Goal: Task Accomplishment & Management: Use online tool/utility

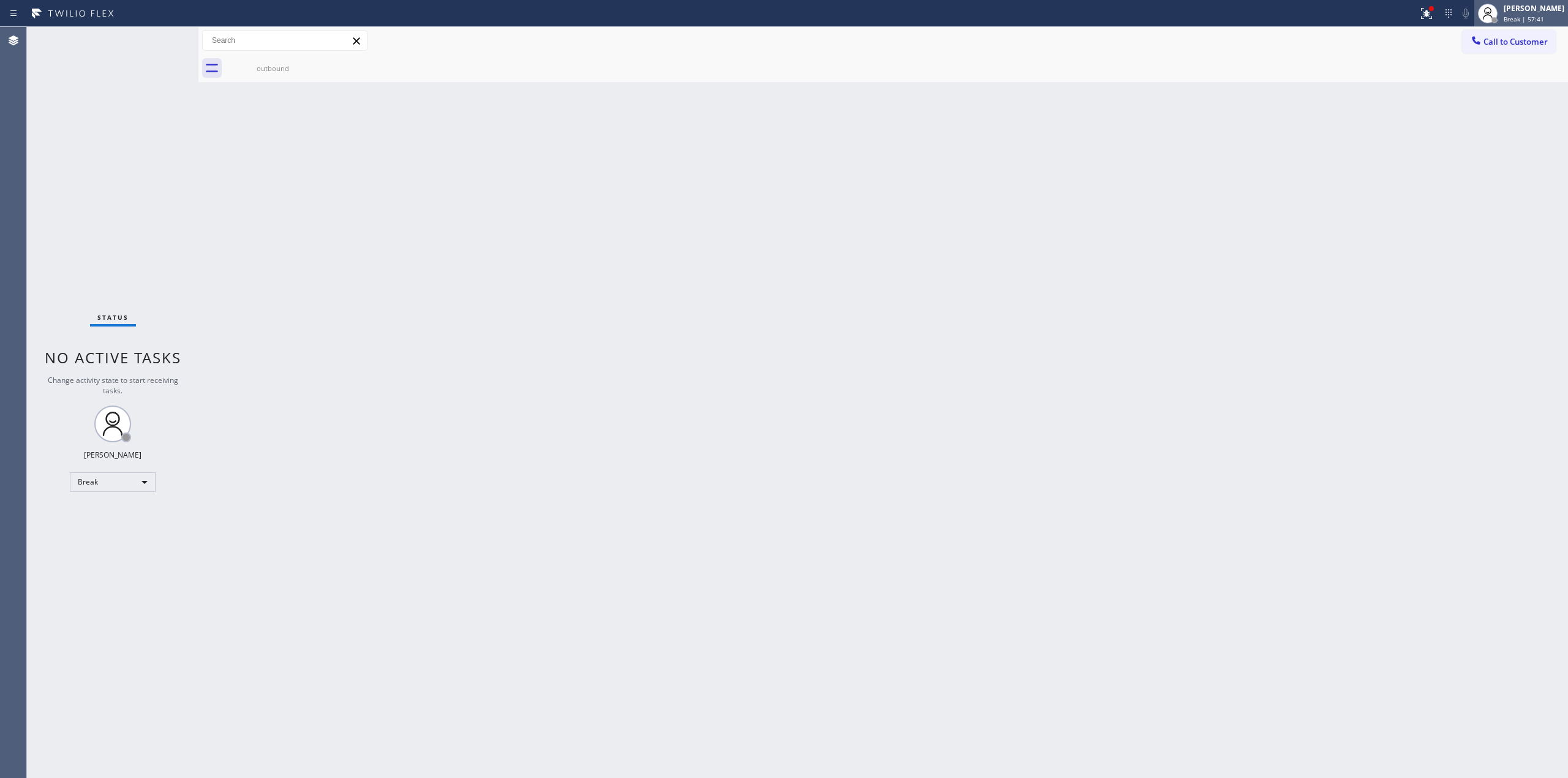
click at [1518, 11] on div "[PERSON_NAME]" at bounding box center [1534, 8] width 60 height 11
click at [1496, 87] on button "Unavailable" at bounding box center [1508, 81] width 123 height 16
click at [1506, 44] on span "Call to Customer" at bounding box center [1516, 41] width 64 height 11
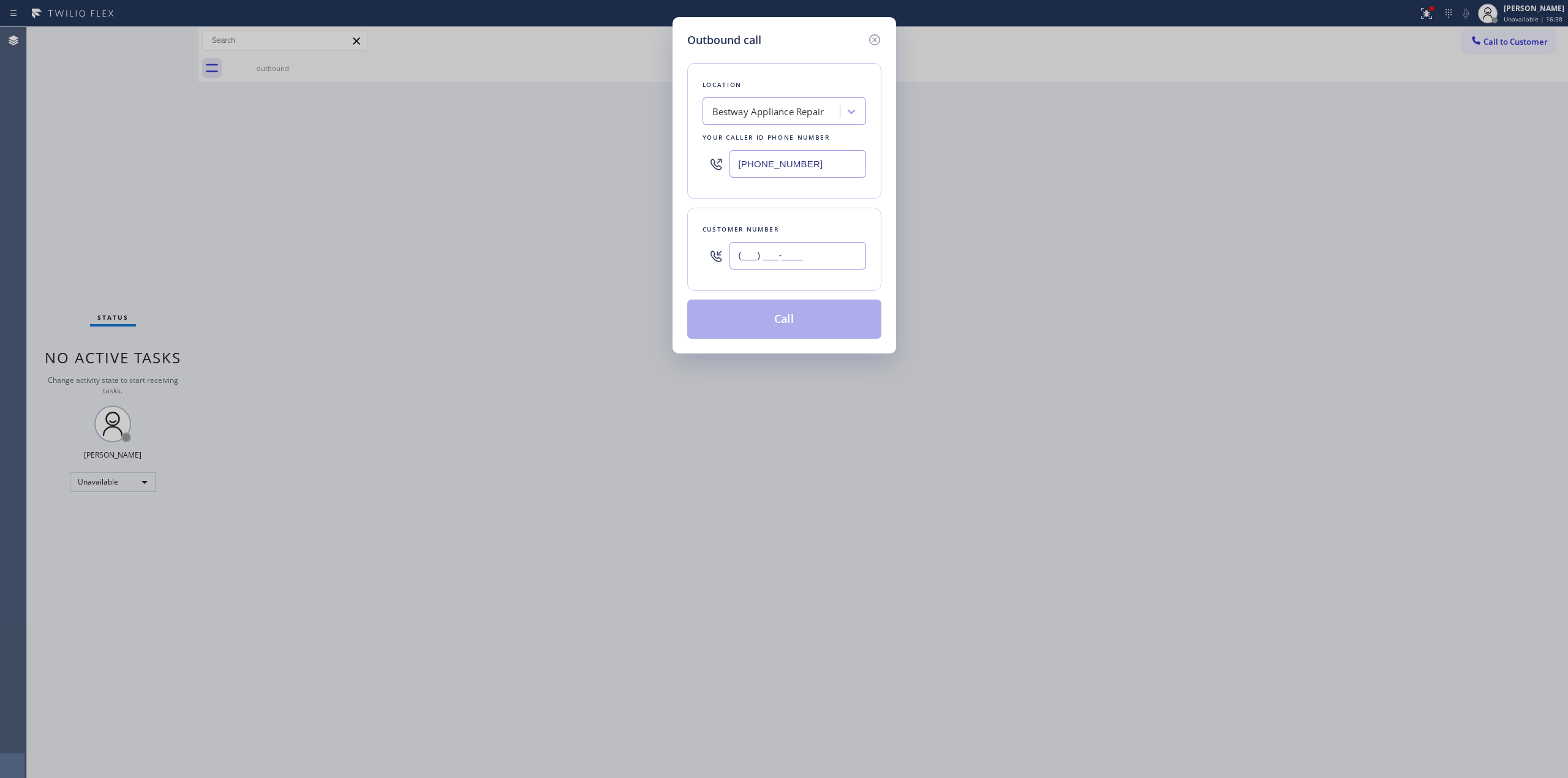
paste input "707) 367-4265"
click at [785, 266] on input "(___) ___-____" at bounding box center [798, 256] width 137 height 27
type input "[PHONE_NUMBER]"
drag, startPoint x: 574, startPoint y: 172, endPoint x: 560, endPoint y: 171, distance: 14.0
click at [544, 171] on div "Outbound call Location Bestway Appliance Repair Your caller id phone number [PH…" at bounding box center [784, 389] width 1568 height 778
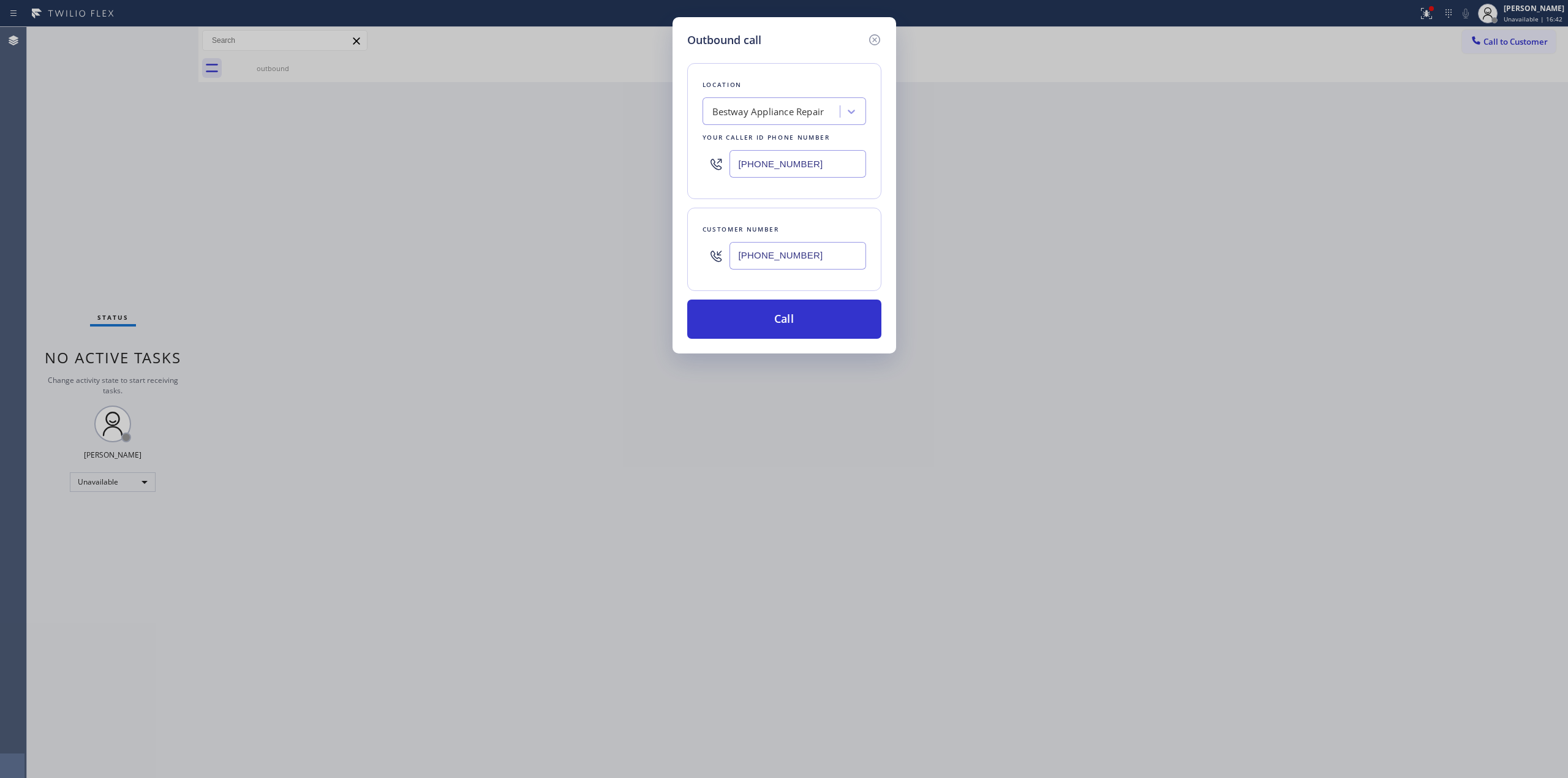
paste input "415) 371-941"
type input "[PHONE_NUMBER]"
click at [816, 321] on button "Call" at bounding box center [784, 319] width 194 height 39
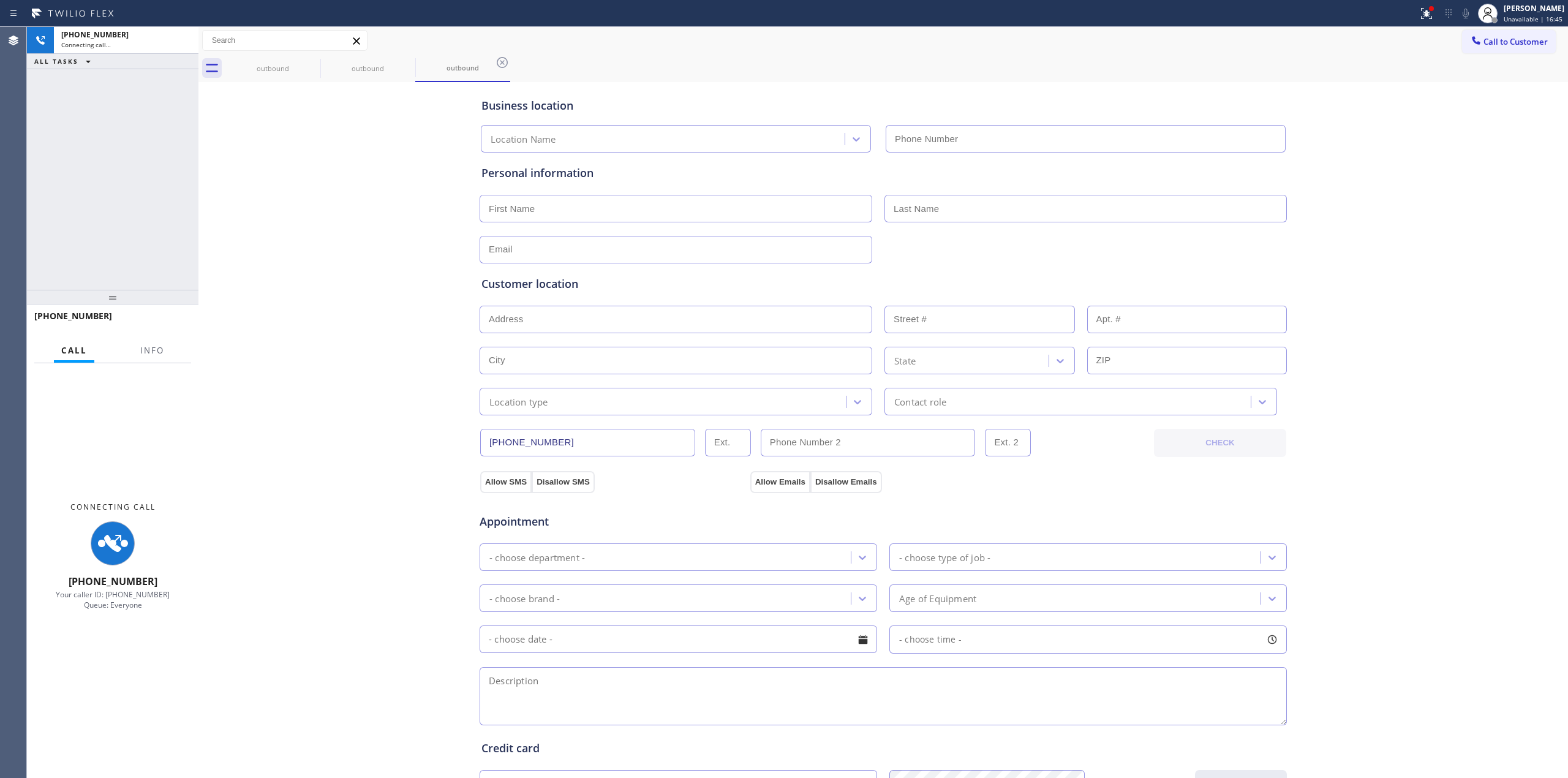
type input "[PHONE_NUMBER]"
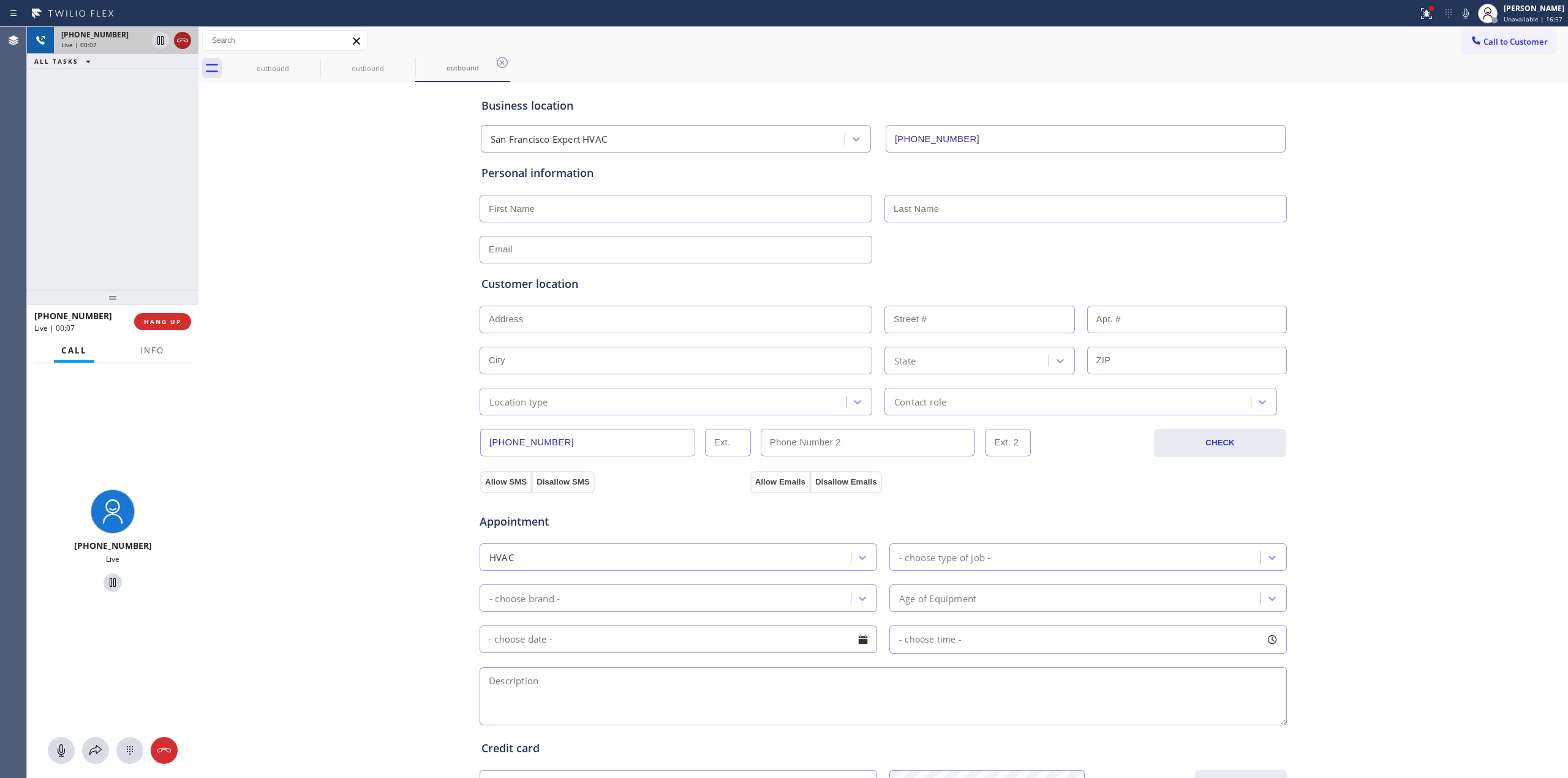
click at [181, 45] on icon at bounding box center [182, 40] width 15 height 15
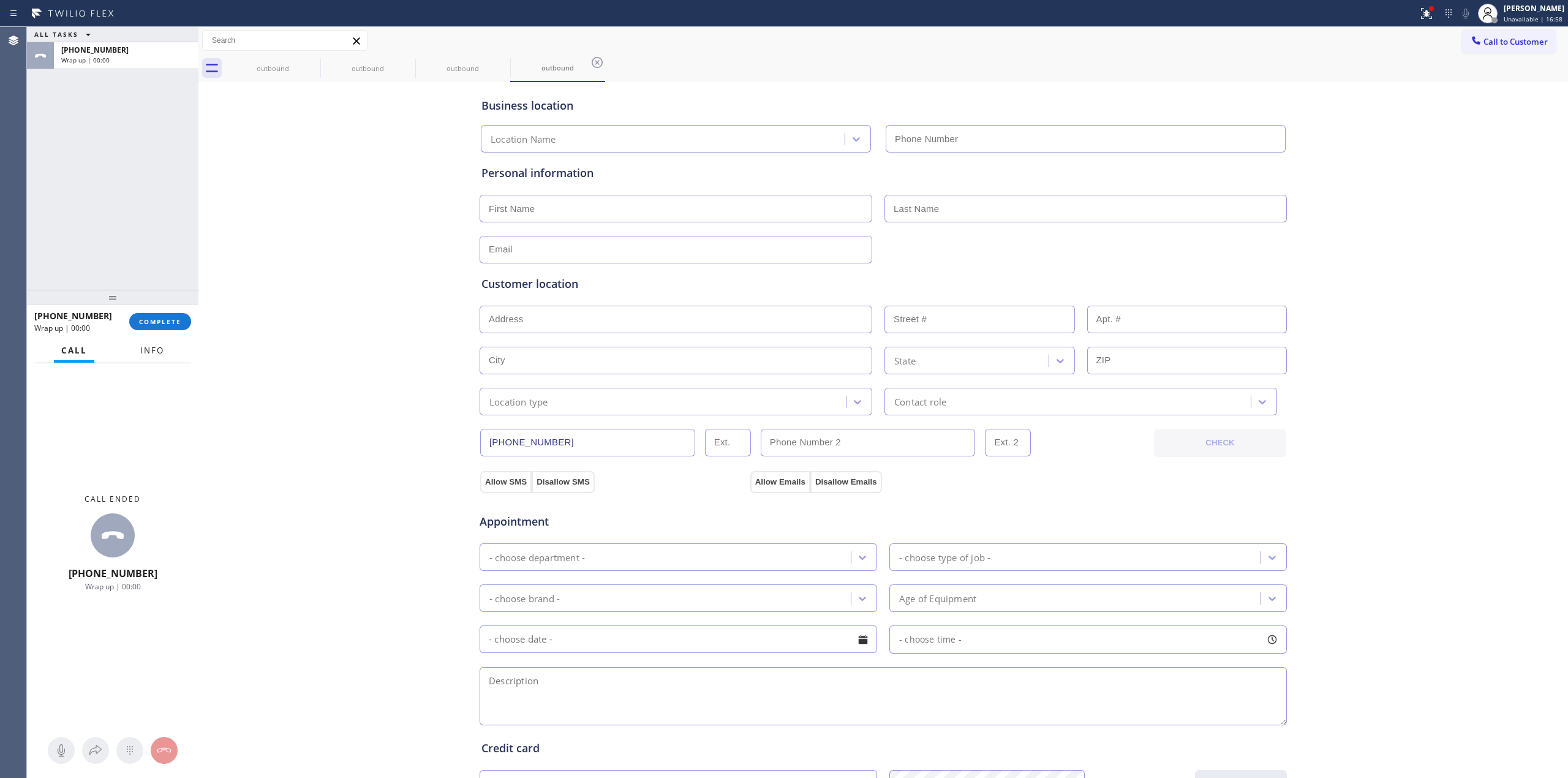
type input "[PHONE_NUMBER]"
click at [169, 339] on button "Info" at bounding box center [152, 350] width 39 height 23
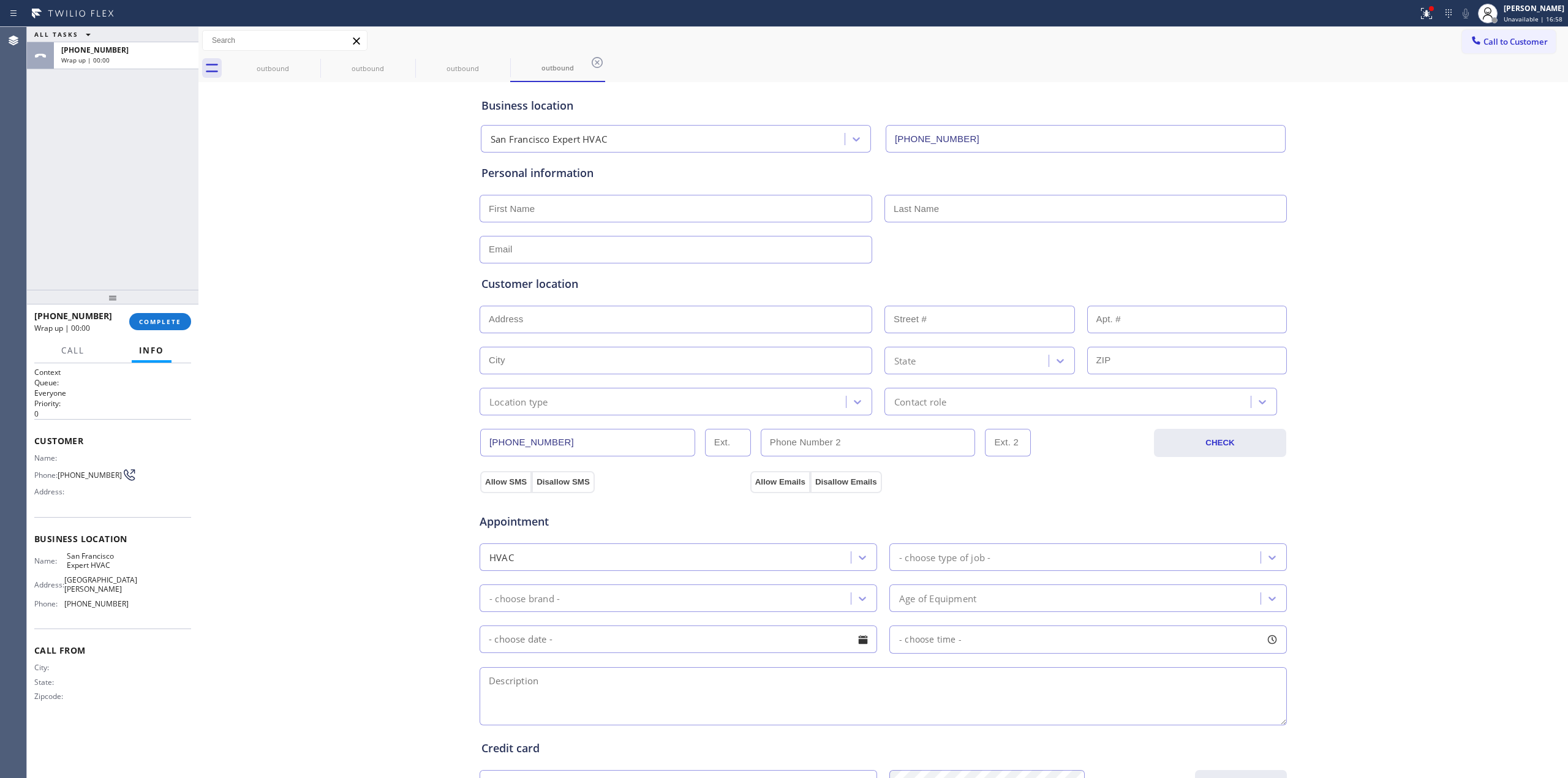
click at [170, 331] on div "[PHONE_NUMBER] Wrap up | 00:00 COMPLETE" at bounding box center [112, 321] width 157 height 32
click at [172, 304] on div at bounding box center [113, 297] width 172 height 15
click at [162, 322] on span "COMPLETE" at bounding box center [160, 321] width 42 height 9
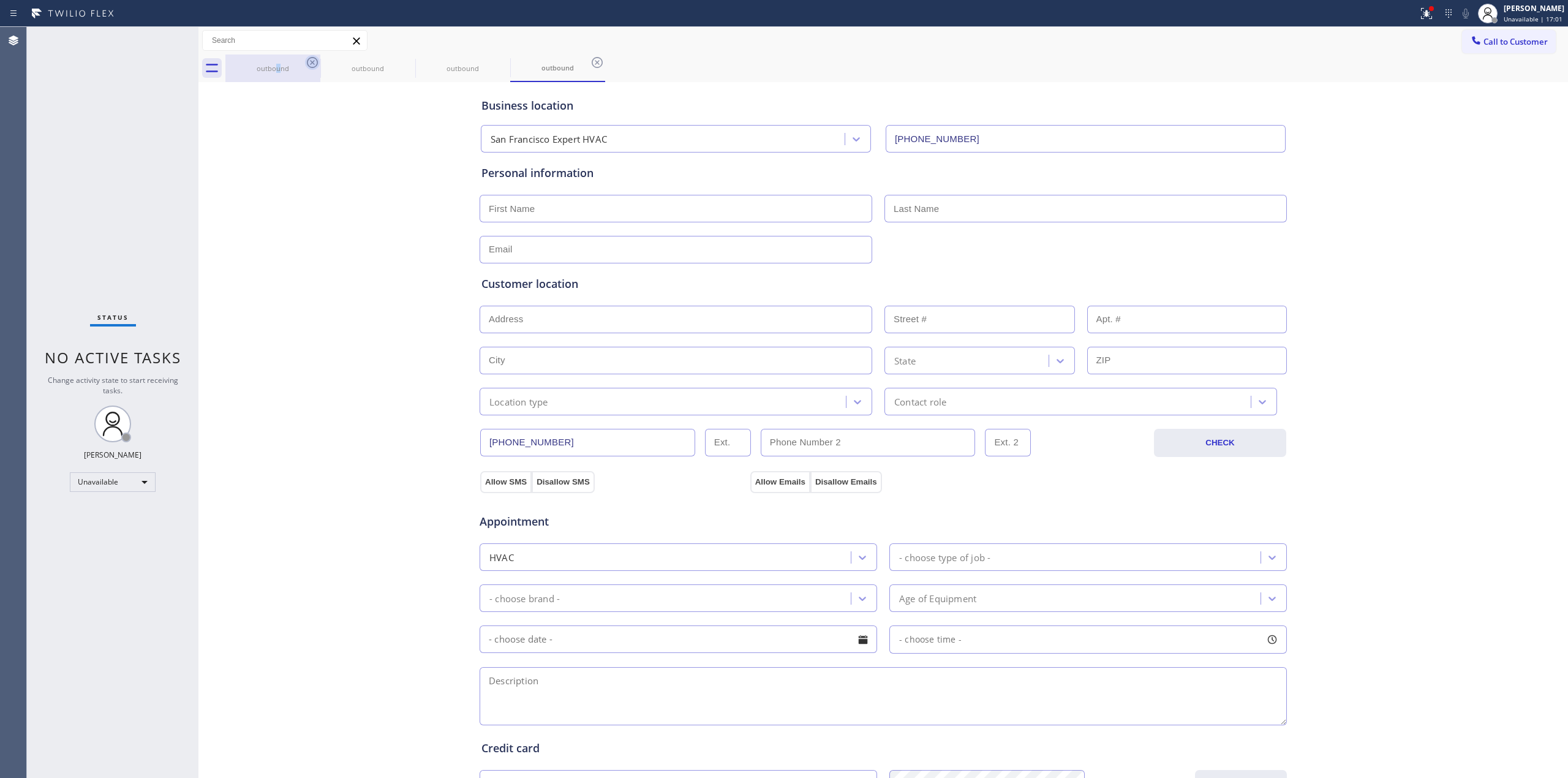
click at [283, 63] on div "outbound" at bounding box center [272, 67] width 93 height 9
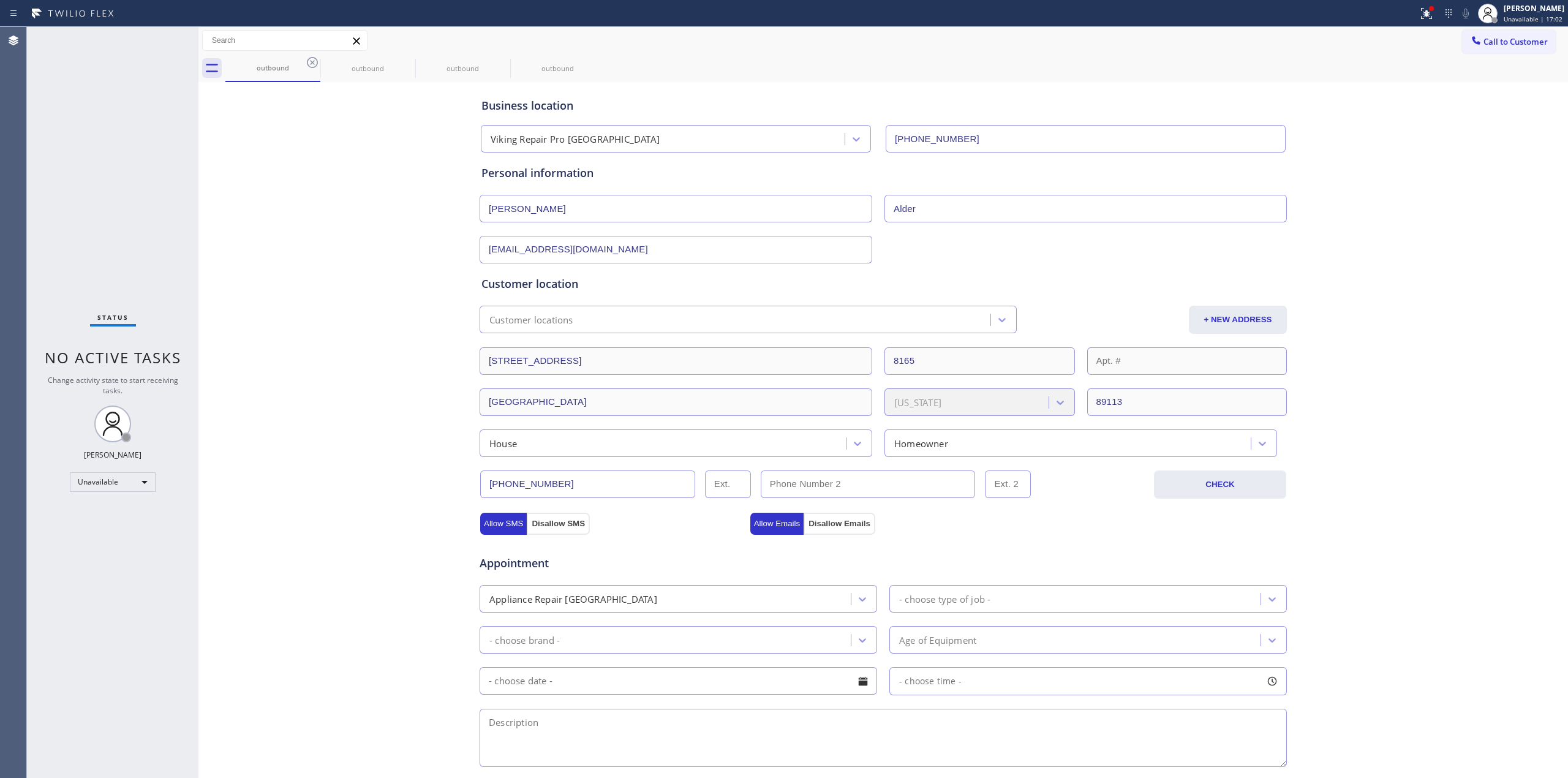
click at [312, 67] on icon at bounding box center [312, 62] width 15 height 15
click at [0, 0] on icon at bounding box center [0, 0] width 0 height 0
click at [315, 60] on div "outbound outbound outbound outbound" at bounding box center [897, 68] width 1343 height 27
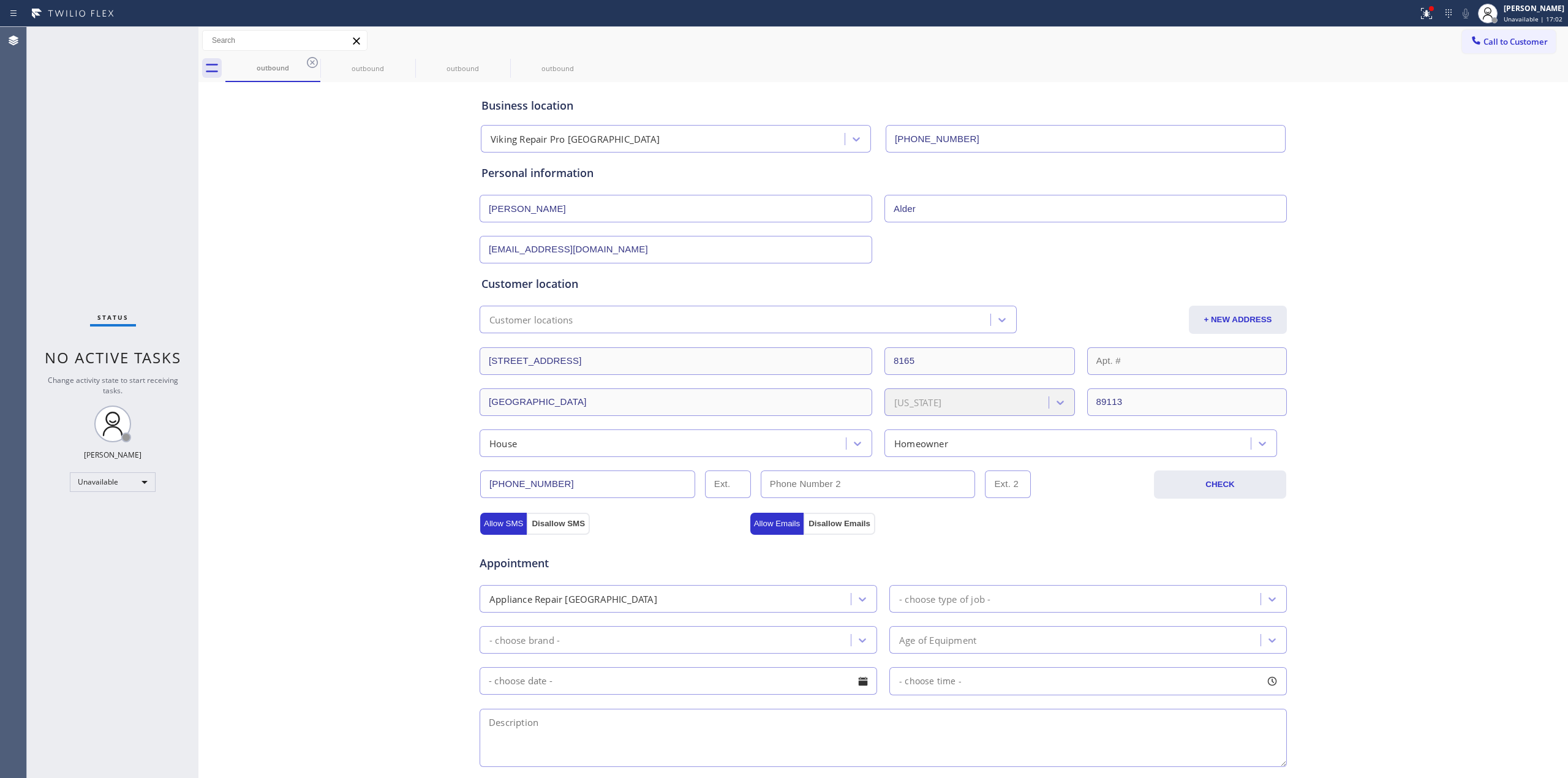
click at [312, 60] on div "outbound outbound outbound outbound" at bounding box center [897, 68] width 1343 height 27
click at [311, 60] on div "outbound outbound outbound outbound" at bounding box center [897, 68] width 1343 height 27
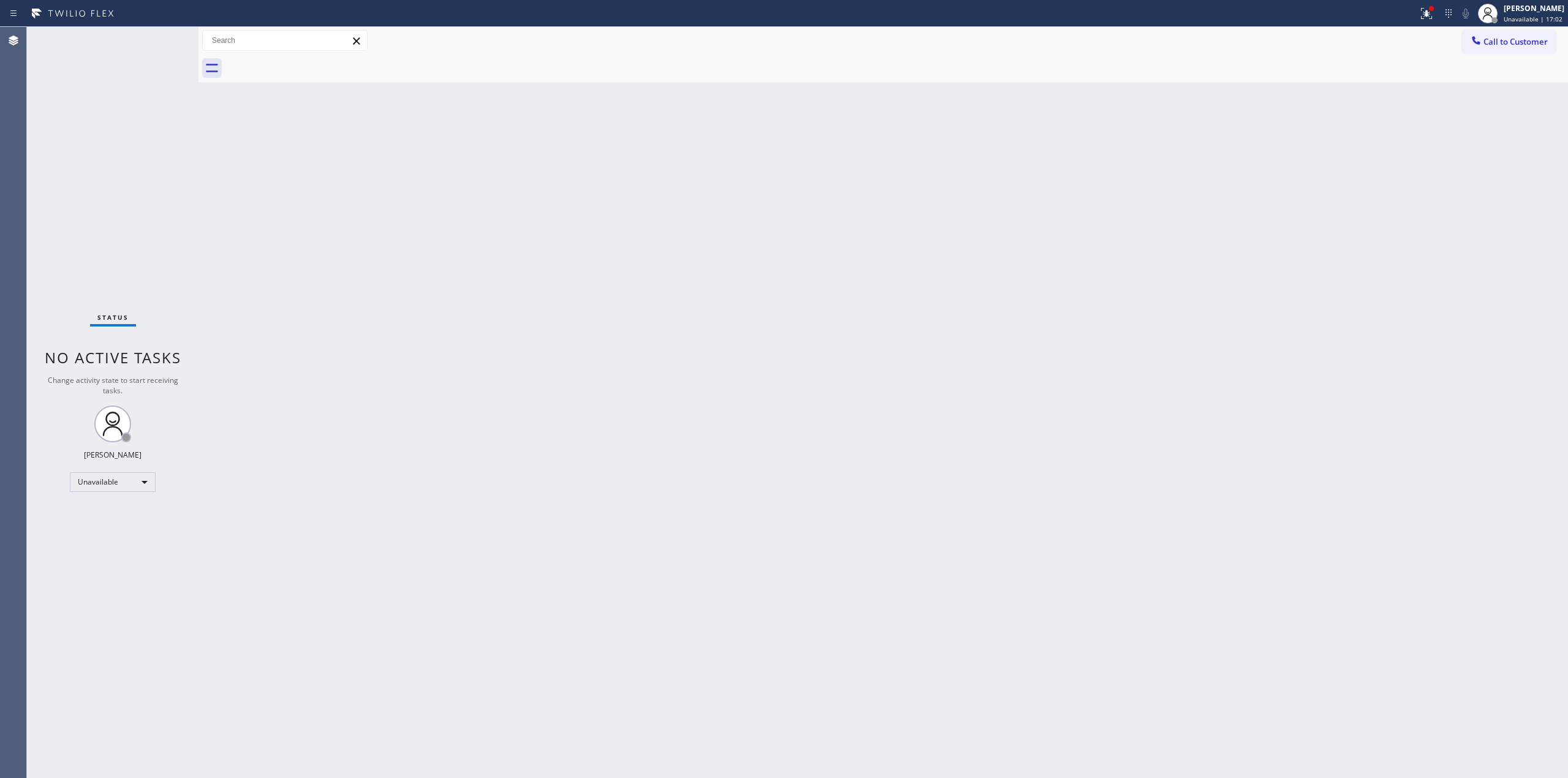
click at [311, 60] on div at bounding box center [897, 68] width 1343 height 27
drag, startPoint x: 1461, startPoint y: 218, endPoint x: 1475, endPoint y: 185, distance: 35.8
click at [1461, 218] on div "Back to Dashboard Change Sender ID Customers Technicians Select a contact Outbo…" at bounding box center [883, 403] width 1370 height 752
click at [1508, 52] on button "Call to Customer" at bounding box center [1509, 42] width 94 height 23
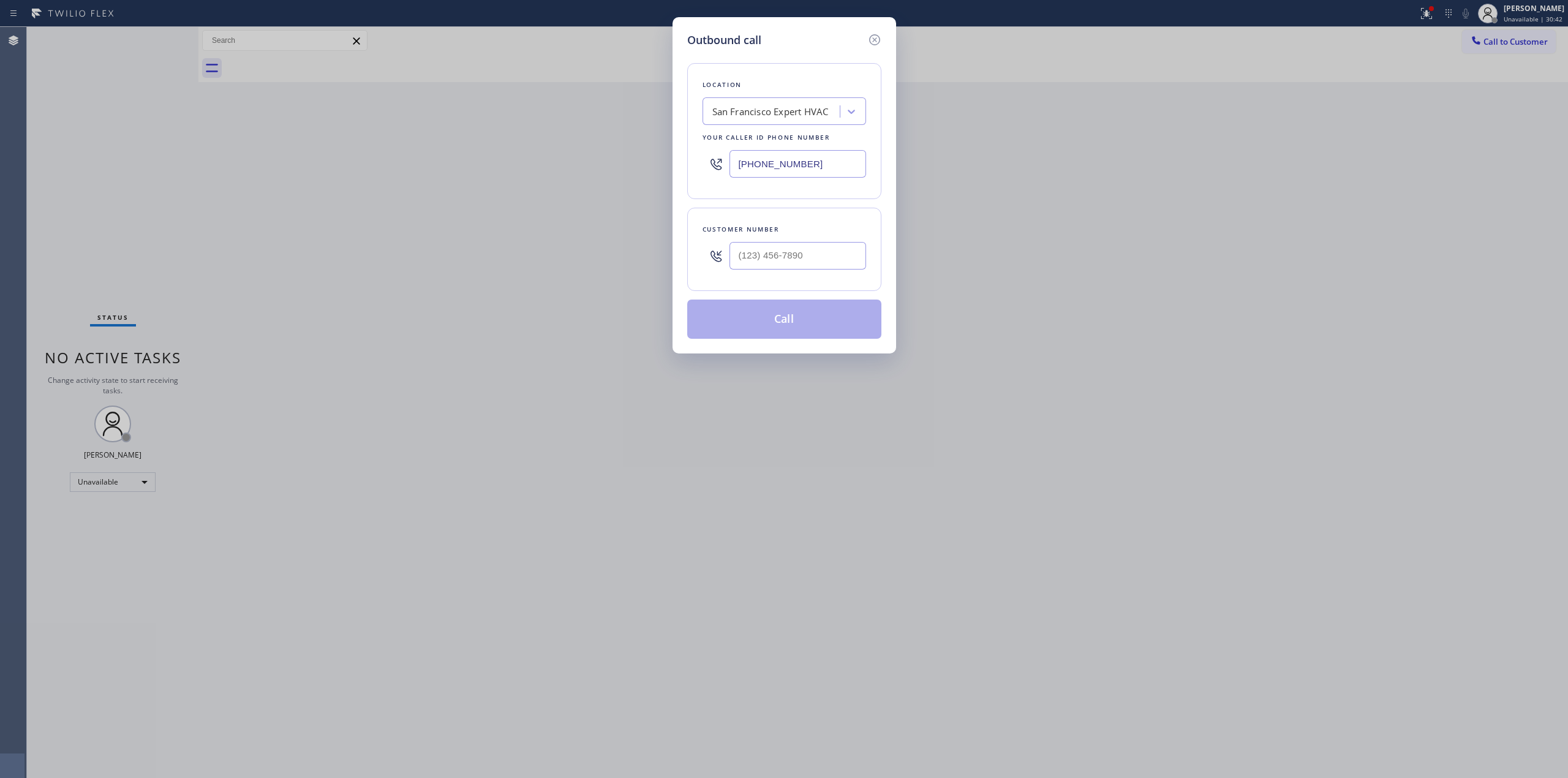
click at [801, 272] on div at bounding box center [798, 256] width 137 height 40
paste input "510) 686-4295"
click at [807, 264] on input "(___) ___-____" at bounding box center [798, 256] width 137 height 27
type input "[PHONE_NUMBER]"
click at [821, 119] on div "San Francisco Expert HVAC" at bounding box center [773, 112] width 134 height 21
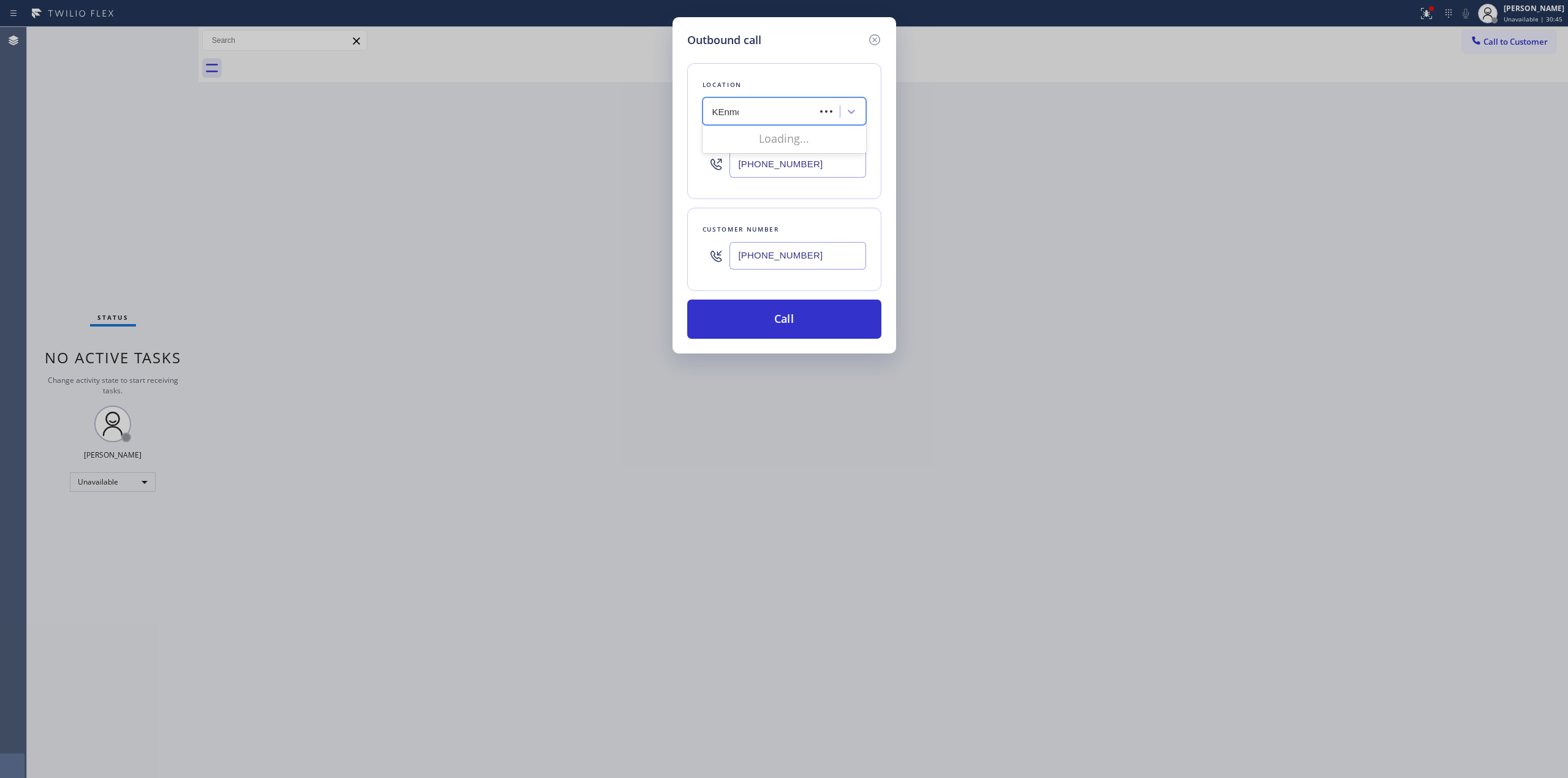
type input "KEnmore"
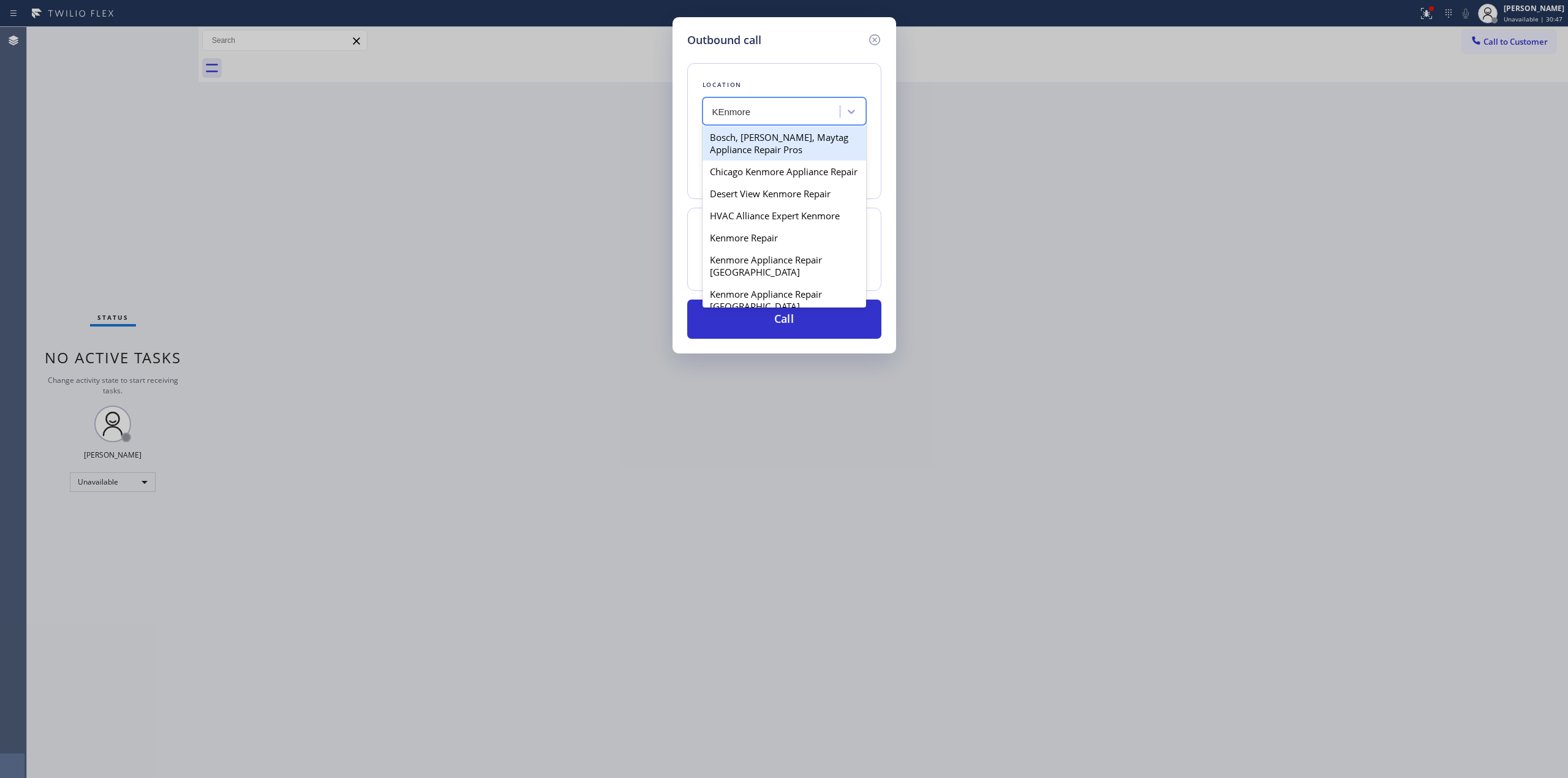
click at [785, 150] on div "Bosch, [PERSON_NAME], Maytag Appliance Repair Pros" at bounding box center [784, 143] width 164 height 34
type input "[PHONE_NUMBER]"
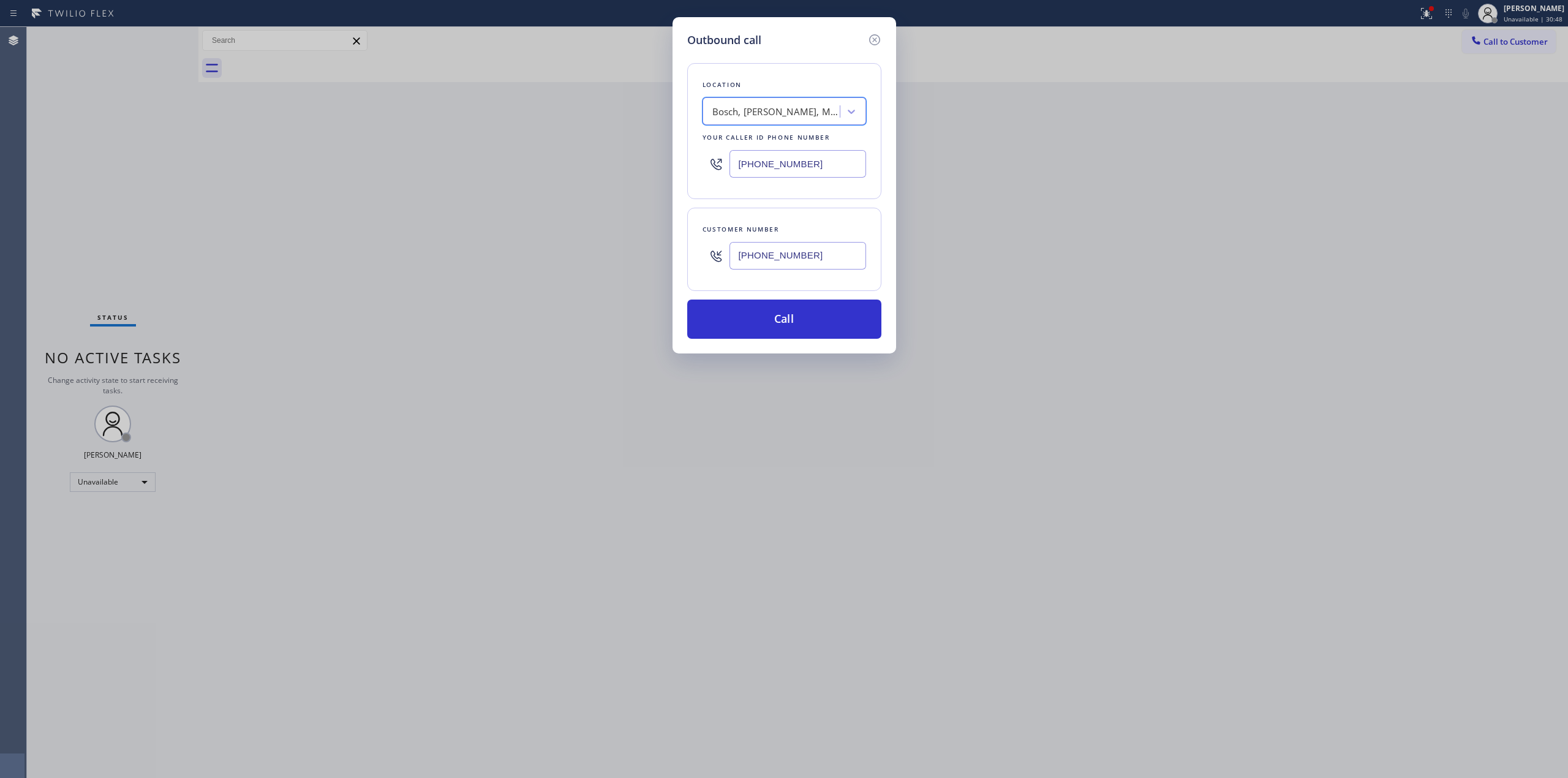
click at [791, 261] on input "[PHONE_NUMBER]" at bounding box center [798, 256] width 137 height 27
click at [791, 321] on button "Call" at bounding box center [784, 319] width 194 height 39
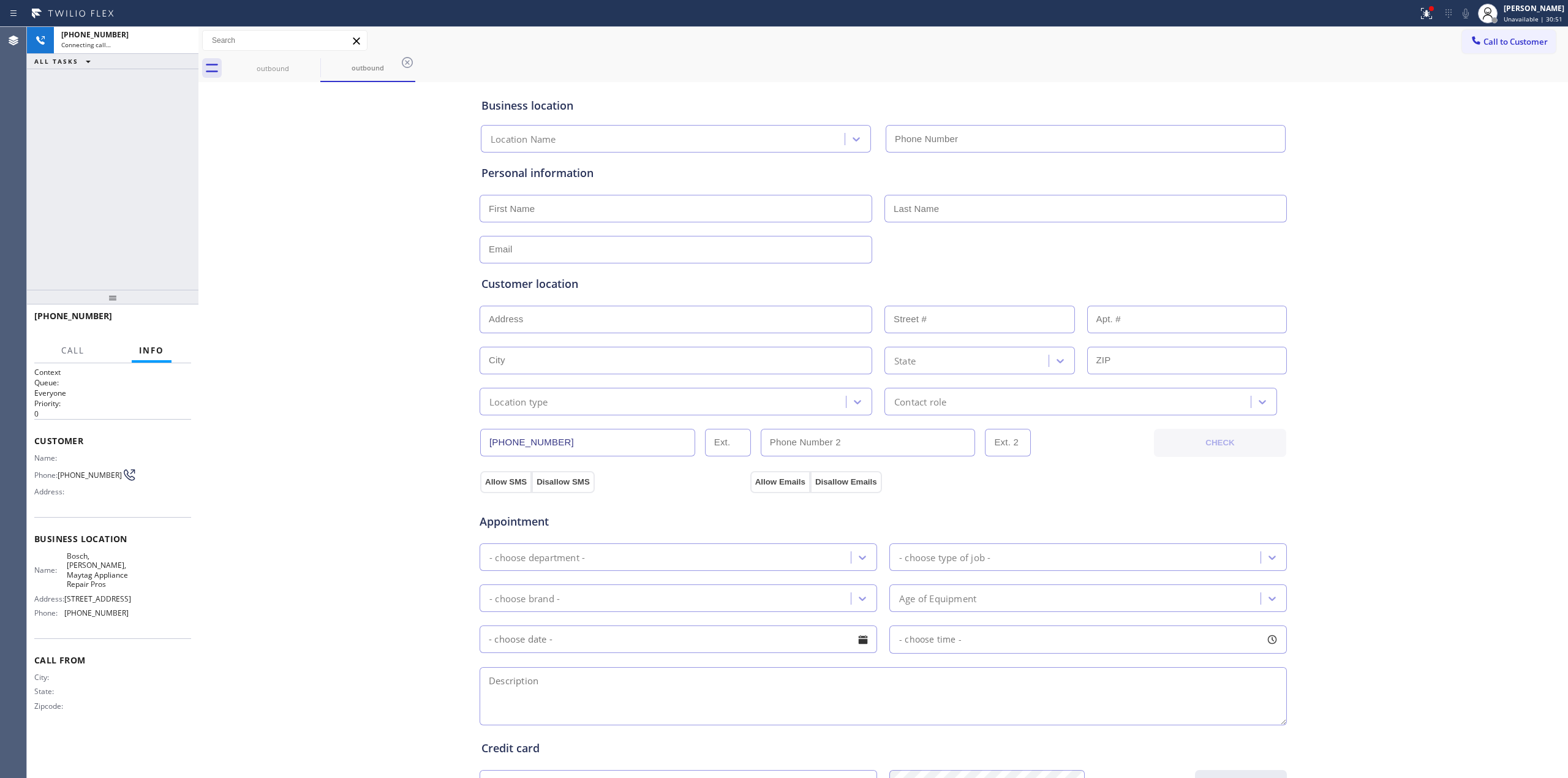
click at [1343, 177] on div "Business location Location Name Personal information Customer location >> ADD N…" at bounding box center [884, 504] width 1364 height 838
type input "[PHONE_NUMBER]"
click at [74, 350] on span "Call" at bounding box center [73, 349] width 23 height 11
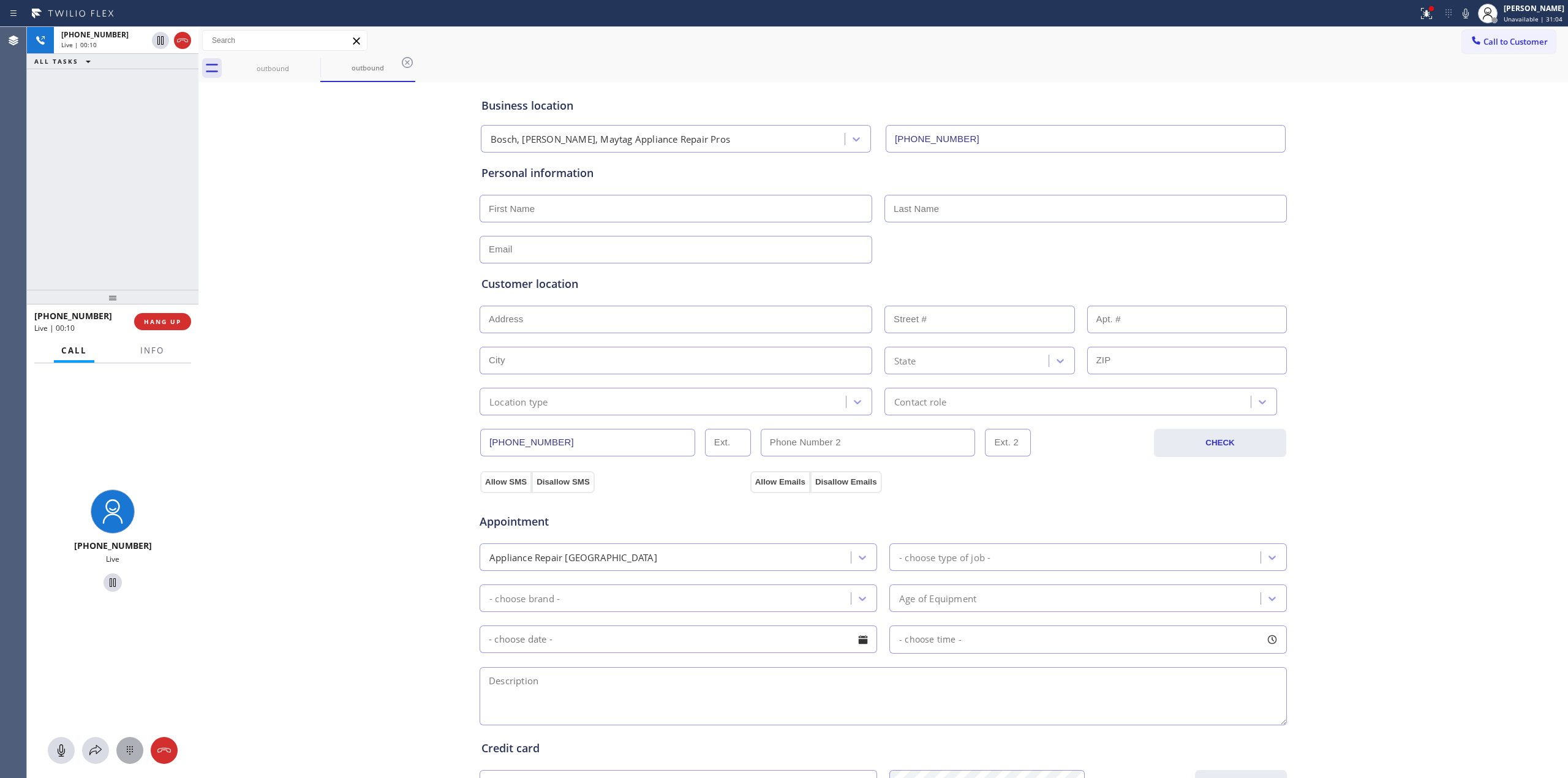
click at [126, 759] on button at bounding box center [130, 751] width 27 height 27
click at [1489, 42] on span "Call to Customer" at bounding box center [1516, 41] width 64 height 11
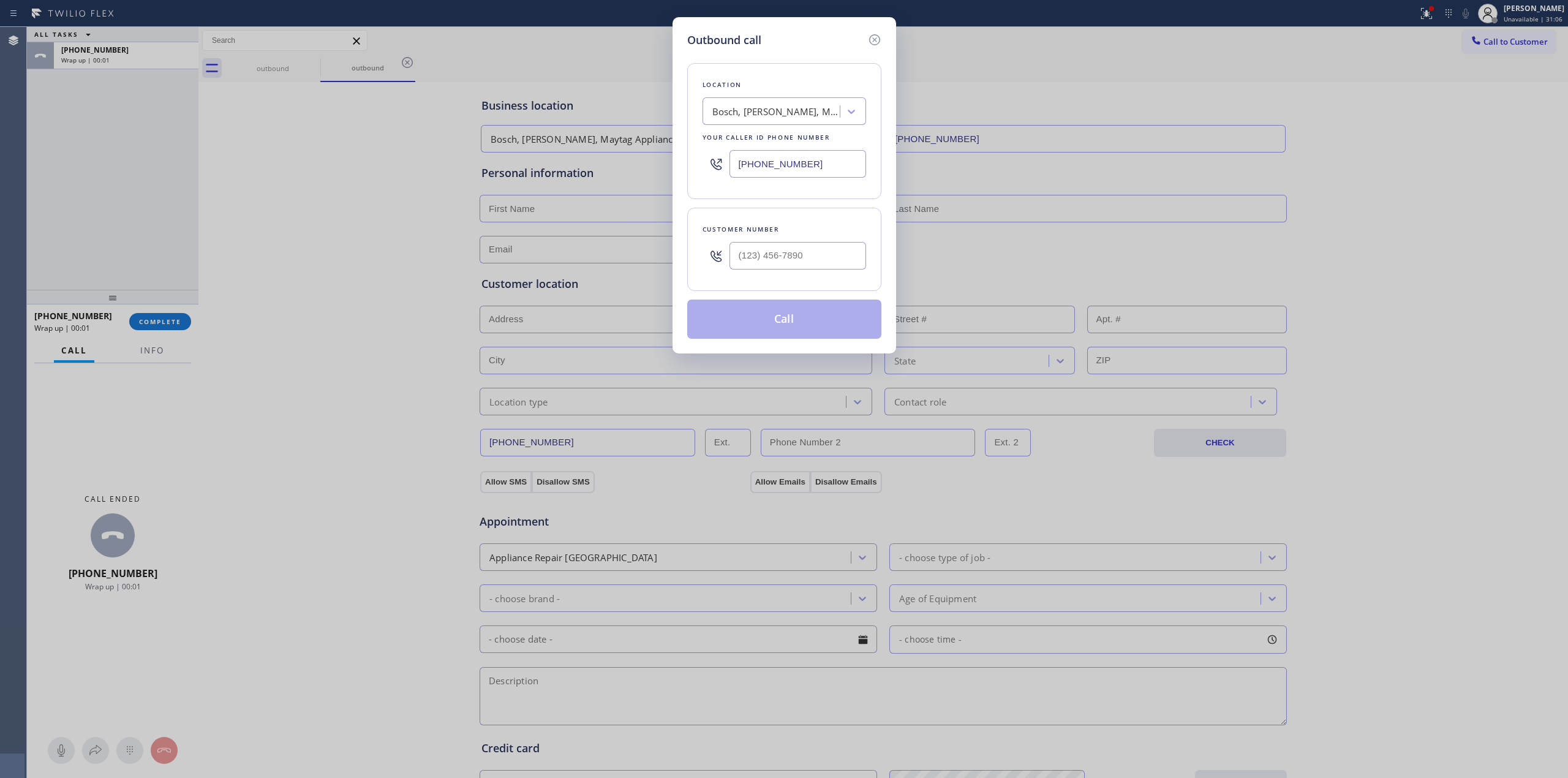
drag, startPoint x: 825, startPoint y: 276, endPoint x: 825, endPoint y: 255, distance: 21.0
click at [825, 270] on div at bounding box center [798, 256] width 137 height 40
paste input "text"
click at [825, 255] on input "(___) ___-____" at bounding box center [798, 256] width 137 height 27
paste input "510) 686-4295"
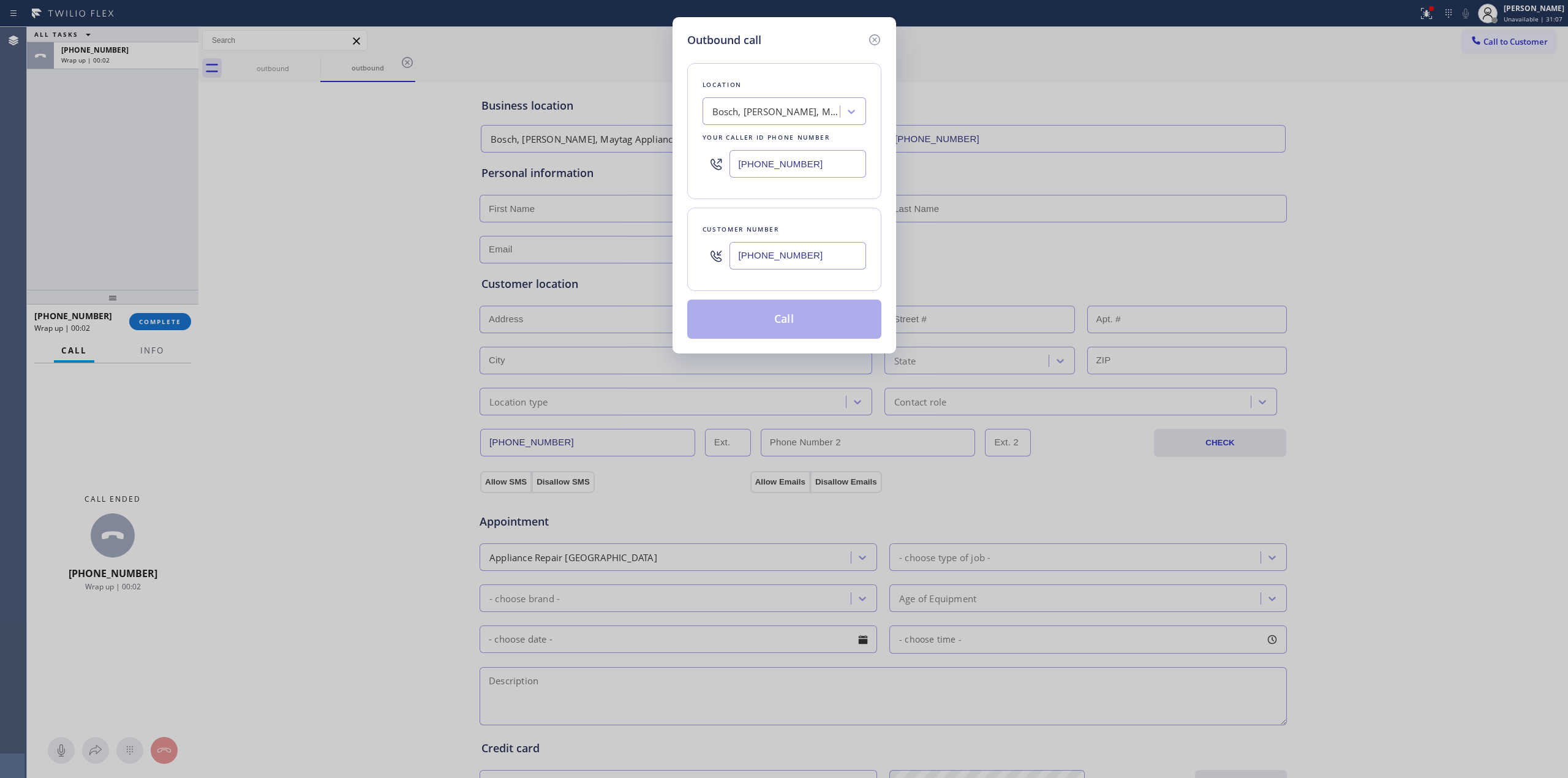
type input "[PHONE_NUMBER]"
click at [792, 318] on button "Call" at bounding box center [784, 319] width 194 height 39
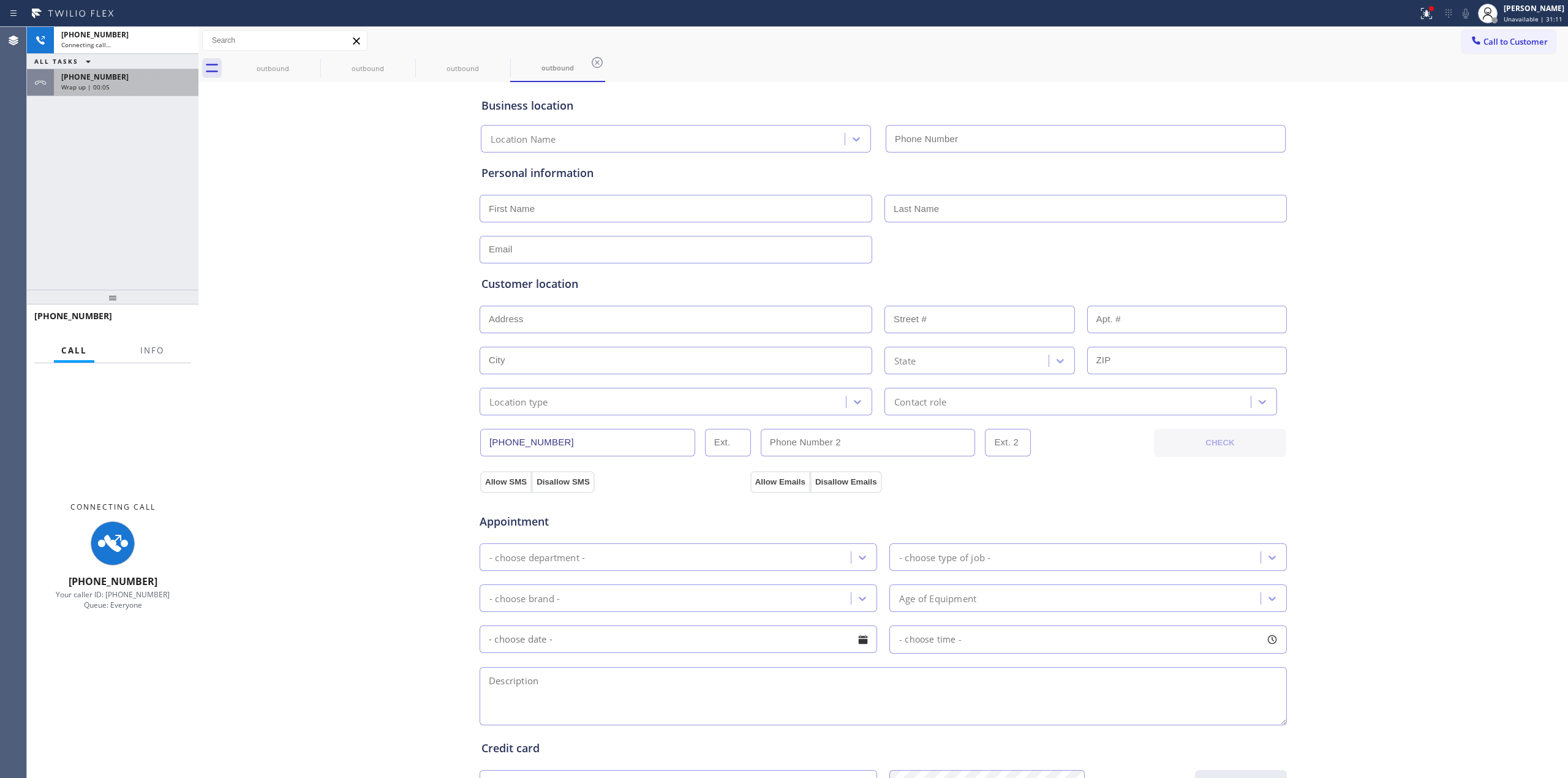
click at [121, 81] on div "[PHONE_NUMBER]" at bounding box center [126, 76] width 130 height 11
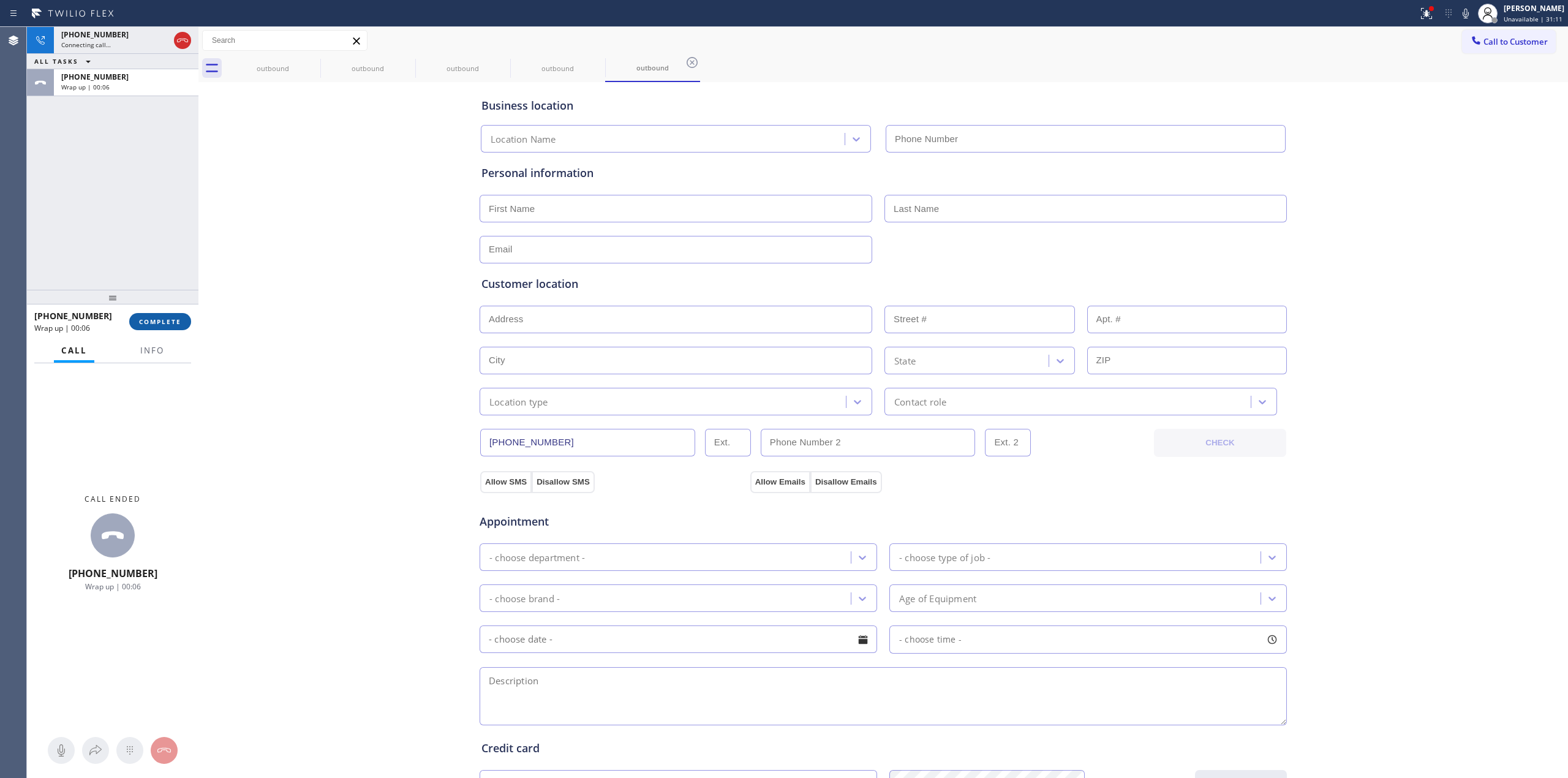
click at [165, 329] on button "COMPLETE" at bounding box center [159, 322] width 61 height 18
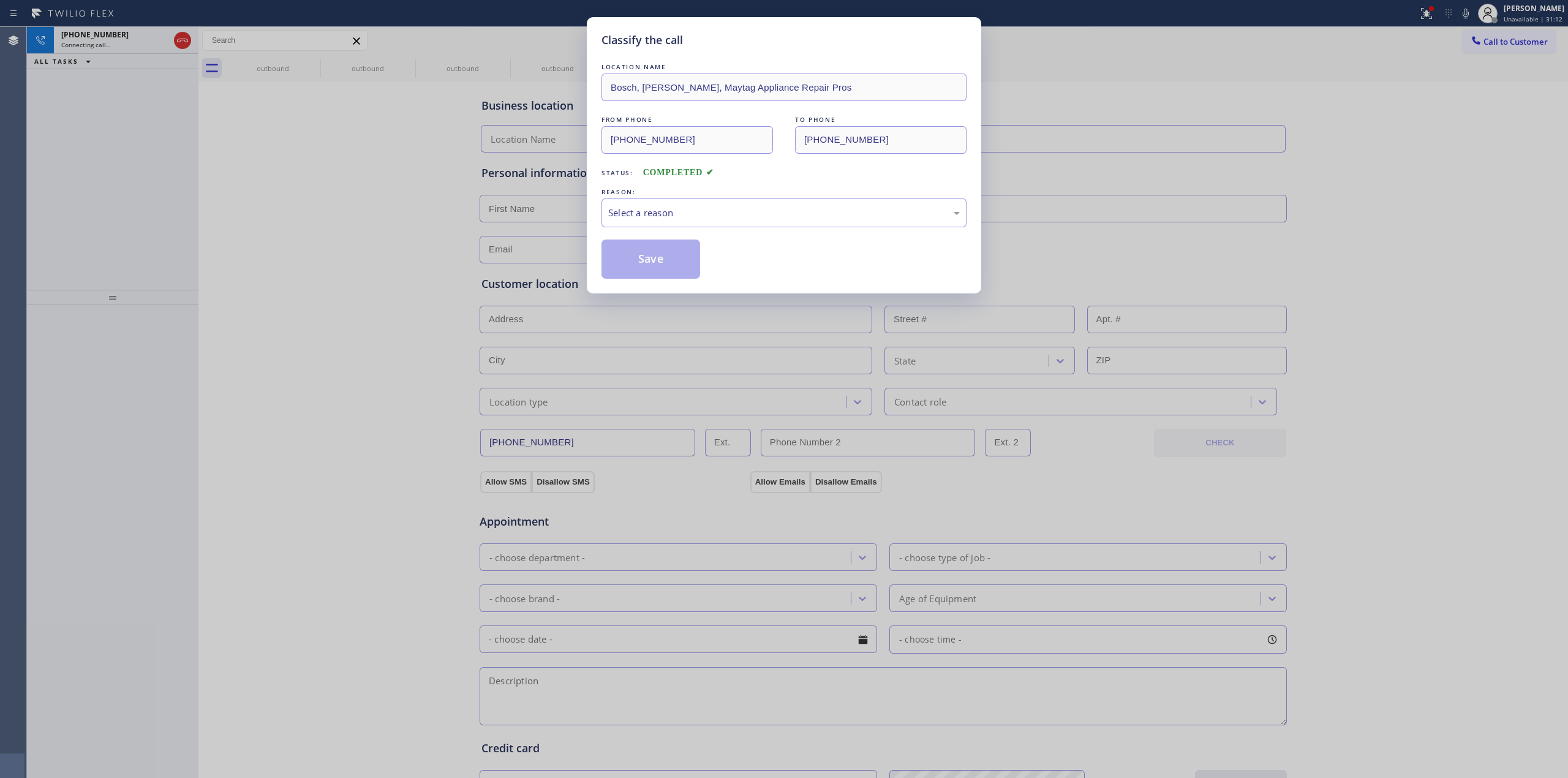
type input "[PHONE_NUMBER]"
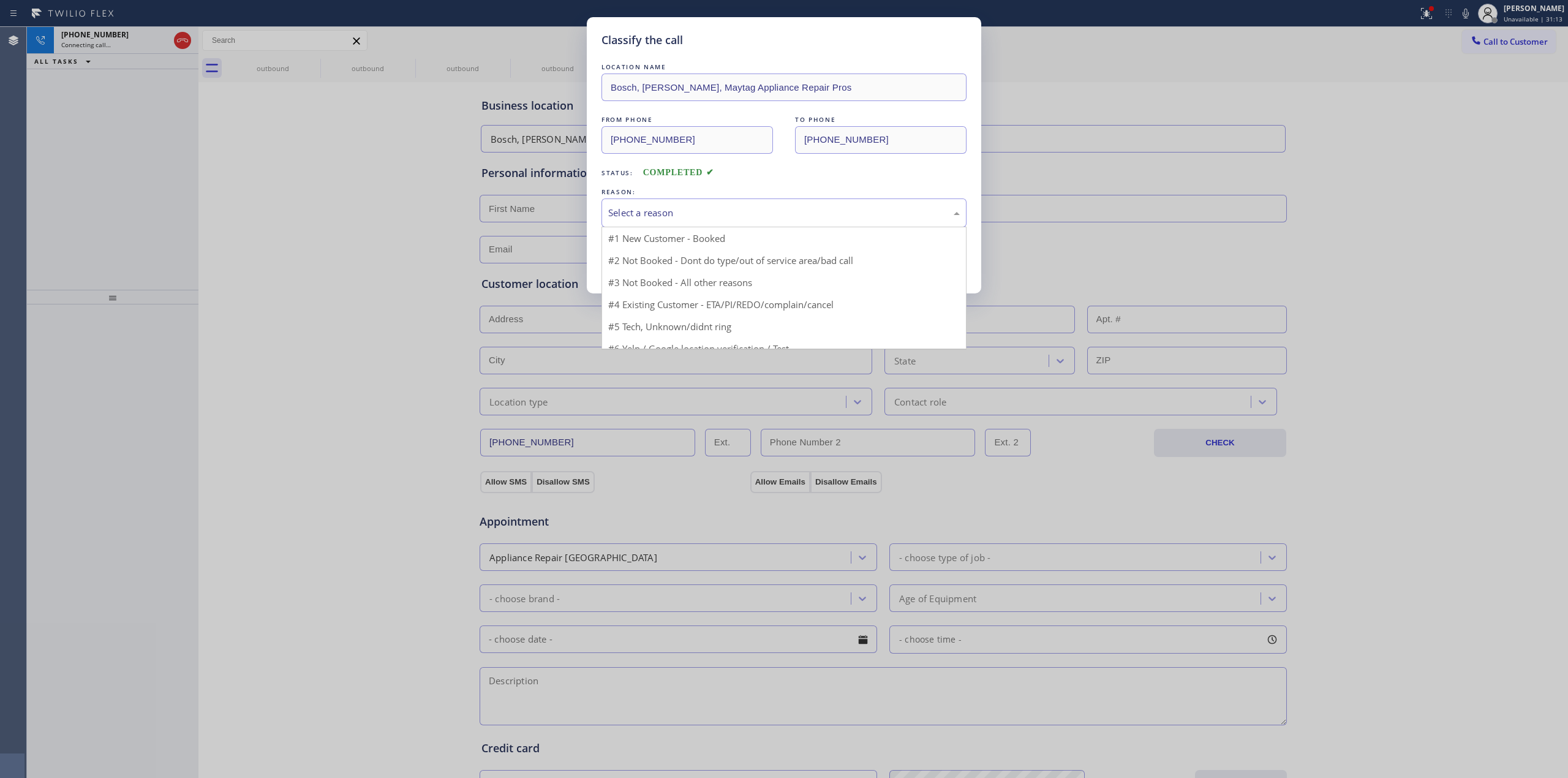
click at [784, 222] on div "Select a reason" at bounding box center [784, 213] width 365 height 29
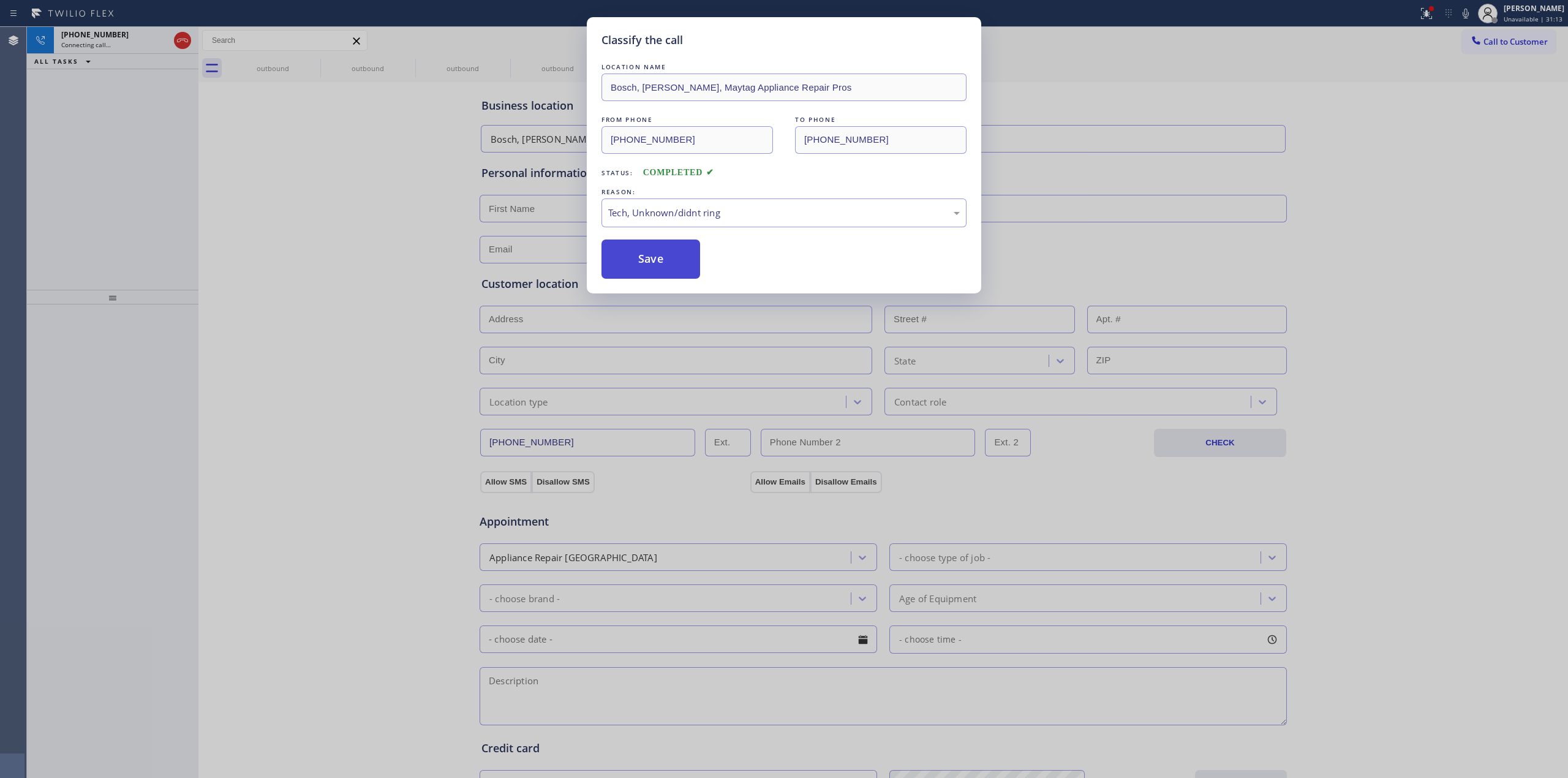
drag, startPoint x: 713, startPoint y: 305, endPoint x: 655, endPoint y: 270, distance: 67.7
drag, startPoint x: 655, startPoint y: 270, endPoint x: 843, endPoint y: 6, distance: 324.1
click at [655, 269] on button "Save" at bounding box center [651, 259] width 99 height 39
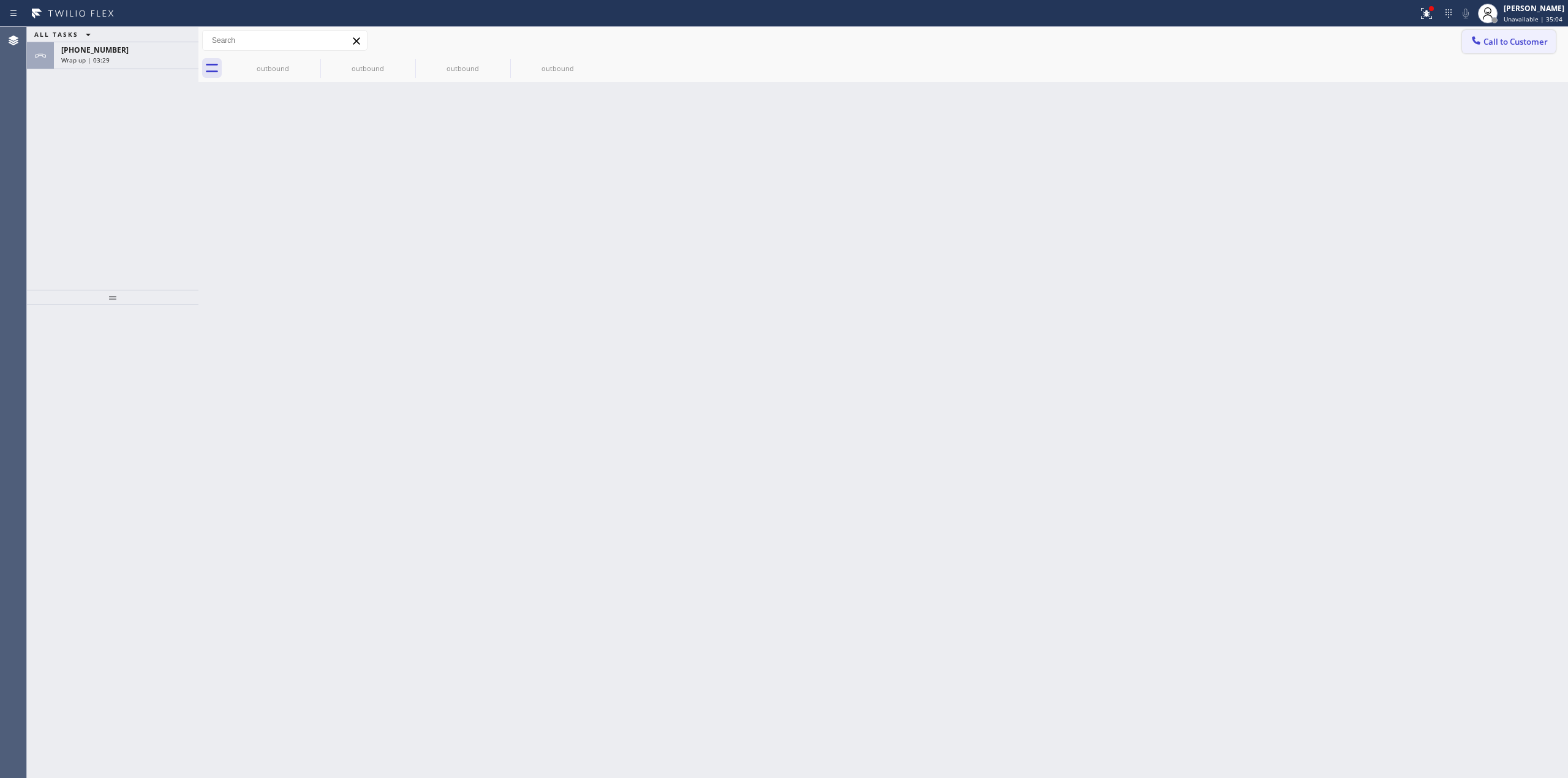
click at [1512, 42] on span "Call to Customer" at bounding box center [1516, 41] width 64 height 11
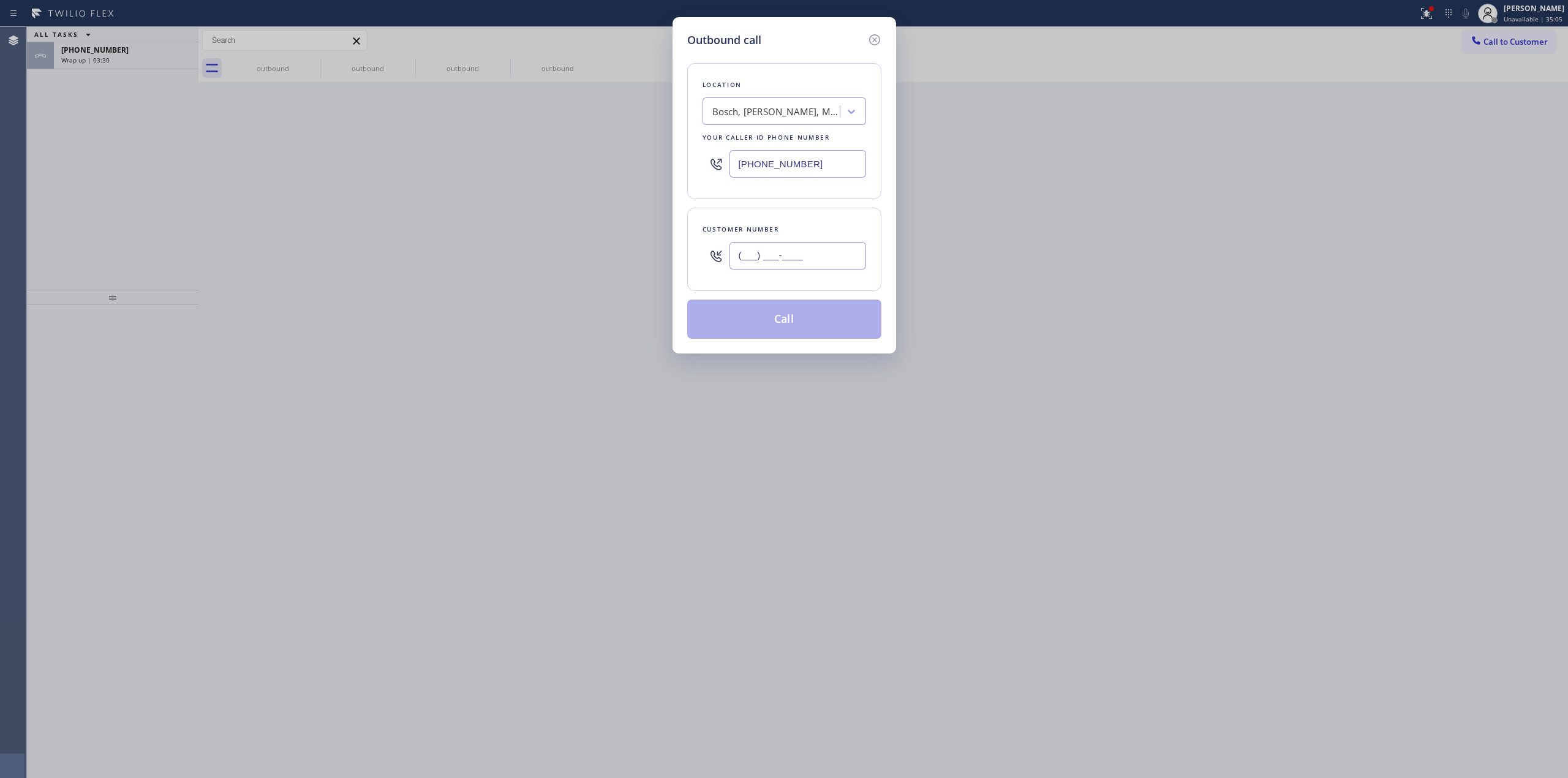
click at [826, 254] on input "(___) ___-____" at bounding box center [798, 256] width 137 height 27
paste input "363) 201-5856"
click at [853, 260] on input "[PHONE_NUMBER]" at bounding box center [798, 256] width 137 height 27
click at [854, 261] on input "[PHONE_NUMBER]" at bounding box center [798, 256] width 137 height 27
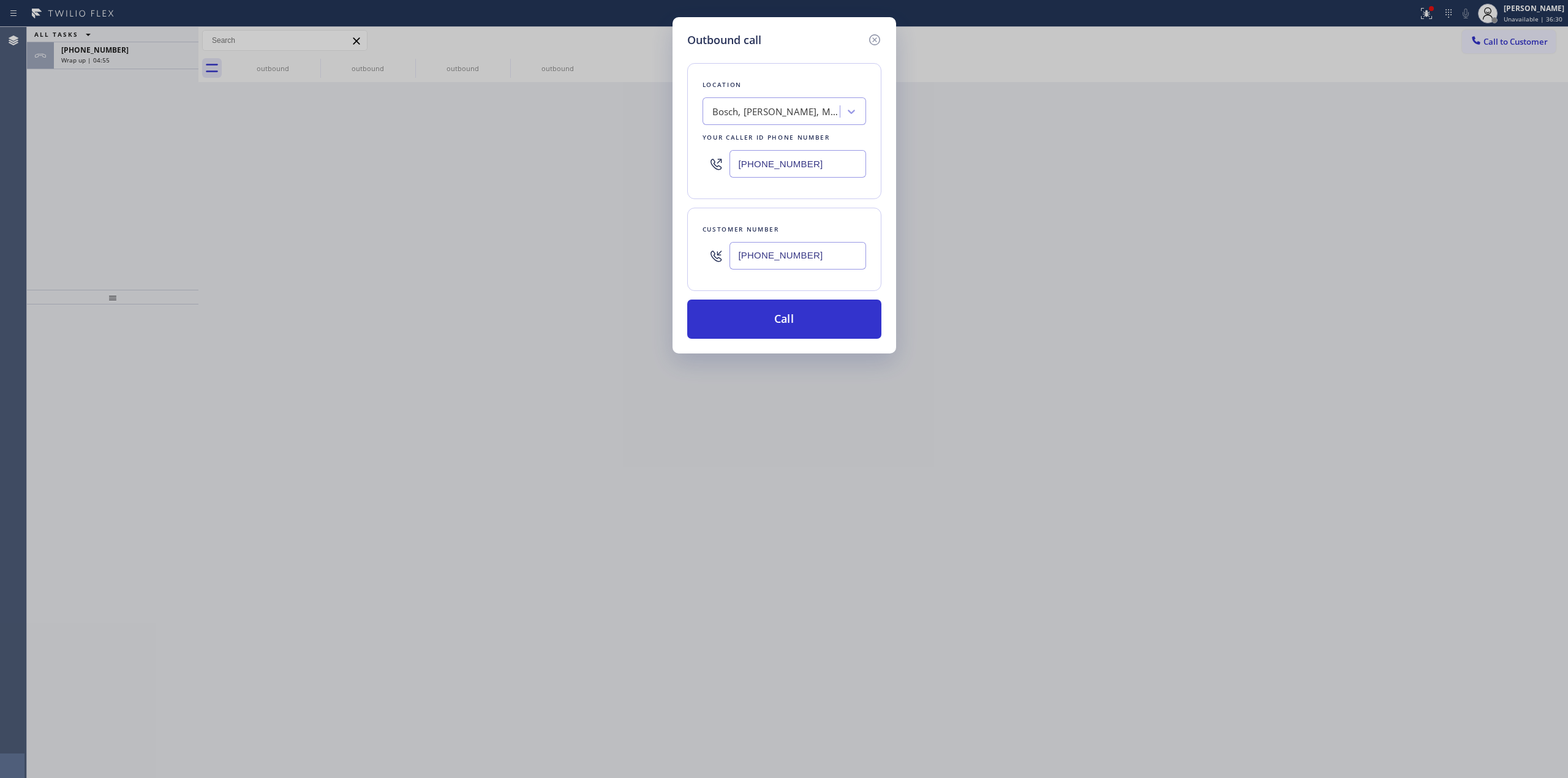
paste input "text"
type input "[PHONE_NUMBER]"
click at [836, 339] on button "Call" at bounding box center [784, 319] width 194 height 39
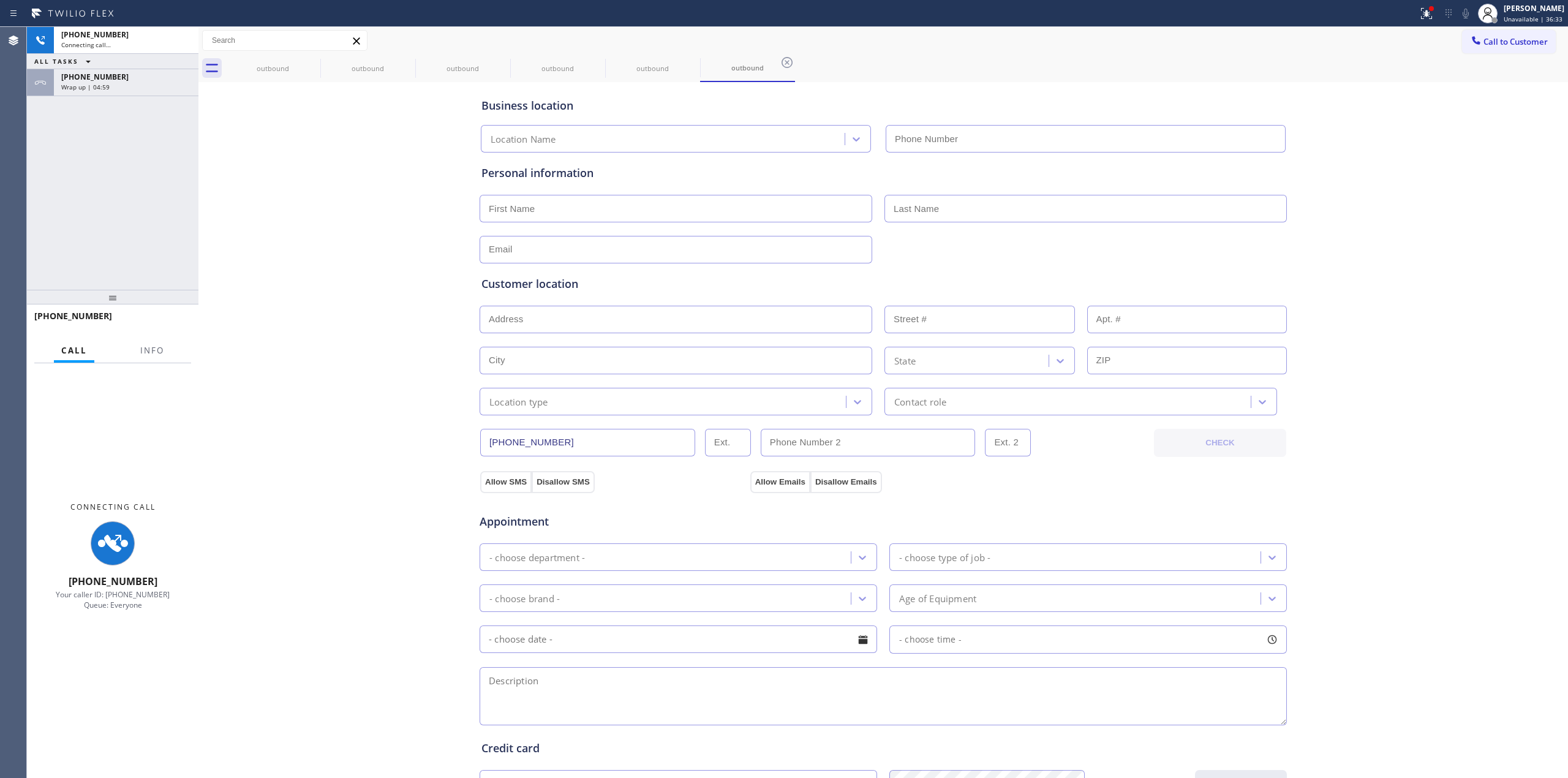
type input "[PHONE_NUMBER]"
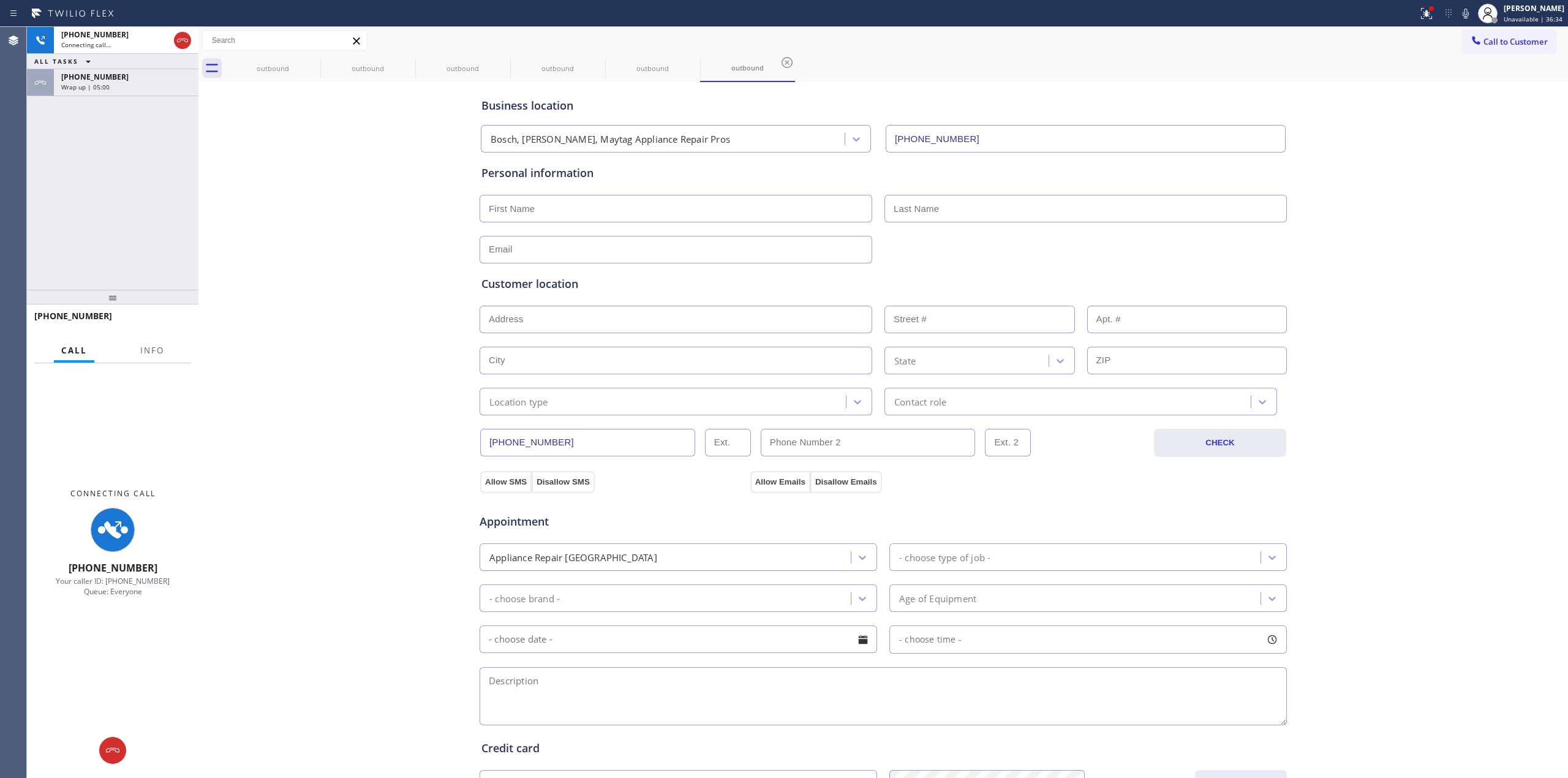
drag, startPoint x: 1466, startPoint y: 240, endPoint x: 1436, endPoint y: 166, distance: 79.8
click at [1466, 240] on div "Business location Bosch, [GEOGRAPHIC_DATA], Maytag Appliance Repair Pros [PHONE…" at bounding box center [884, 504] width 1364 height 838
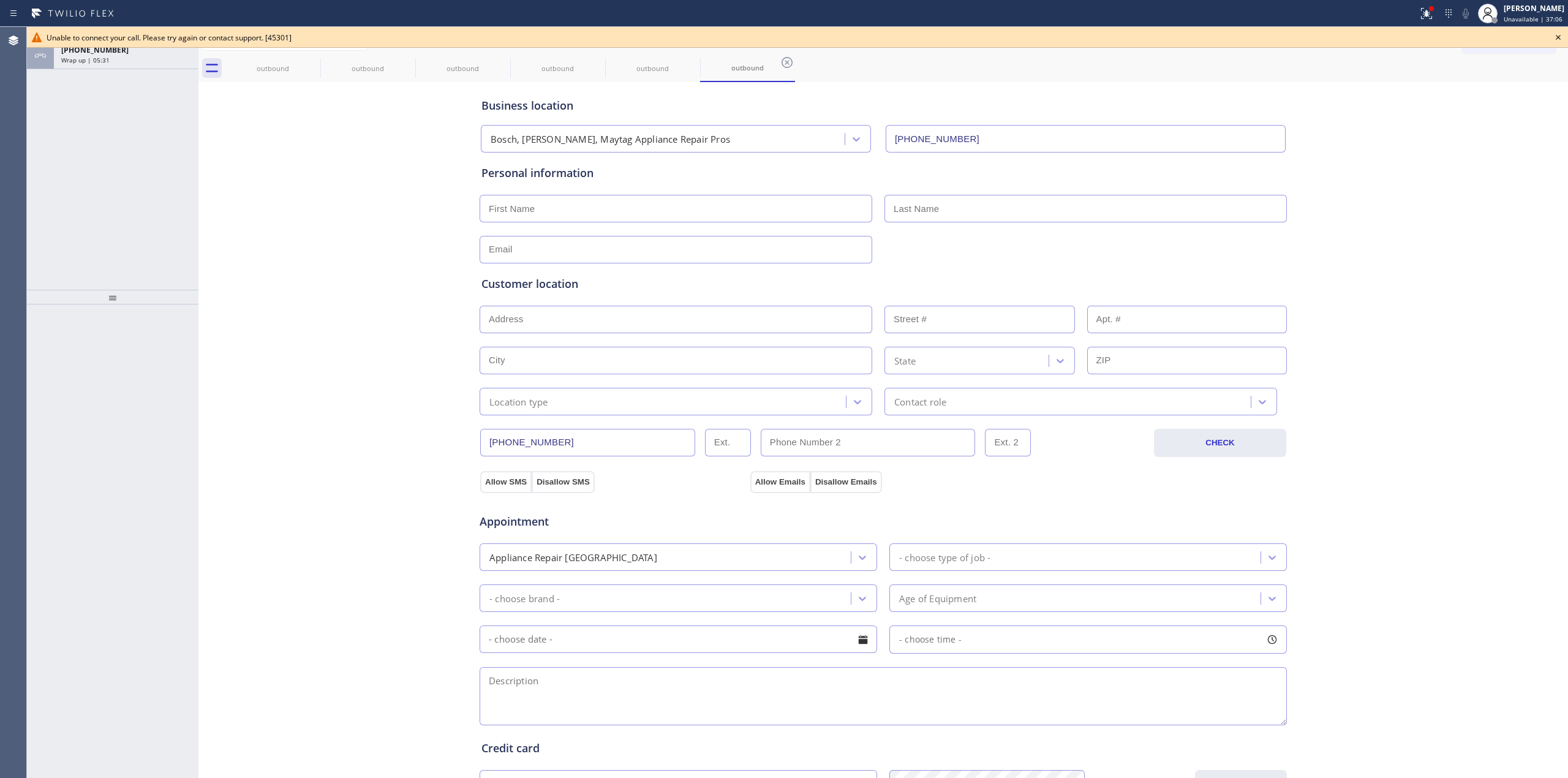
click at [1561, 38] on icon at bounding box center [1558, 37] width 15 height 15
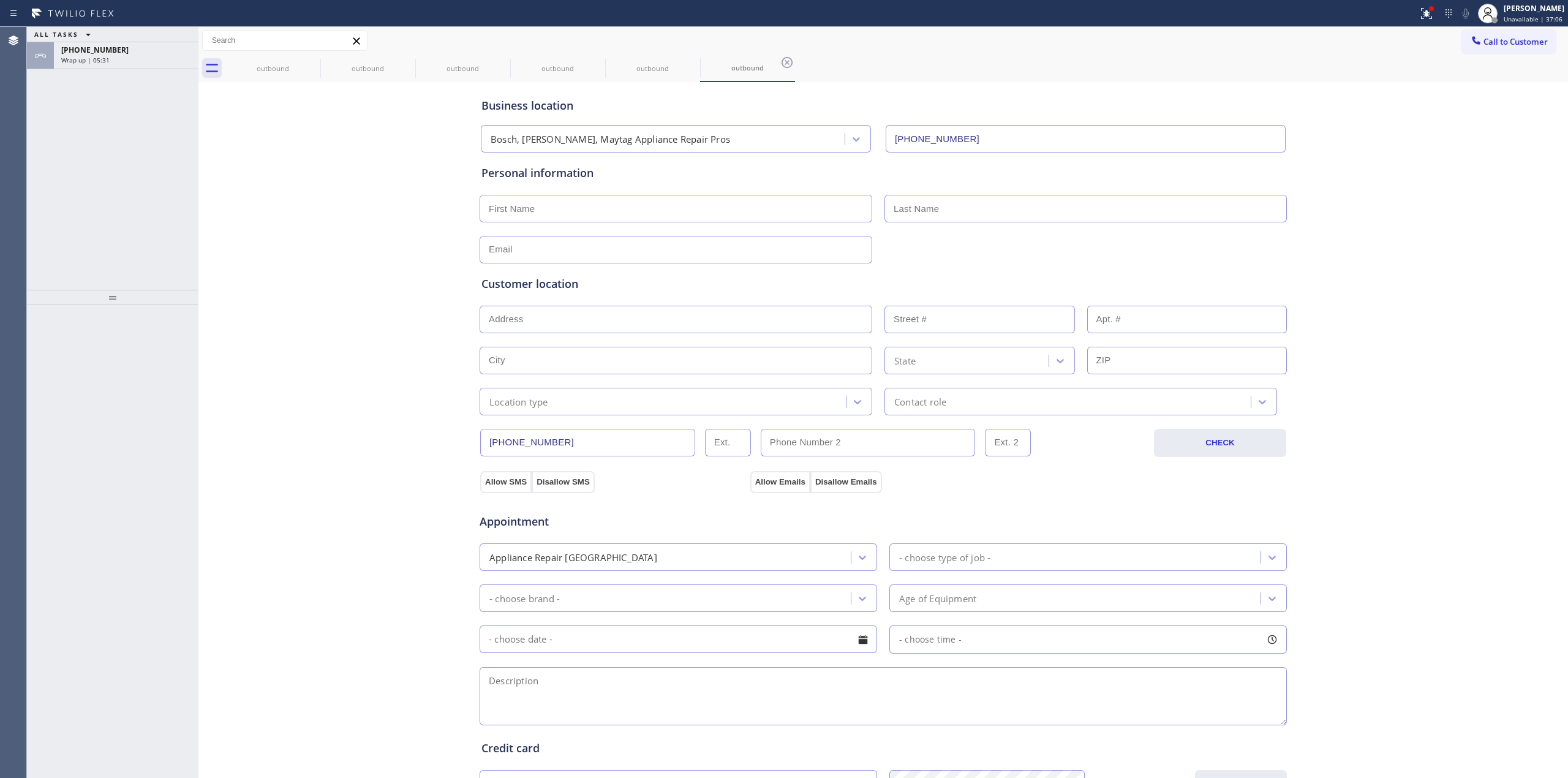
drag, startPoint x: 1523, startPoint y: 38, endPoint x: 1486, endPoint y: 47, distance: 38.1
click at [1522, 38] on span "Call to Customer" at bounding box center [1516, 41] width 64 height 11
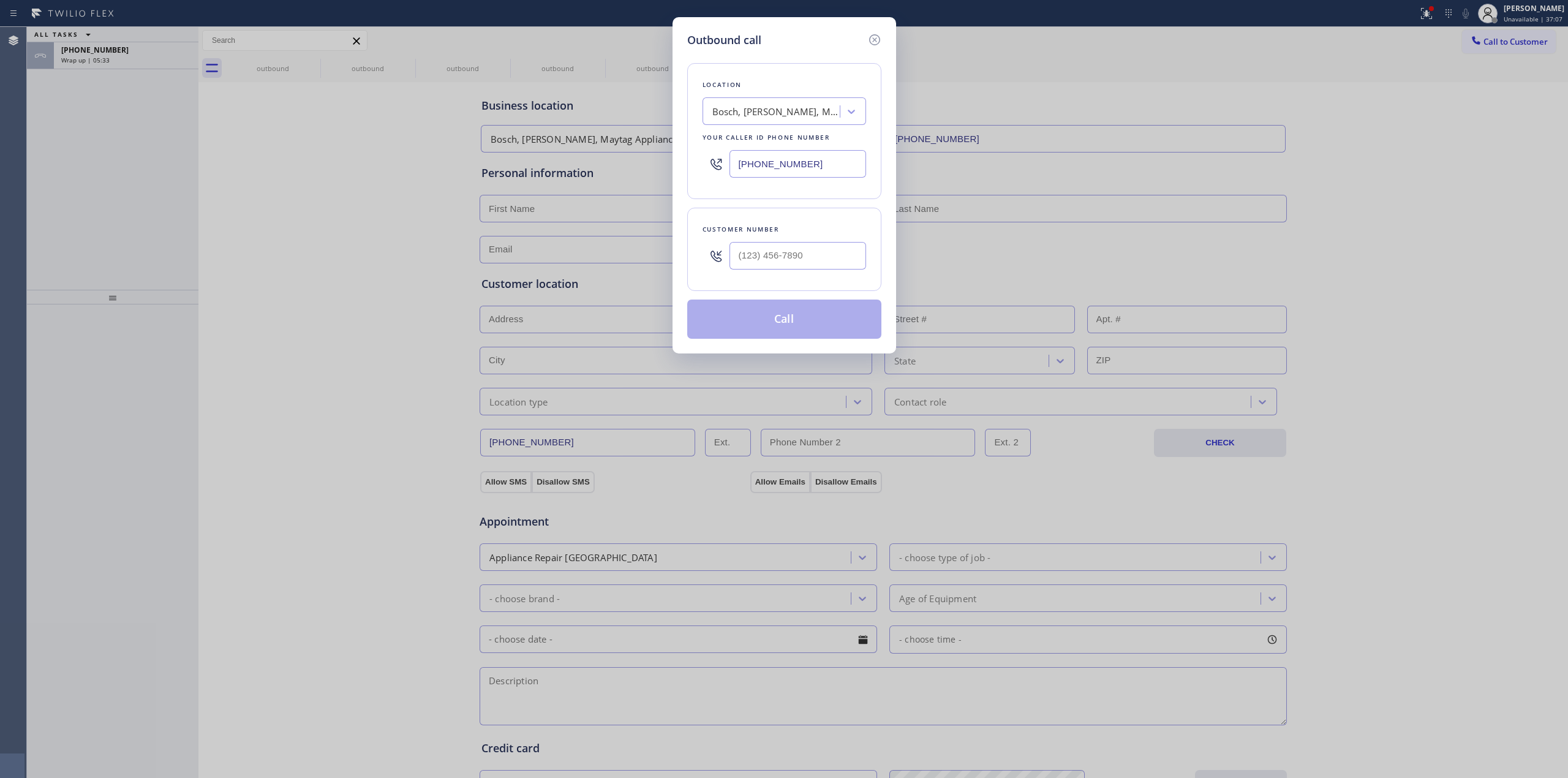
drag, startPoint x: 868, startPoint y: 37, endPoint x: 878, endPoint y: 37, distance: 10.0
click at [872, 37] on icon at bounding box center [874, 39] width 15 height 15
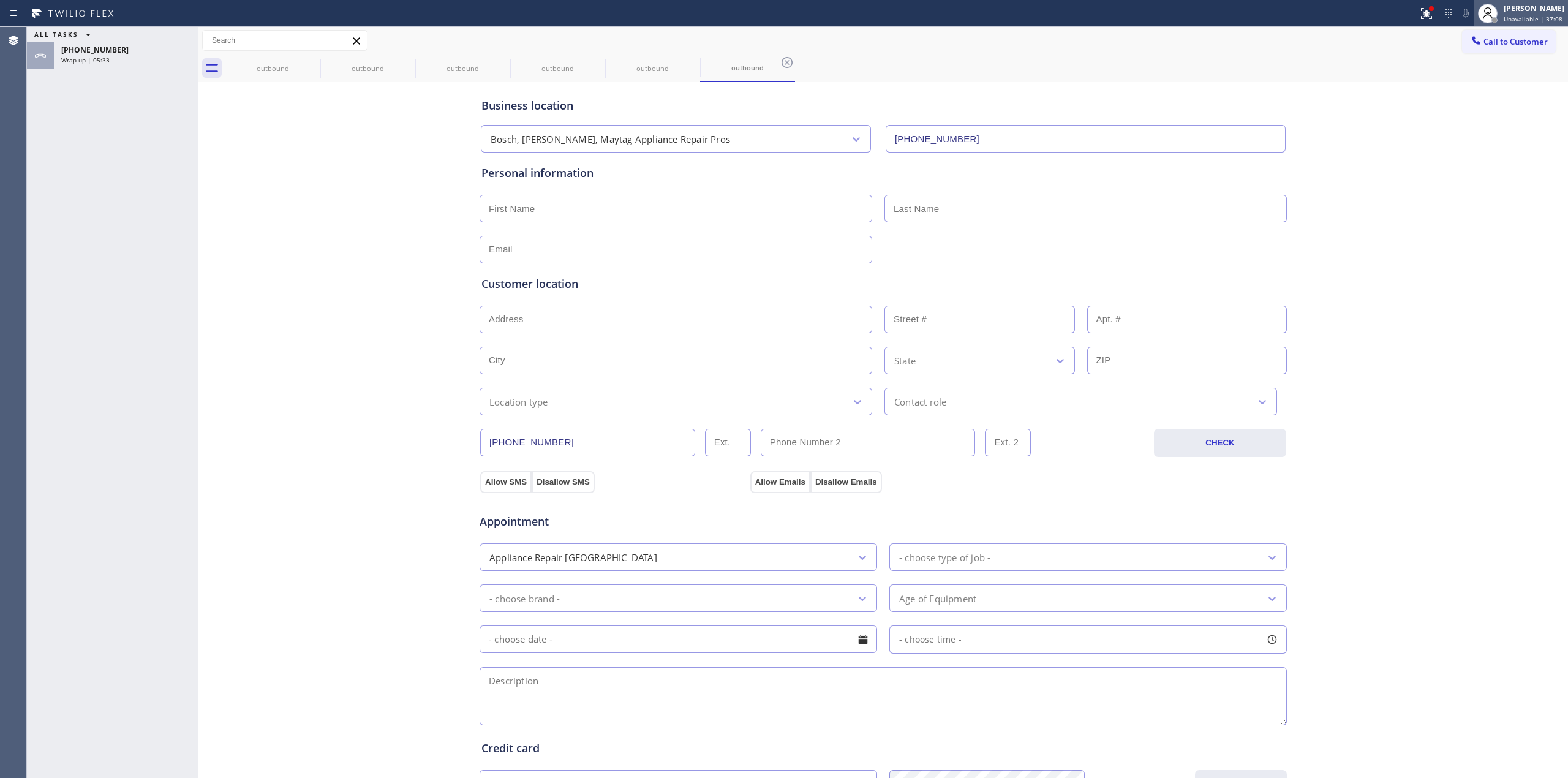
click at [1525, 15] on span "Unavailable | 37:08" at bounding box center [1533, 19] width 59 height 9
click at [1474, 62] on button "Available" at bounding box center [1508, 64] width 123 height 16
click at [155, 52] on div "[PHONE_NUMBER]" at bounding box center [126, 50] width 130 height 11
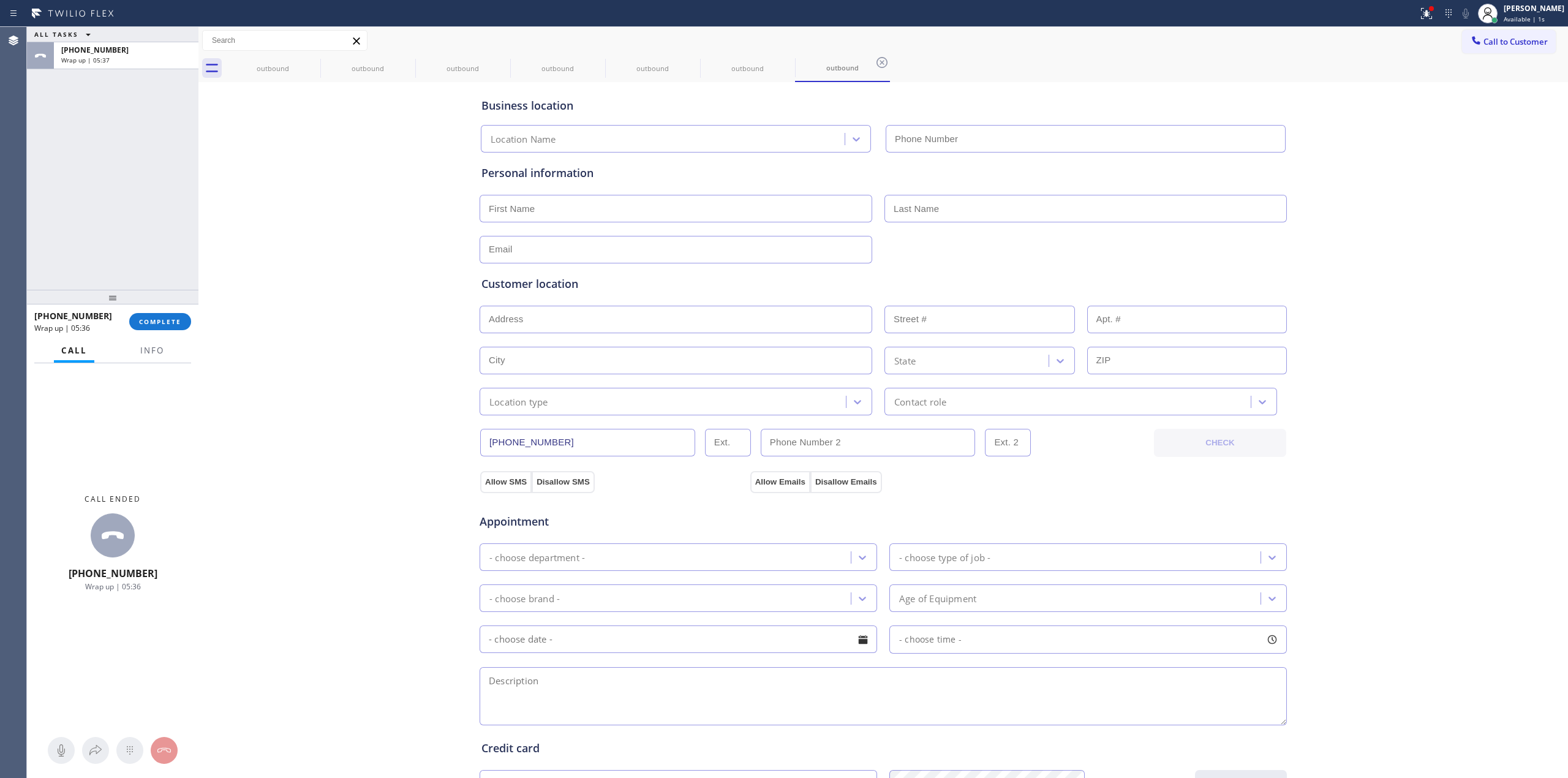
type input "[PHONE_NUMBER]"
click at [157, 334] on div "[PHONE_NUMBER] Wrap up | 05:37 COMPLETE" at bounding box center [112, 321] width 157 height 32
click at [159, 327] on button "COMPLETE" at bounding box center [159, 322] width 61 height 18
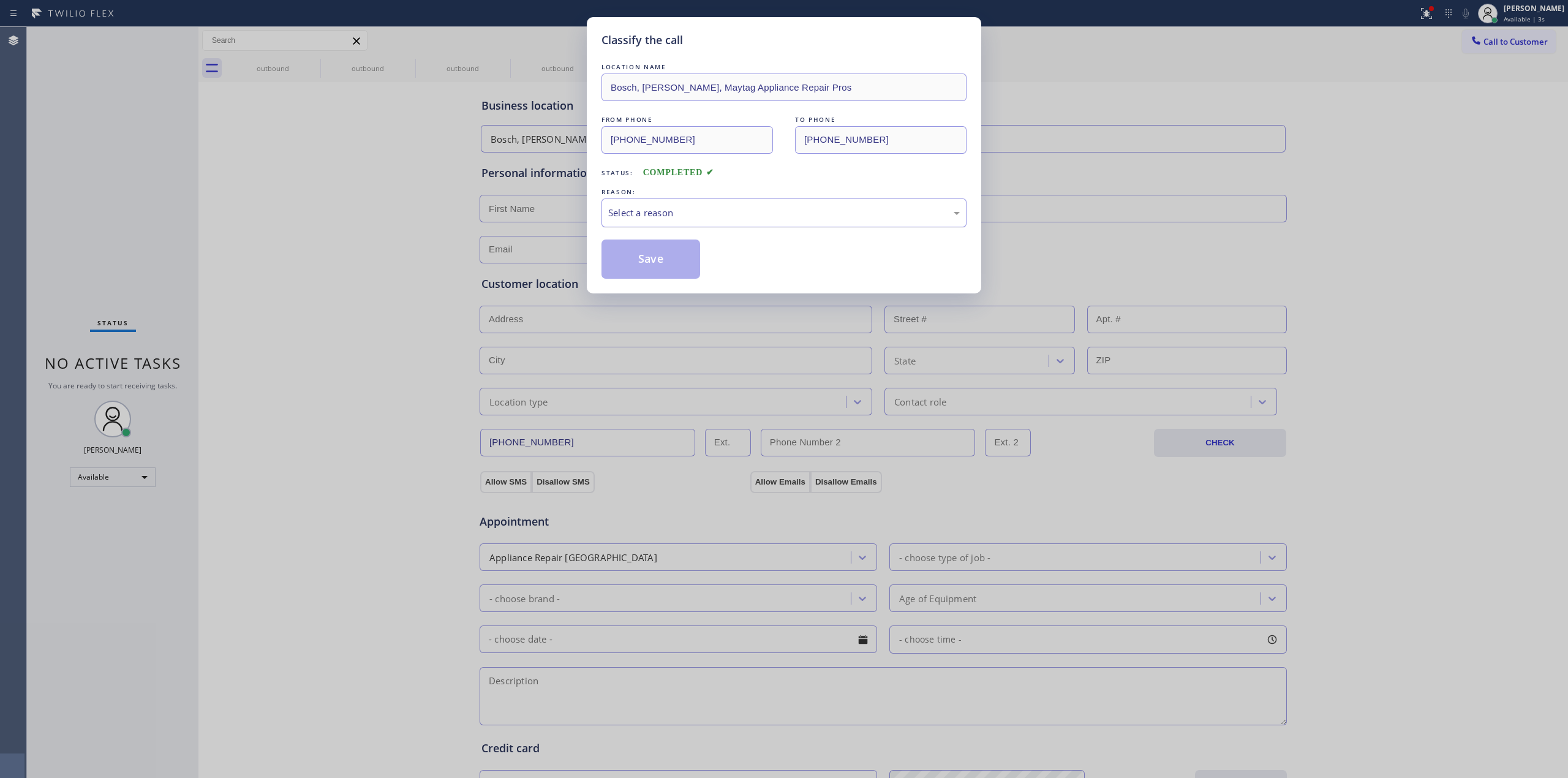
click at [667, 219] on div "Select a reason" at bounding box center [784, 213] width 351 height 14
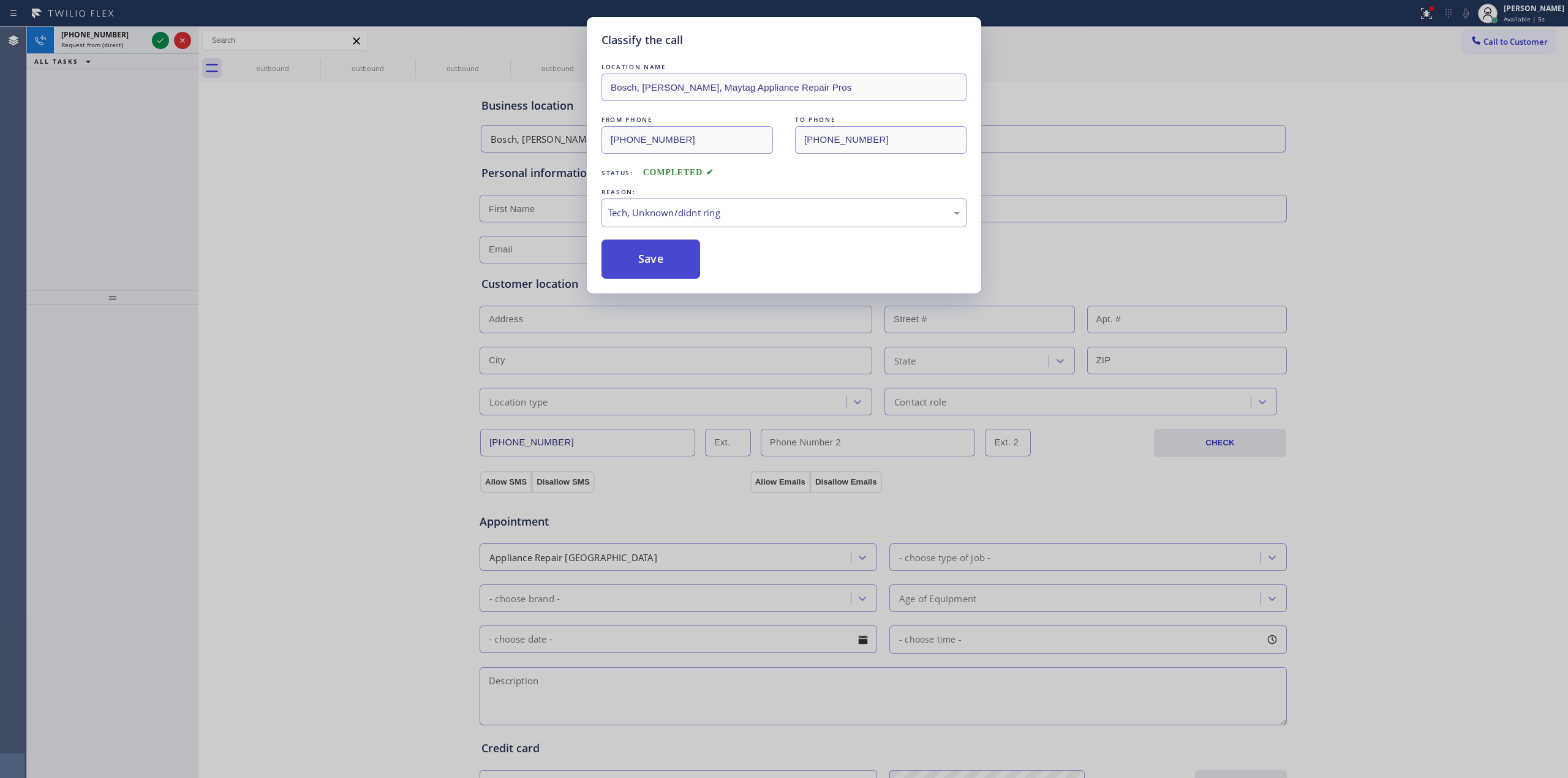
click at [643, 261] on button "Save" at bounding box center [651, 259] width 99 height 39
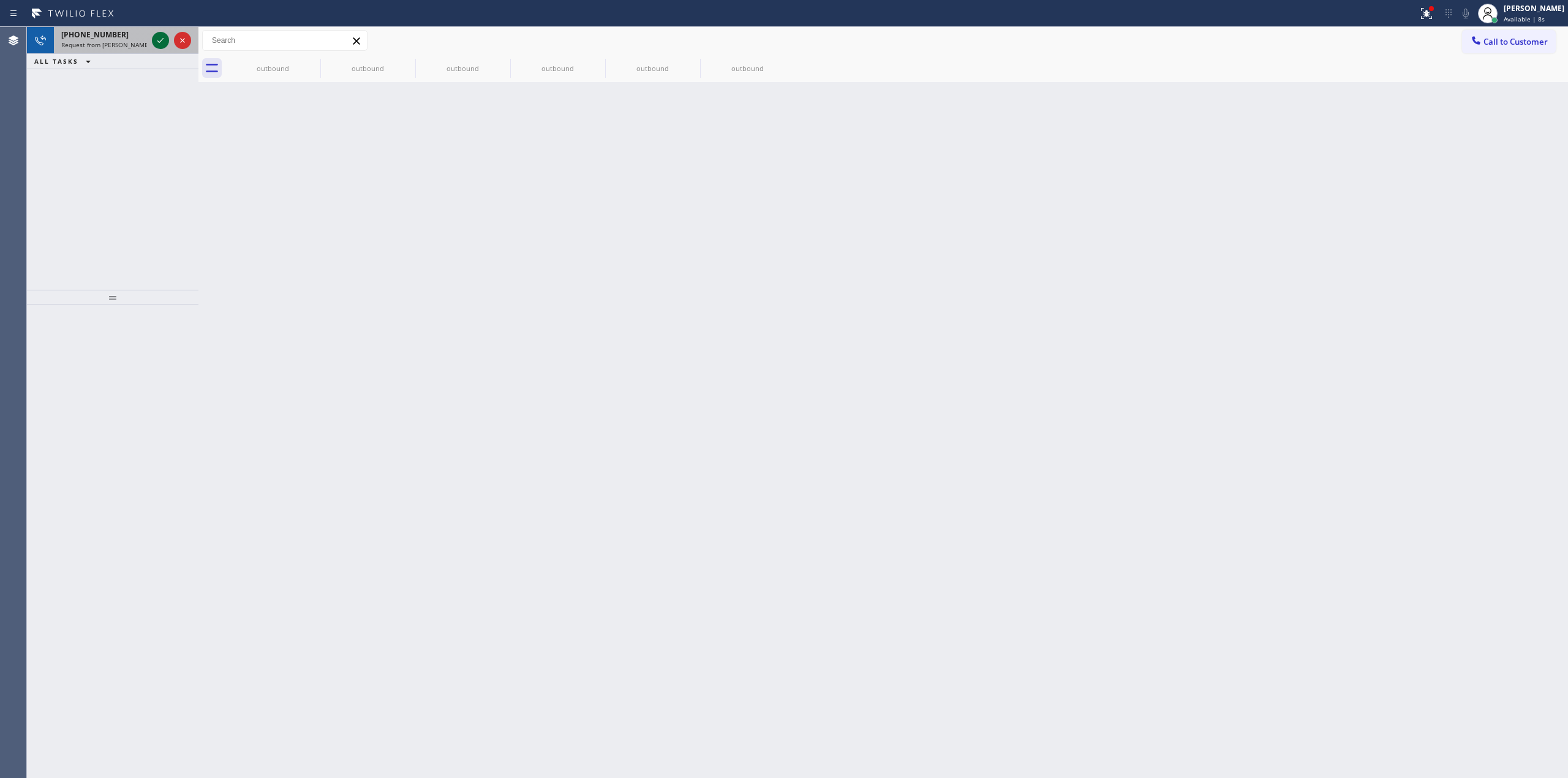
click at [158, 40] on icon at bounding box center [160, 40] width 15 height 15
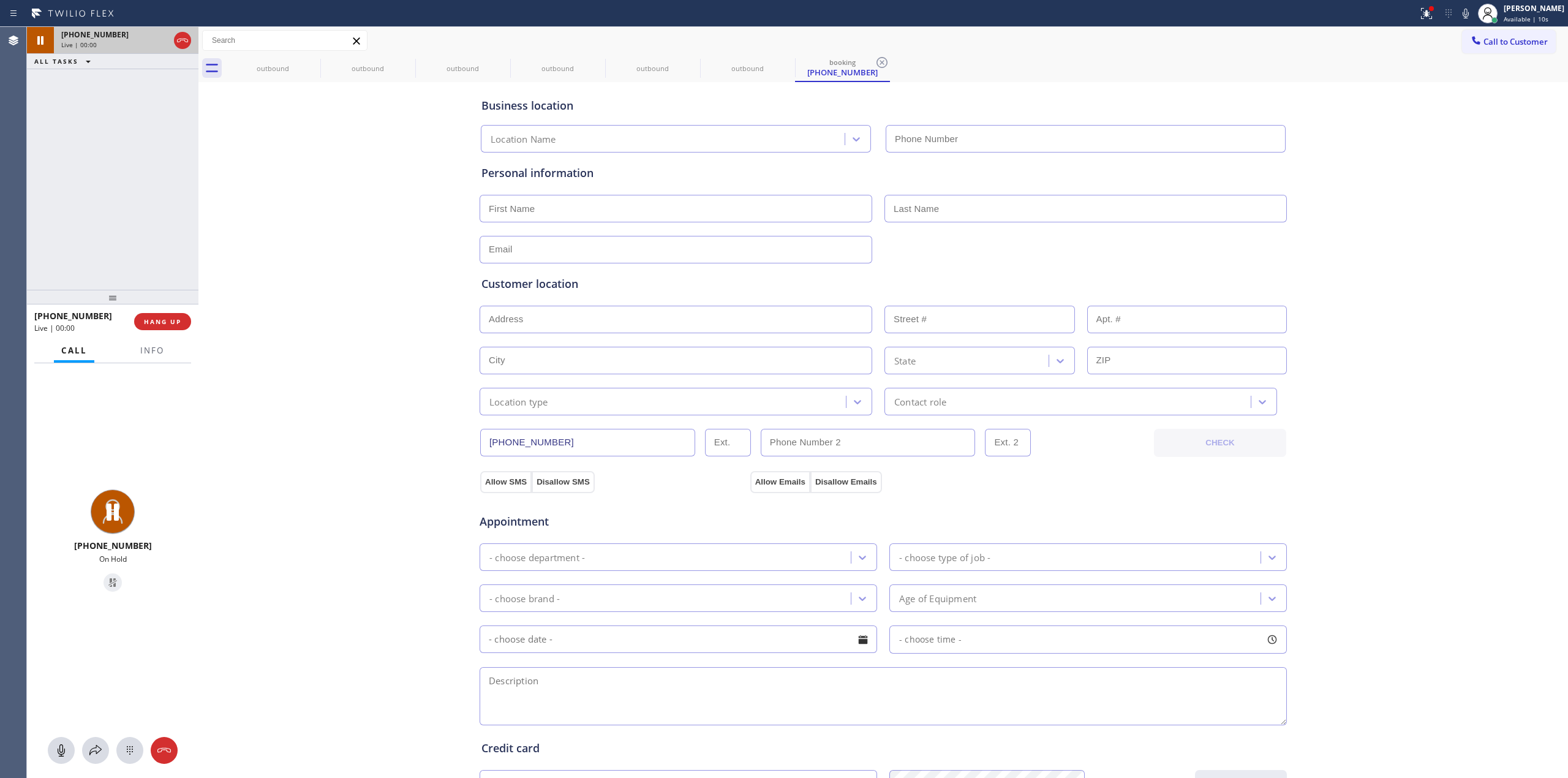
type input "[PHONE_NUMBER]"
click at [1532, 16] on span "Available | 14s" at bounding box center [1526, 19] width 45 height 9
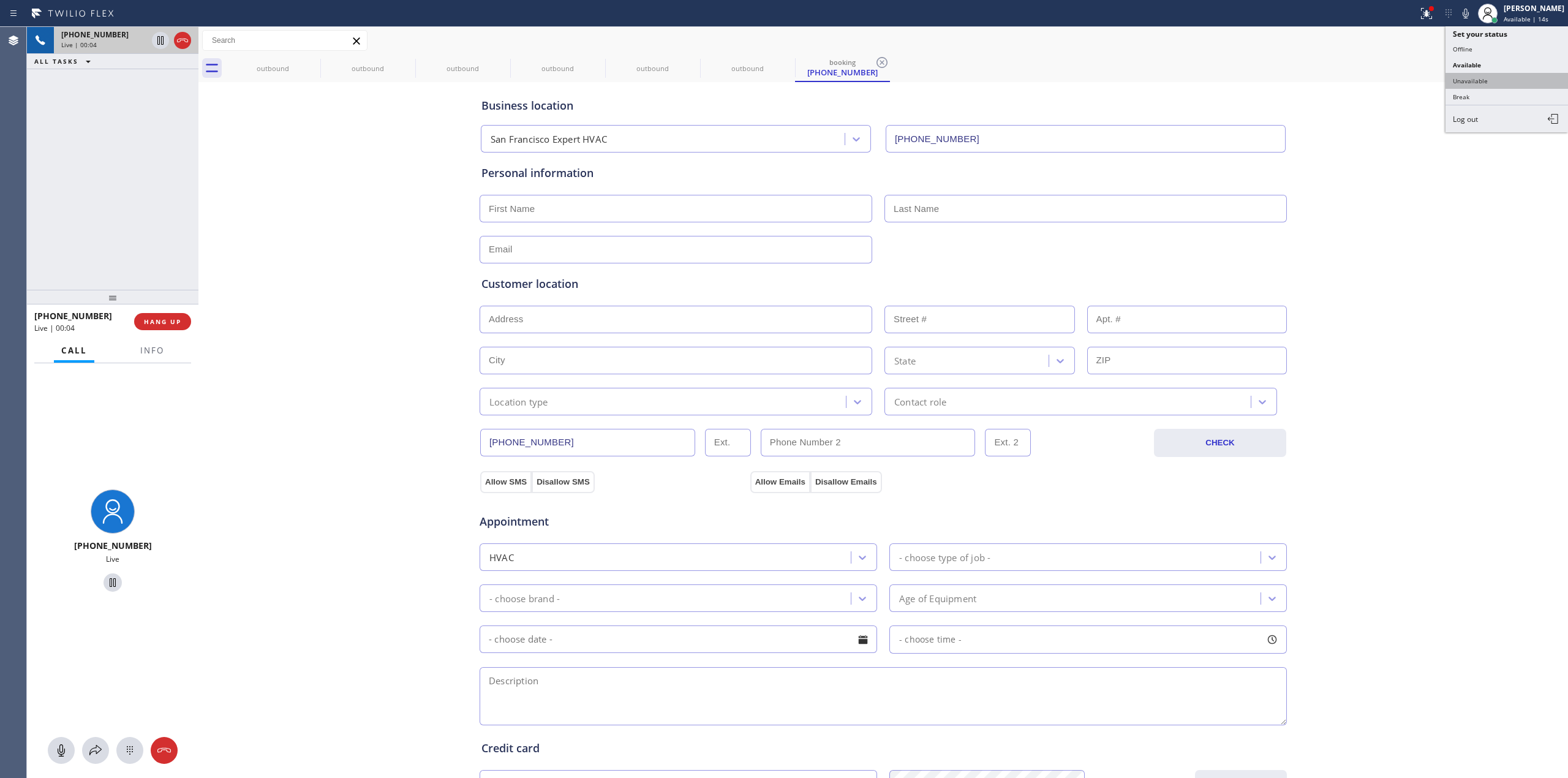
click at [1490, 79] on button "Unavailable" at bounding box center [1508, 81] width 123 height 16
click at [1473, 13] on icon at bounding box center [1466, 13] width 15 height 15
click at [186, 43] on icon at bounding box center [182, 40] width 15 height 15
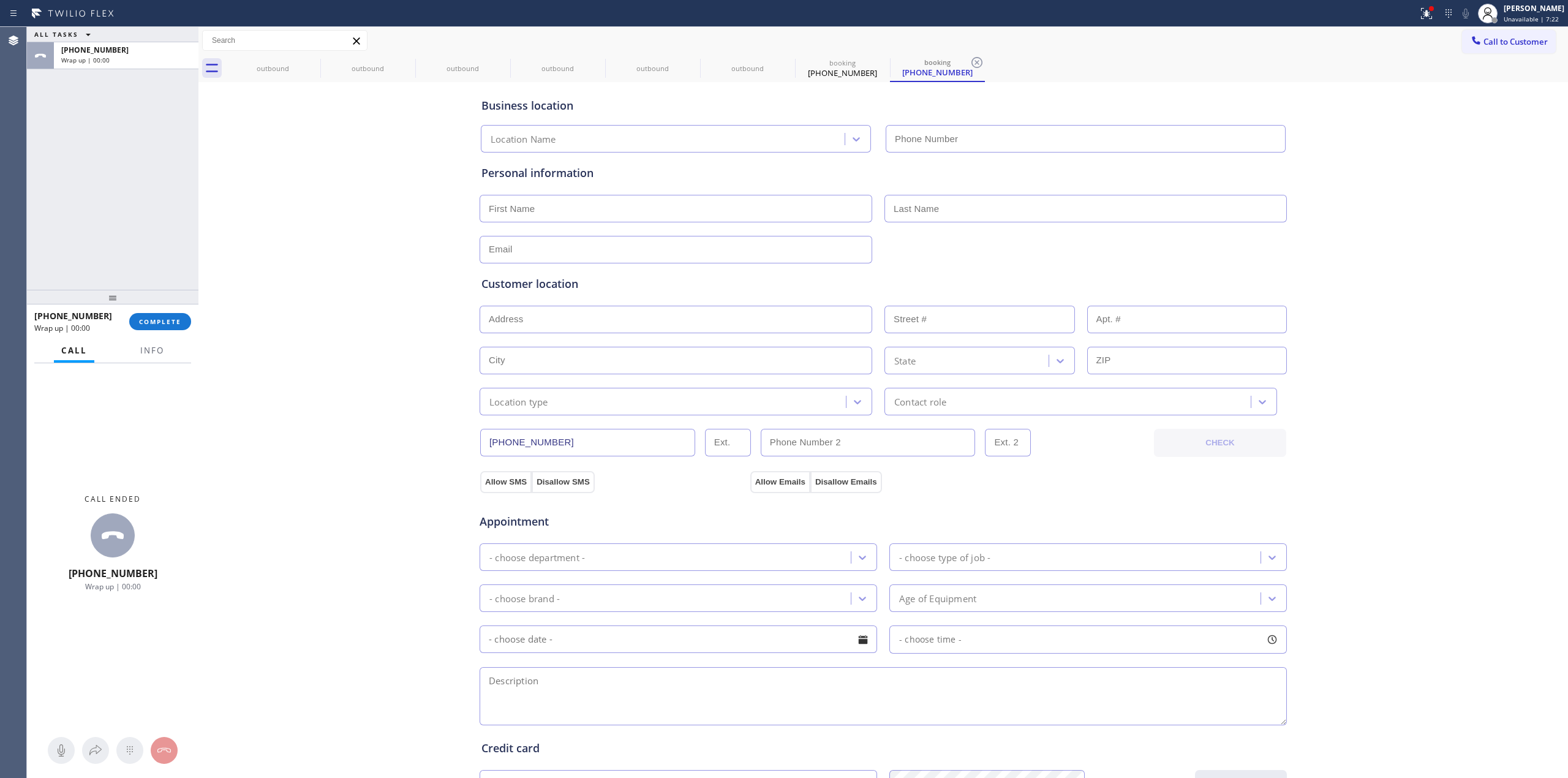
type input "[PHONE_NUMBER]"
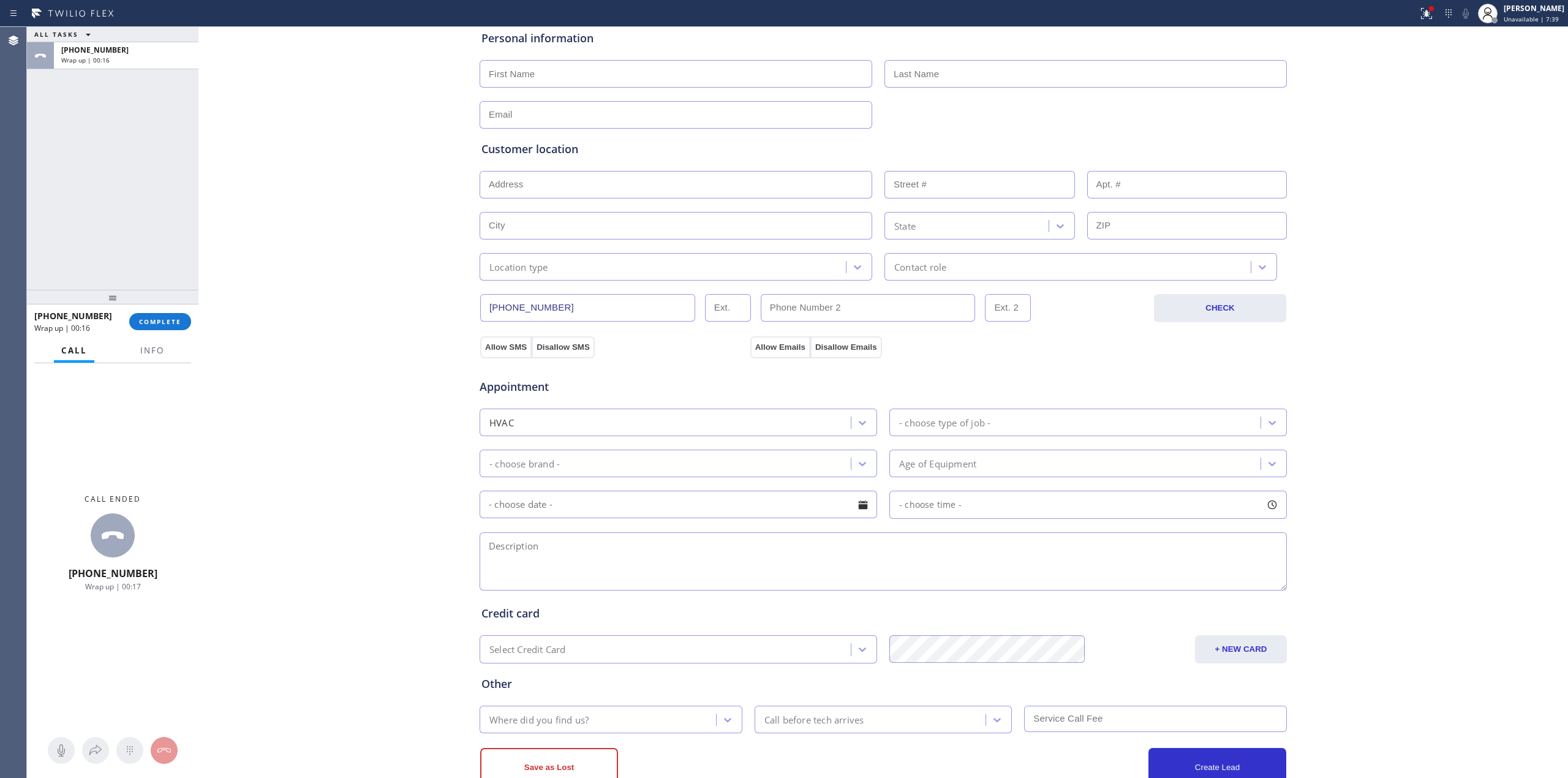
scroll to position [163, 0]
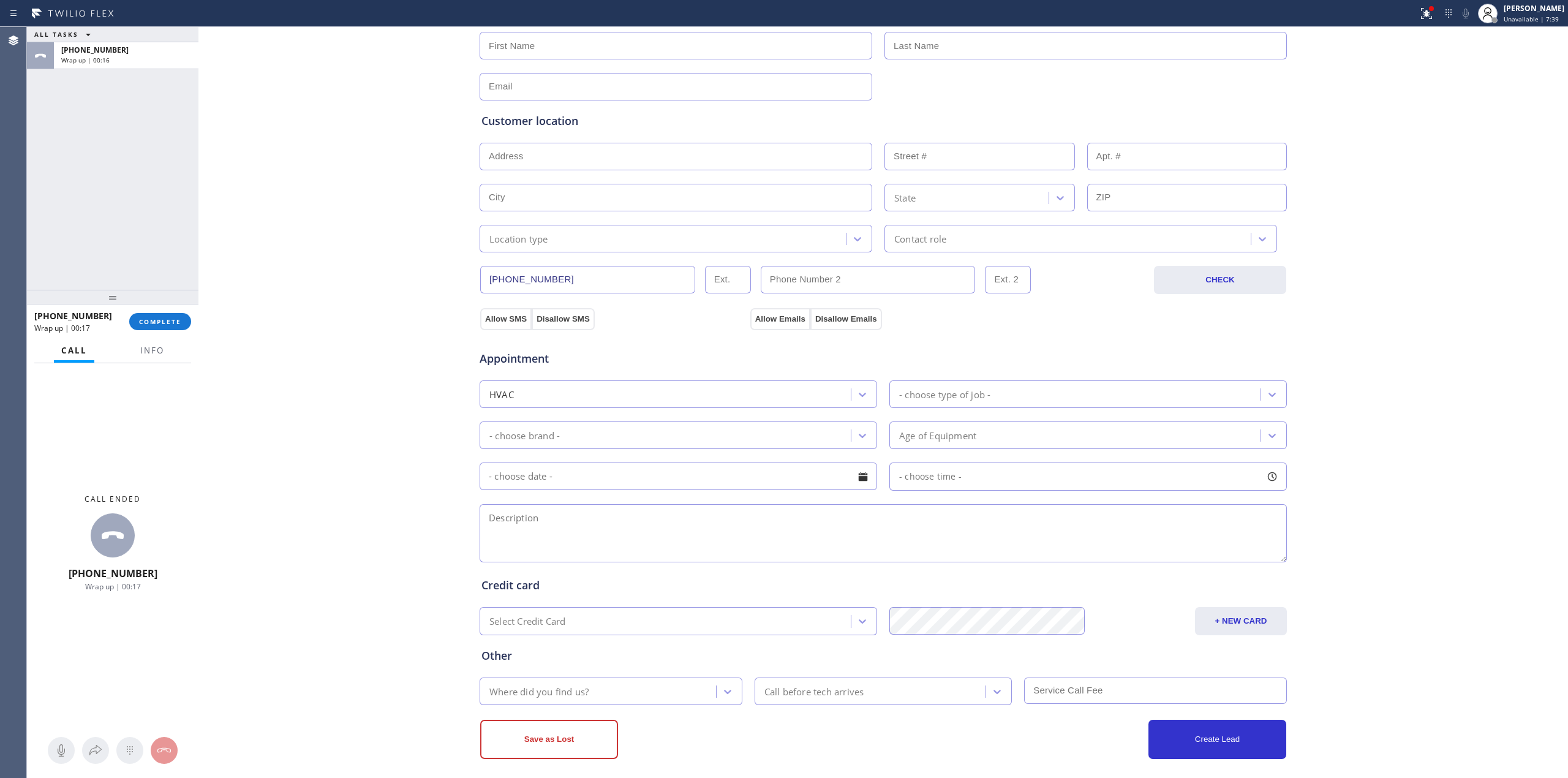
click at [590, 548] on textarea at bounding box center [883, 534] width 807 height 59
paste textarea "10 - 2 | no SCF | New a heating system expanded to accomidate a new bedroom, or…"
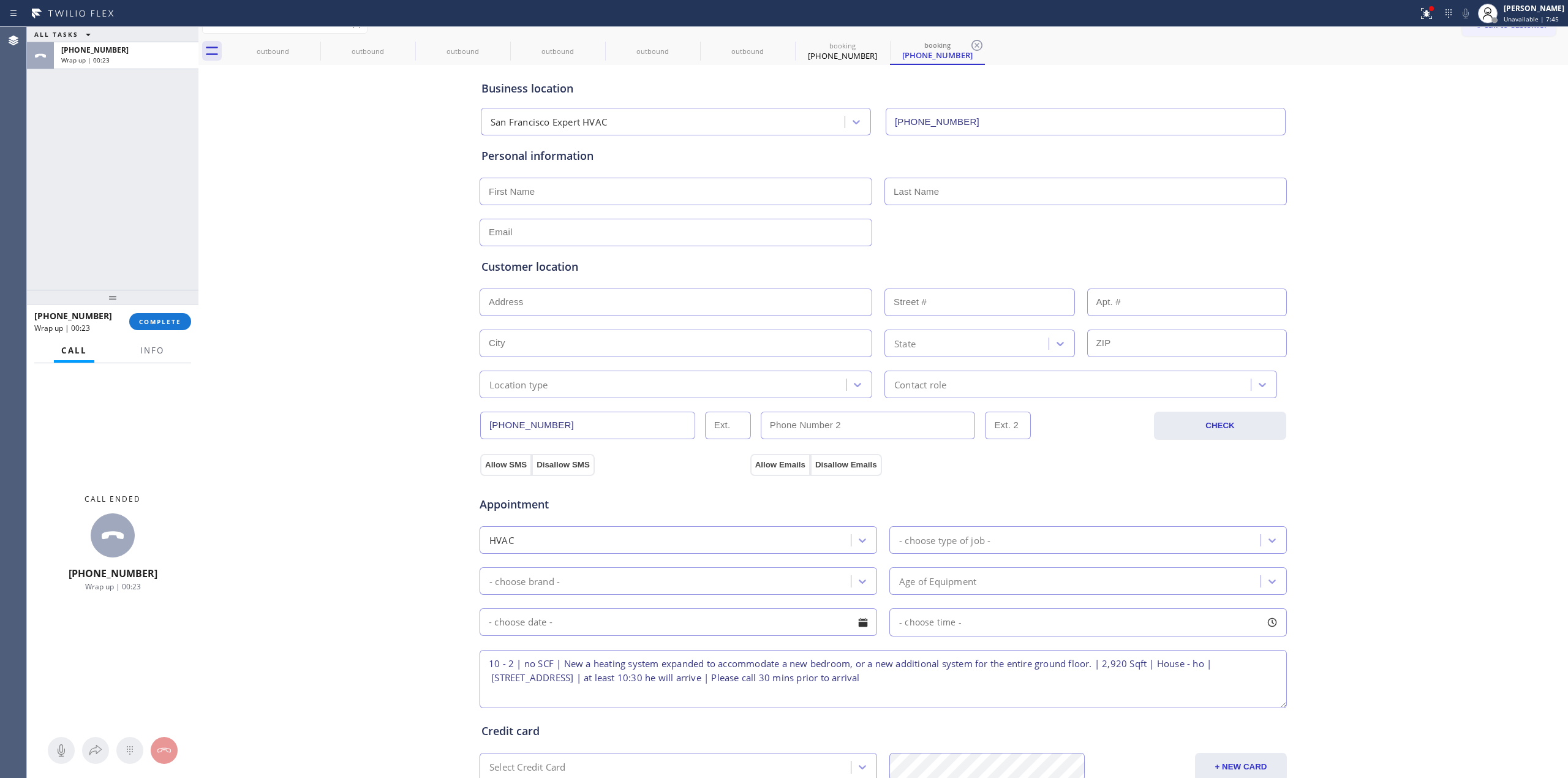
scroll to position [0, 0]
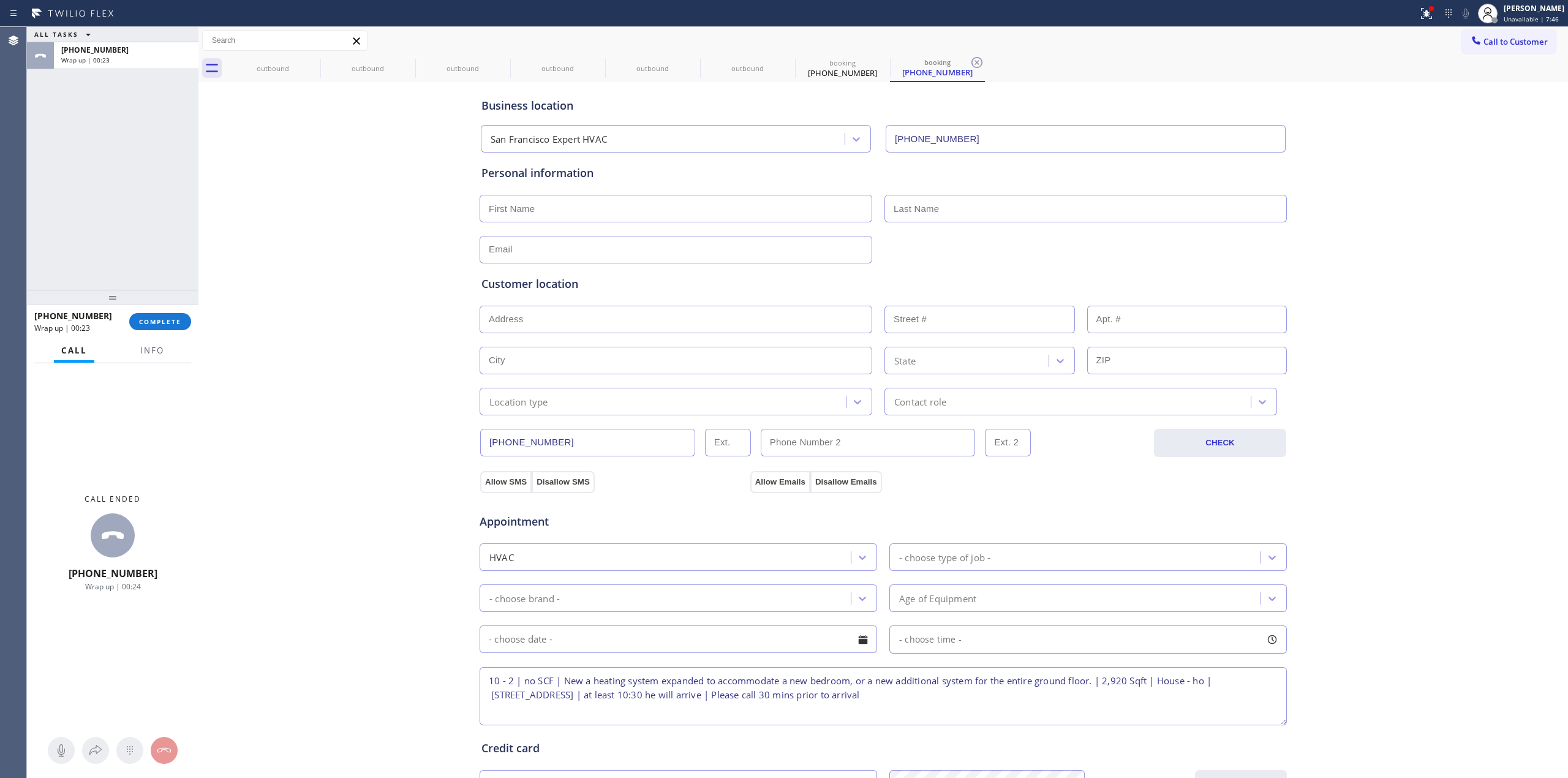
type textarea "10 - 2 | no SCF | New a heating system expanded to accommodate a new bedroom, o…"
click at [549, 203] on input "text" at bounding box center [676, 209] width 392 height 27
paste input "[PERSON_NAME]"
type input "[PERSON_NAME]"
click at [928, 220] on input "text" at bounding box center [1086, 209] width 402 height 27
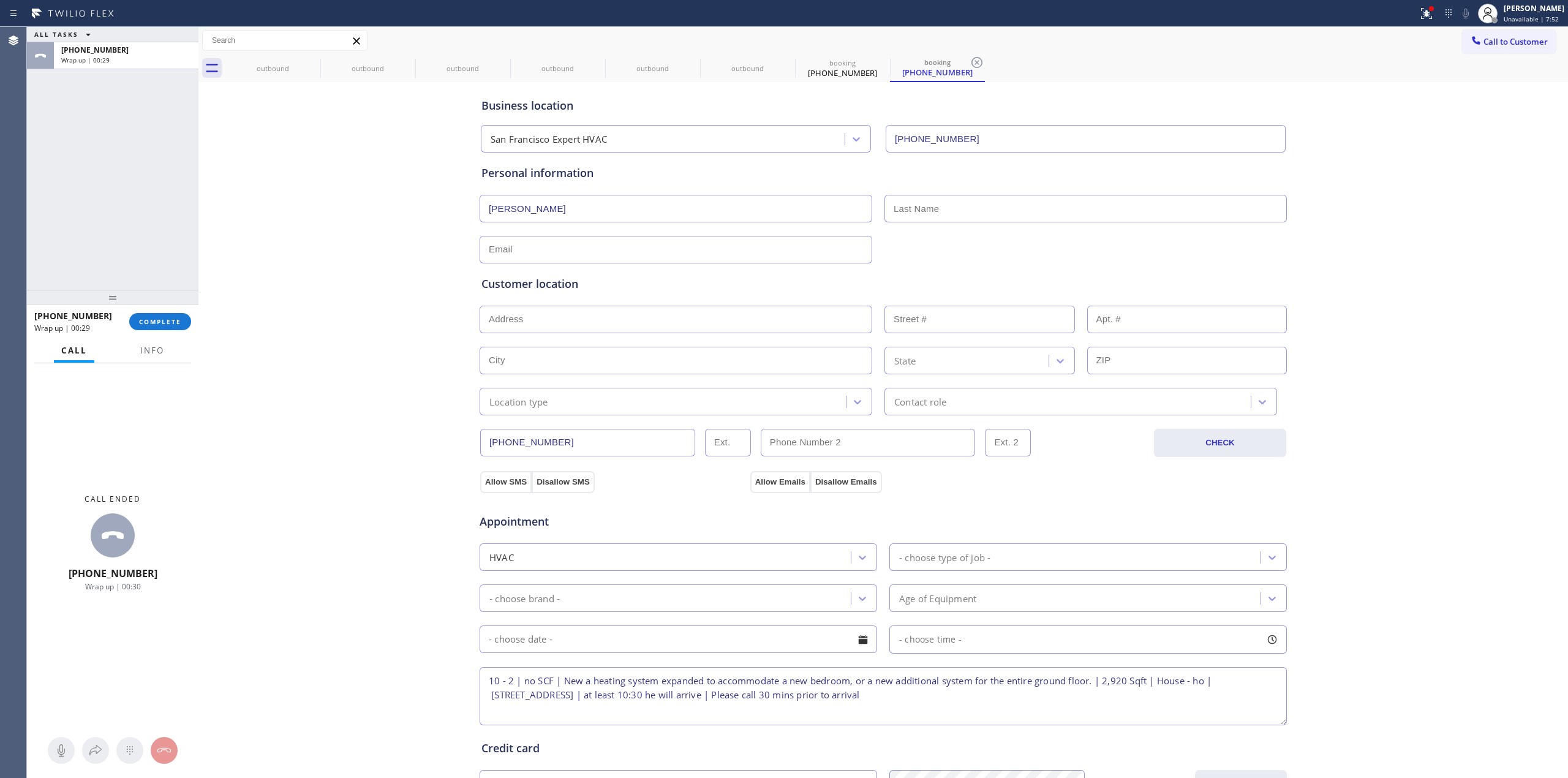
paste input "[PERSON_NAME]"
type input "[PERSON_NAME]"
drag, startPoint x: 517, startPoint y: 244, endPoint x: 493, endPoint y: 245, distance: 24.0
click at [517, 244] on input "text" at bounding box center [676, 250] width 392 height 27
paste input "[EMAIL_ADDRESS][DOMAIN_NAME]"
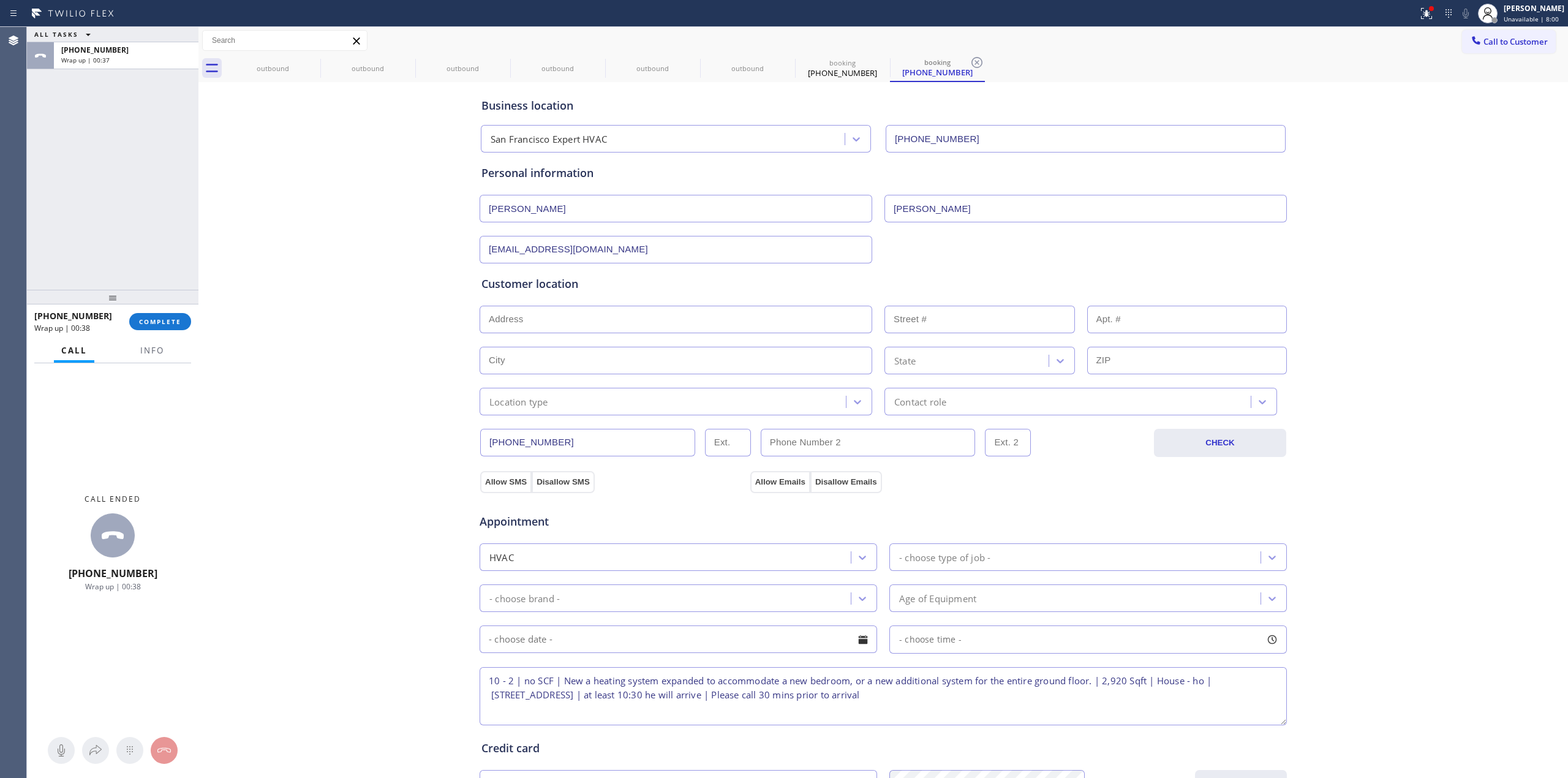
type input "[EMAIL_ADDRESS][DOMAIN_NAME]"
click at [373, 246] on div "Business location [GEOGRAPHIC_DATA] Expert HVAC [PHONE_NUMBER] Personal informa…" at bounding box center [884, 504] width 1364 height 838
click at [543, 319] on input "text" at bounding box center [676, 319] width 392 height 27
paste input "[STREET_ADDRESS]"
type input "[STREET_ADDRESS]"
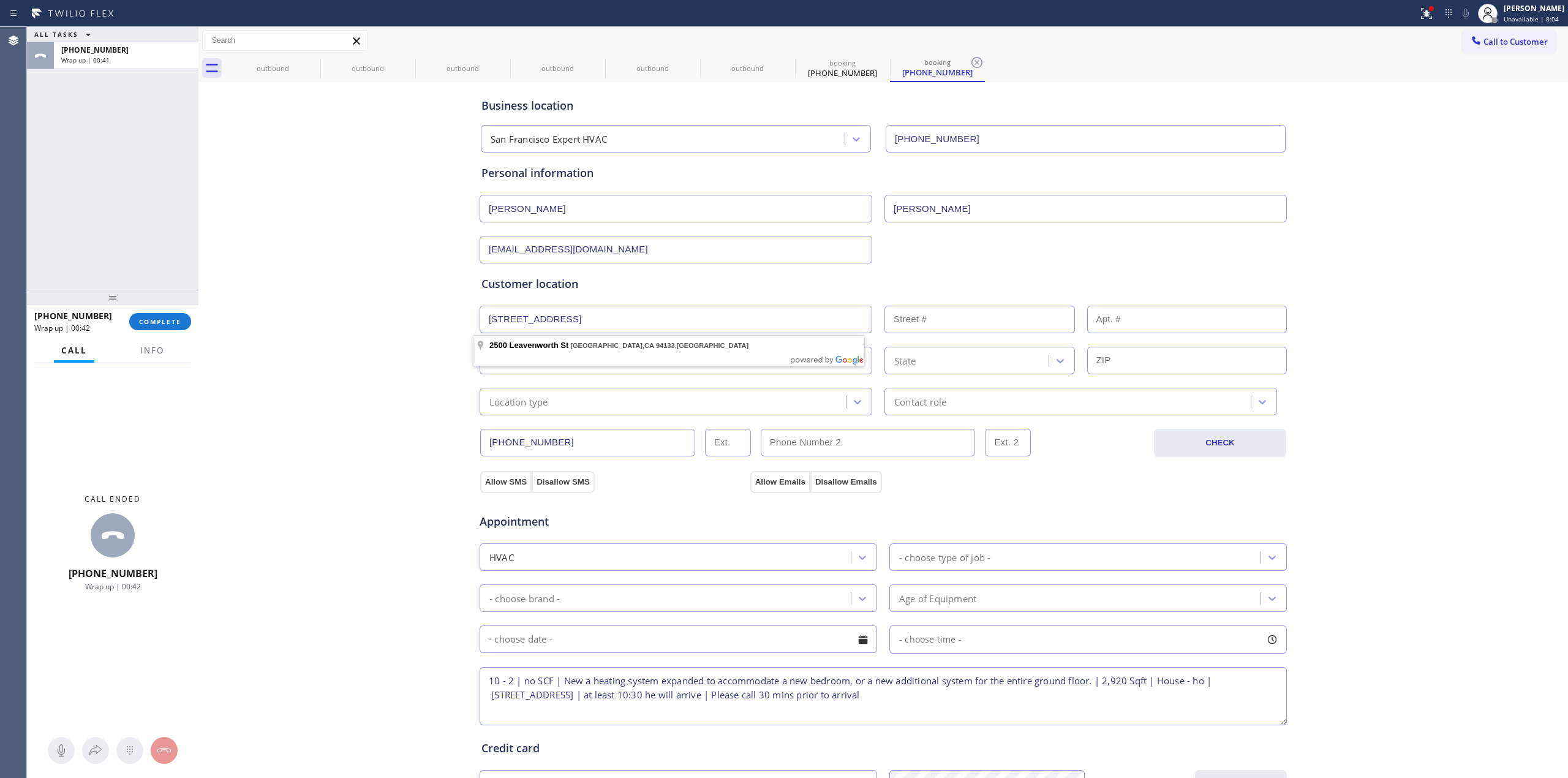
type input "2500"
type input "[GEOGRAPHIC_DATA]"
type input "94133"
click at [392, 408] on div "Business location [GEOGRAPHIC_DATA] Expert HVAC [PHONE_NUMBER] Personal informa…" at bounding box center [884, 504] width 1364 height 838
click at [547, 406] on div "Location type" at bounding box center [664, 402] width 363 height 21
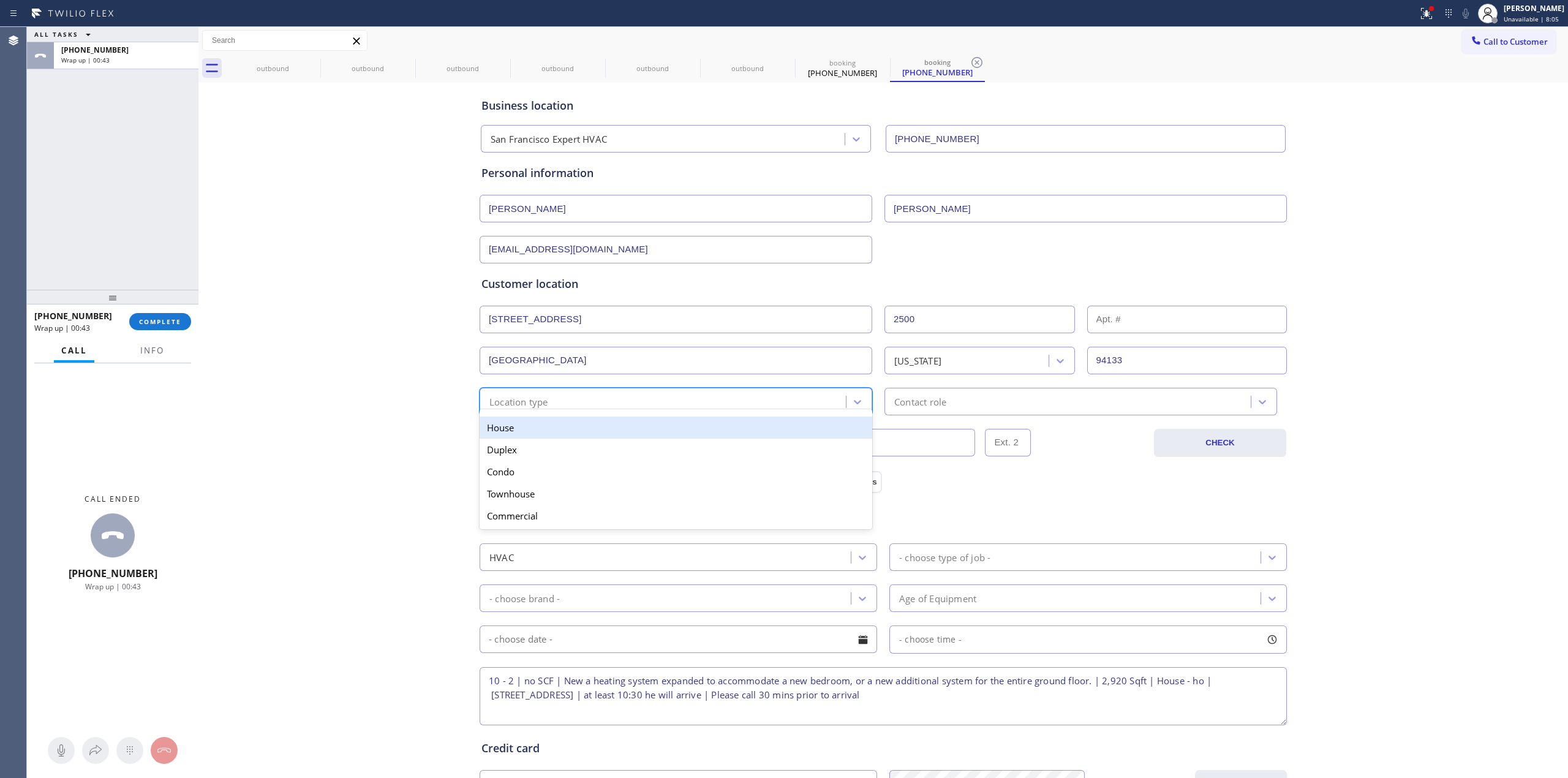
drag, startPoint x: 520, startPoint y: 436, endPoint x: 577, endPoint y: 436, distance: 57.0
click at [528, 436] on div "House" at bounding box center [676, 428] width 392 height 22
click at [973, 403] on div "Contact role" at bounding box center [1069, 402] width 363 height 21
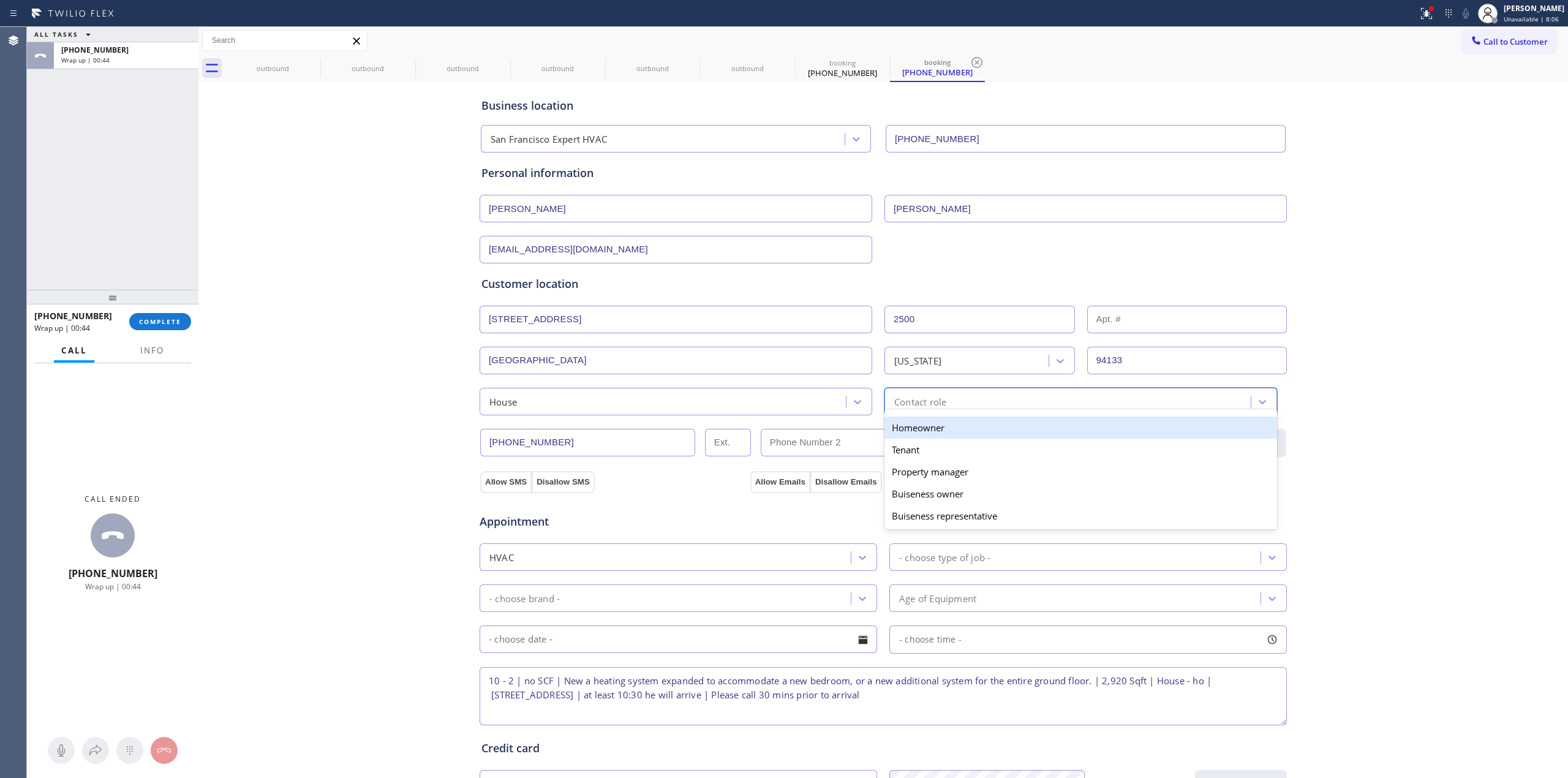
click at [917, 437] on div "Homeowner" at bounding box center [1081, 428] width 392 height 22
click at [792, 488] on button "Allow Emails" at bounding box center [781, 482] width 60 height 22
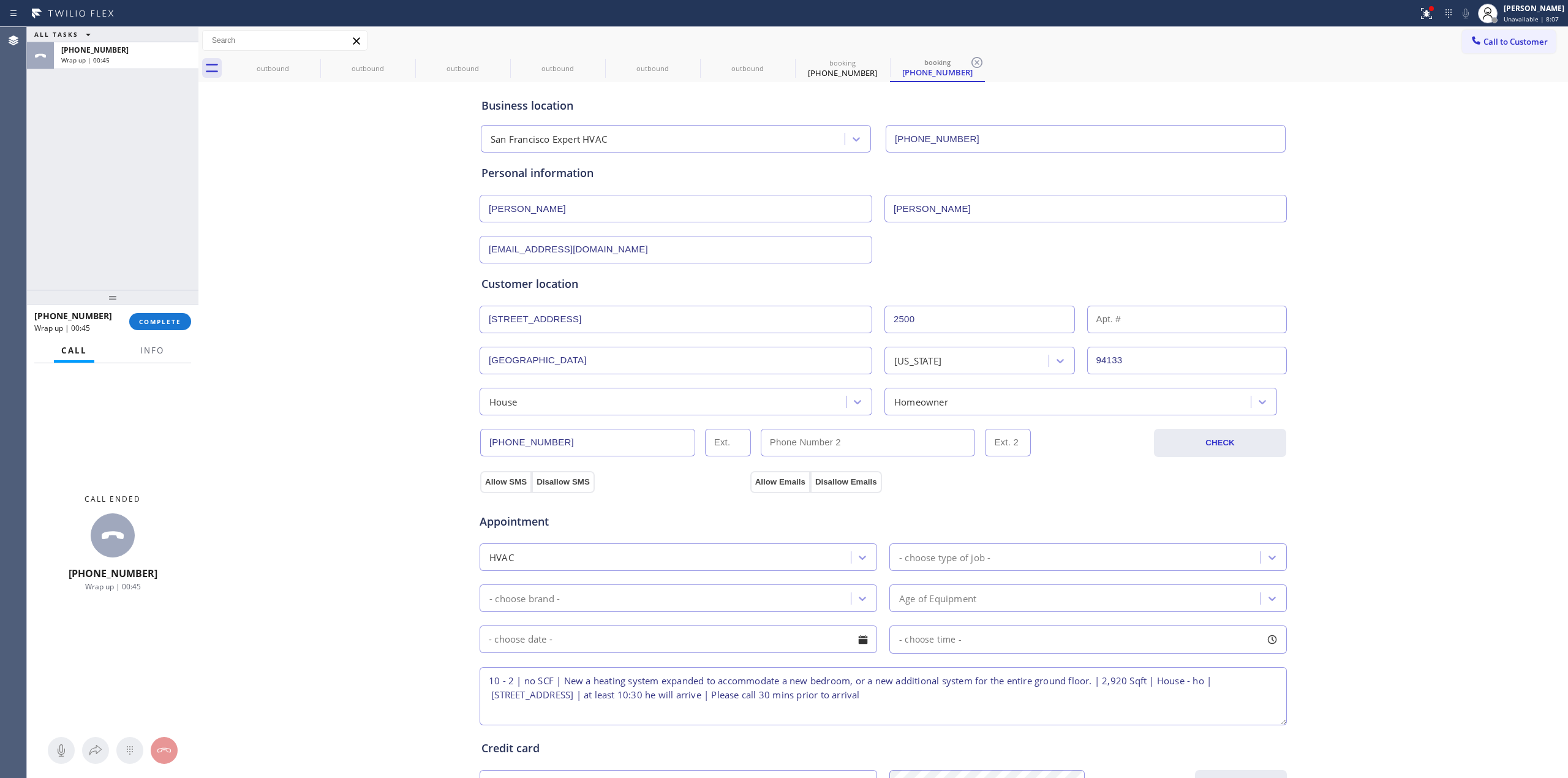
click at [498, 491] on div "Appointment HVAC - choose type of job - - choose brand - Age of Equipment - cho…" at bounding box center [883, 608] width 809 height 240
click at [507, 490] on div "Appointment HVAC - choose type of job - - choose brand - Age of Equipment - cho…" at bounding box center [883, 608] width 809 height 240
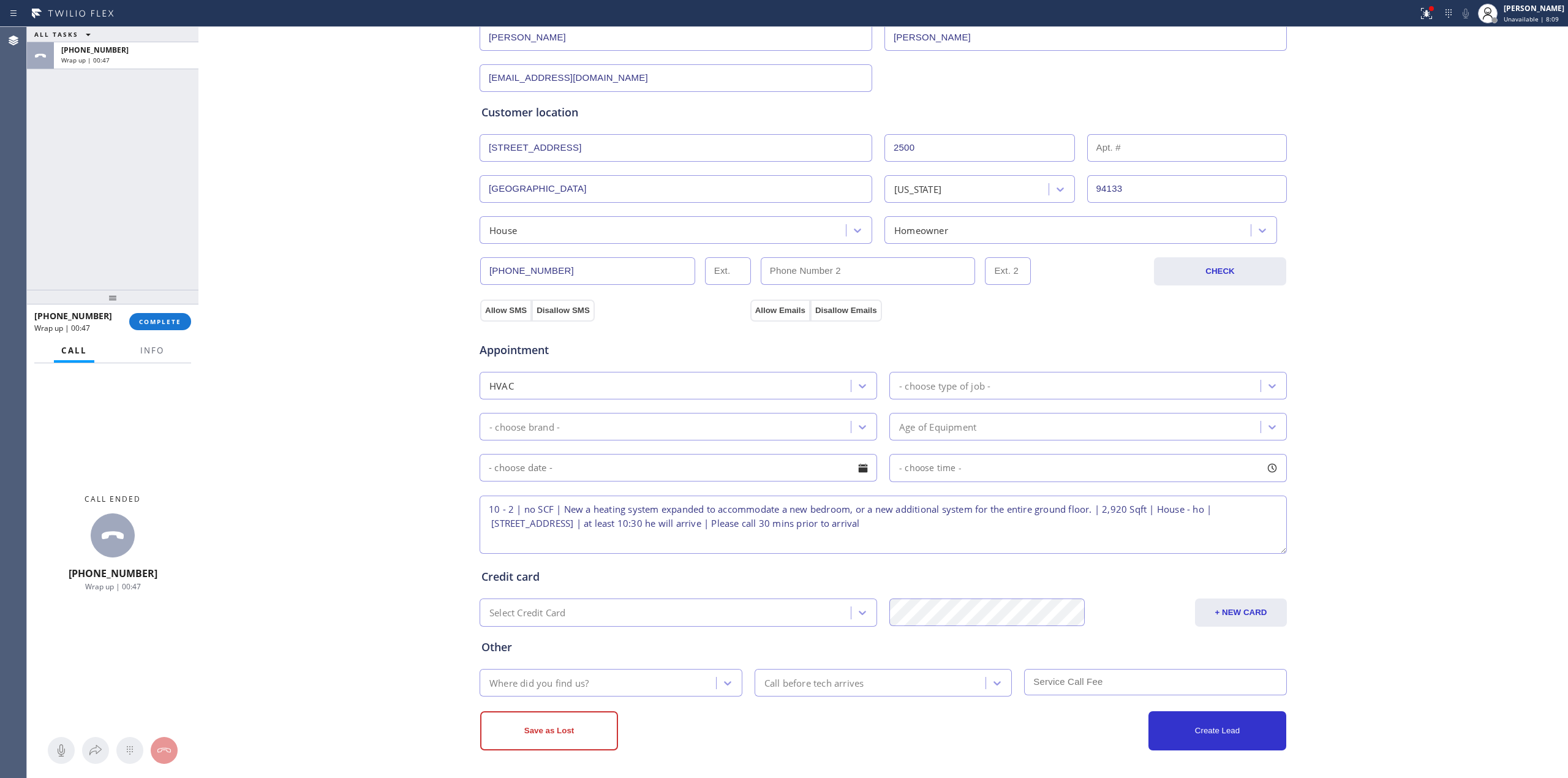
scroll to position [175, 0]
click at [495, 312] on button "Allow SMS" at bounding box center [505, 310] width 52 height 22
click at [767, 307] on button "Allow Emails" at bounding box center [781, 310] width 60 height 22
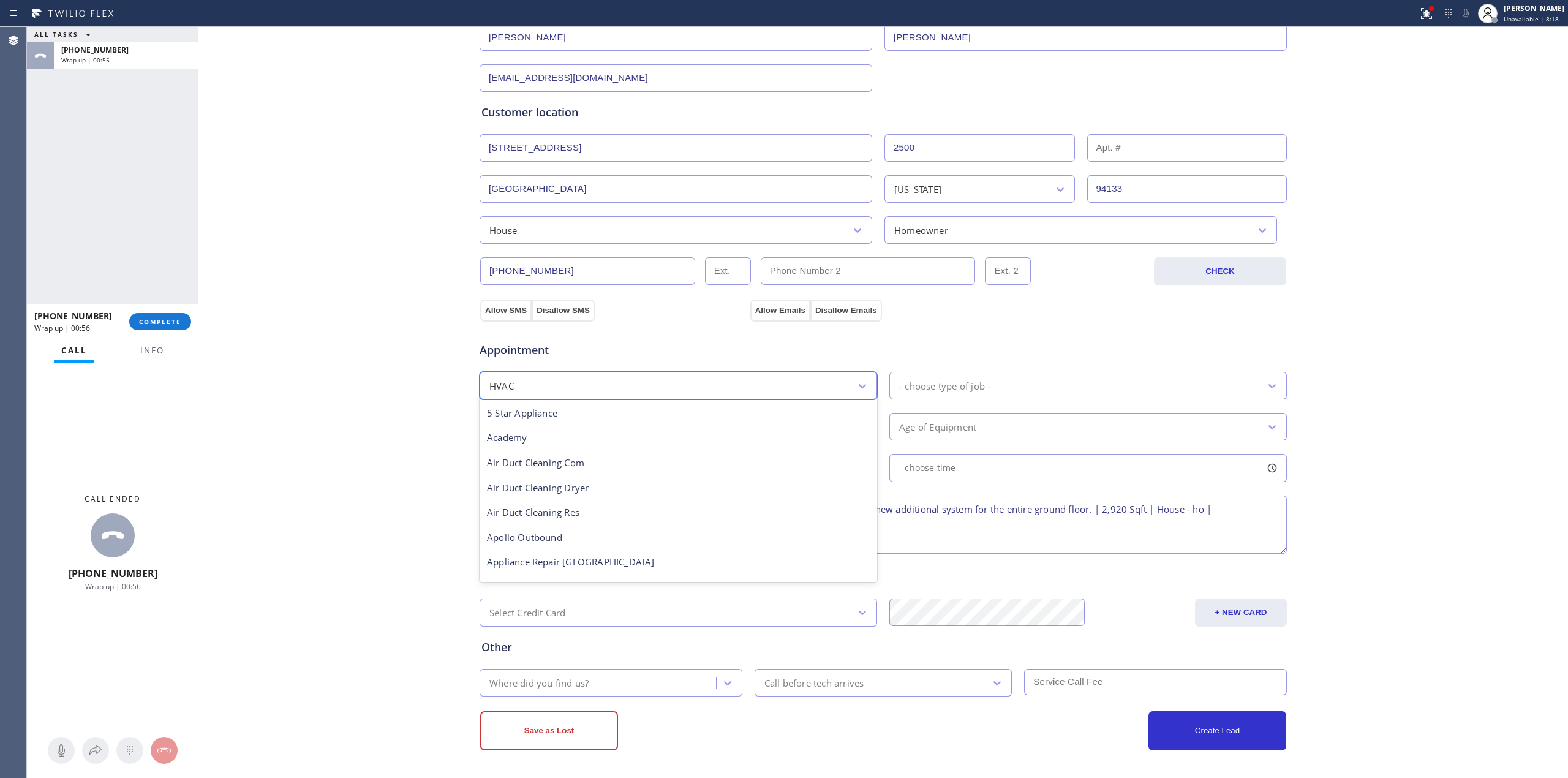
click at [661, 396] on div "HVAC" at bounding box center [678, 386] width 397 height 27
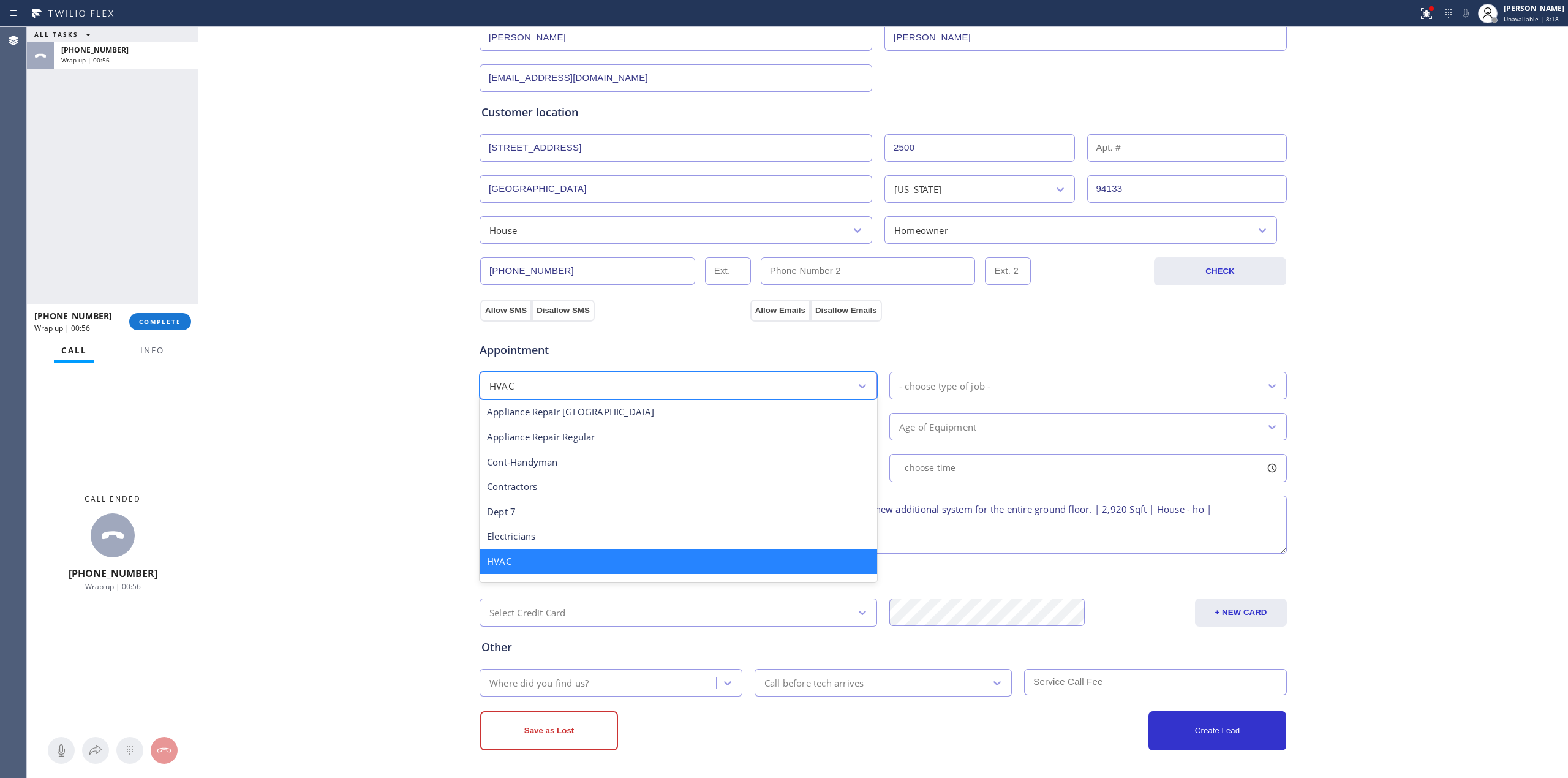
type input "h"
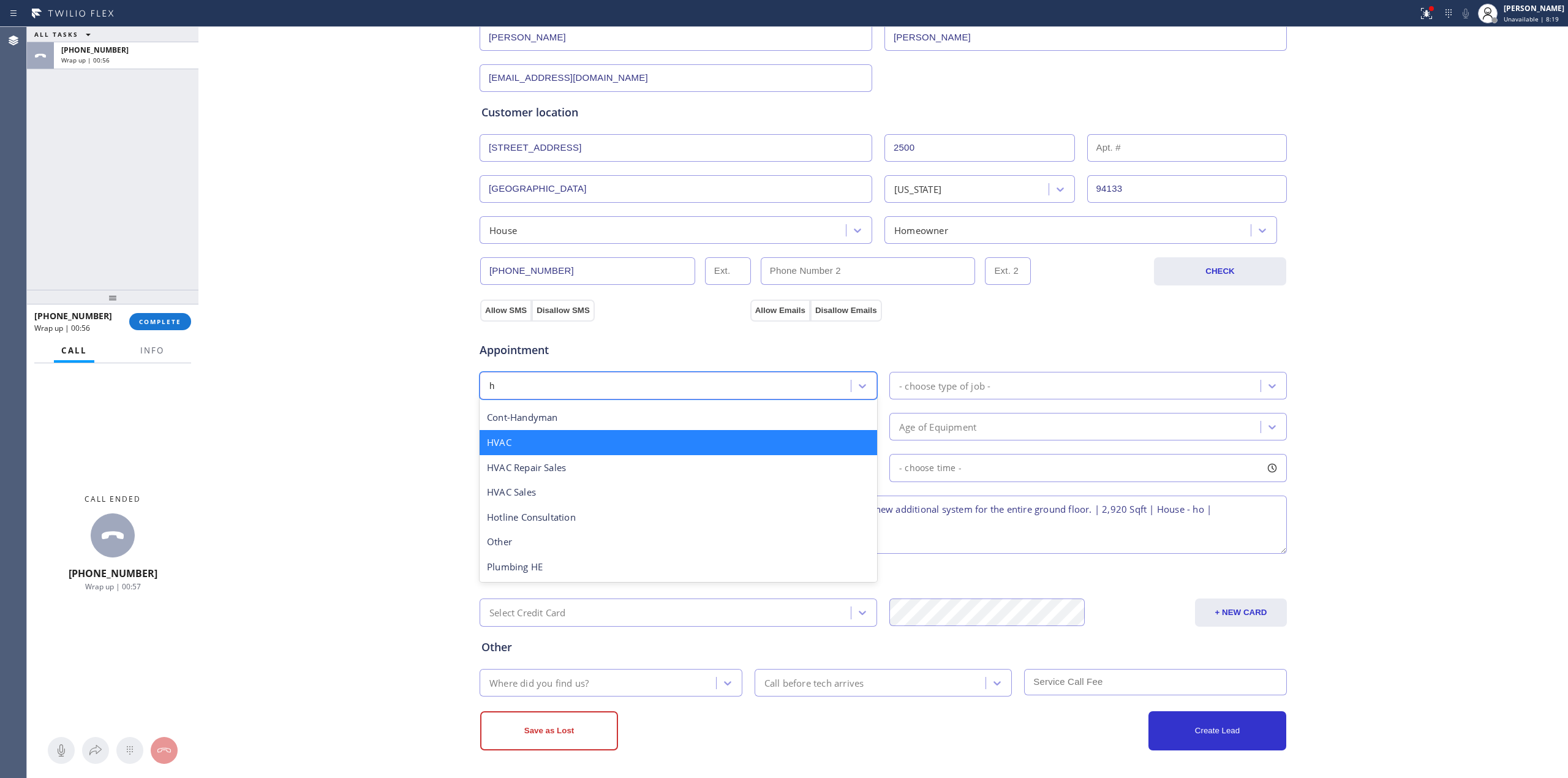
scroll to position [1, 0]
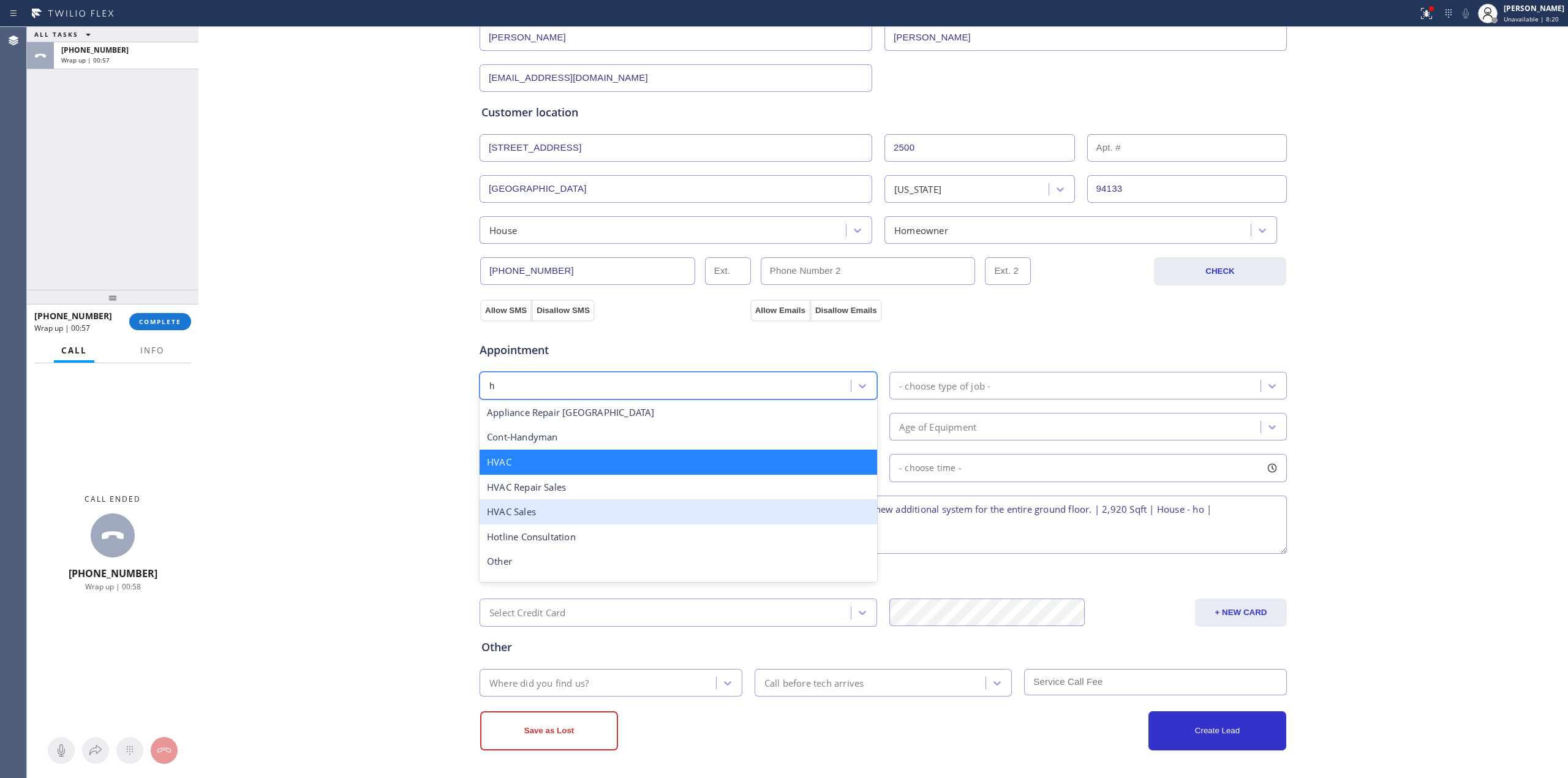
click at [538, 508] on div "HVAC Sales" at bounding box center [678, 512] width 397 height 25
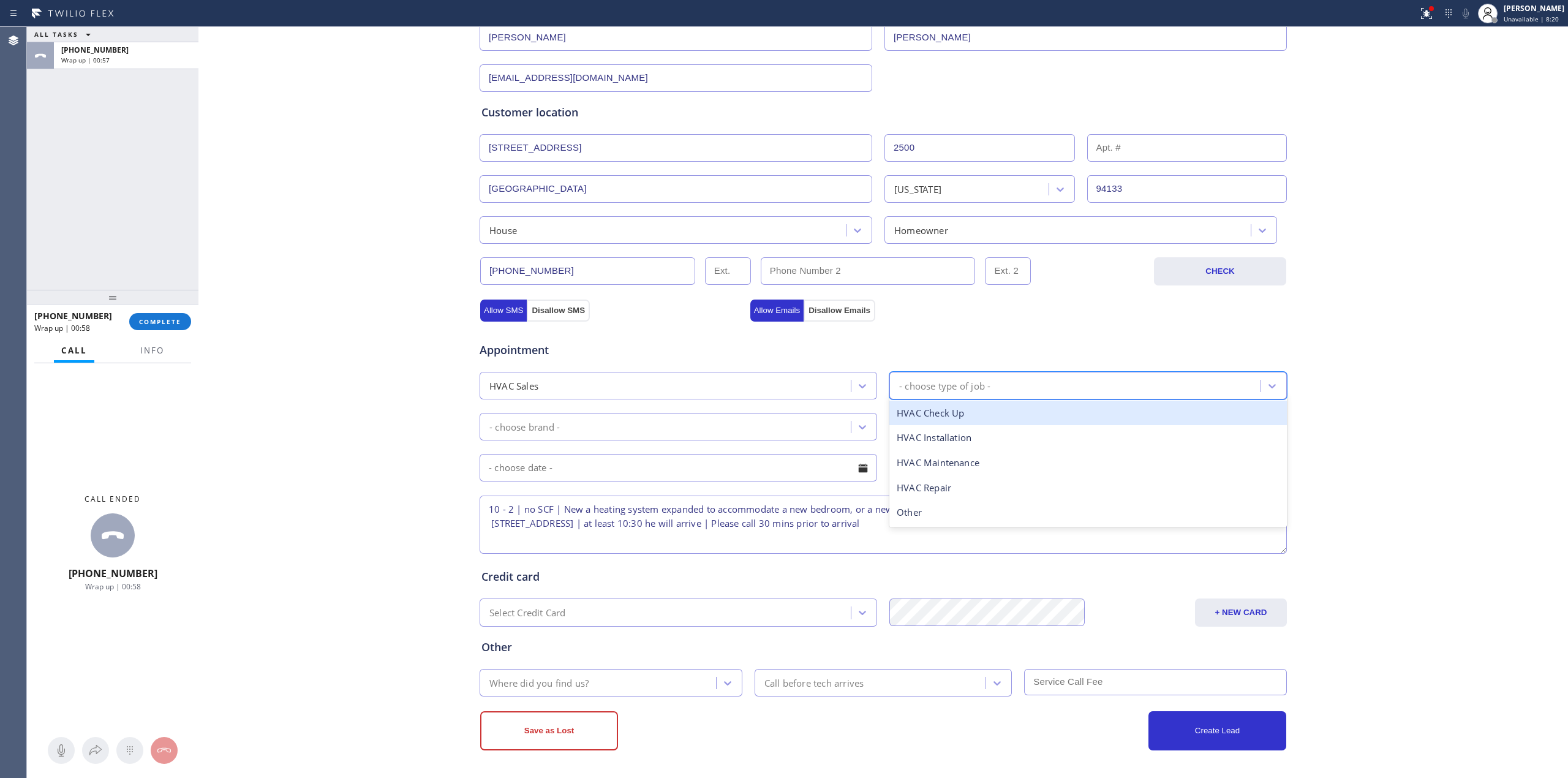
click at [960, 381] on div "- choose type of job -" at bounding box center [945, 386] width 92 height 14
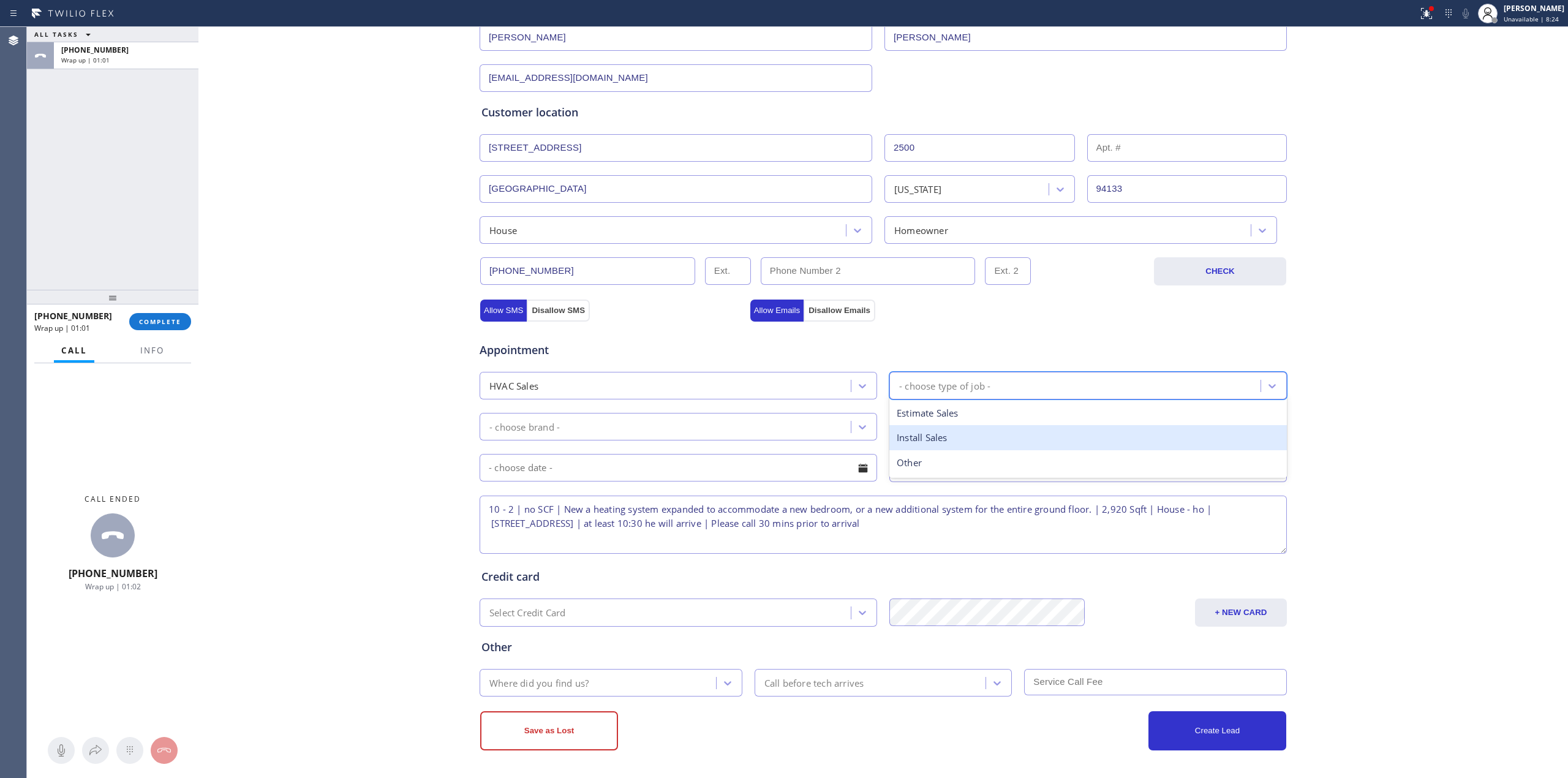
click at [947, 430] on div "Install Sales" at bounding box center [1088, 438] width 397 height 25
drag, startPoint x: 800, startPoint y: 432, endPoint x: 787, endPoint y: 436, distance: 13.6
click at [799, 432] on div "- choose brand -" at bounding box center [666, 427] width 368 height 21
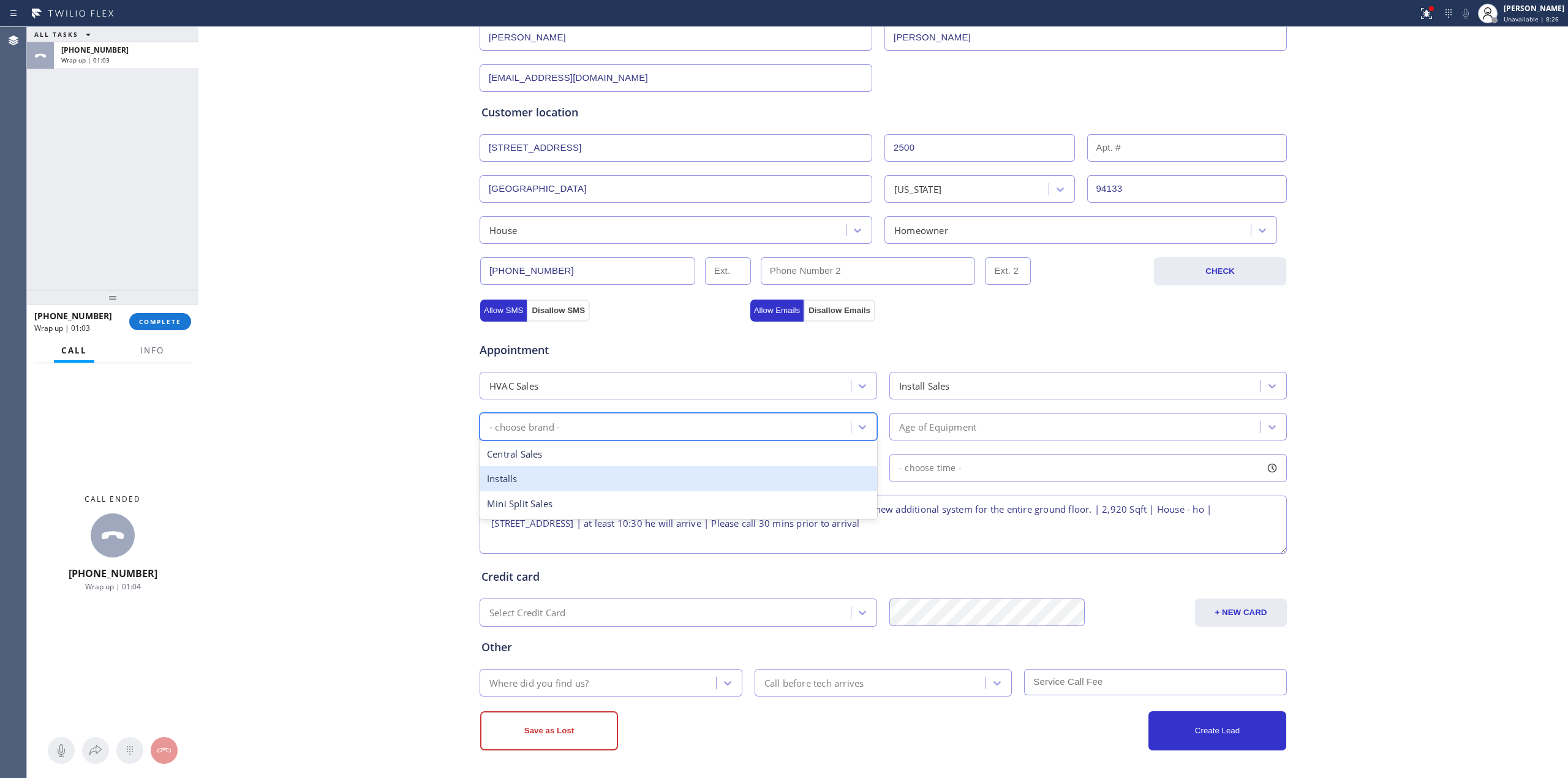
click at [549, 488] on div "Installs" at bounding box center [678, 479] width 397 height 25
click at [1026, 424] on div "Age of Equipment" at bounding box center [1076, 427] width 368 height 21
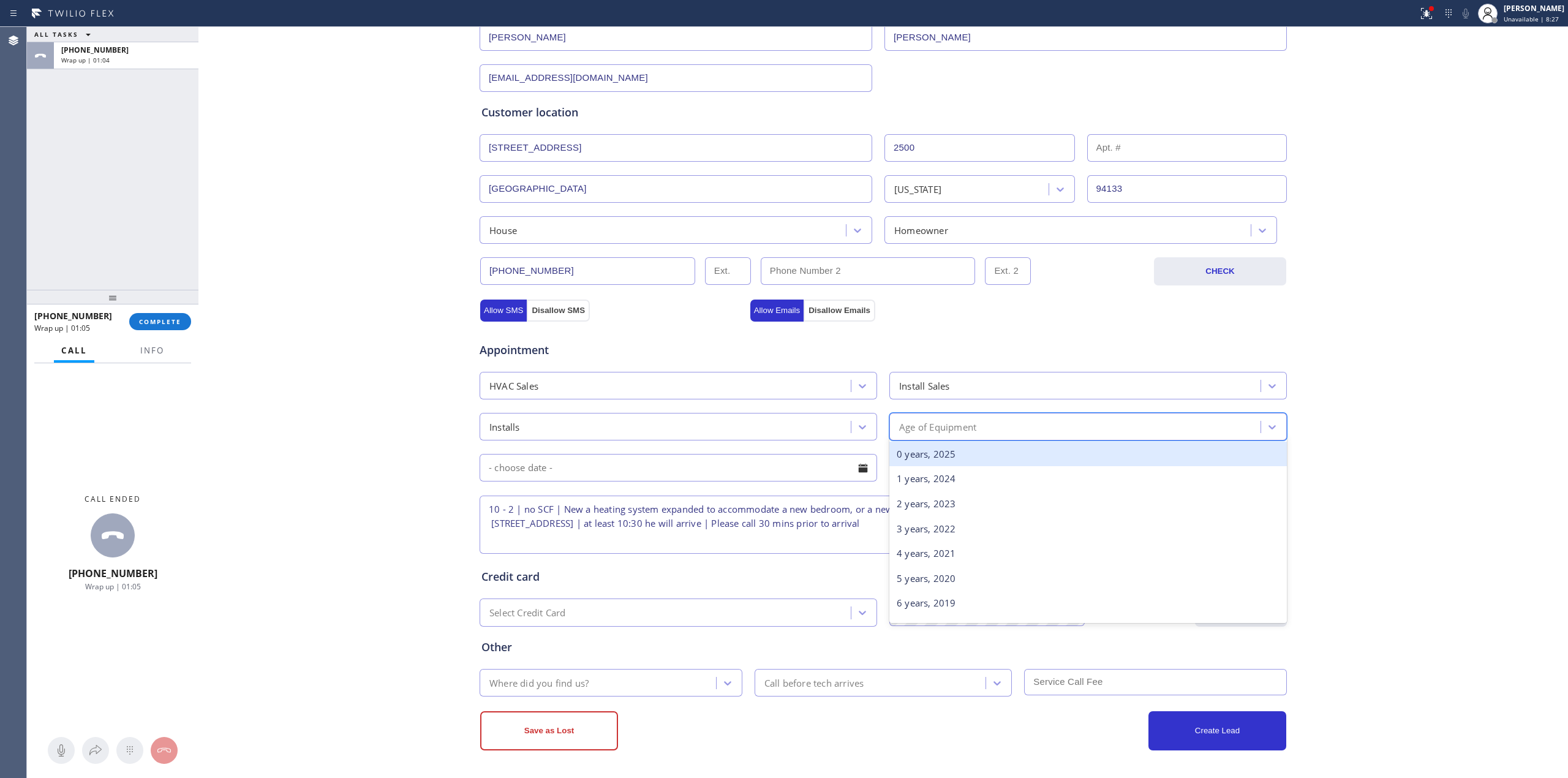
drag, startPoint x: 962, startPoint y: 456, endPoint x: 954, endPoint y: 459, distance: 8.5
click at [959, 457] on div "0 years, 2025" at bounding box center [1088, 455] width 397 height 25
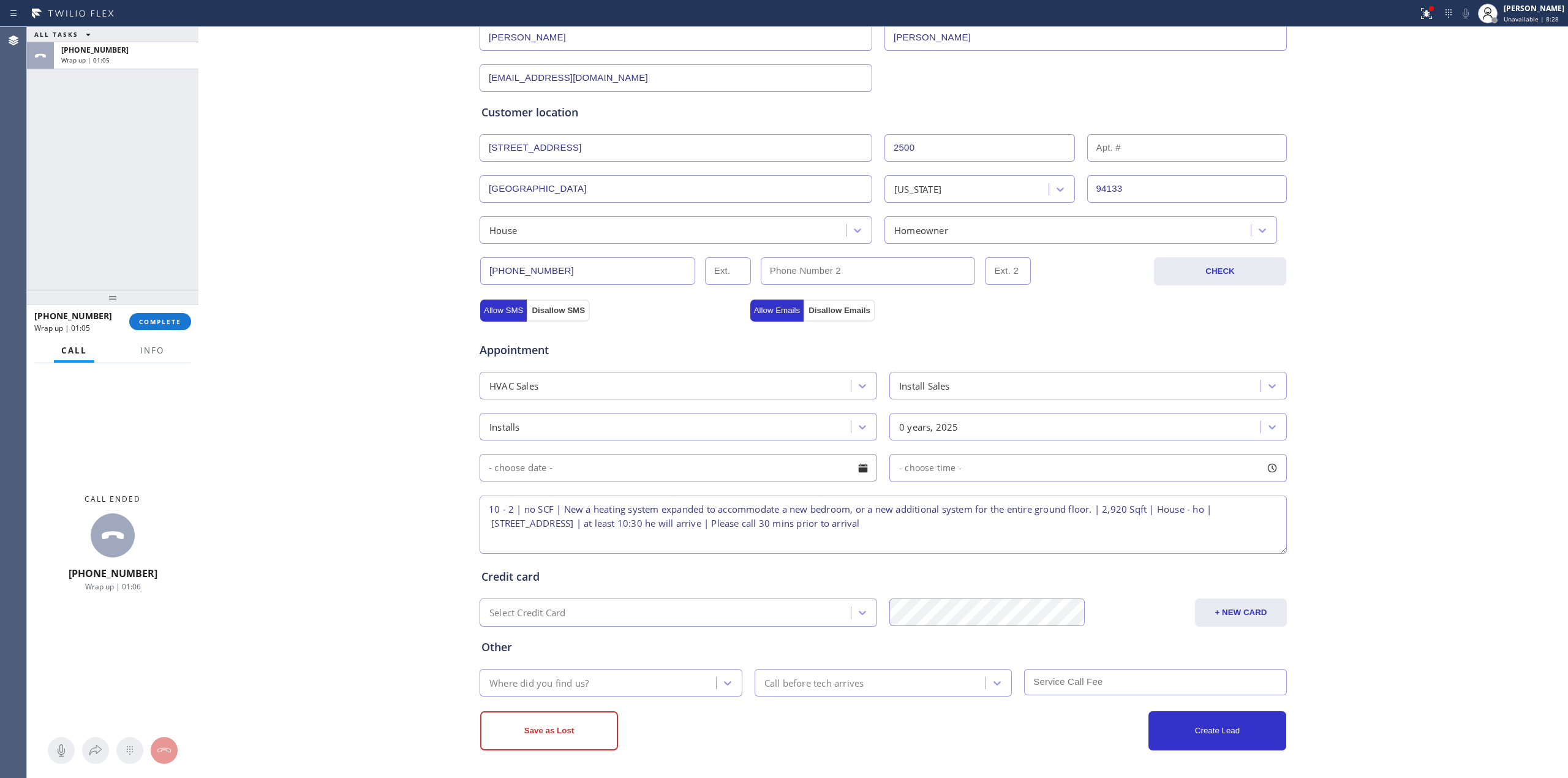
drag, startPoint x: 784, startPoint y: 471, endPoint x: 718, endPoint y: 475, distance: 66.1
click at [783, 471] on input "text" at bounding box center [678, 468] width 397 height 27
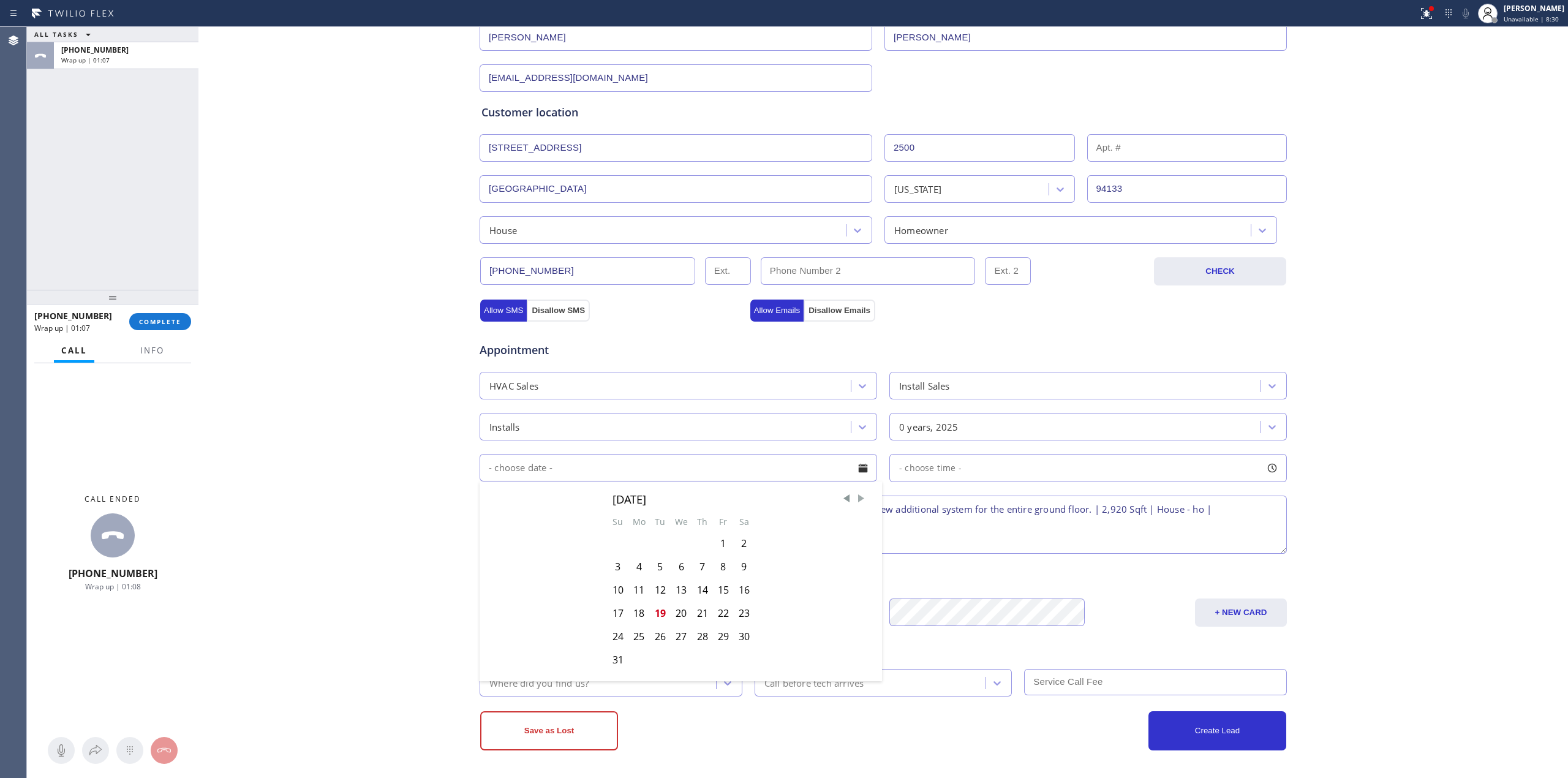
click at [855, 498] on span "Next Month" at bounding box center [861, 499] width 13 height 13
click at [628, 546] on div "1" at bounding box center [639, 544] width 21 height 23
type input "[DATE]"
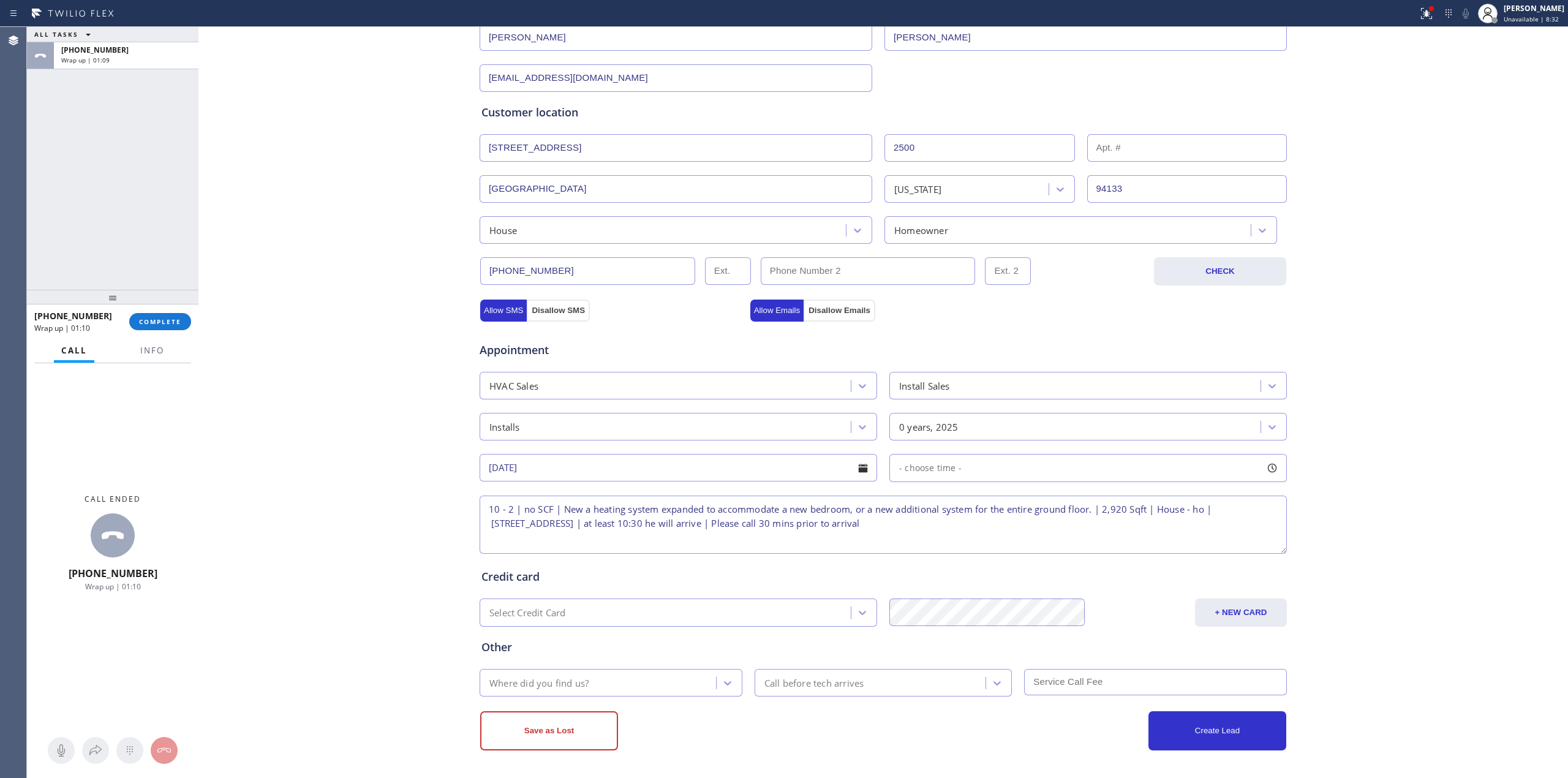
click at [984, 464] on div "- choose time -" at bounding box center [1088, 468] width 397 height 28
drag, startPoint x: 898, startPoint y: 550, endPoint x: 955, endPoint y: 546, distance: 57.1
click at [955, 546] on div at bounding box center [960, 543] width 15 height 25
drag, startPoint x: 900, startPoint y: 544, endPoint x: 1068, endPoint y: 535, distance: 168.2
click at [1443, 541] on div "Business location [GEOGRAPHIC_DATA] Expert HVAC [PHONE_NUMBER] Personal informa…" at bounding box center [884, 332] width 1364 height 838
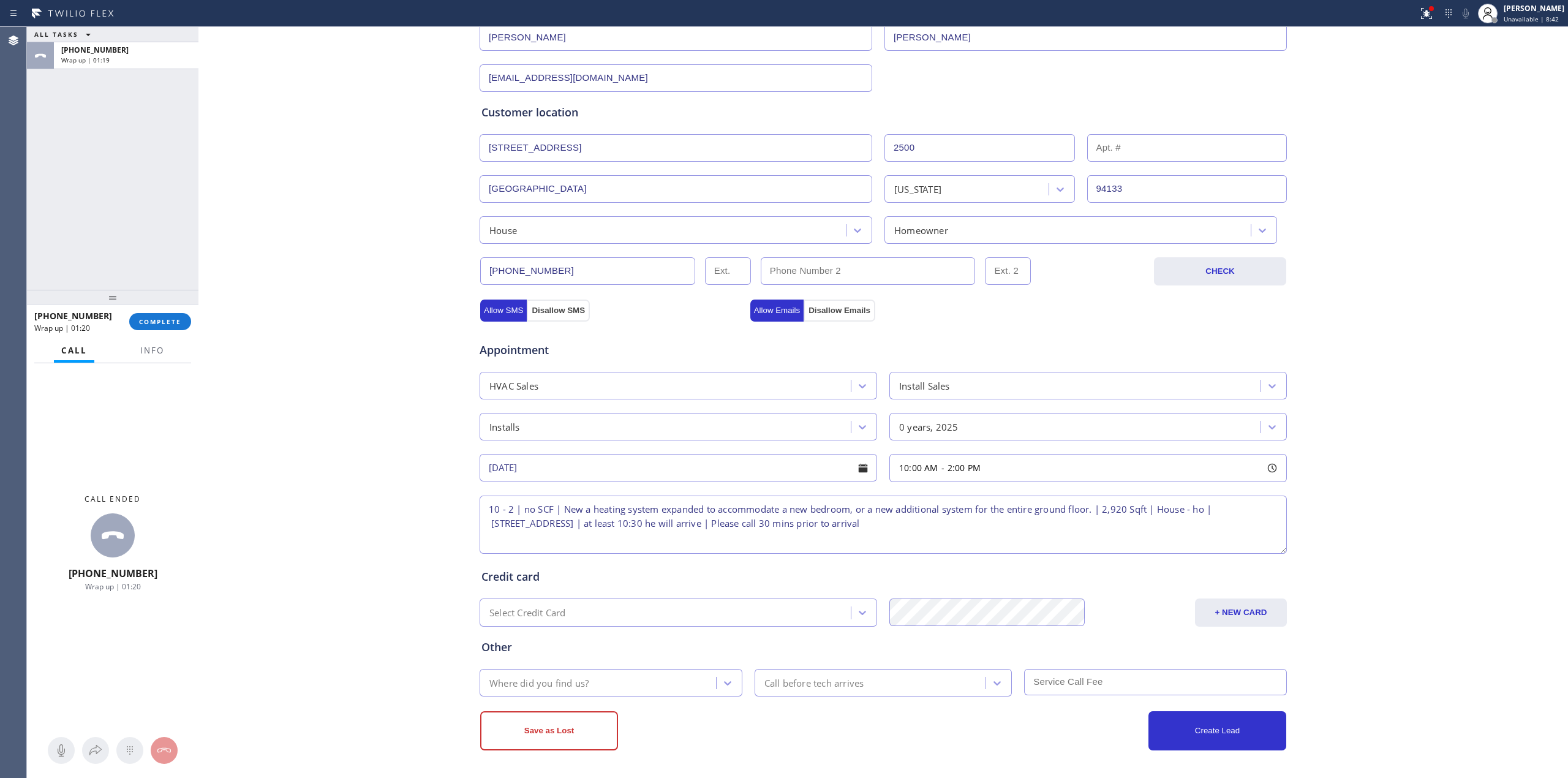
click at [559, 687] on div "Where did you find us?" at bounding box center [540, 682] width 100 height 14
type input "w"
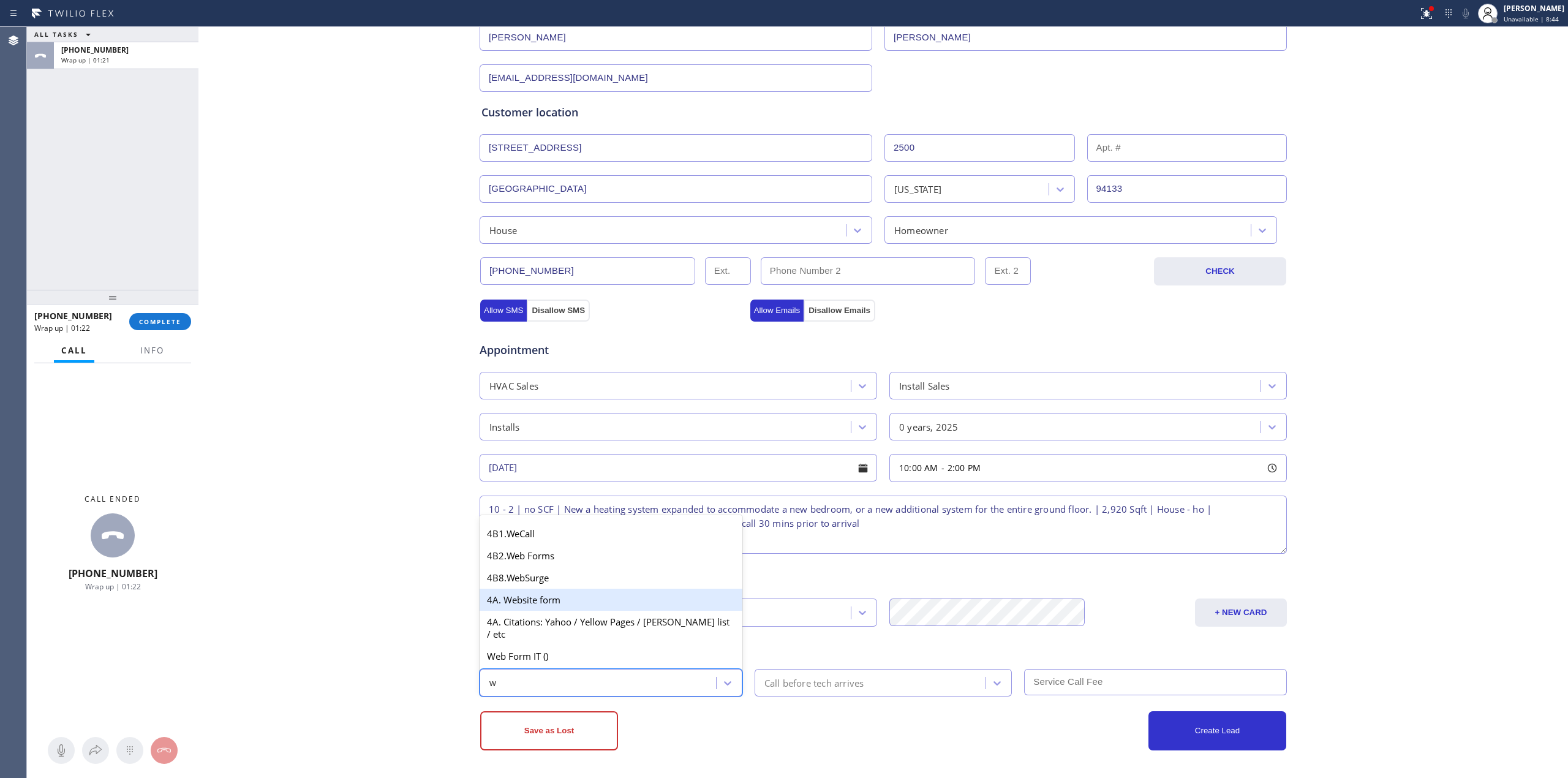
click at [539, 611] on div "4A. Website form" at bounding box center [611, 599] width 262 height 22
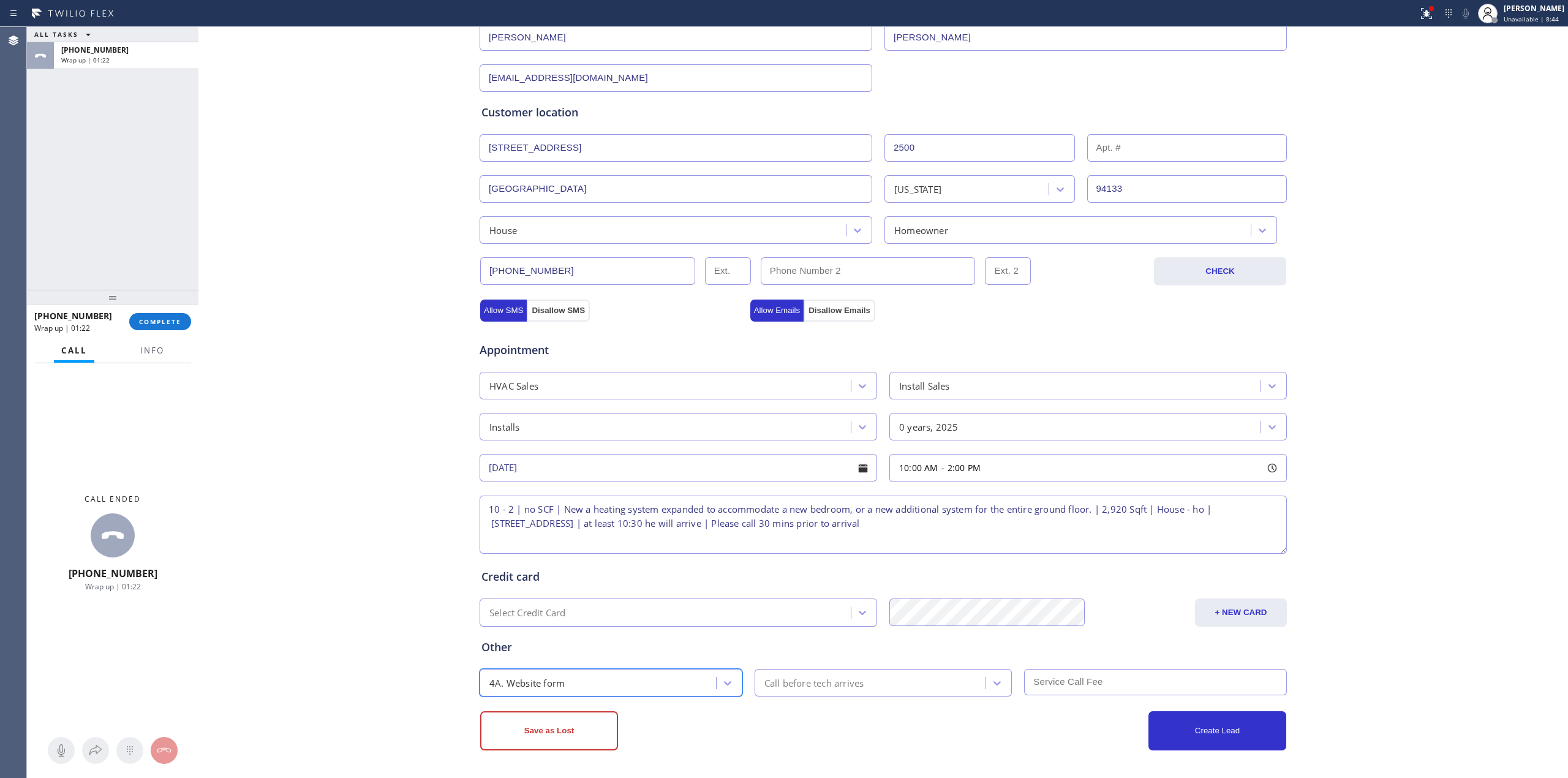
click at [842, 682] on div "Call before tech arrives" at bounding box center [815, 682] width 100 height 14
click at [809, 574] on div "30 min" at bounding box center [883, 568] width 258 height 22
click at [1120, 685] on input "text" at bounding box center [1155, 682] width 262 height 26
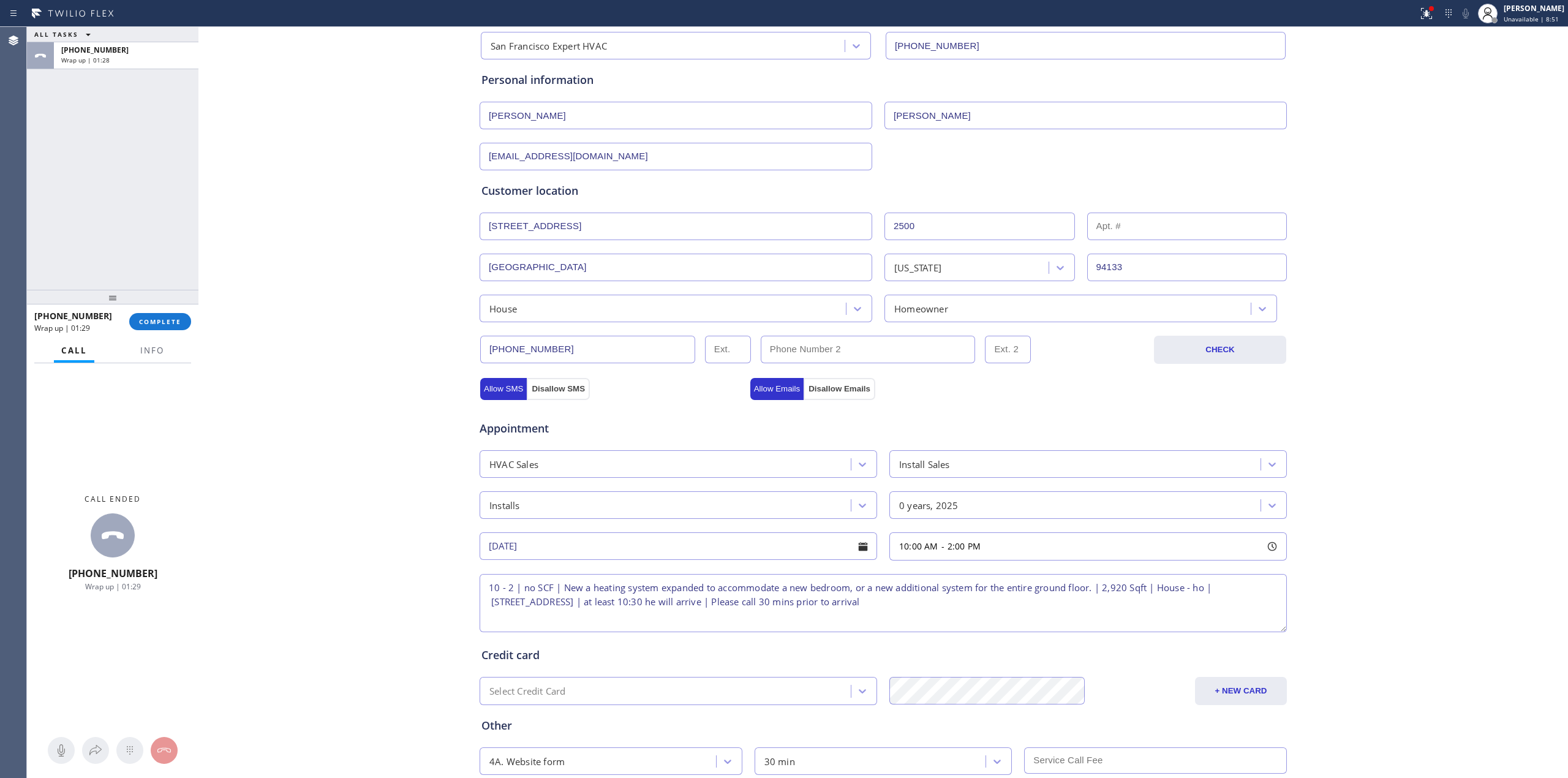
scroll to position [175, 0]
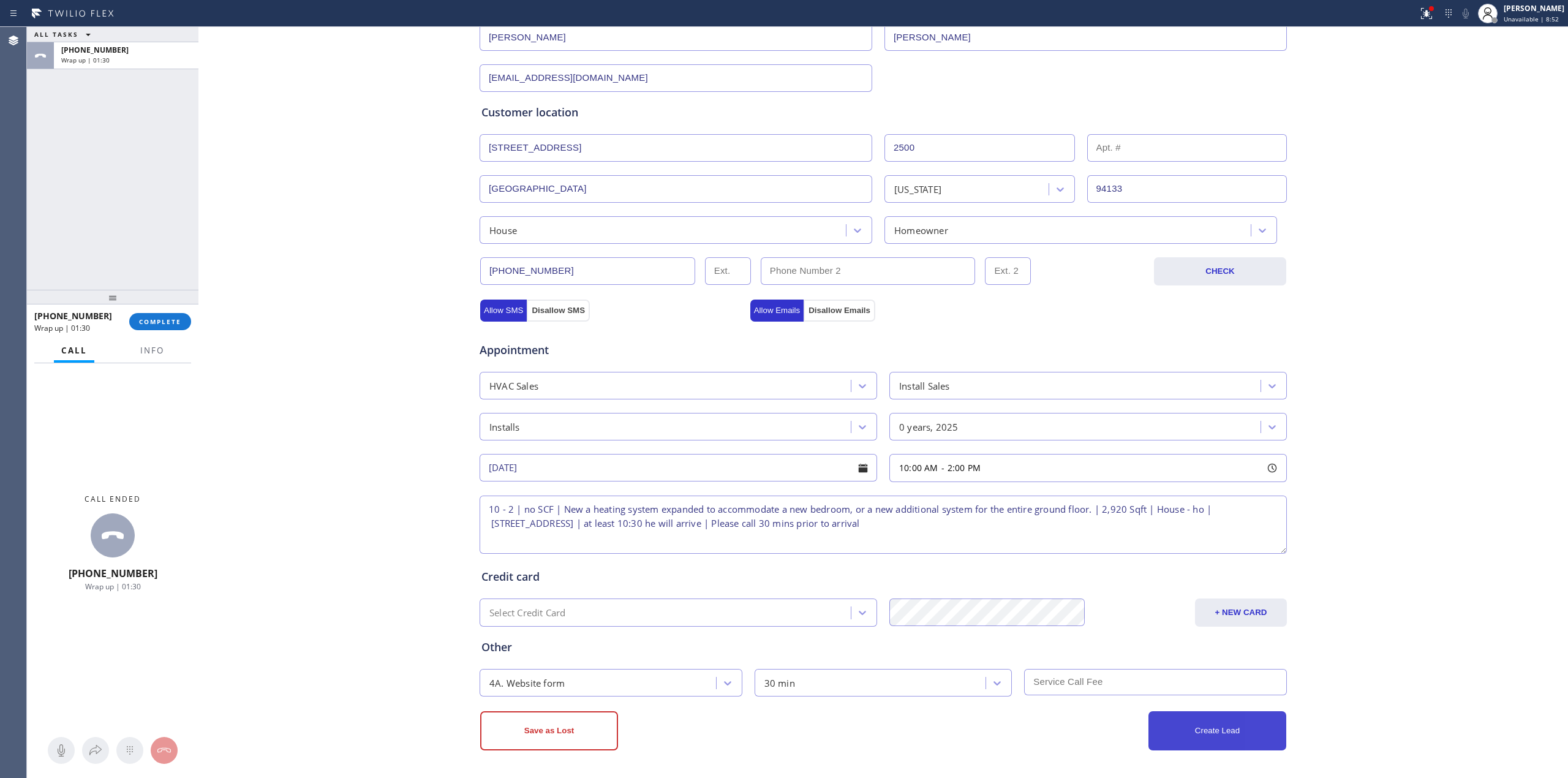
click at [1252, 740] on button "Create Lead" at bounding box center [1217, 731] width 138 height 39
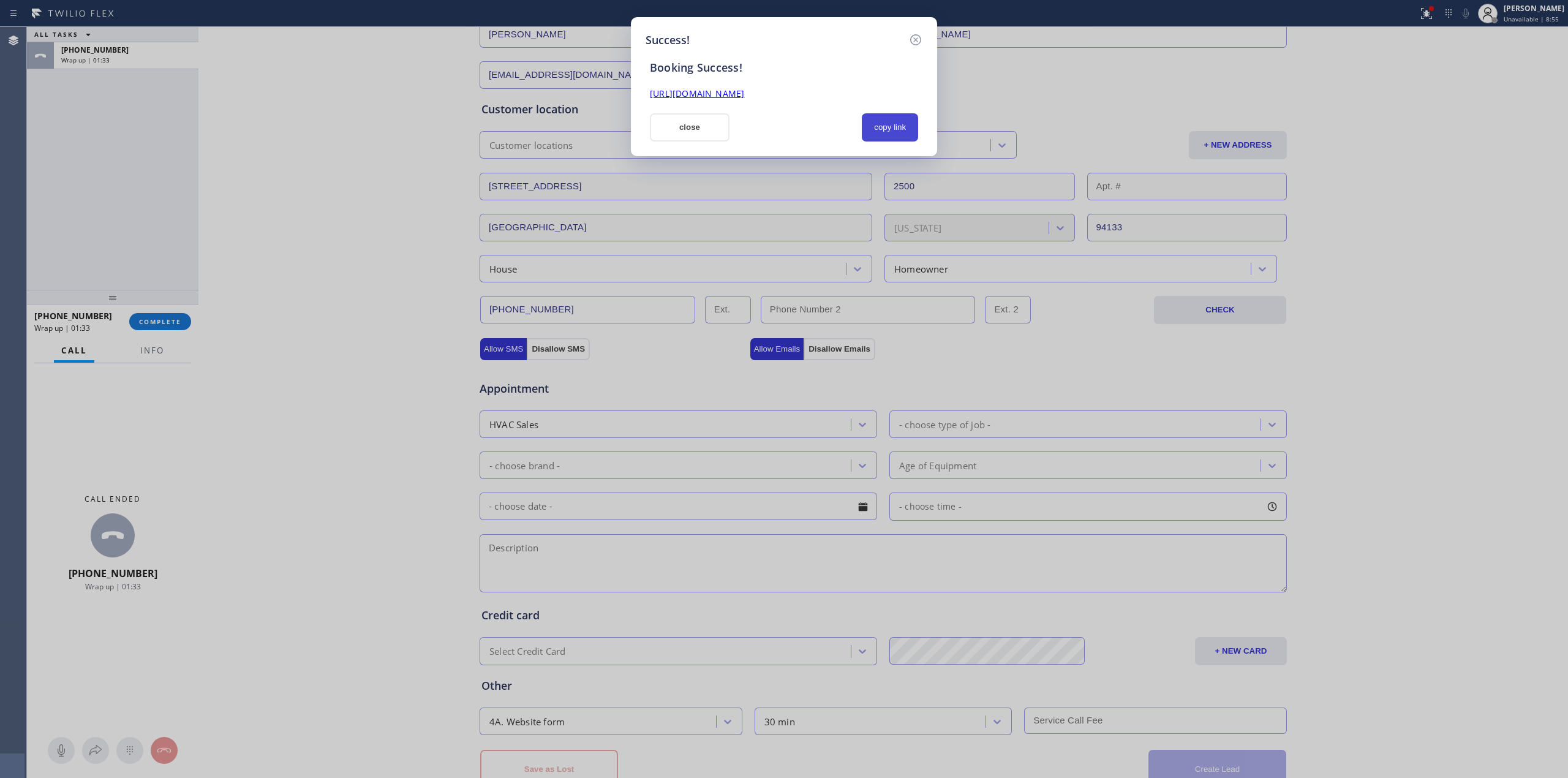
click at [876, 119] on button "copy link" at bounding box center [890, 127] width 57 height 28
click at [895, 145] on div "Success! Booking Success! [URL][DOMAIN_NAME] close copy link" at bounding box center [784, 87] width 306 height 140
click at [892, 128] on button "copy link" at bounding box center [890, 127] width 57 height 28
click at [665, 129] on button "close" at bounding box center [690, 127] width 80 height 28
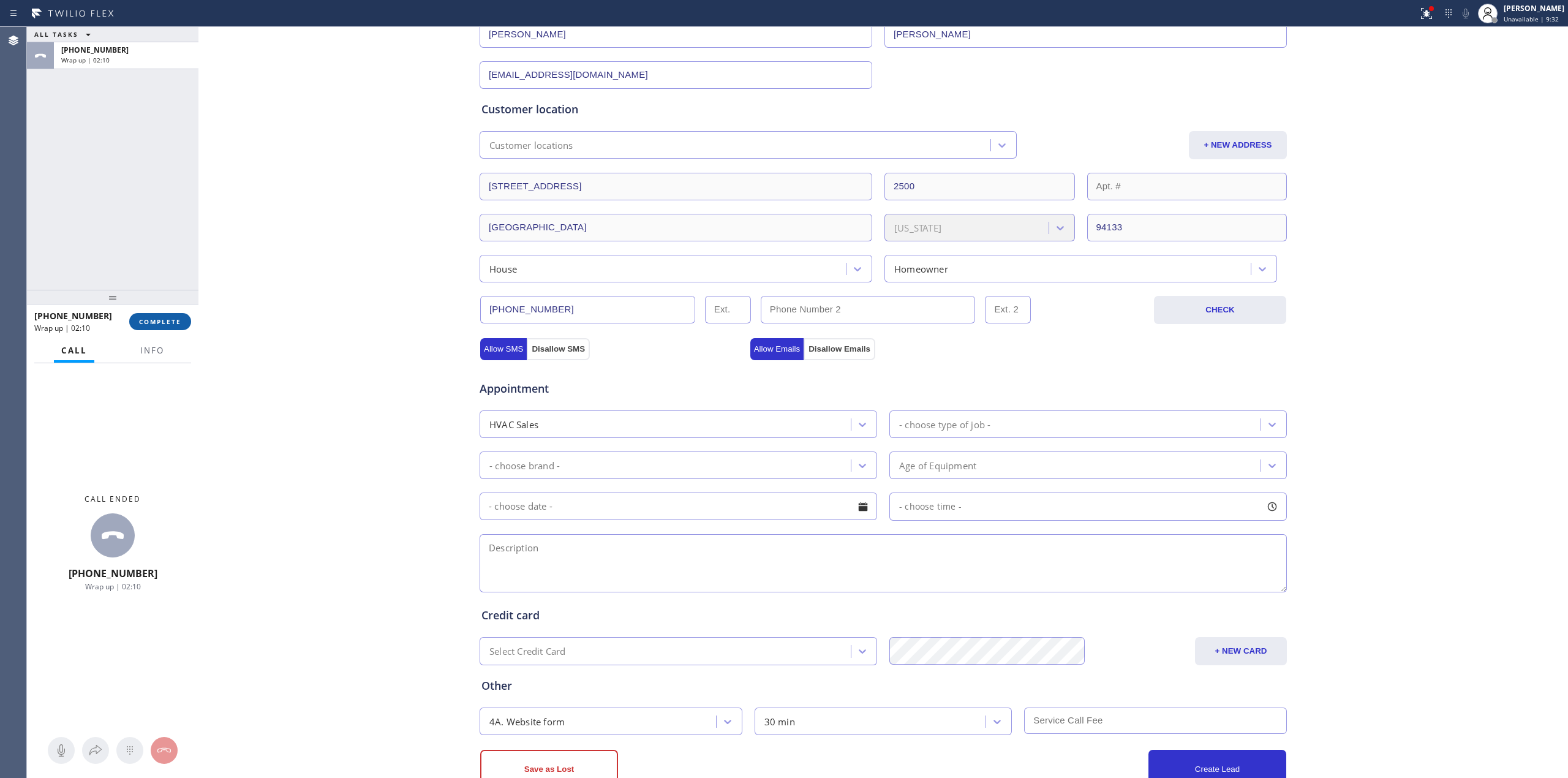
click at [160, 327] on button "COMPLETE" at bounding box center [159, 322] width 61 height 18
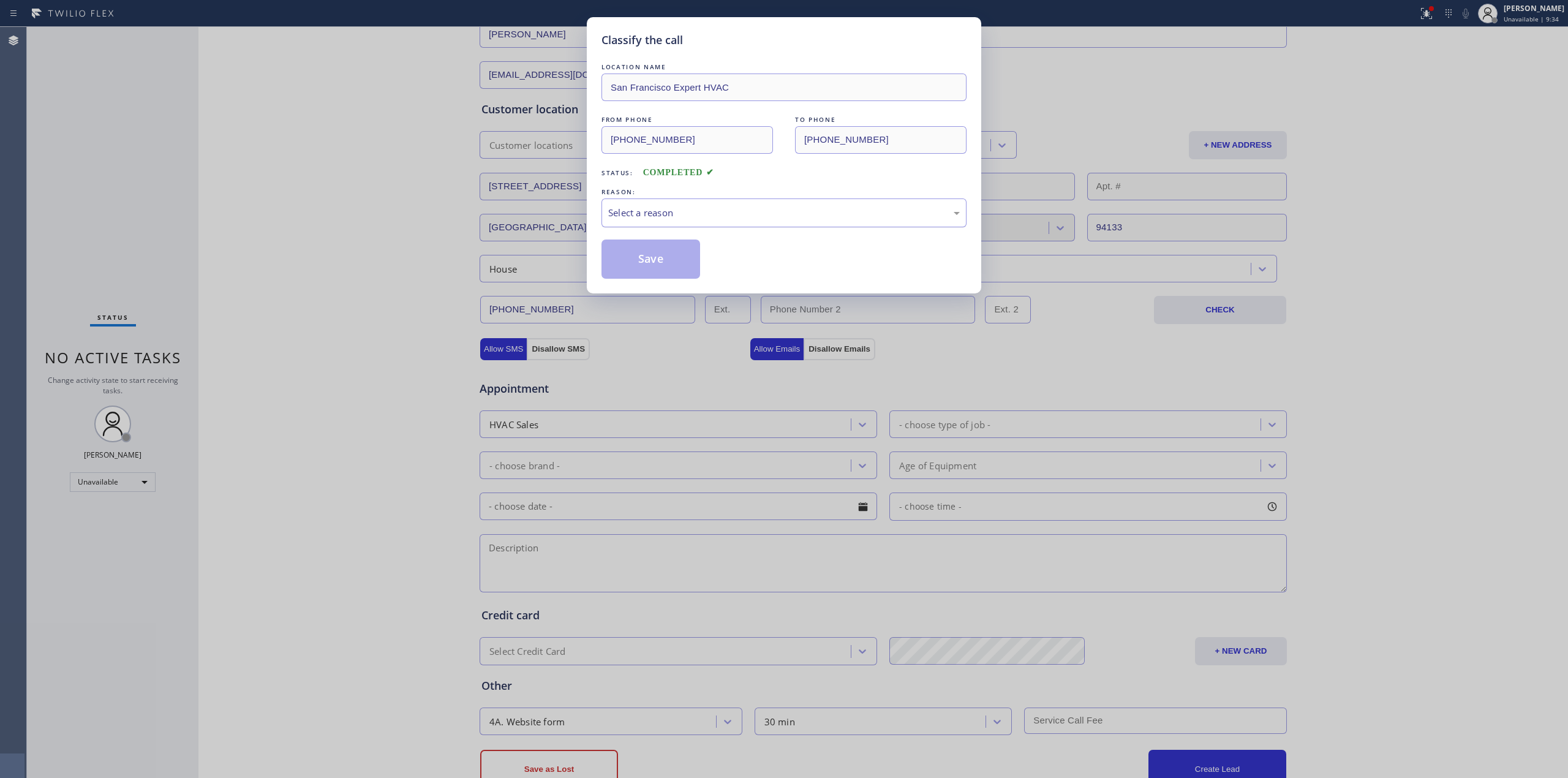
click at [748, 209] on div "Select a reason" at bounding box center [784, 213] width 351 height 14
drag, startPoint x: 648, startPoint y: 258, endPoint x: 1364, endPoint y: 11, distance: 757.4
click at [653, 258] on button "Save" at bounding box center [651, 259] width 99 height 39
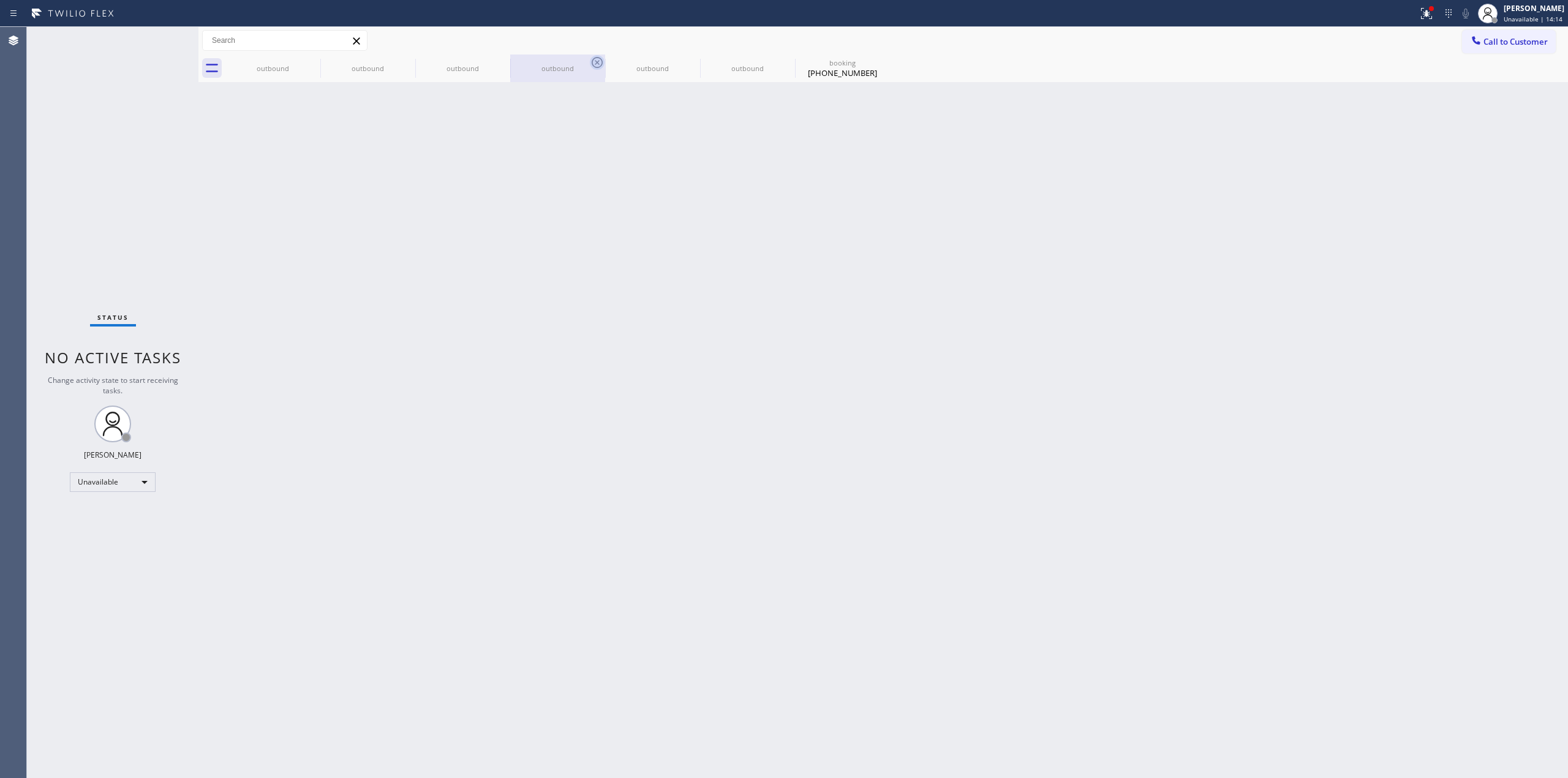
click at [0, 0] on icon at bounding box center [0, 0] width 0 height 0
click at [591, 61] on icon at bounding box center [596, 61] width 11 height 11
click at [0, 0] on icon at bounding box center [0, 0] width 0 height 0
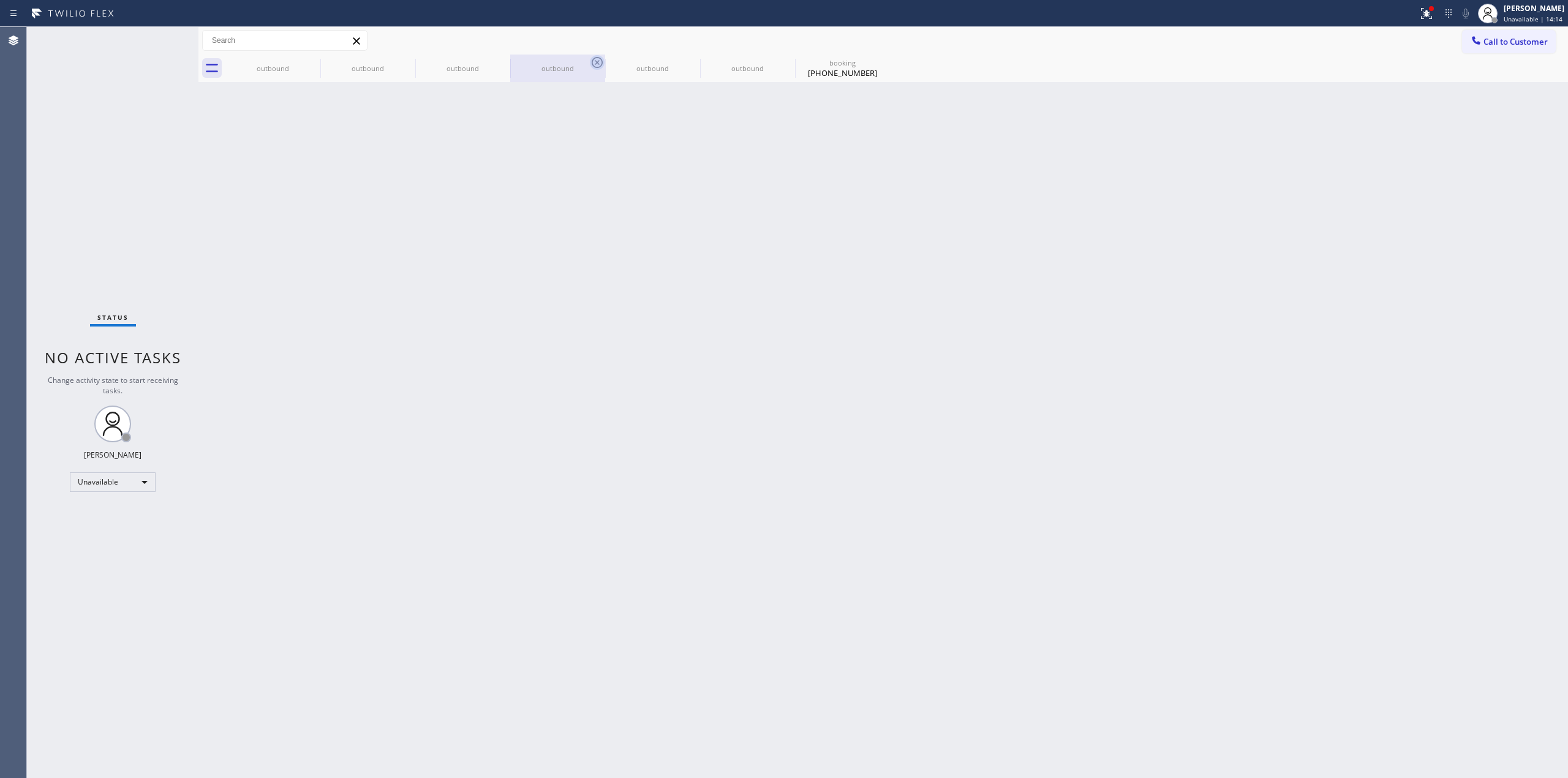
click at [0, 0] on icon at bounding box center [0, 0] width 0 height 0
click at [312, 61] on div "outbound outbound outbound outbound outbound outbound booking [PHONE_NUMBER]" at bounding box center [897, 68] width 1343 height 27
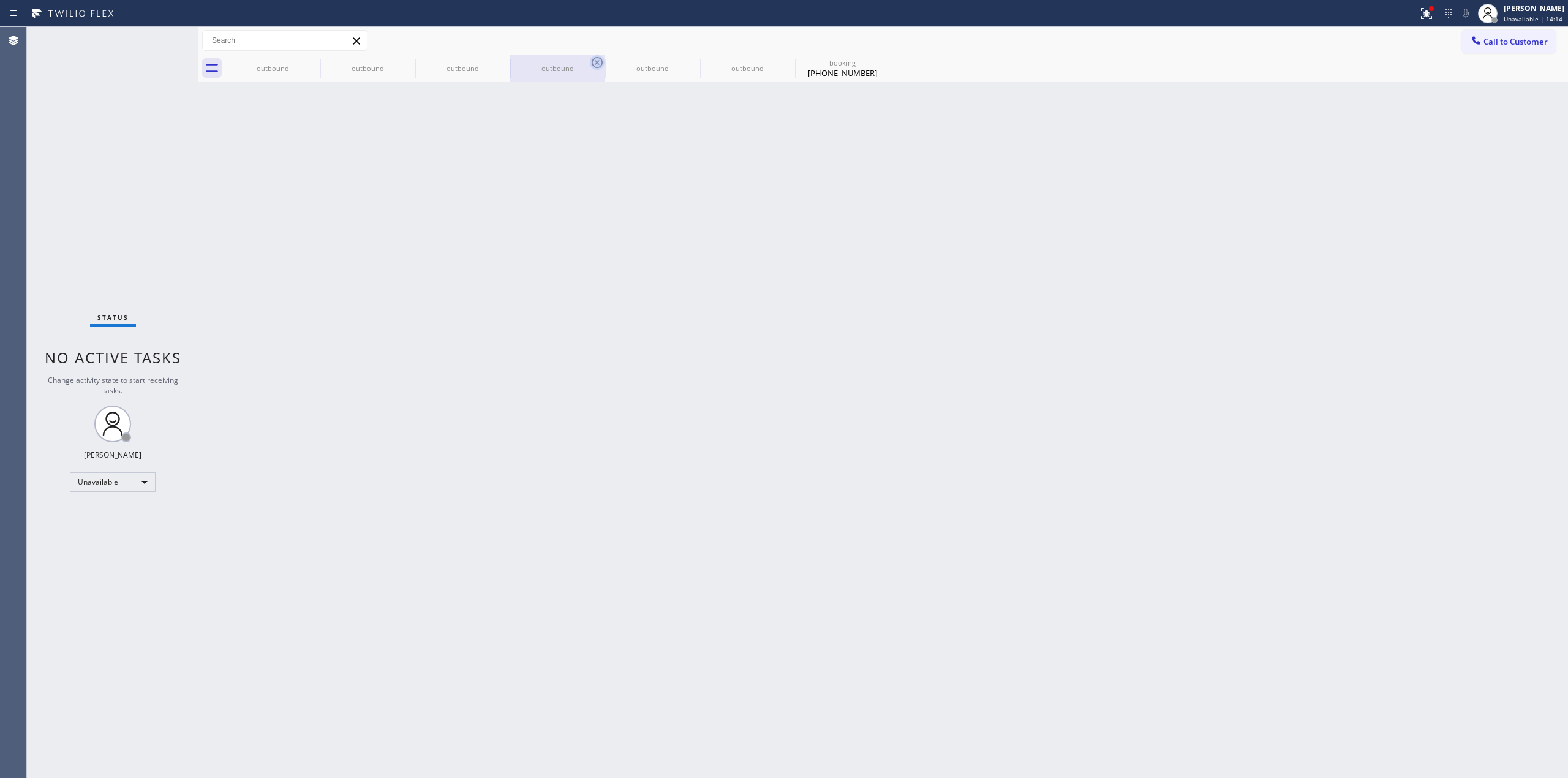
click at [312, 61] on div "outbound outbound outbound outbound outbound outbound booking [PHONE_NUMBER]" at bounding box center [897, 68] width 1343 height 27
click at [312, 61] on div at bounding box center [897, 68] width 1343 height 27
click at [311, 61] on div at bounding box center [897, 68] width 1343 height 27
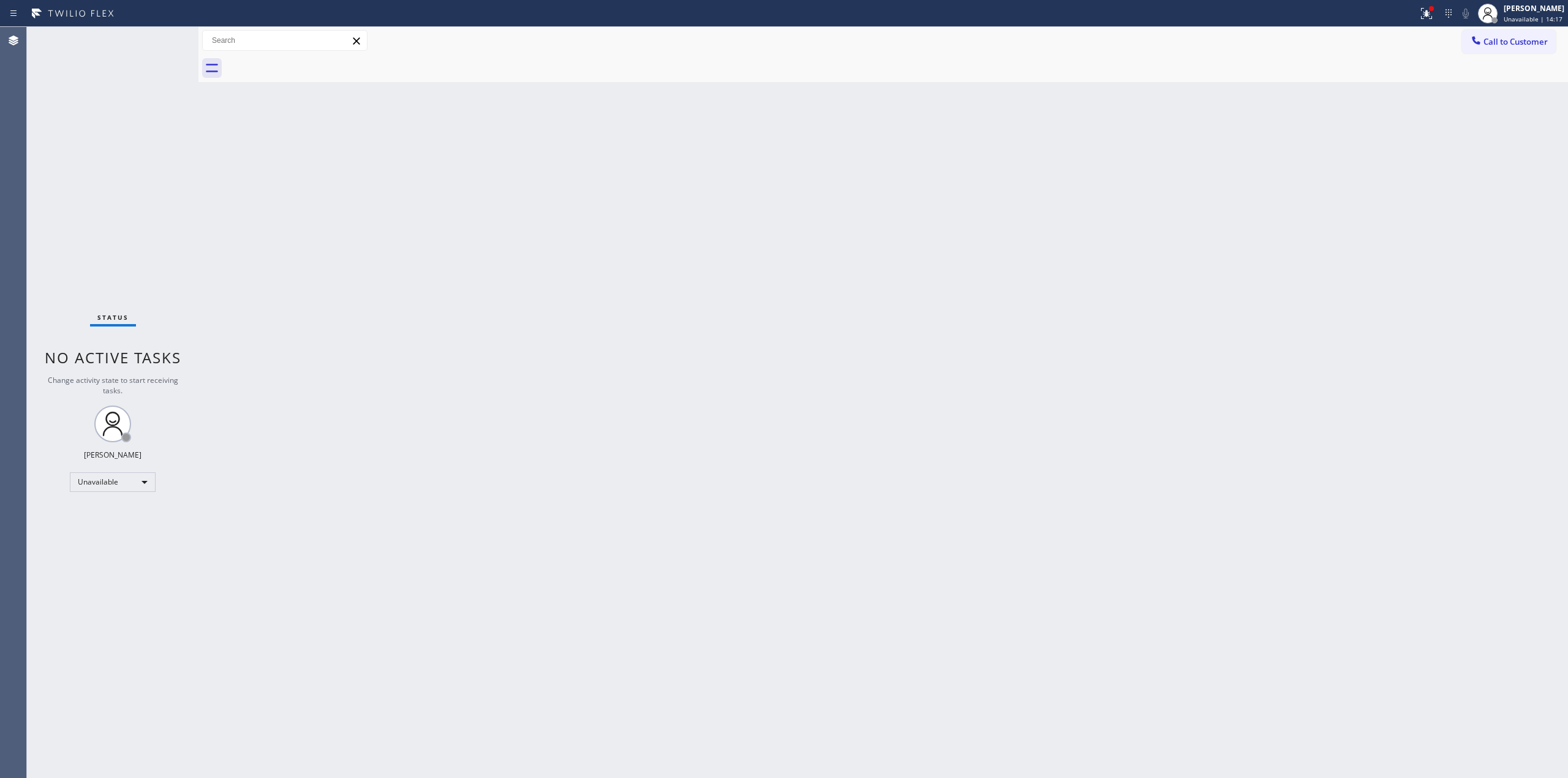
click at [311, 61] on div at bounding box center [897, 68] width 1343 height 27
click at [1508, 37] on span "Call to Customer" at bounding box center [1516, 41] width 64 height 11
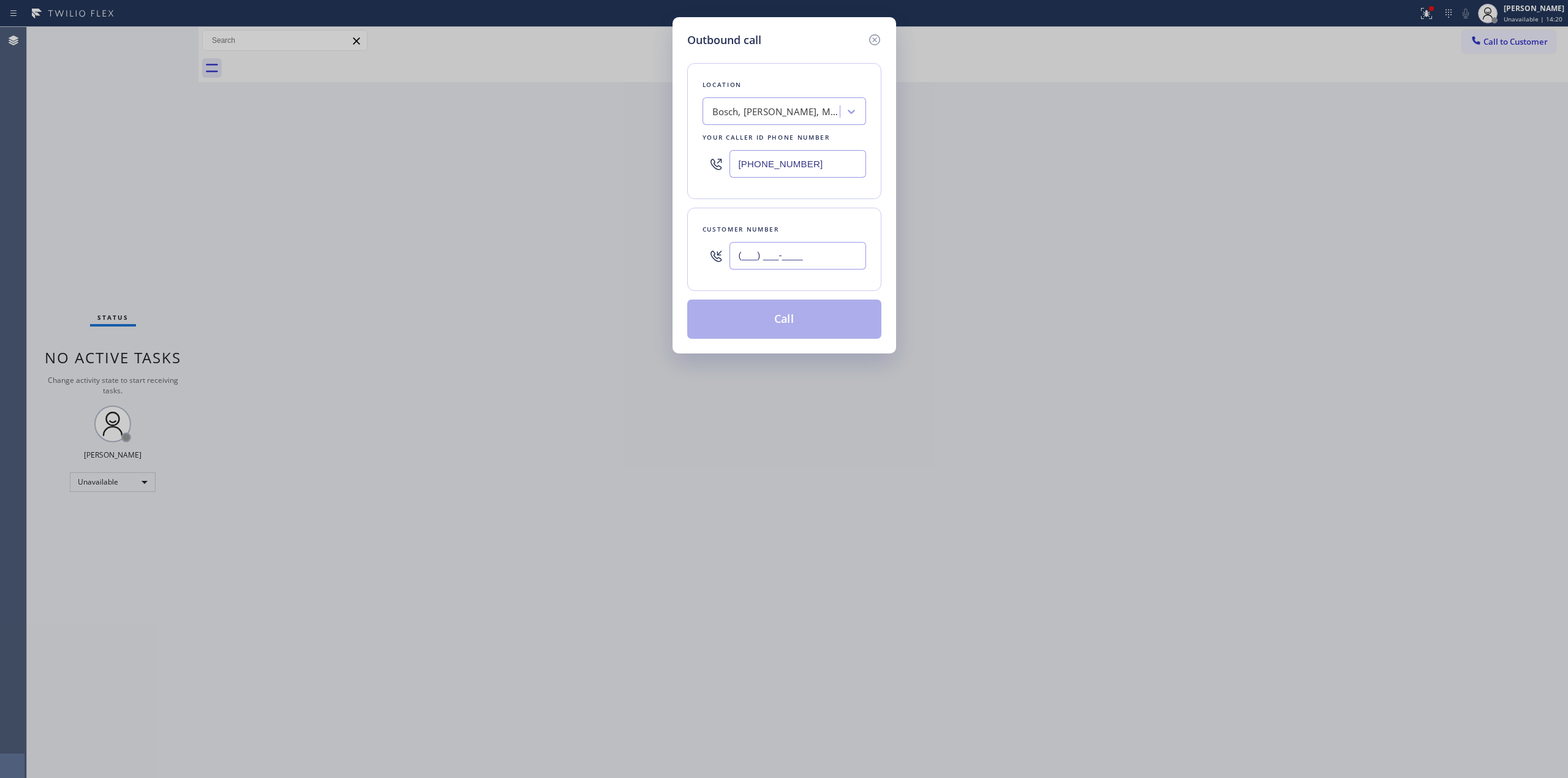
paste input "408) 438-2300"
click at [760, 261] on input "(___) ___-____" at bounding box center [798, 256] width 137 height 27
type input "[PHONE_NUMBER]"
paste input "LG Repairs"
click at [785, 121] on div "Bosch, [PERSON_NAME], Maytag Appliance Repair Pros" at bounding box center [773, 112] width 134 height 21
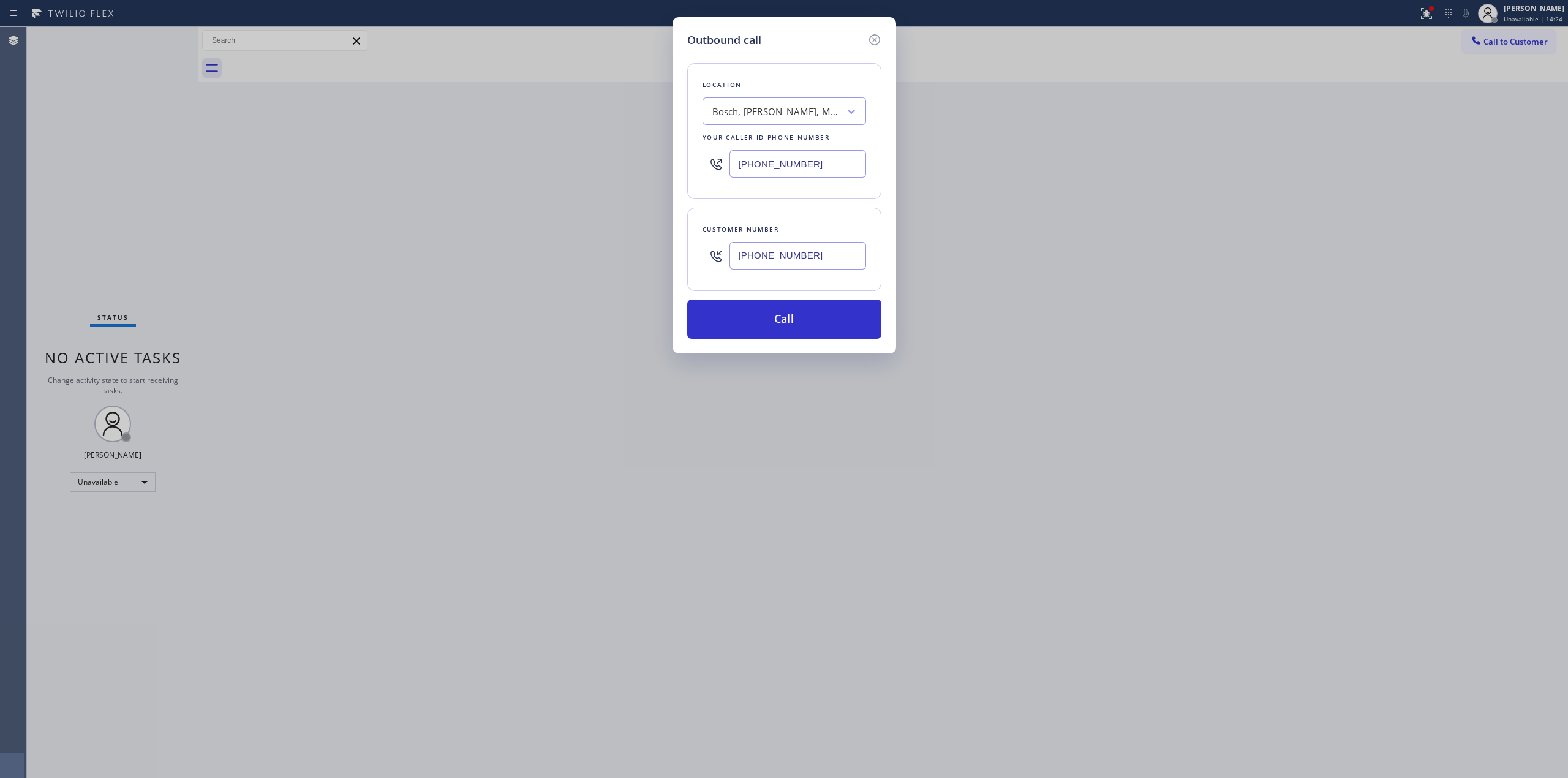
type input "LG Repairs"
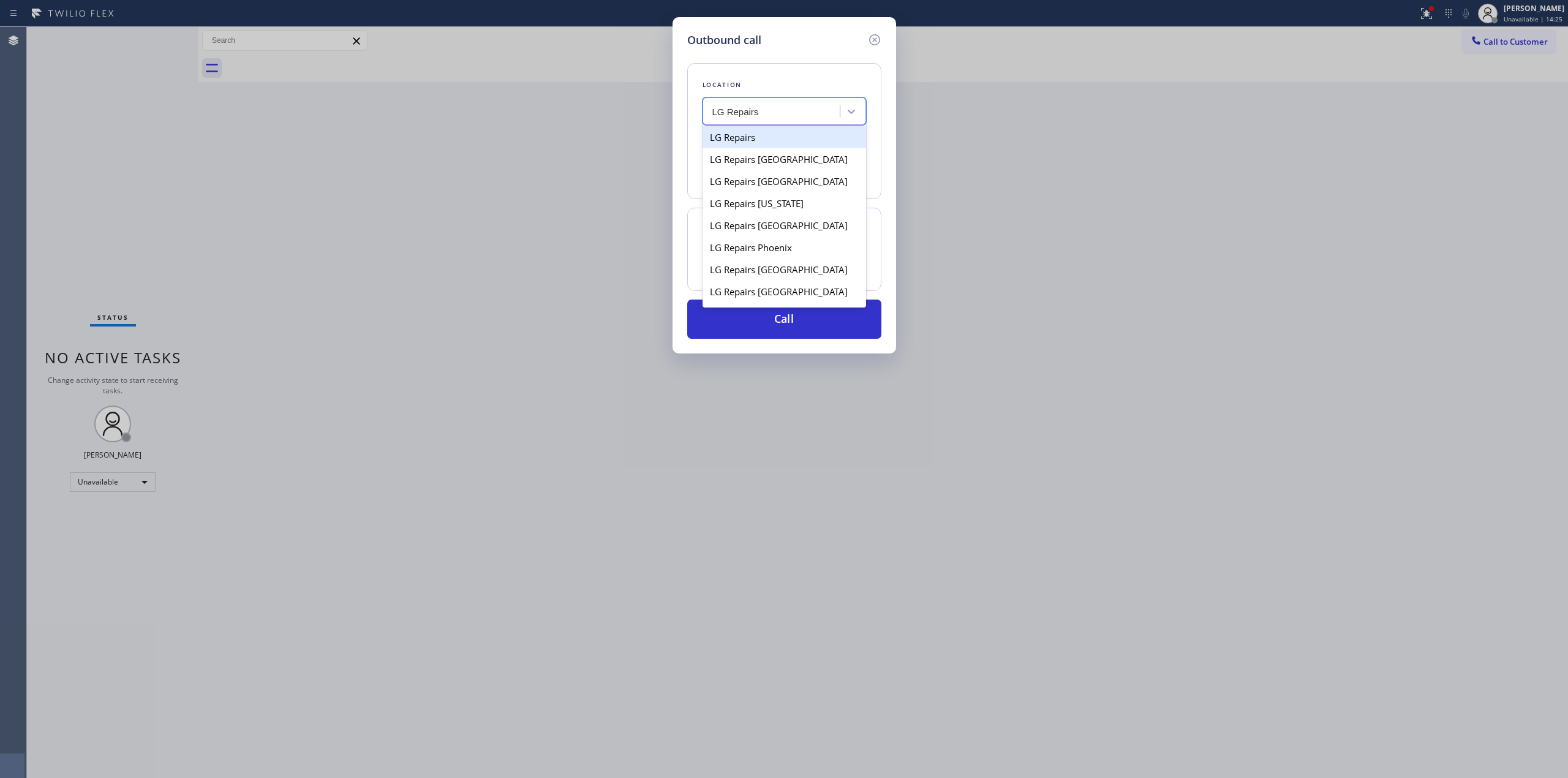
click at [751, 136] on div "LG Repairs" at bounding box center [784, 137] width 164 height 22
type input "[PHONE_NUMBER]"
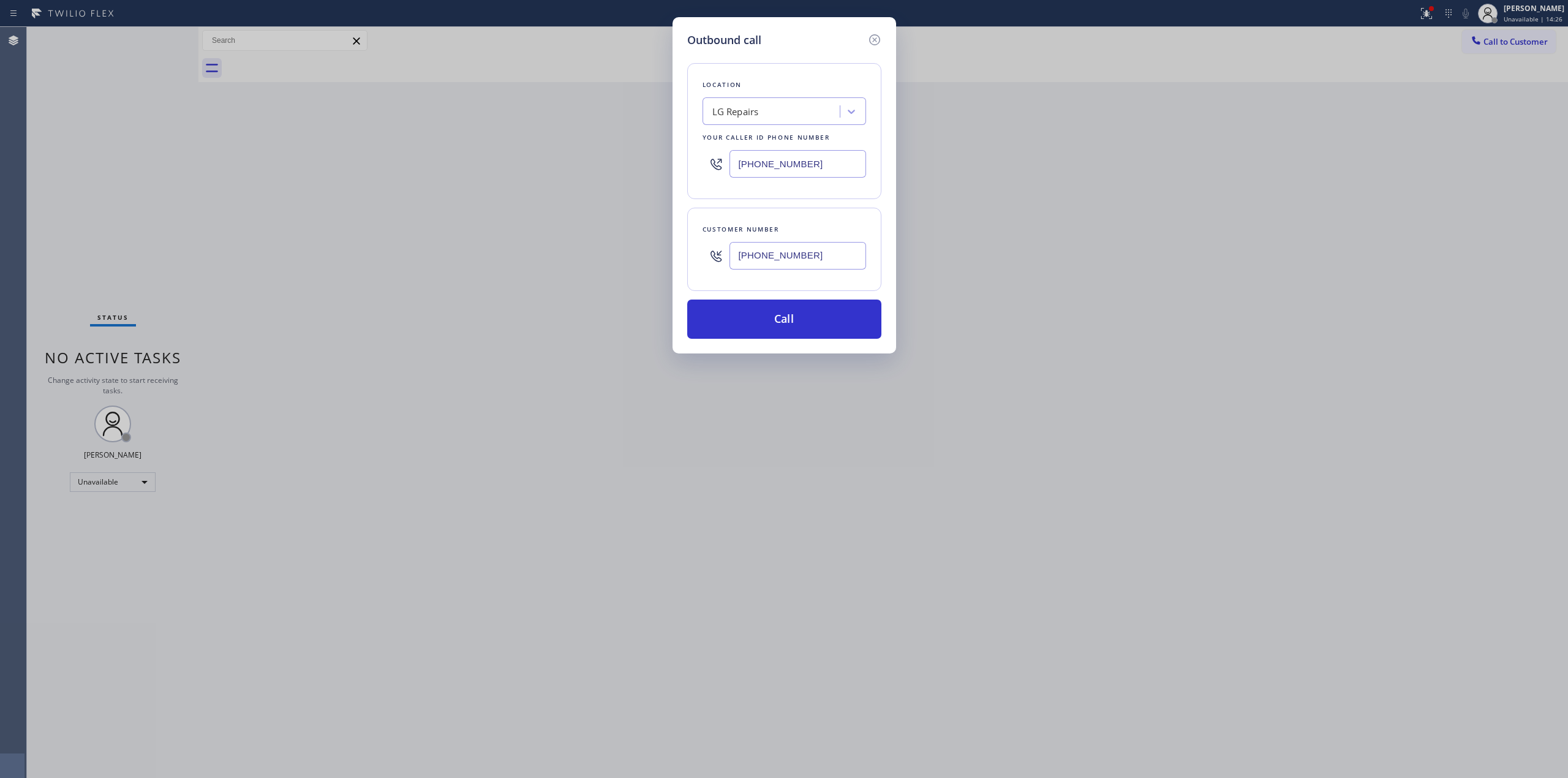
click at [823, 170] on input "[PHONE_NUMBER]" at bounding box center [798, 164] width 137 height 27
click at [877, 37] on icon at bounding box center [874, 39] width 15 height 15
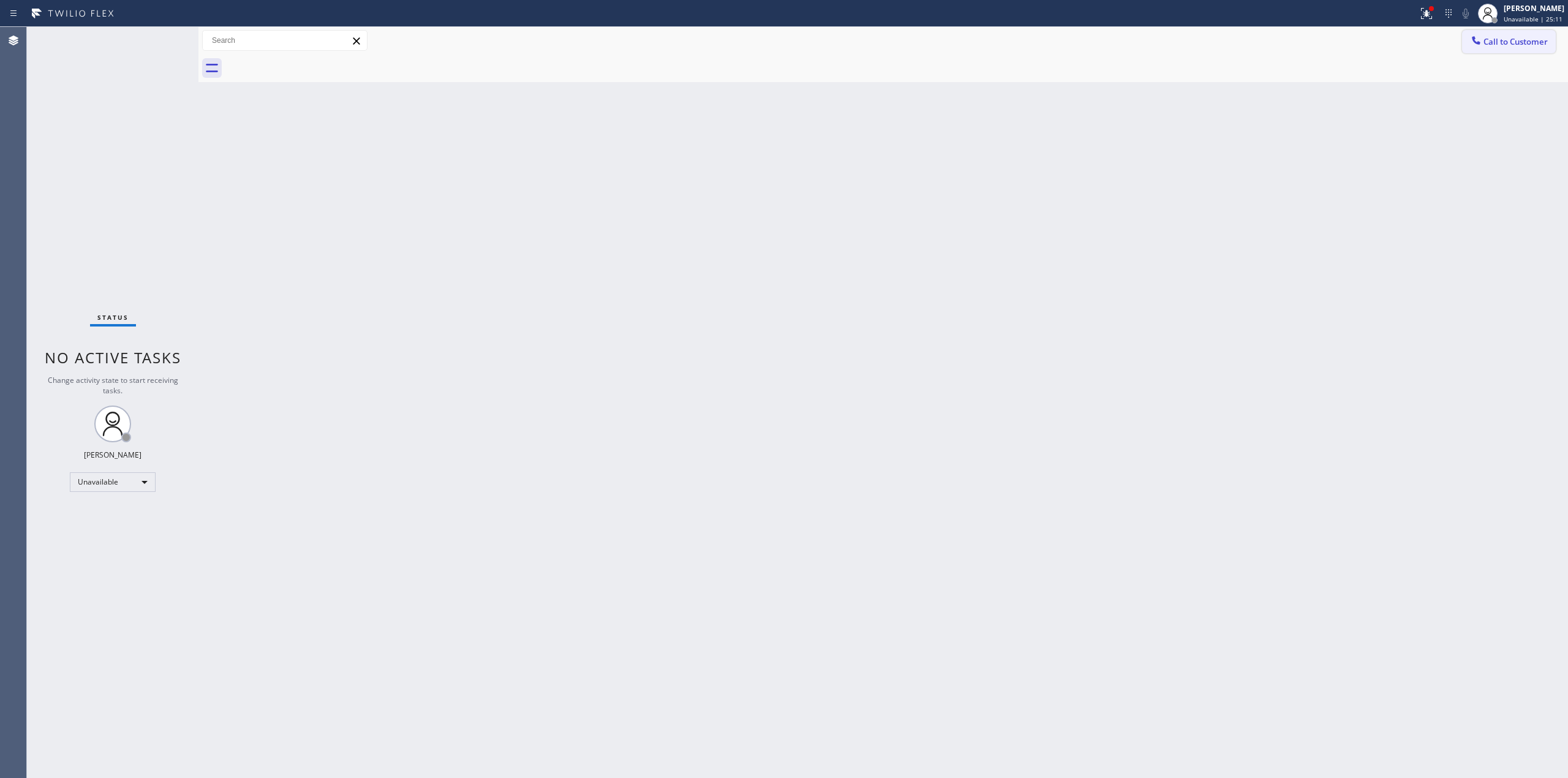
click at [1485, 45] on span "Call to Customer" at bounding box center [1516, 41] width 64 height 11
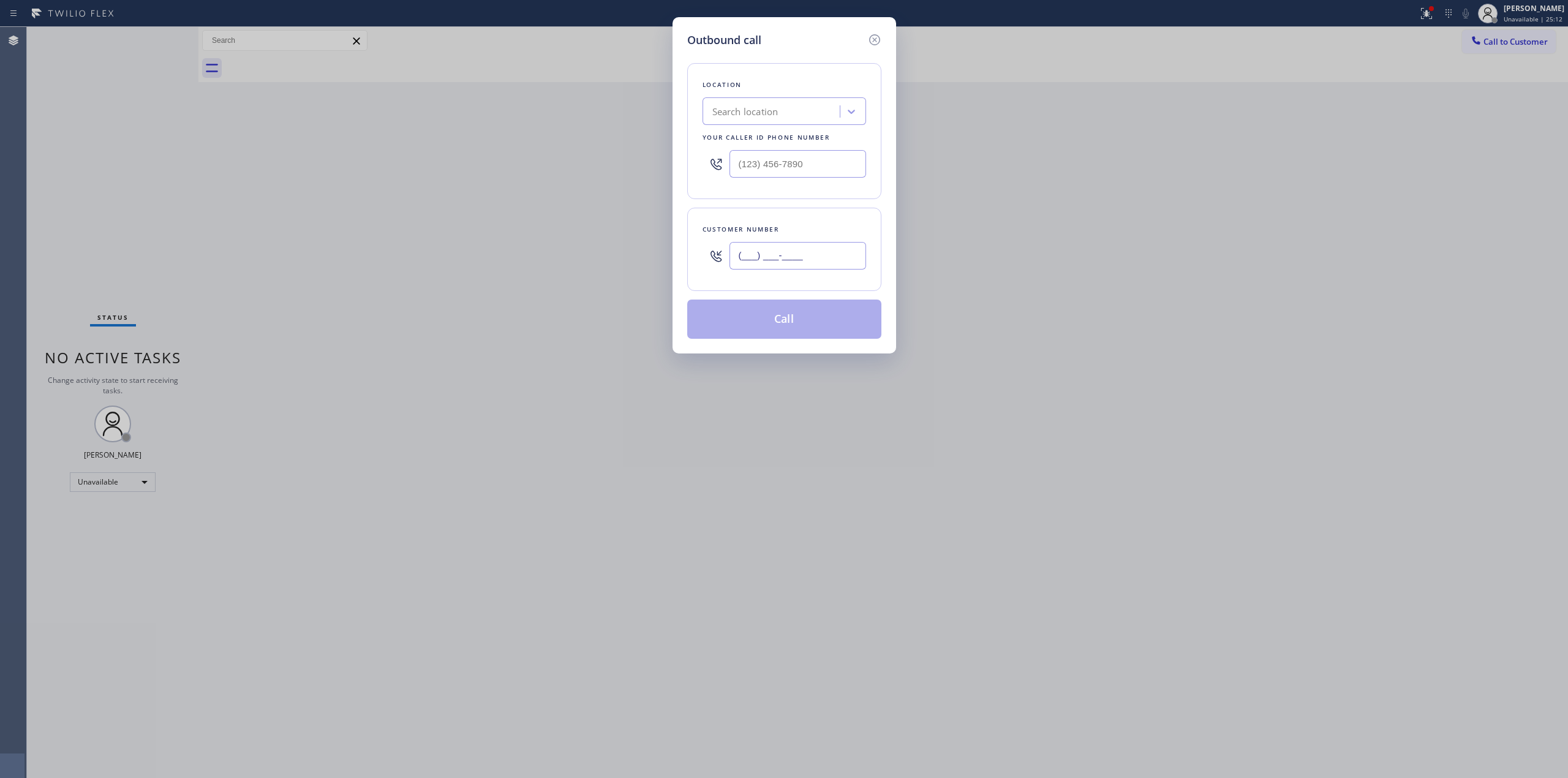
click at [825, 258] on input "(___) ___-____" at bounding box center [798, 256] width 137 height 27
paste input "805) 327-0970"
type input "[PHONE_NUMBER]"
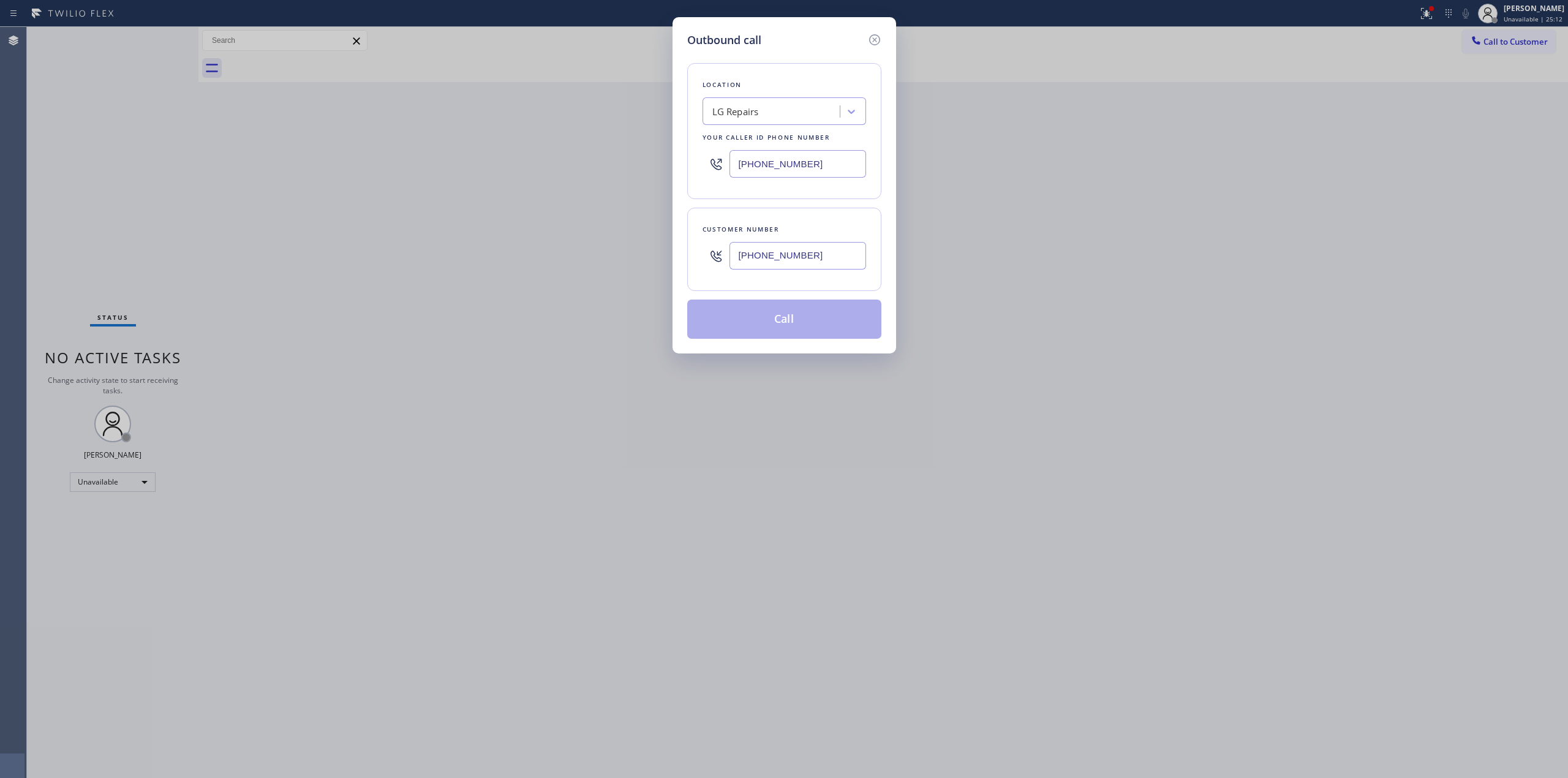
click at [821, 98] on div "LG Repairs" at bounding box center [784, 111] width 164 height 27
type input "Kenmore"
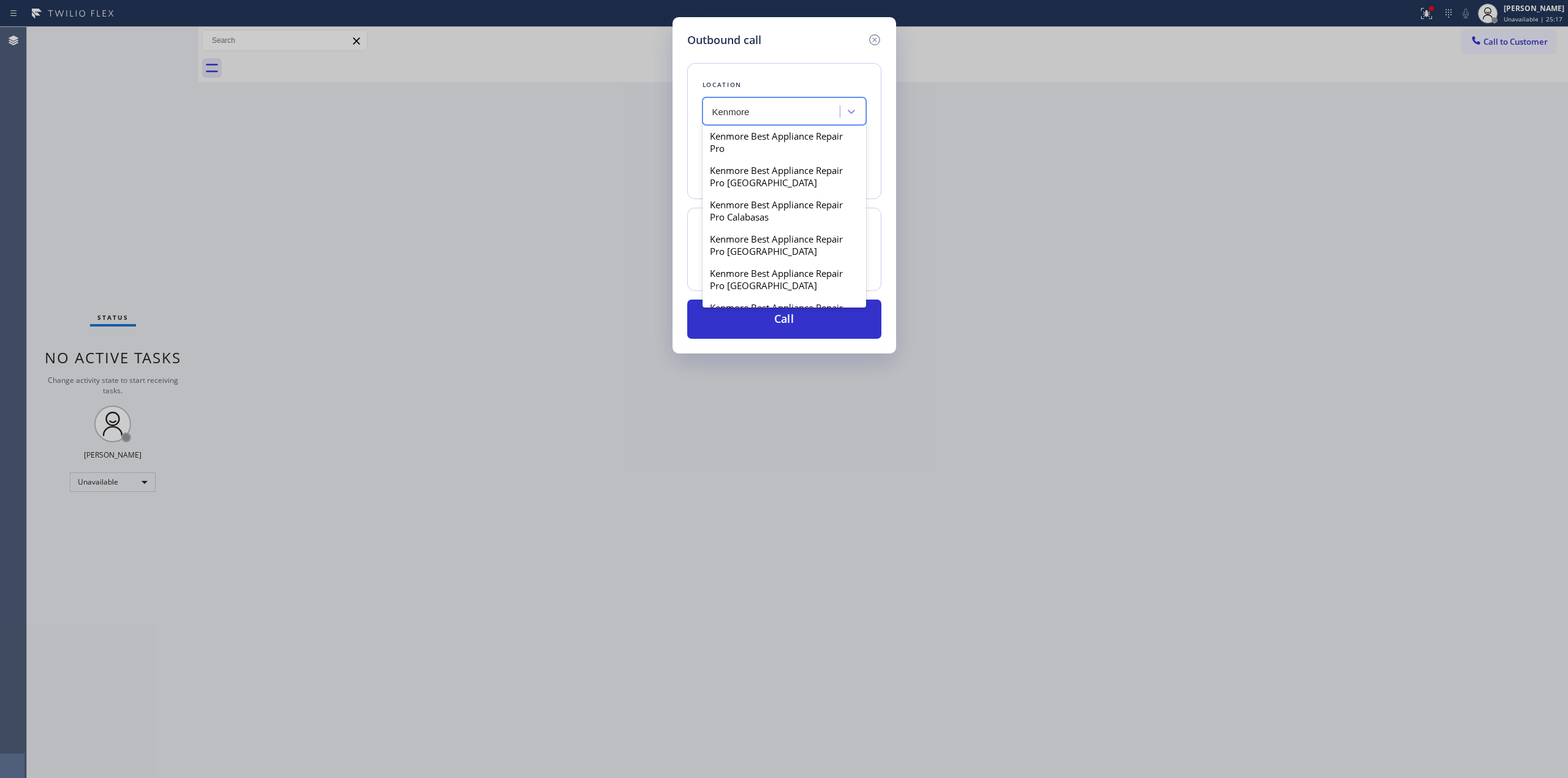
scroll to position [653, 0]
click at [775, 258] on div "Kenmore Best Appliance Repair Pro Encino" at bounding box center [784, 252] width 164 height 34
type input "[PHONE_NUMBER]"
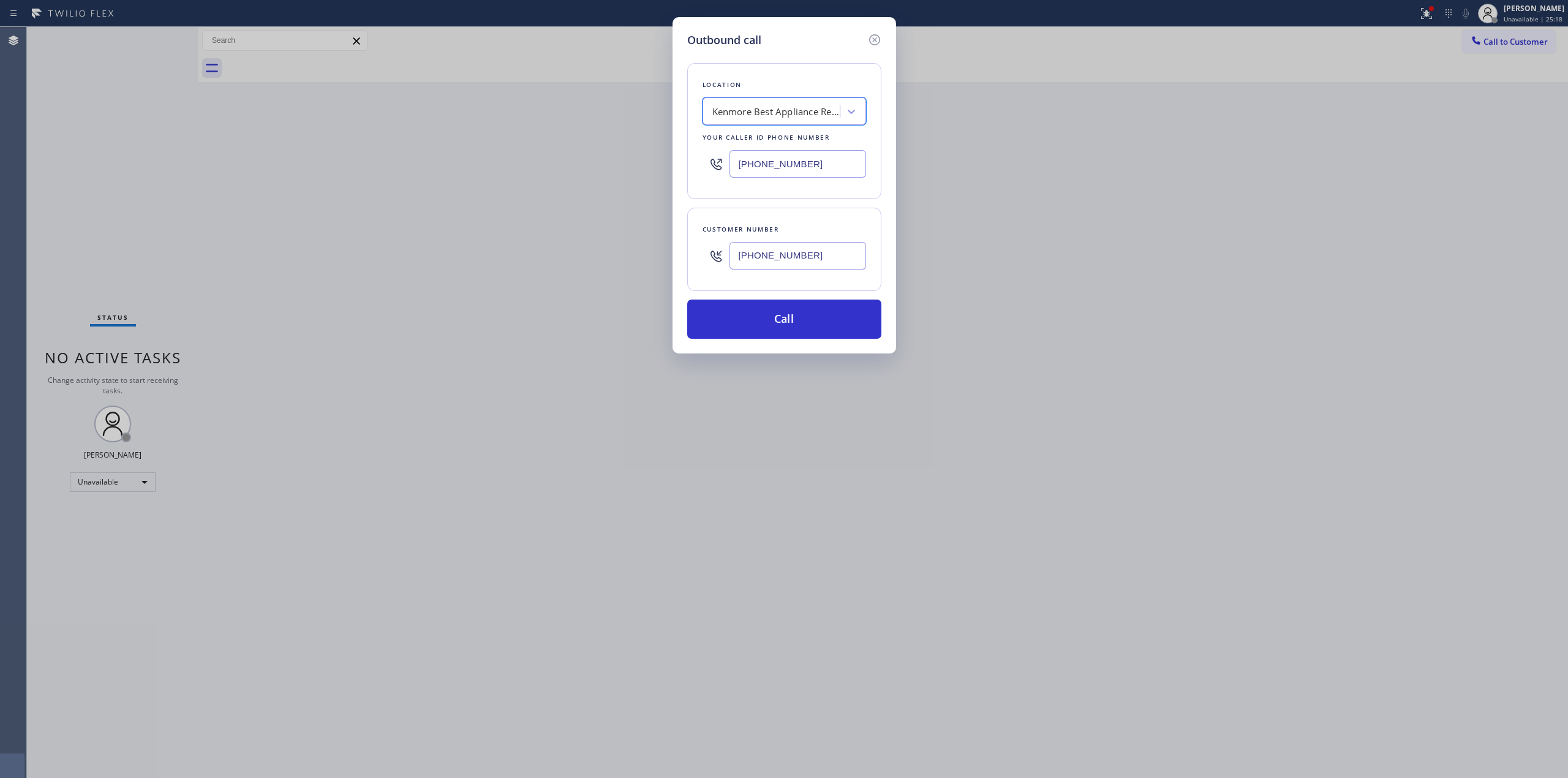
click at [799, 269] on input "[PHONE_NUMBER]" at bounding box center [798, 256] width 137 height 27
click at [800, 263] on input "[PHONE_NUMBER]" at bounding box center [798, 256] width 137 height 27
click at [783, 322] on button "Call" at bounding box center [784, 319] width 194 height 39
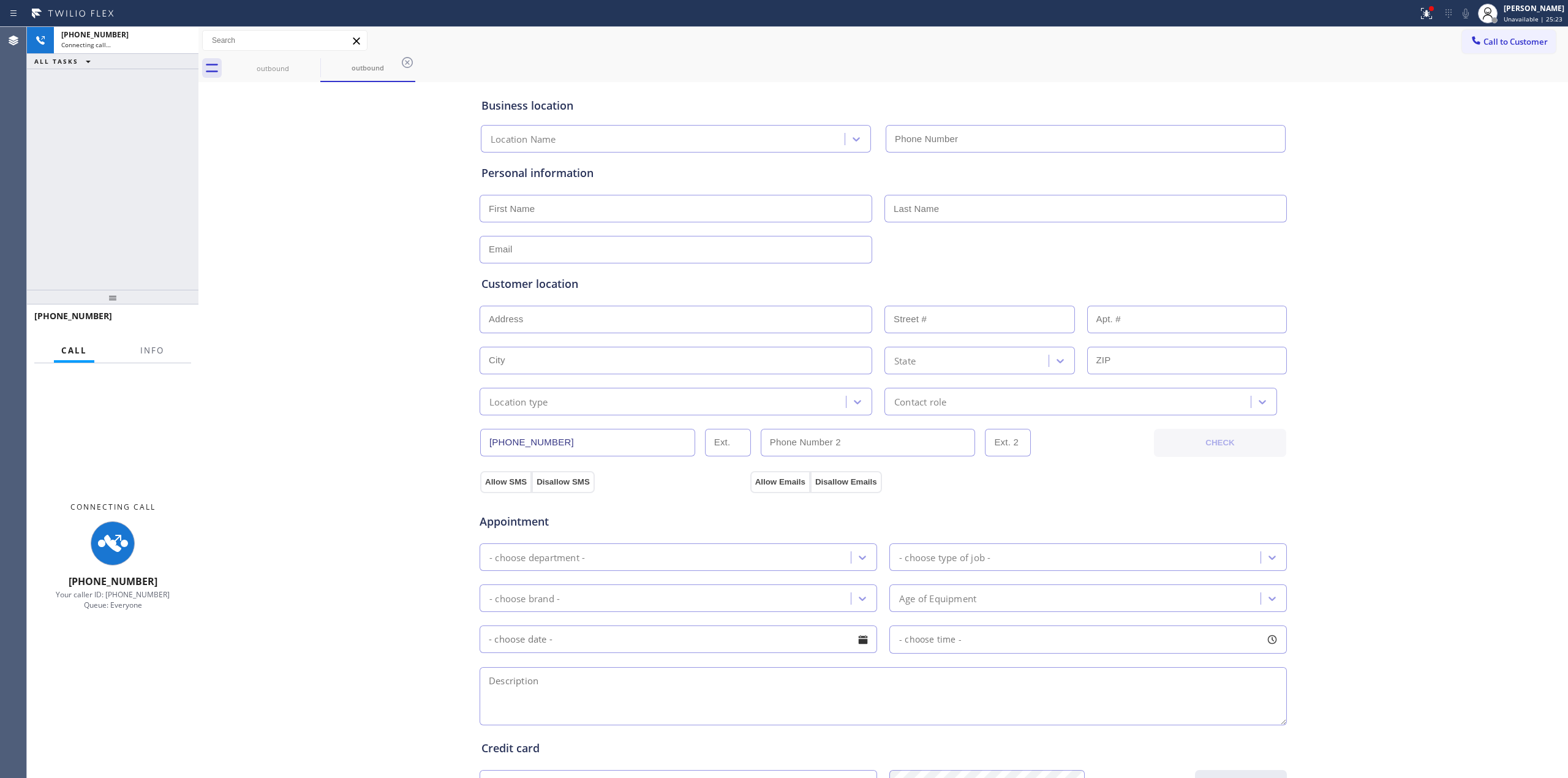
type input "[PHONE_NUMBER]"
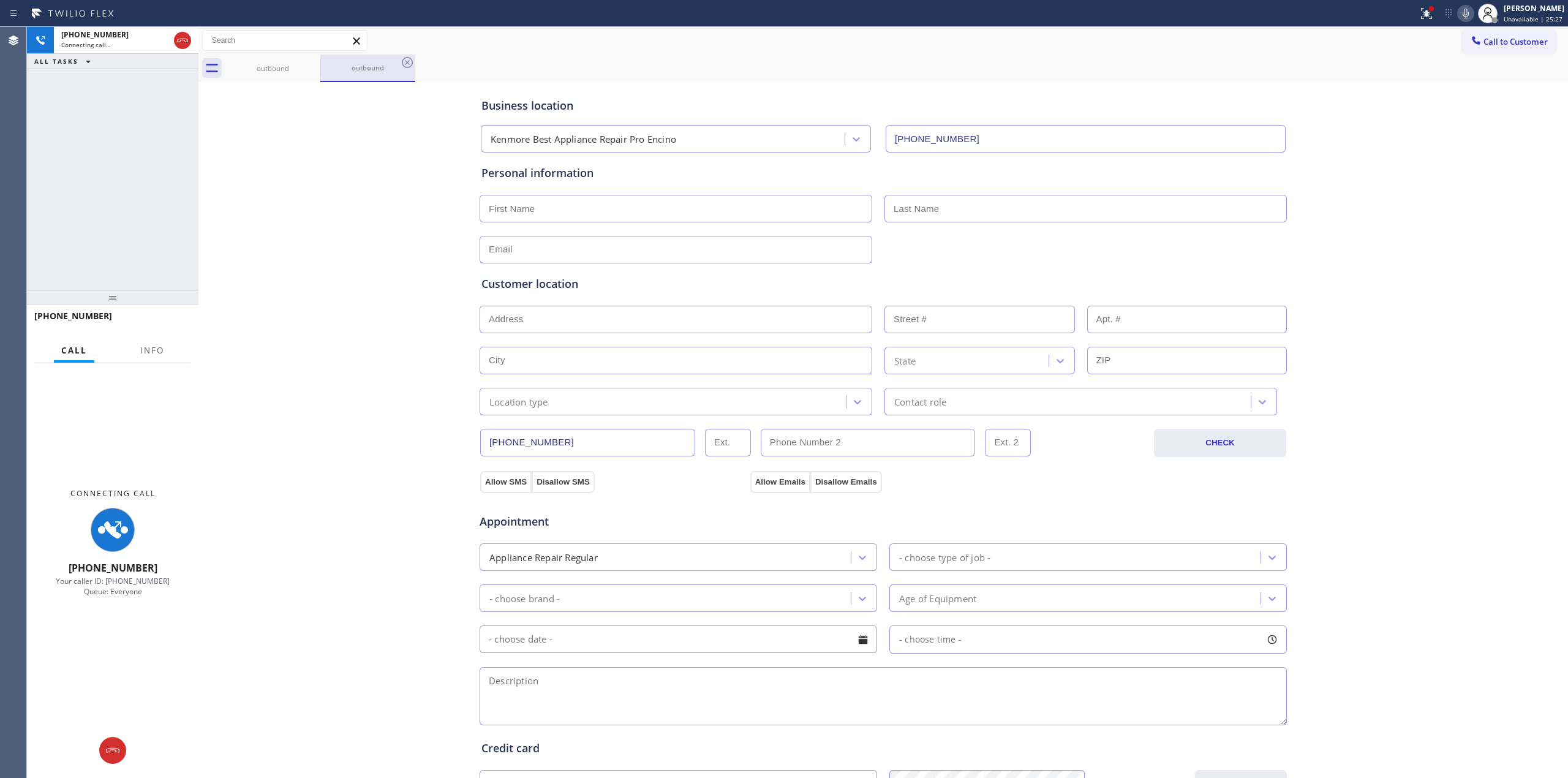
drag, startPoint x: 272, startPoint y: 65, endPoint x: 331, endPoint y: 62, distance: 59.1
click at [272, 65] on div "outbound" at bounding box center [272, 67] width 93 height 9
click at [312, 62] on icon at bounding box center [312, 61] width 11 height 11
click at [312, 61] on icon at bounding box center [312, 61] width 11 height 11
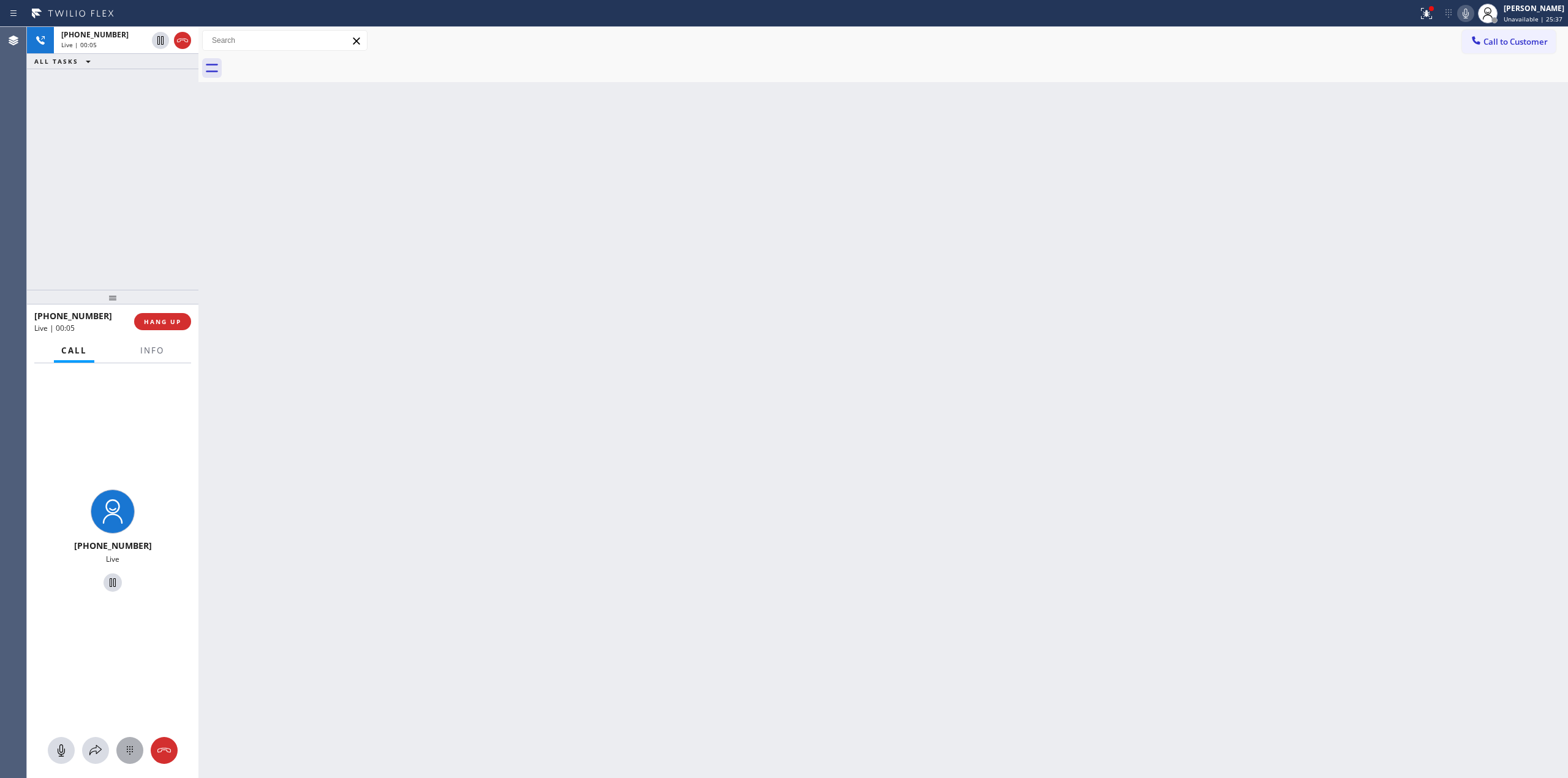
click at [123, 747] on icon at bounding box center [130, 751] width 15 height 15
click at [1525, 33] on button "Call to Customer" at bounding box center [1509, 42] width 94 height 23
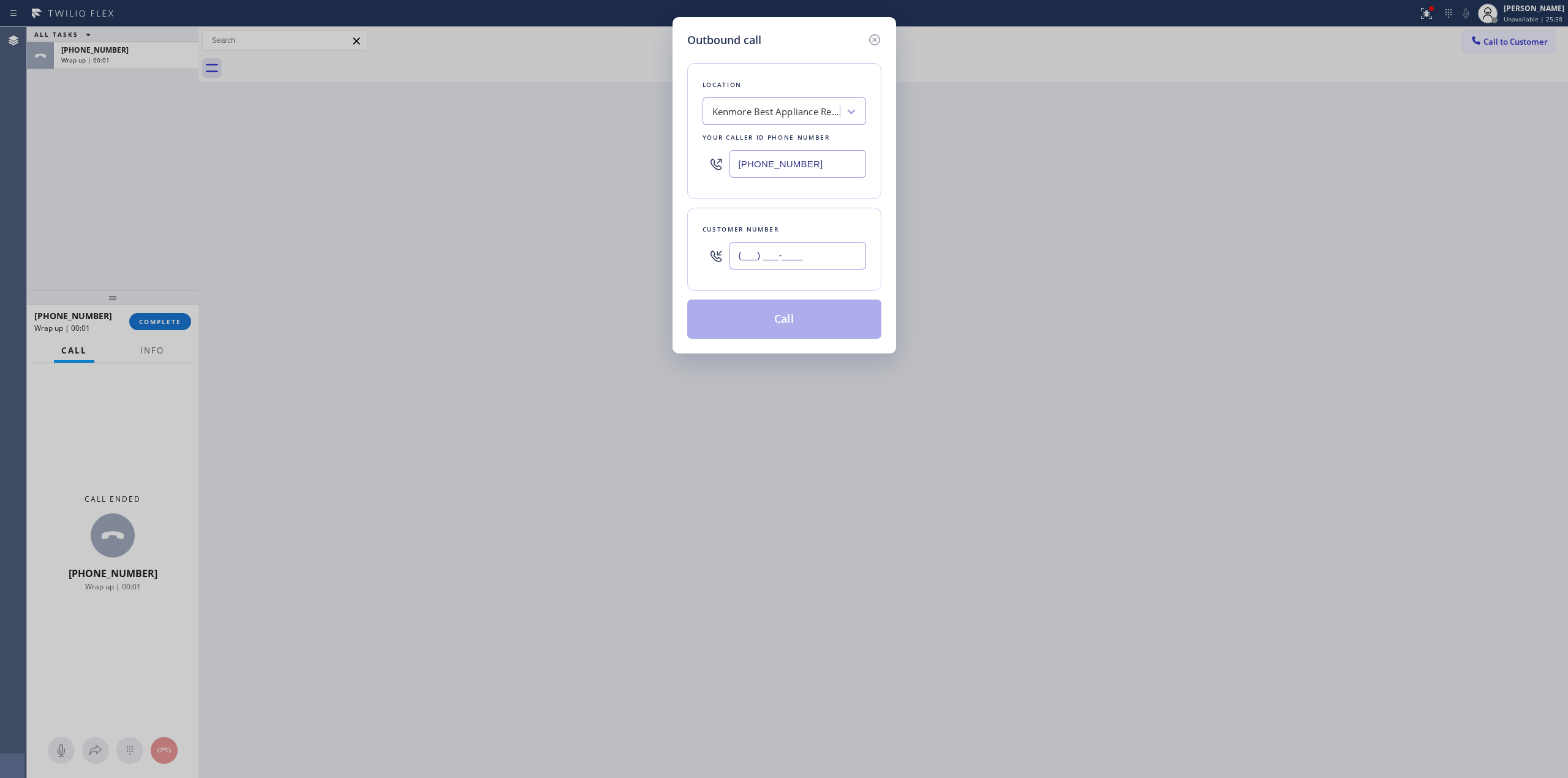
drag, startPoint x: 780, startPoint y: 260, endPoint x: 780, endPoint y: 269, distance: 9.0
click at [780, 265] on input "(___) ___-____" at bounding box center [798, 256] width 137 height 27
paste input "805) 327-0970"
type input "[PHONE_NUMBER]"
click at [775, 320] on button "Call" at bounding box center [784, 319] width 194 height 39
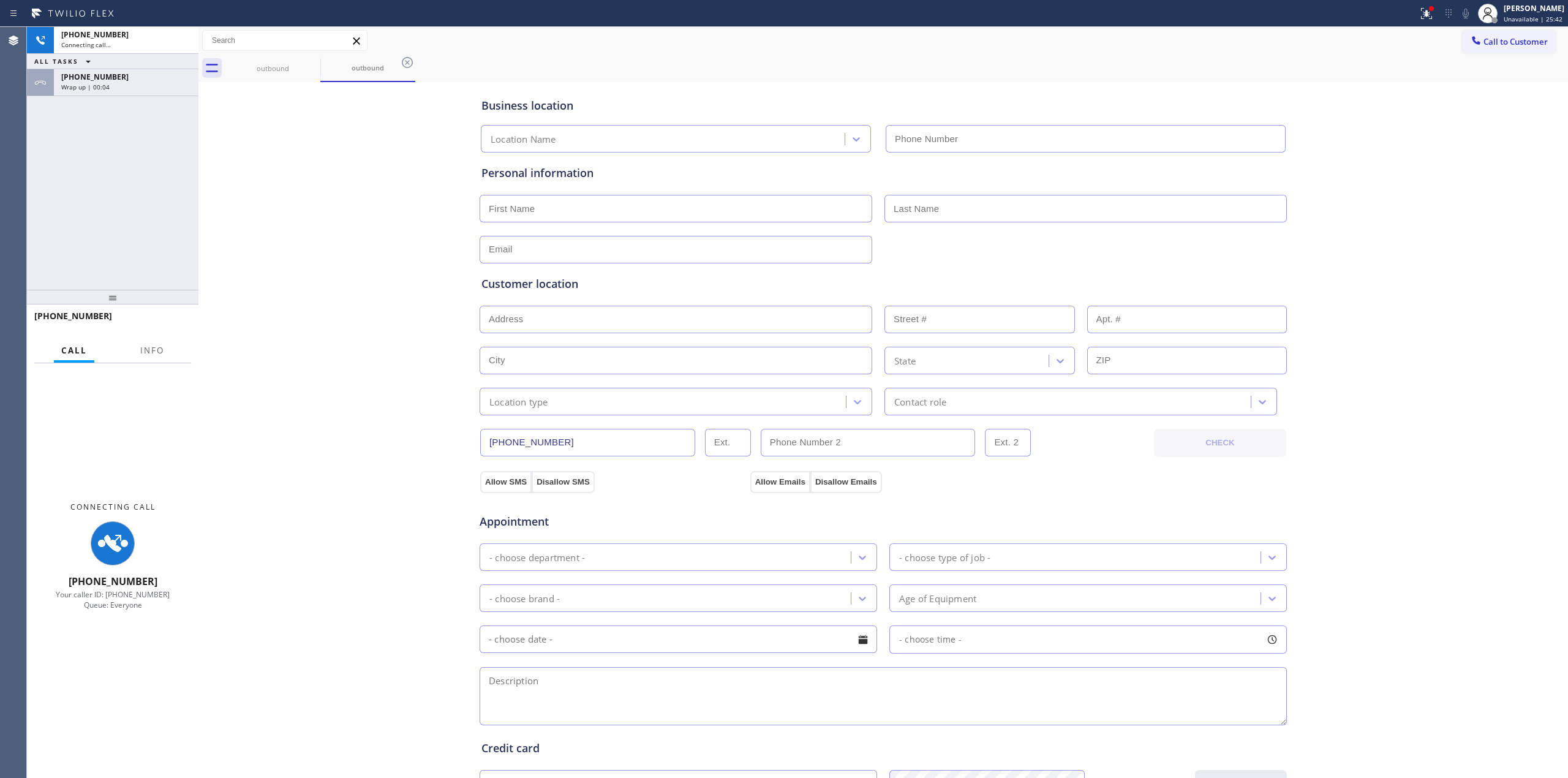
type input "[PHONE_NUMBER]"
drag, startPoint x: 118, startPoint y: 87, endPoint x: 160, endPoint y: 193, distance: 114.0
click at [116, 83] on div "Wrap up | 00:05" at bounding box center [126, 87] width 130 height 9
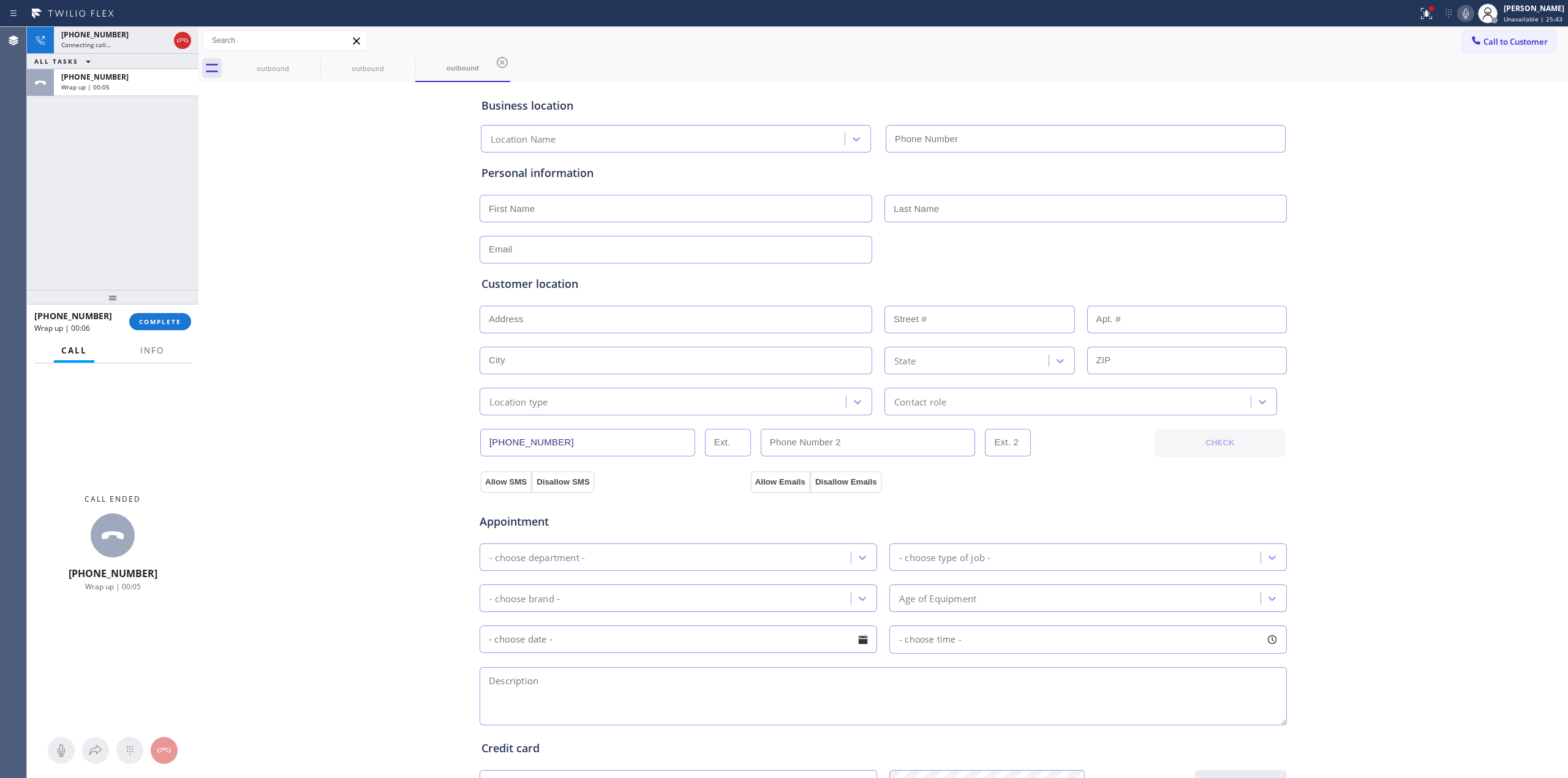
type input "[PHONE_NUMBER]"
click at [157, 335] on div "[PHONE_NUMBER] Wrap up | 00:06 COMPLETE" at bounding box center [112, 321] width 157 height 32
click at [177, 322] on span "COMPLETE" at bounding box center [160, 321] width 42 height 9
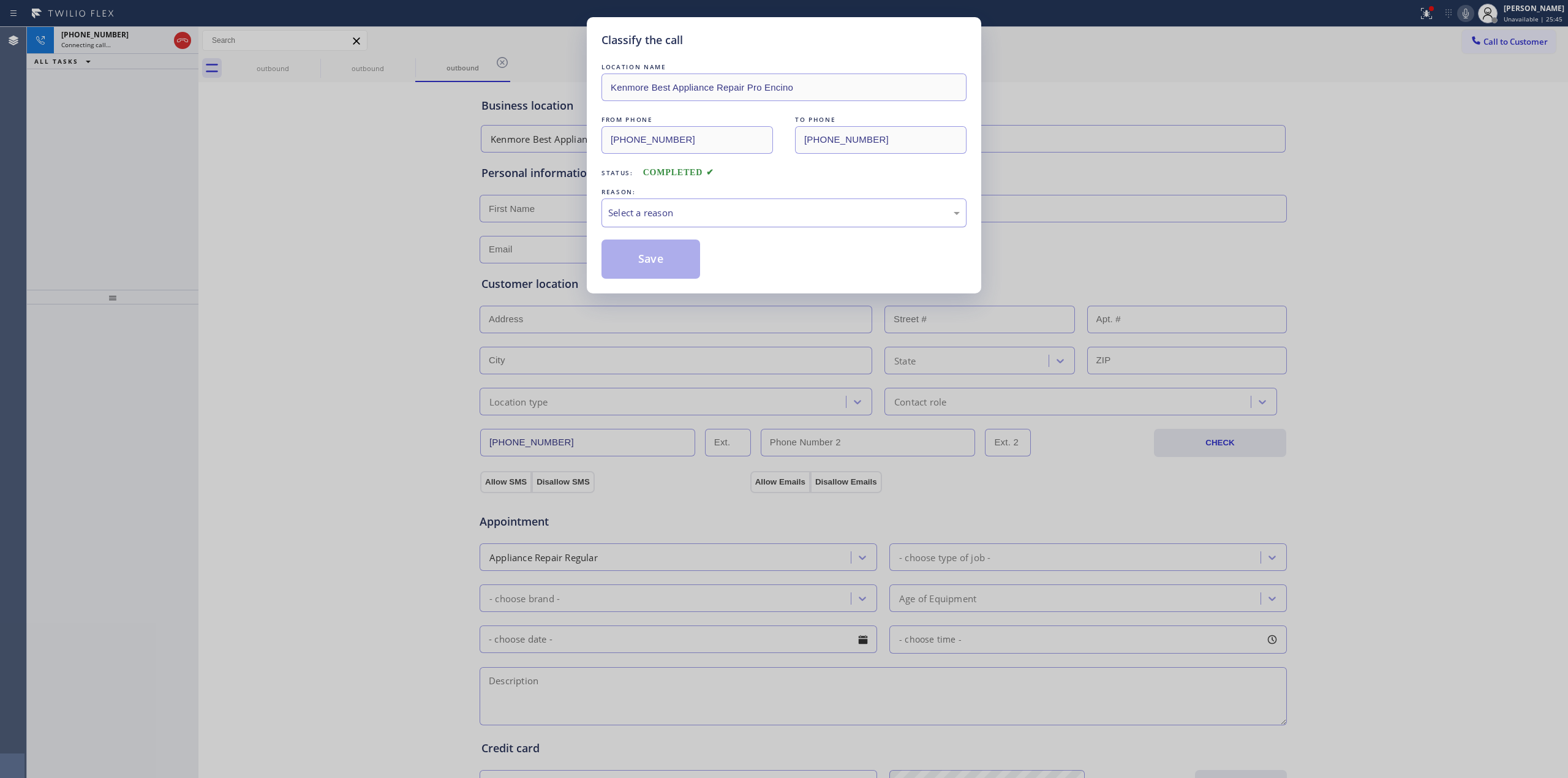
click at [780, 222] on div "Select a reason" at bounding box center [784, 213] width 365 height 29
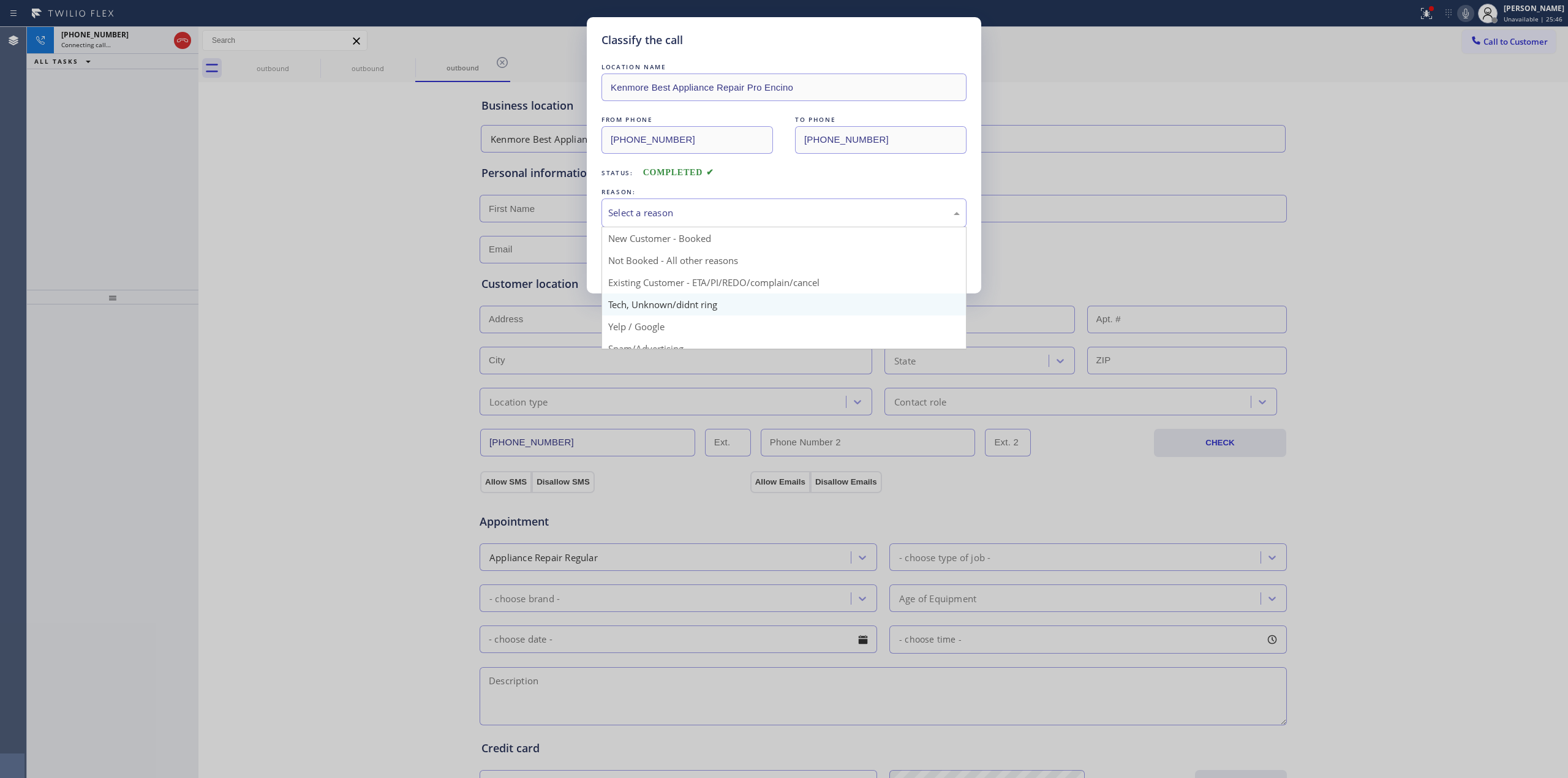
drag, startPoint x: 694, startPoint y: 307, endPoint x: 638, endPoint y: 251, distance: 79.2
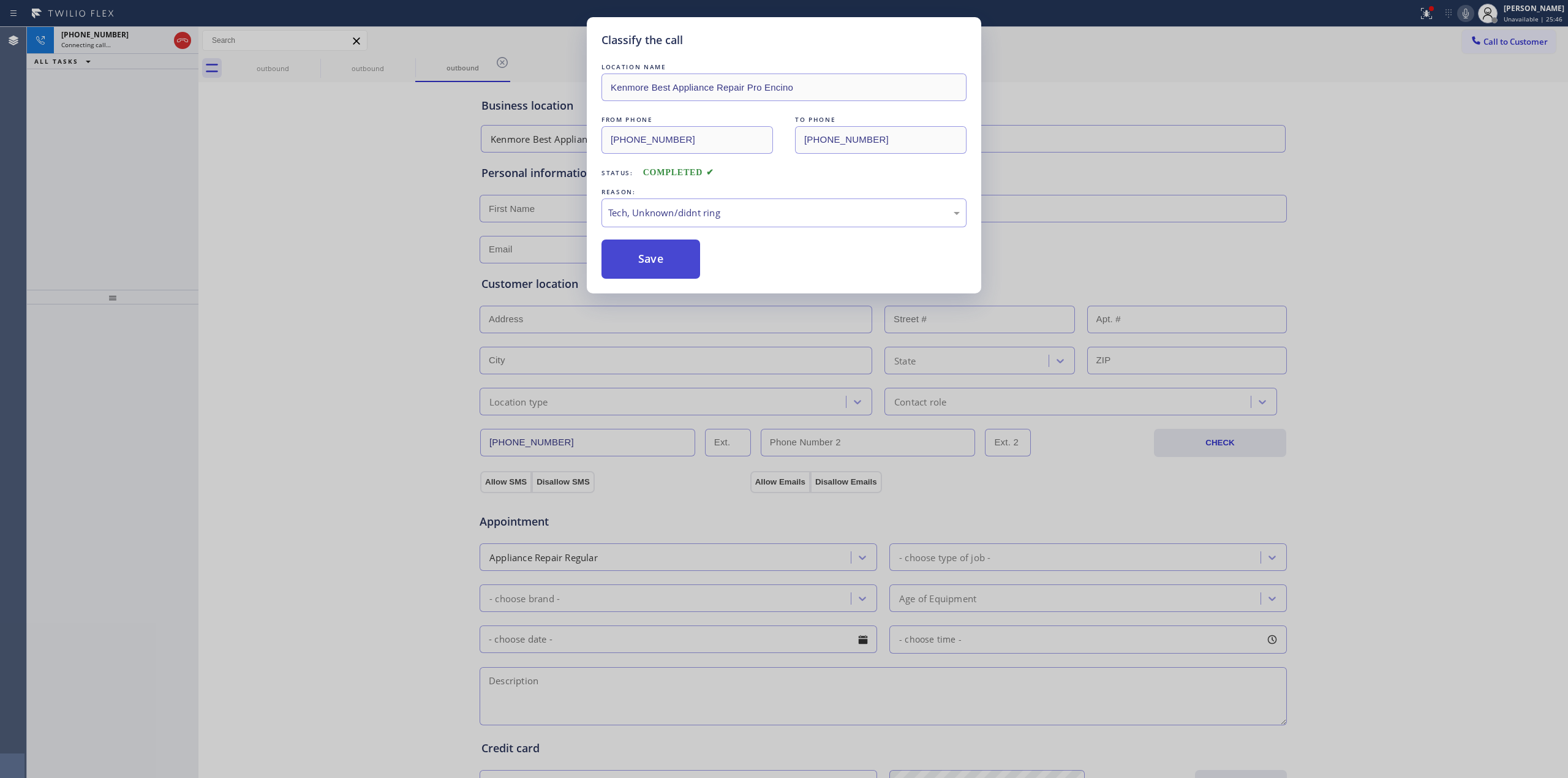
click at [638, 251] on button "Save" at bounding box center [651, 259] width 99 height 39
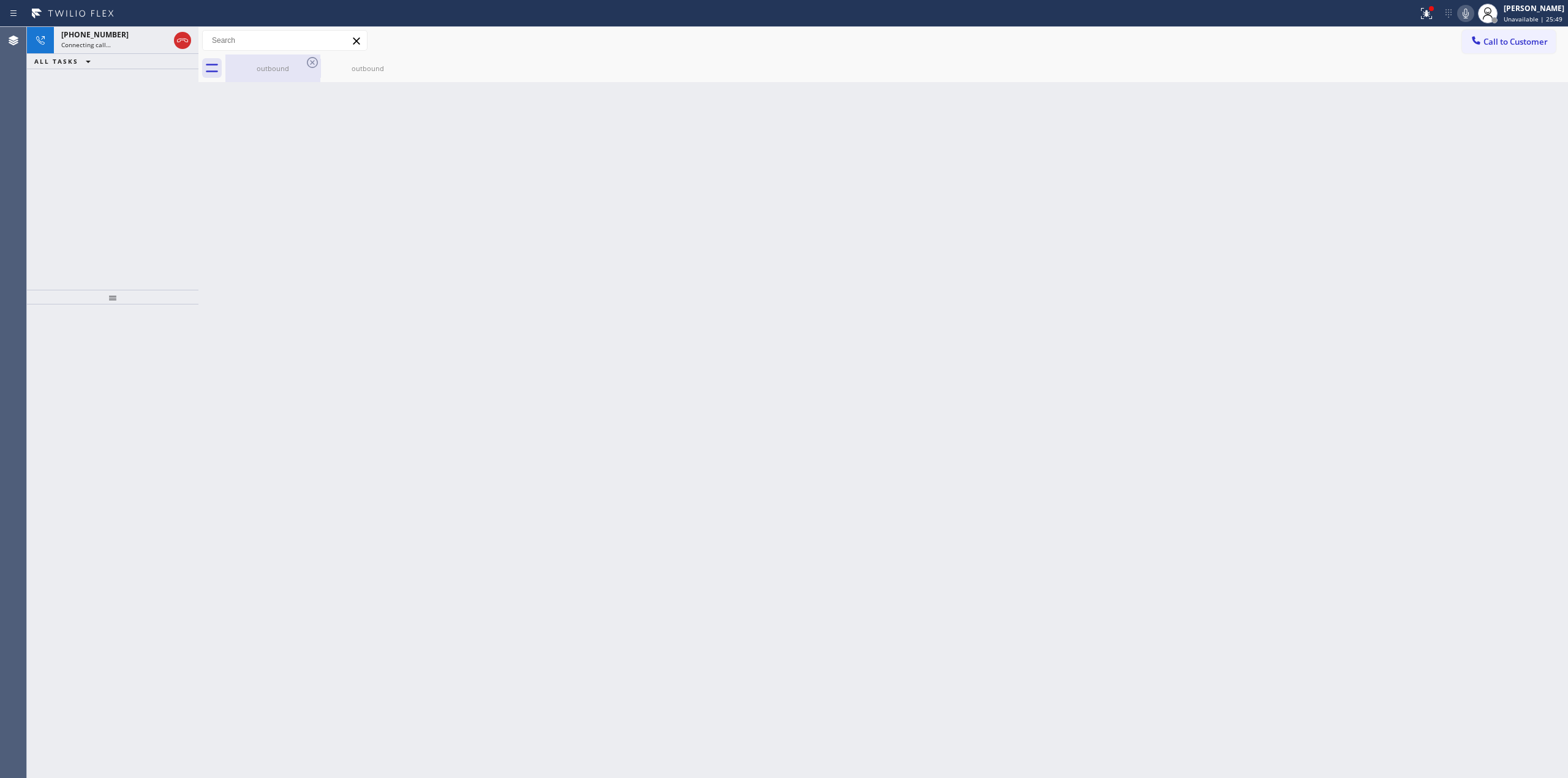
click at [289, 65] on div "outbound" at bounding box center [272, 67] width 93 height 9
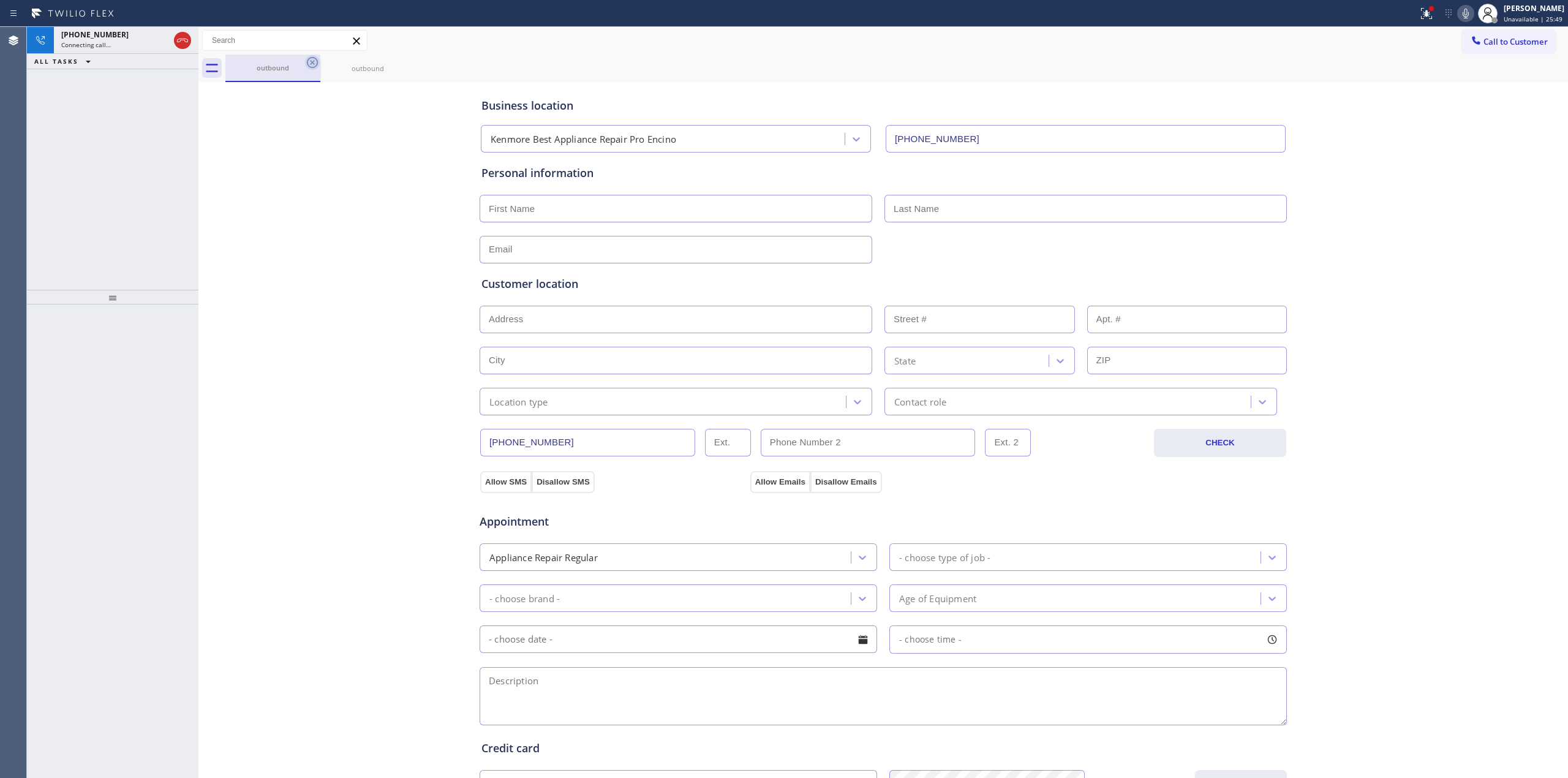
click at [310, 61] on icon at bounding box center [312, 62] width 15 height 15
click at [314, 53] on div "Call to Customer Outbound call Location [GEOGRAPHIC_DATA] Best Appliance Repair…" at bounding box center [883, 41] width 1370 height 27
click at [312, 59] on icon at bounding box center [312, 62] width 15 height 15
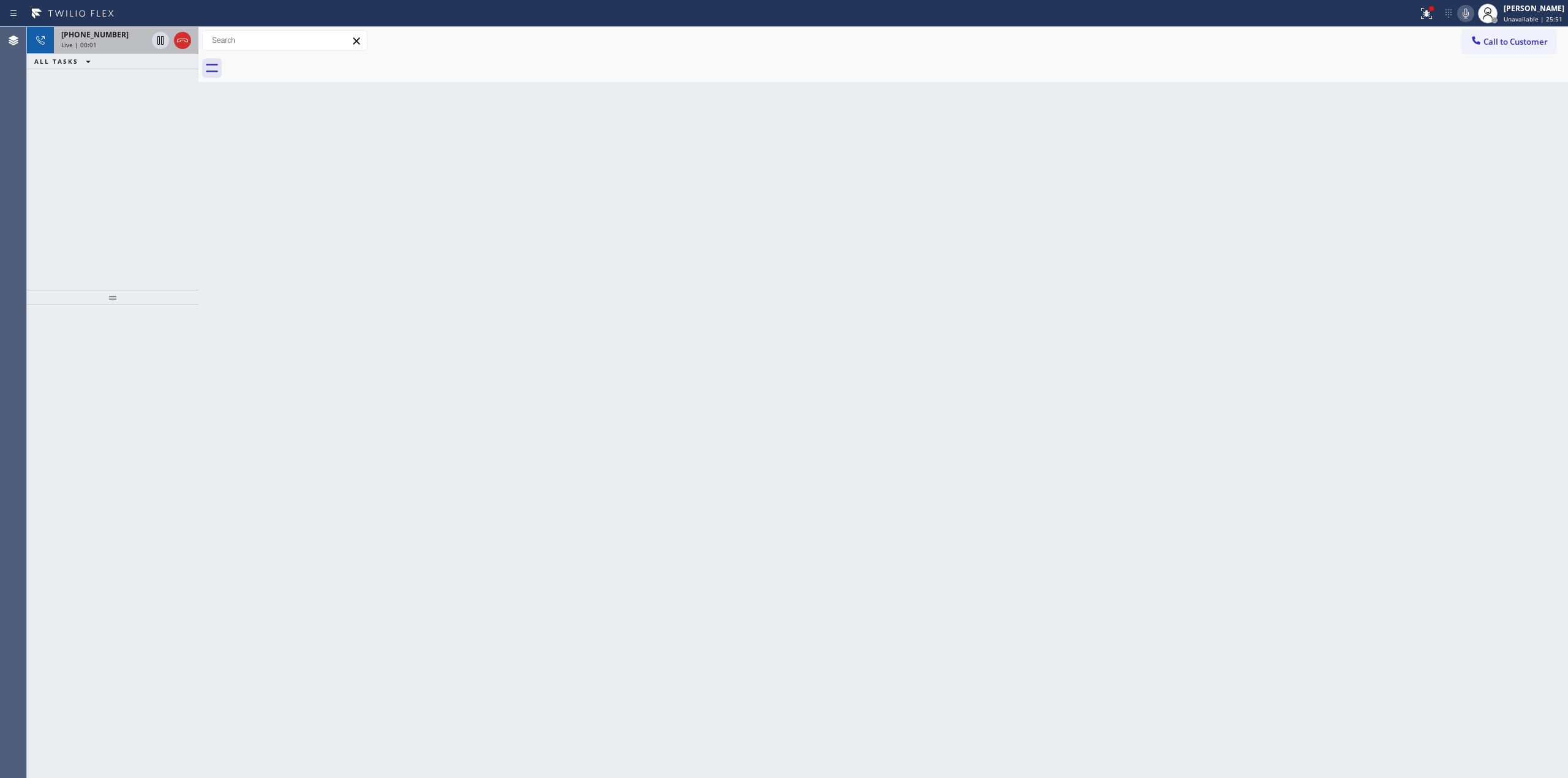
click at [113, 37] on div "[PHONE_NUMBER]" at bounding box center [104, 34] width 86 height 11
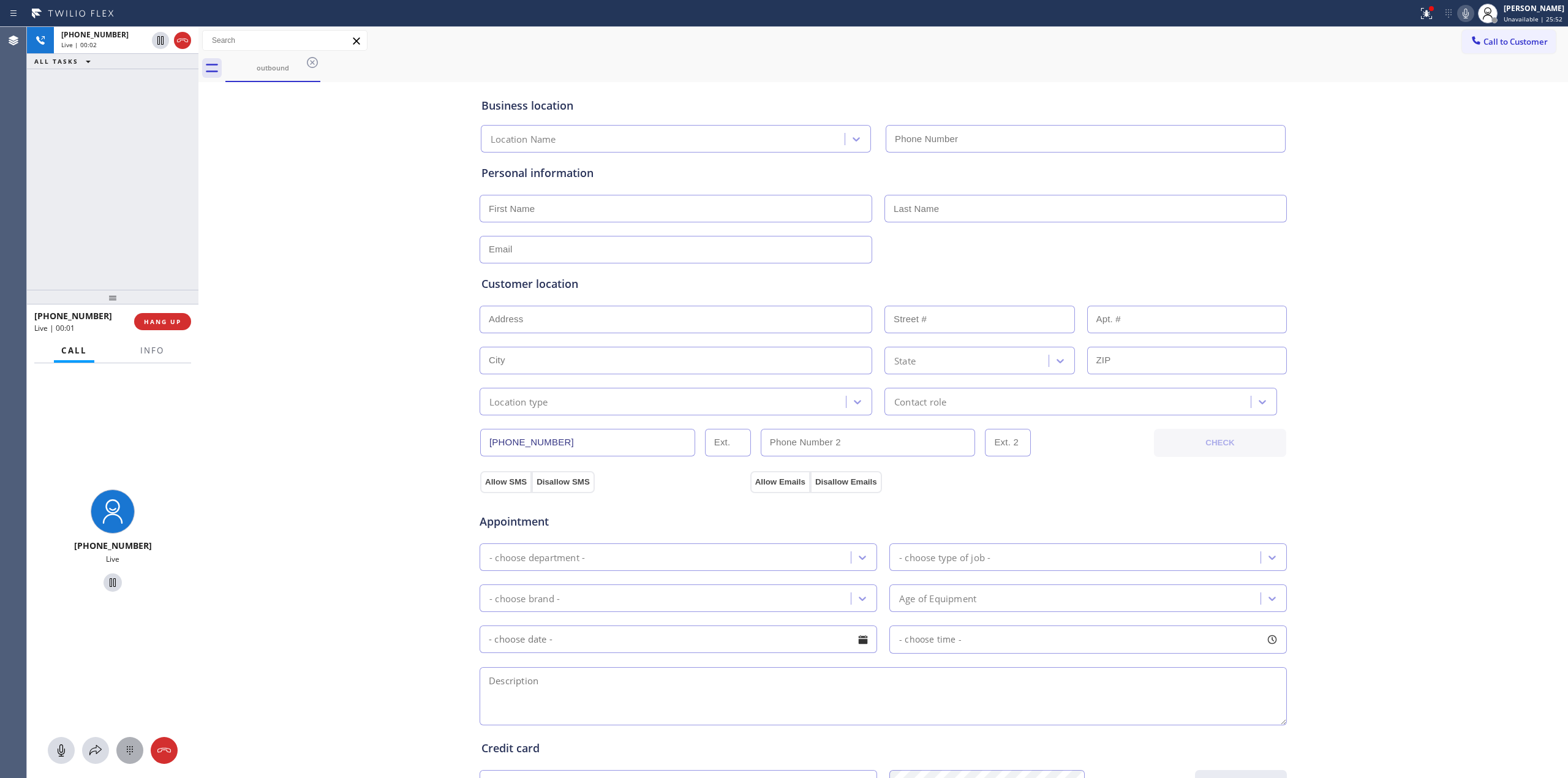
click at [133, 757] on icon at bounding box center [130, 751] width 15 height 15
type input "[PHONE_NUMBER]"
click at [1501, 37] on span "Call to Customer" at bounding box center [1516, 41] width 64 height 11
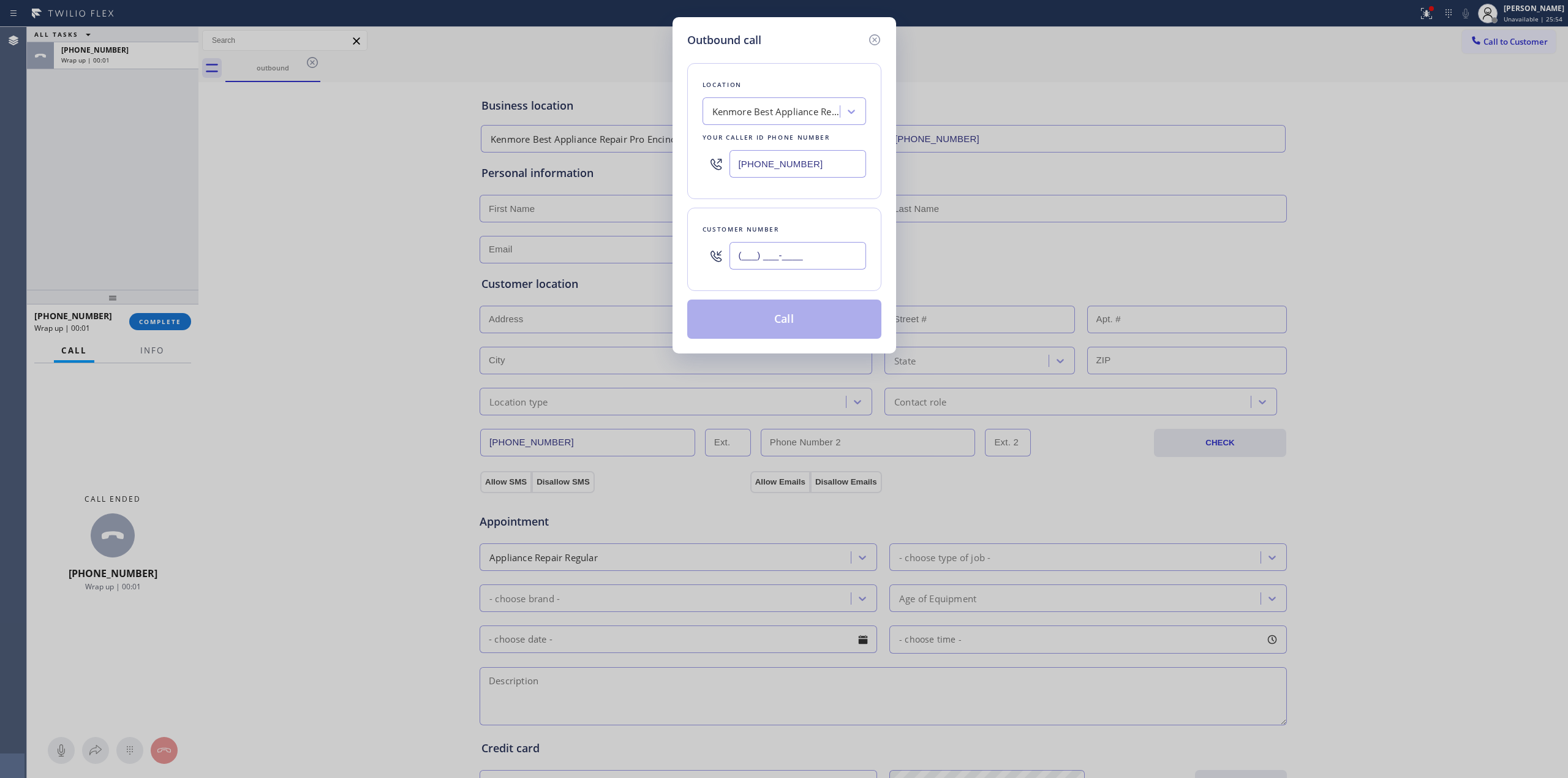
paste input "805) 327-0970"
click at [815, 251] on input "(___) ___-____" at bounding box center [798, 256] width 137 height 27
type input "[PHONE_NUMBER]"
click at [791, 321] on button "Call" at bounding box center [784, 319] width 194 height 39
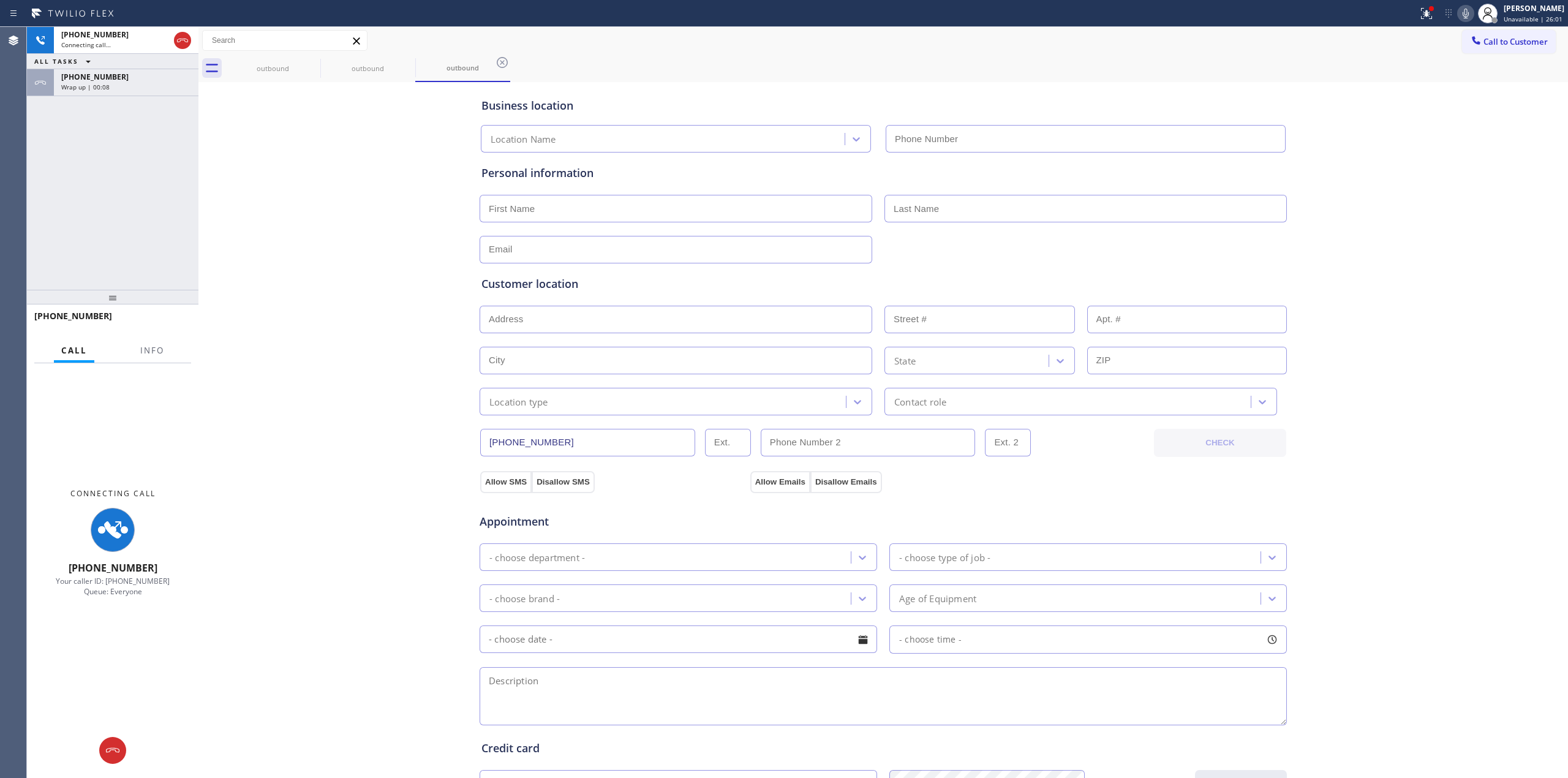
click at [111, 81] on div "[PHONE_NUMBER]" at bounding box center [126, 76] width 130 height 11
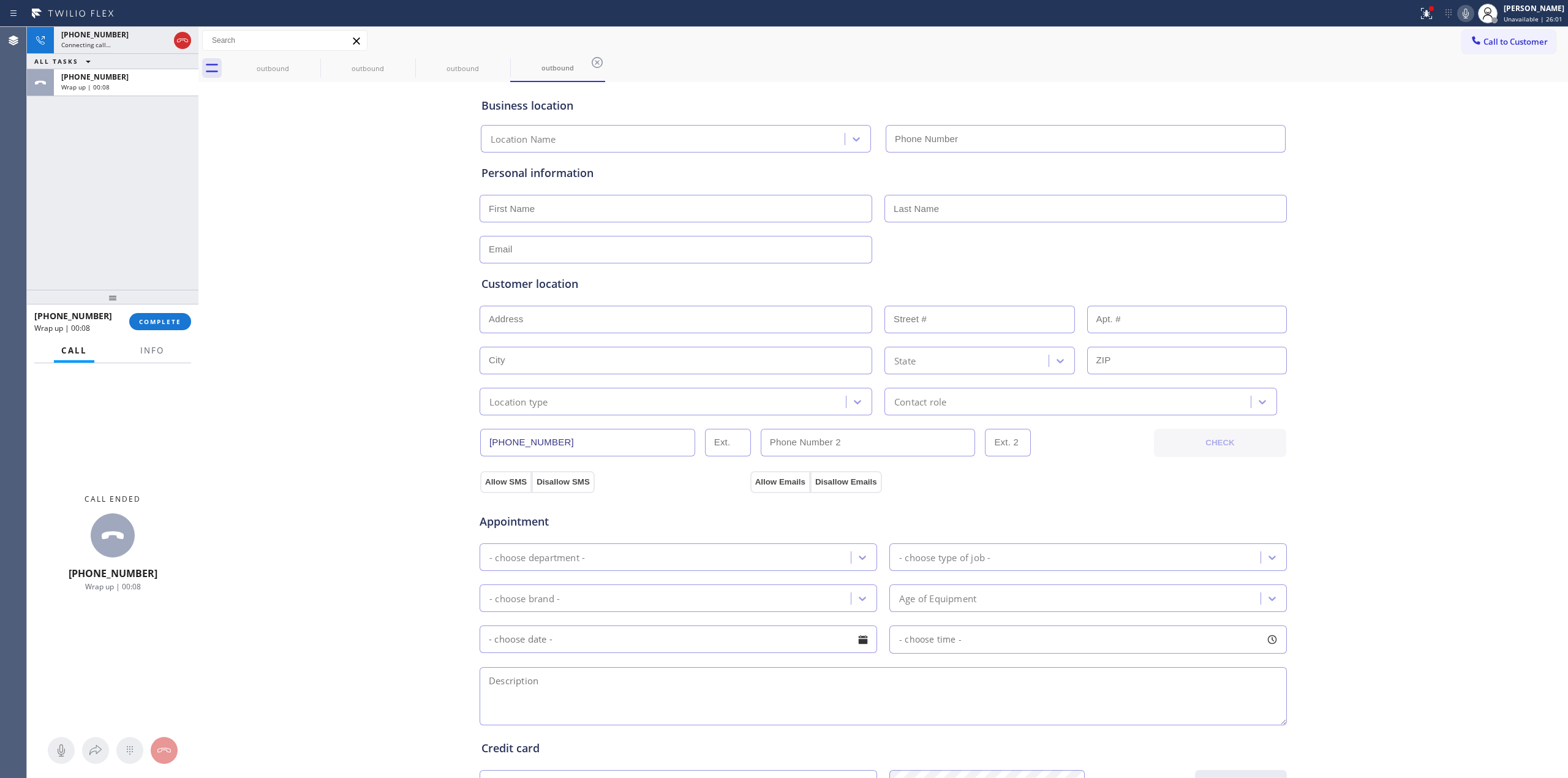
type input "[PHONE_NUMBER]"
click at [158, 324] on span "COMPLETE" at bounding box center [160, 321] width 42 height 9
type input "[PHONE_NUMBER]"
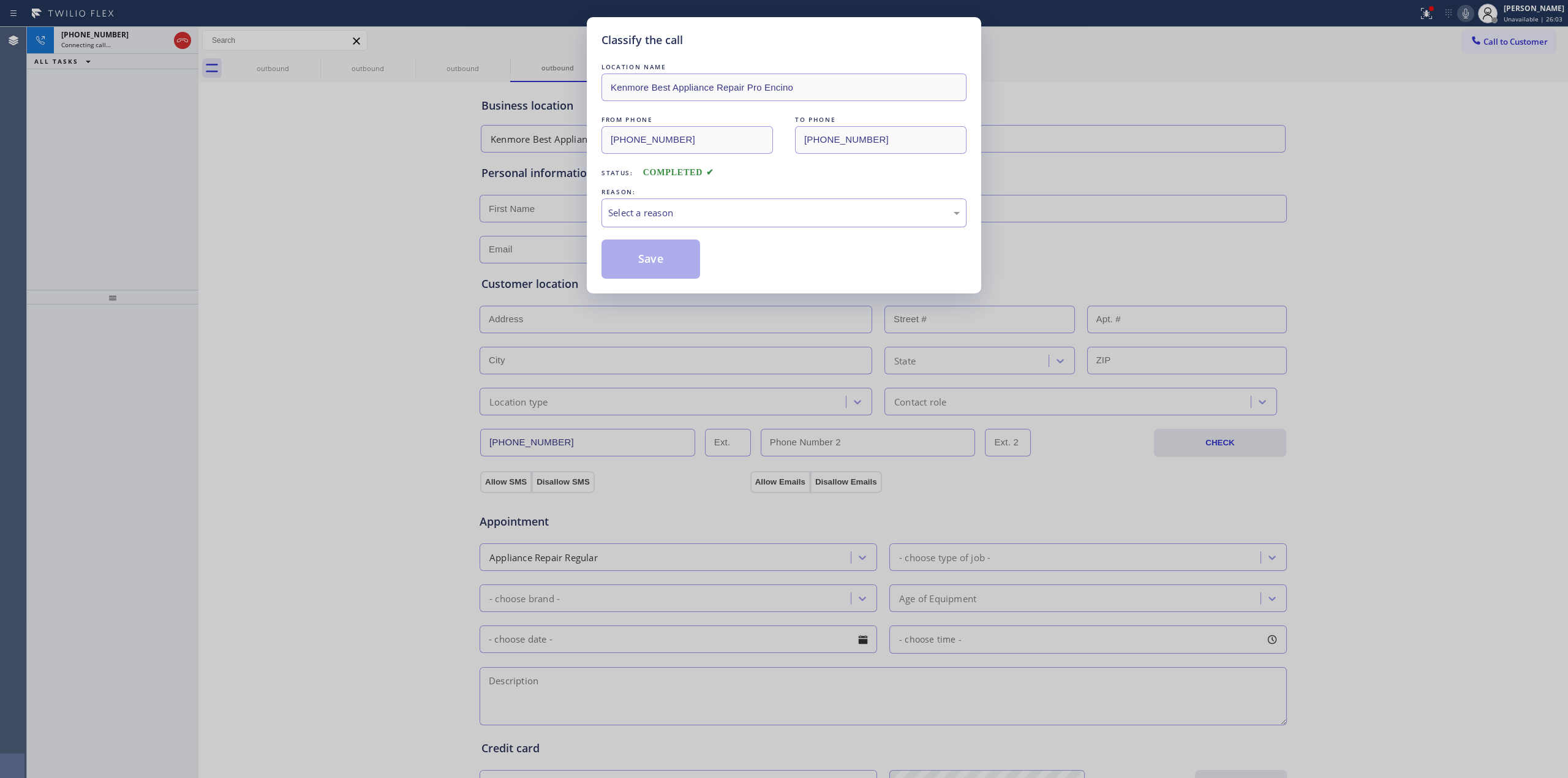
click at [709, 212] on div "Select a reason" at bounding box center [784, 213] width 351 height 14
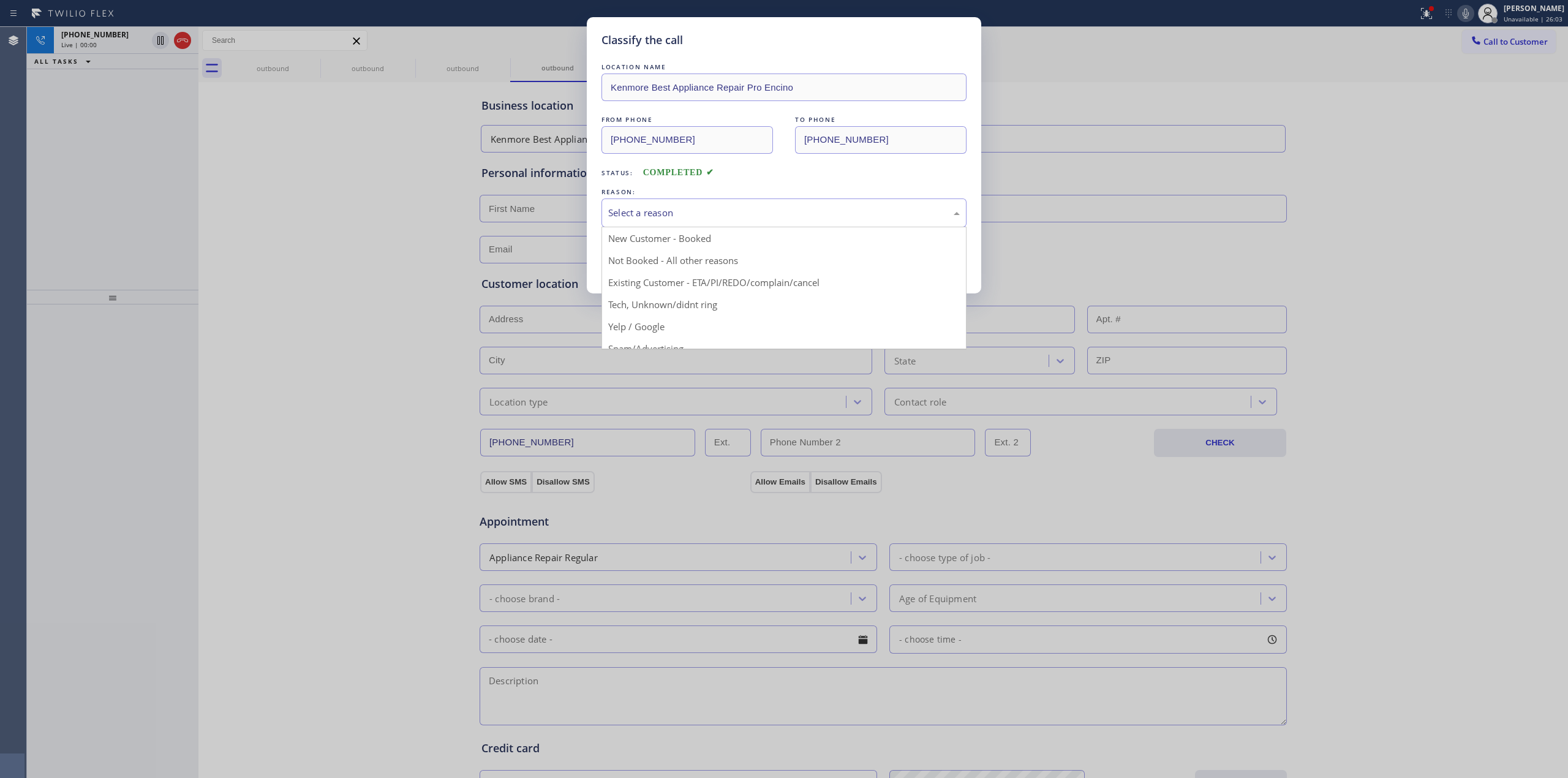
drag, startPoint x: 689, startPoint y: 309, endPoint x: 640, endPoint y: 261, distance: 68.6
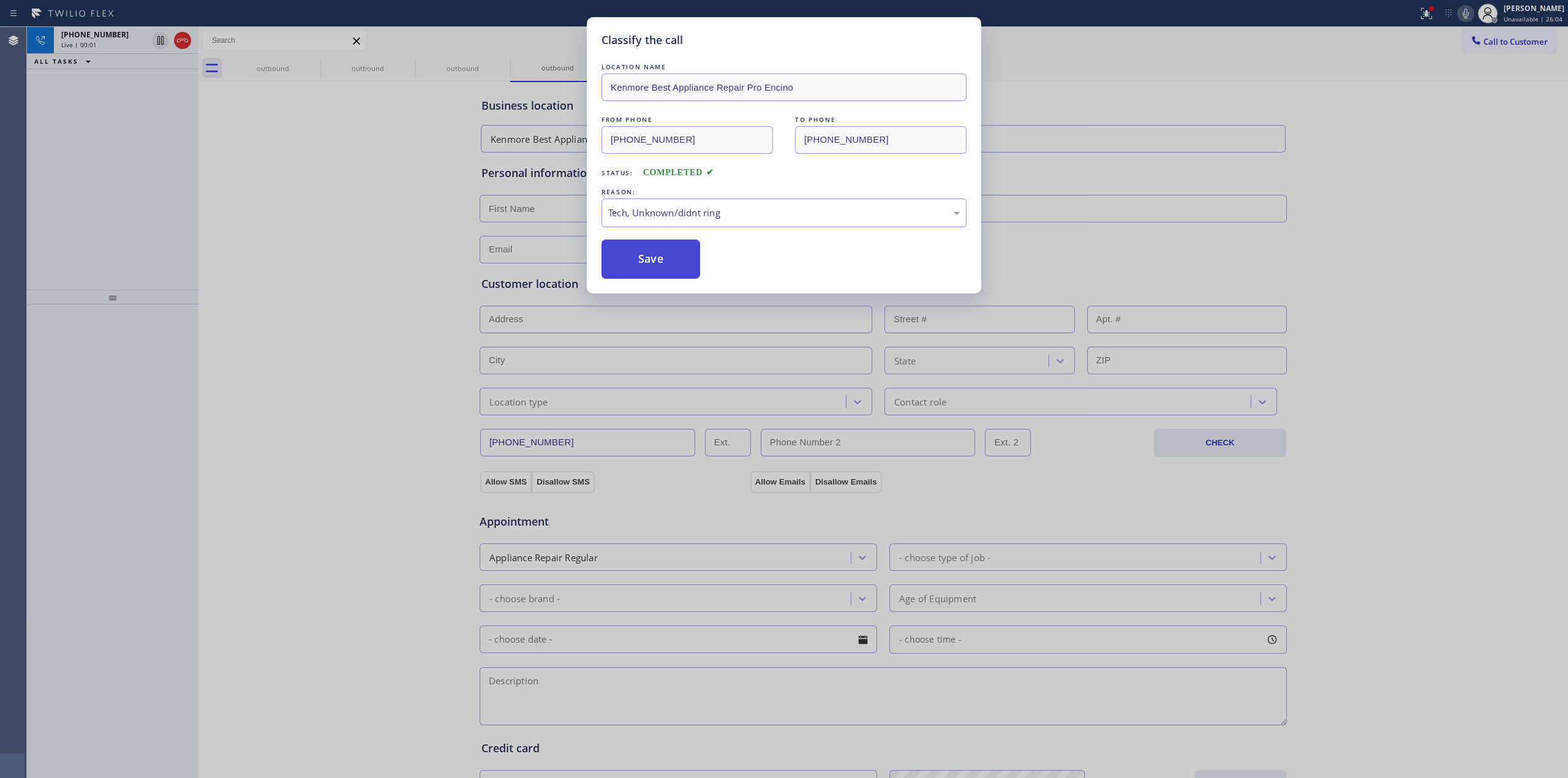
click at [640, 261] on button "Save" at bounding box center [651, 259] width 99 height 39
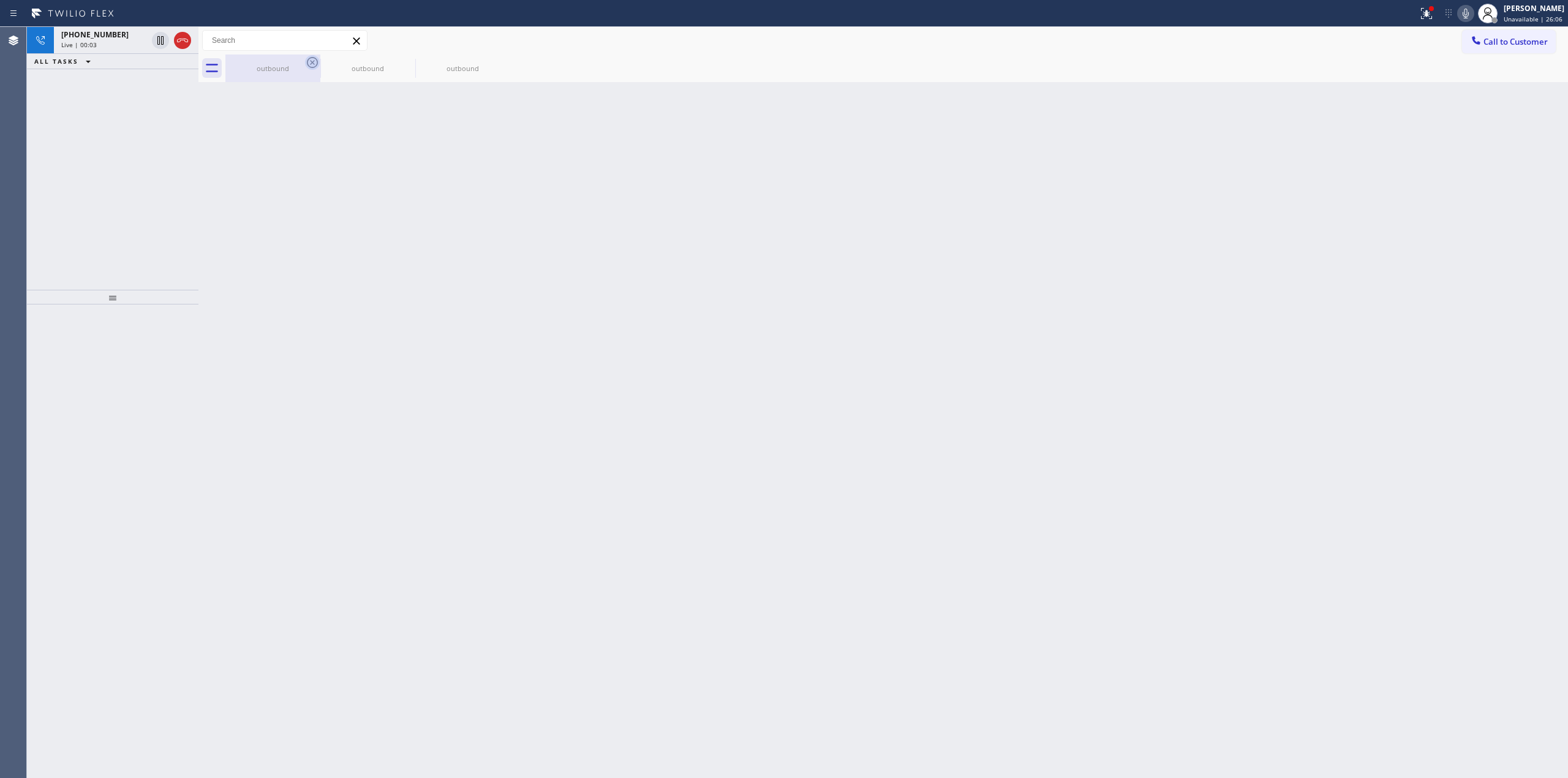
click at [311, 62] on icon at bounding box center [312, 62] width 15 height 15
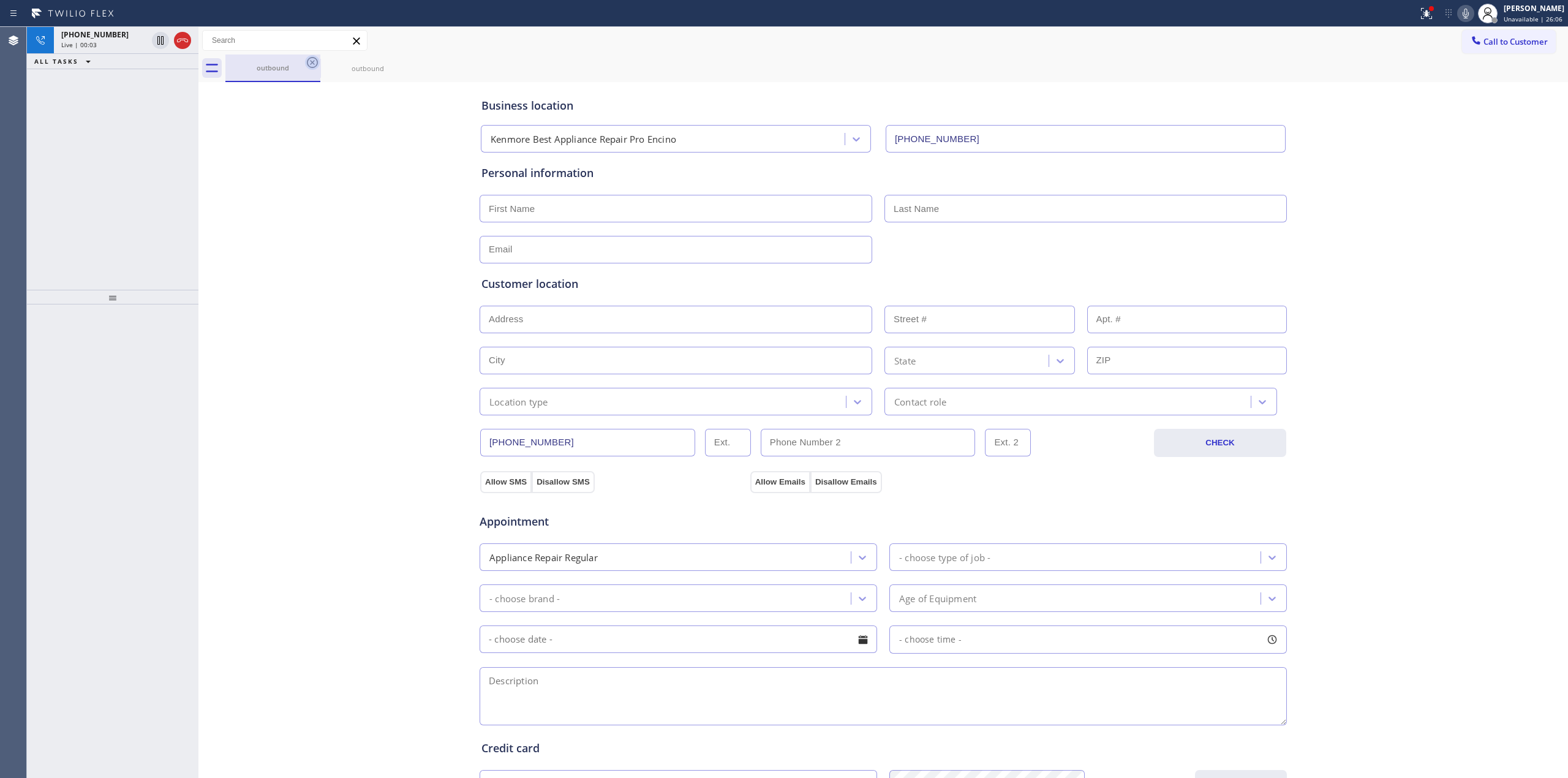
click at [310, 61] on icon at bounding box center [312, 62] width 15 height 15
drag, startPoint x: 140, startPoint y: 45, endPoint x: 129, endPoint y: 75, distance: 32.0
click at [130, 44] on div "Live | 00:04" at bounding box center [104, 44] width 86 height 9
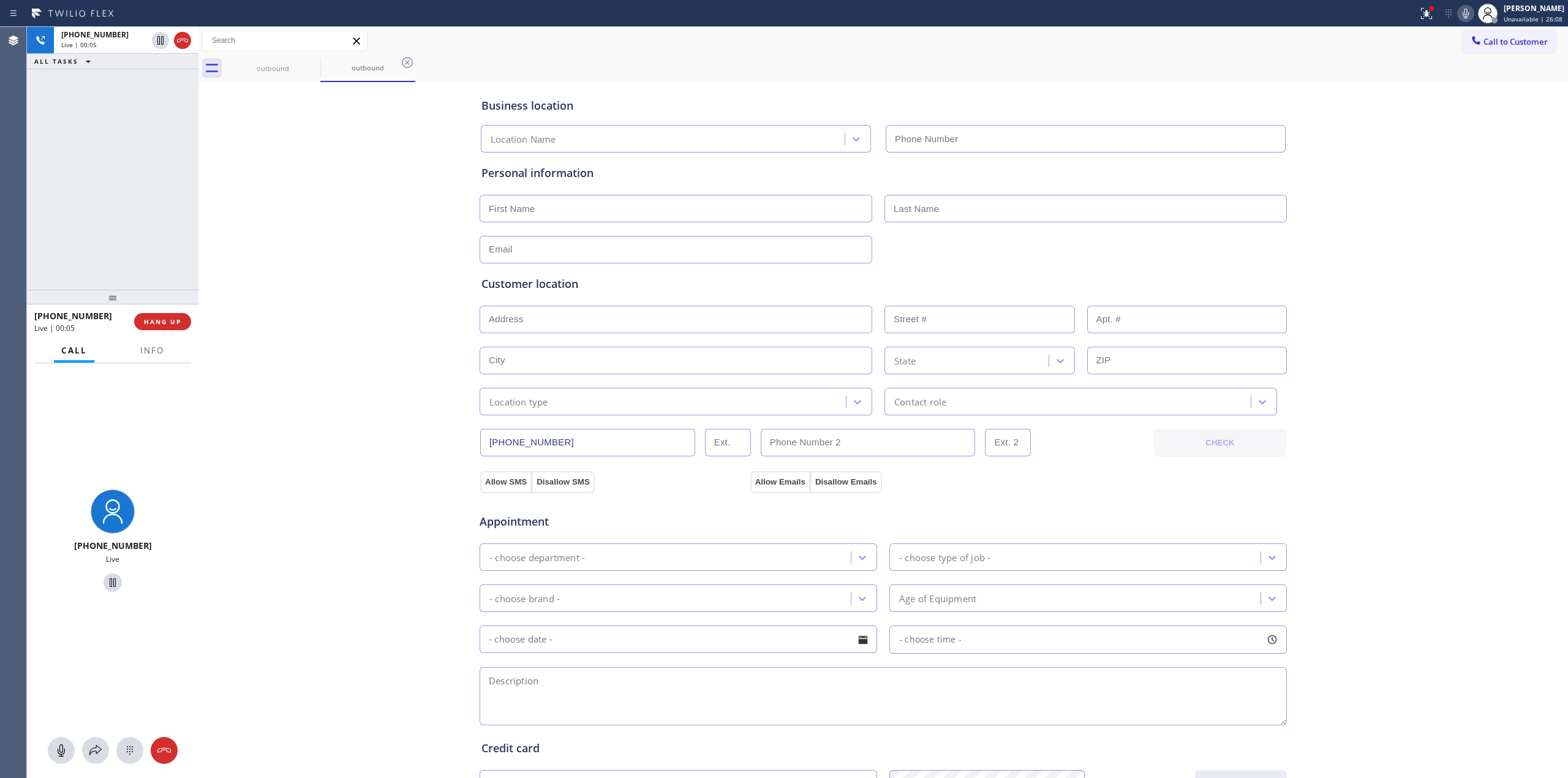
click at [142, 739] on div at bounding box center [113, 751] width 172 height 27
type input "[PHONE_NUMBER]"
click at [131, 748] on icon at bounding box center [130, 751] width 15 height 15
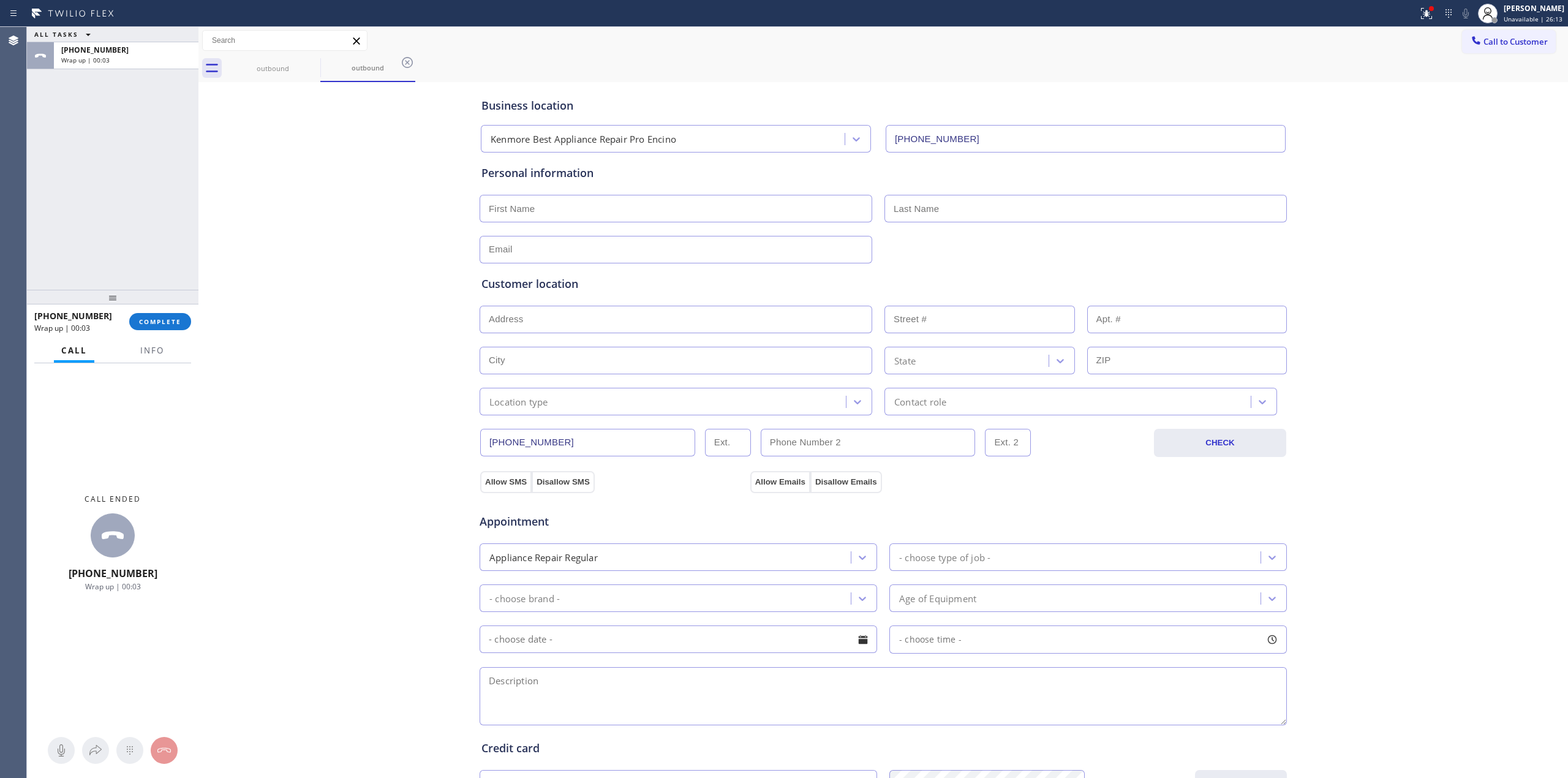
drag, startPoint x: 359, startPoint y: 322, endPoint x: 839, endPoint y: 238, distance: 487.3
click at [364, 322] on div "Business location Kenmore Best Appliance Repair Pro Encino [PHONE_NUMBER] Perso…" at bounding box center [884, 504] width 1364 height 838
click at [160, 322] on span "COMPLETE" at bounding box center [160, 321] width 42 height 9
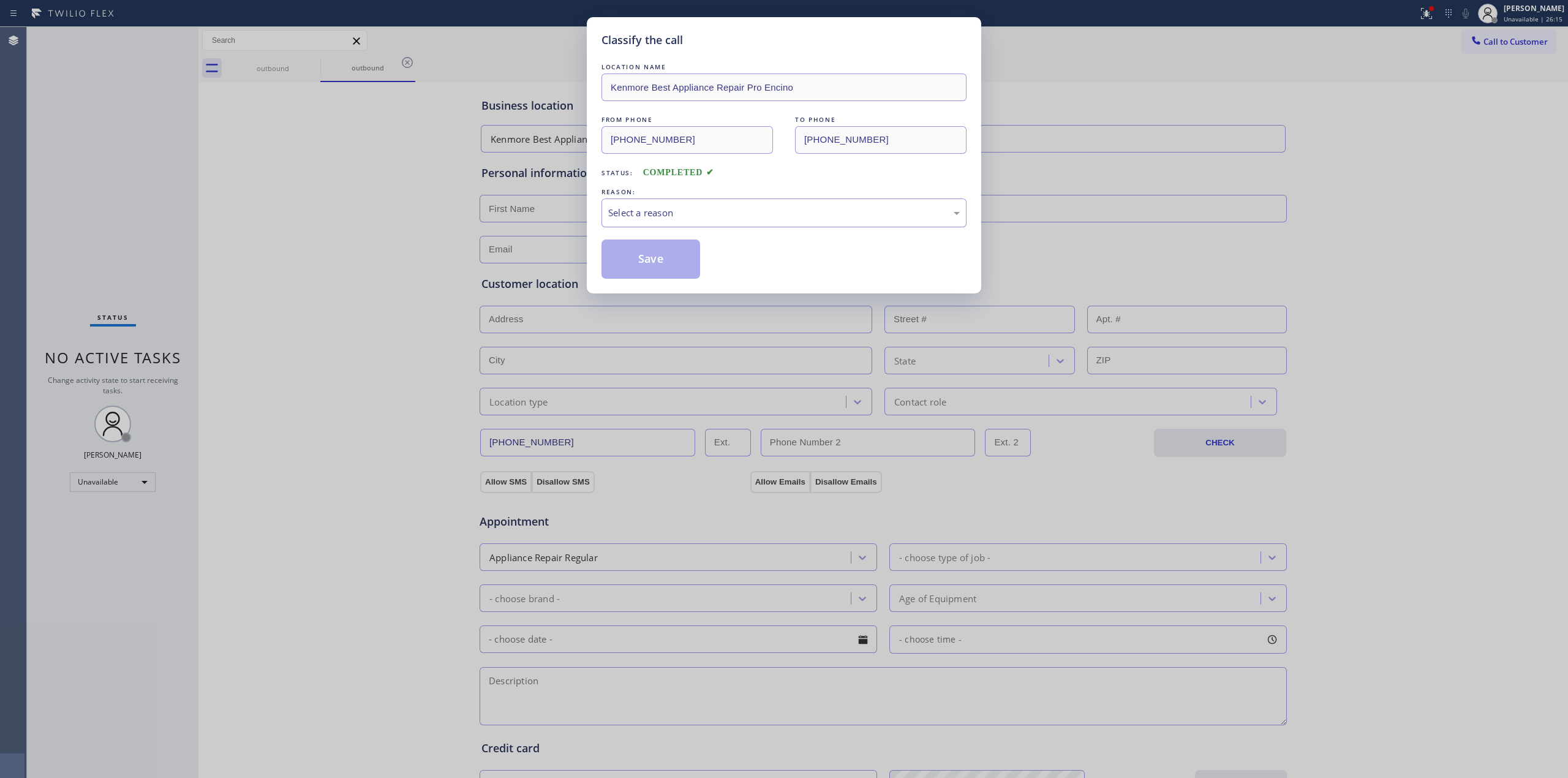
click at [704, 224] on div "Select a reason" at bounding box center [784, 213] width 365 height 29
drag, startPoint x: 658, startPoint y: 267, endPoint x: 1415, endPoint y: 87, distance: 778.1
click at [662, 266] on button "Save" at bounding box center [651, 259] width 99 height 39
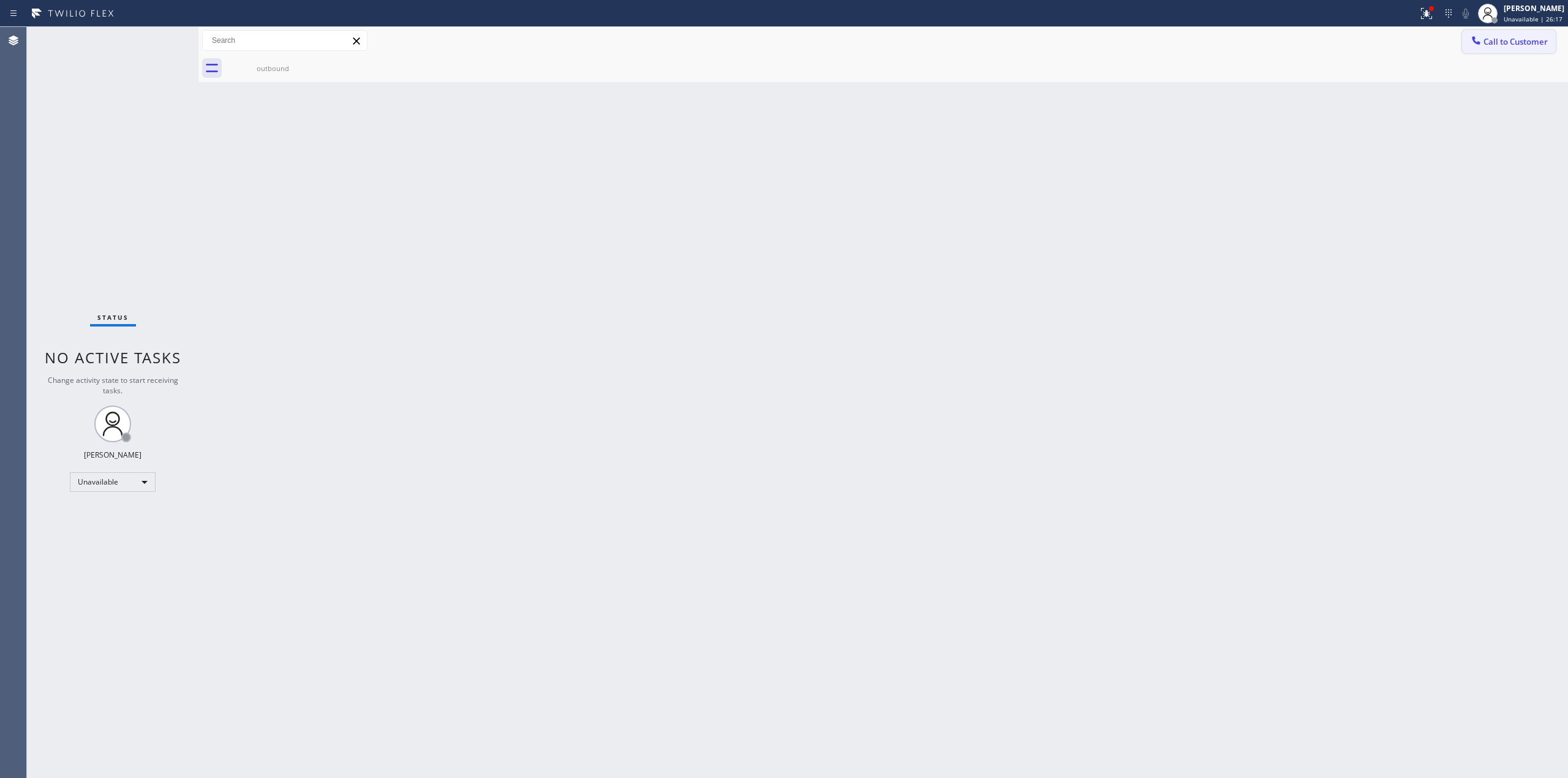
click at [1501, 42] on span "Call to Customer" at bounding box center [1516, 41] width 64 height 11
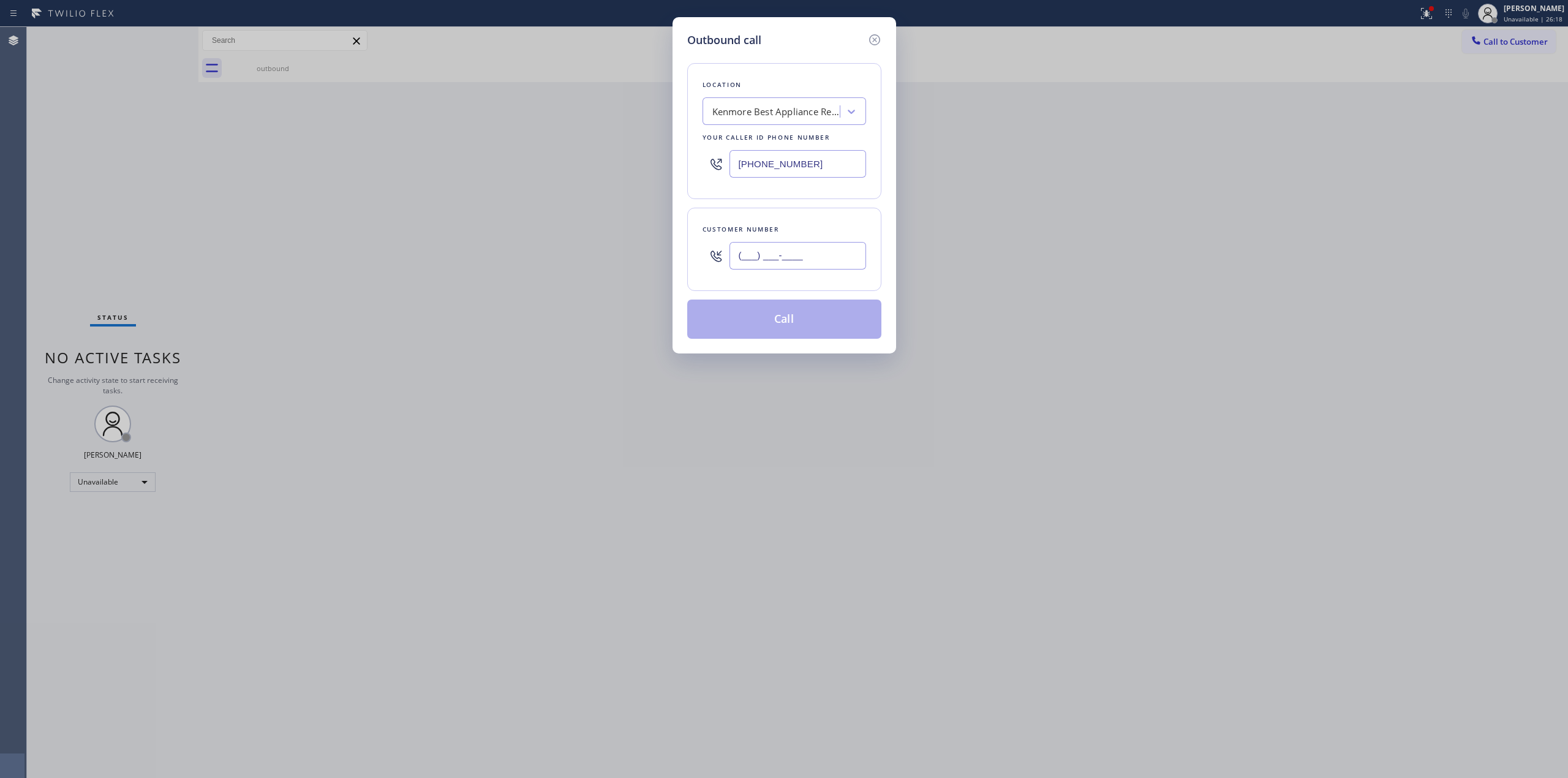
paste input "206) 336-3824"
click at [824, 261] on input "(___) ___-____" at bounding box center [798, 256] width 137 height 27
type input "[PHONE_NUMBER]"
click at [804, 110] on div "Kenmore Best Appliance Repair Pro Encino" at bounding box center [777, 111] width 129 height 14
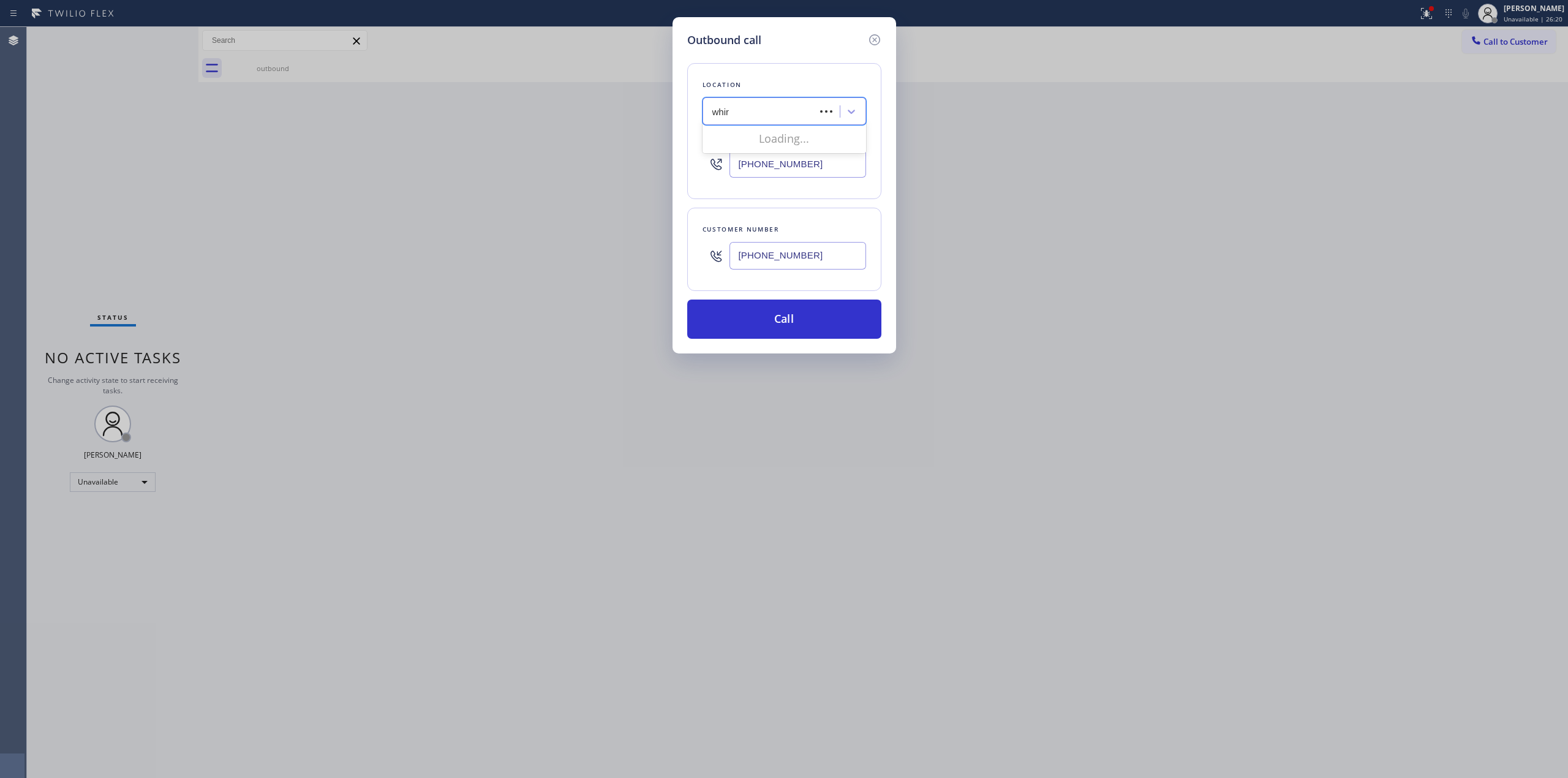
type input "whirl"
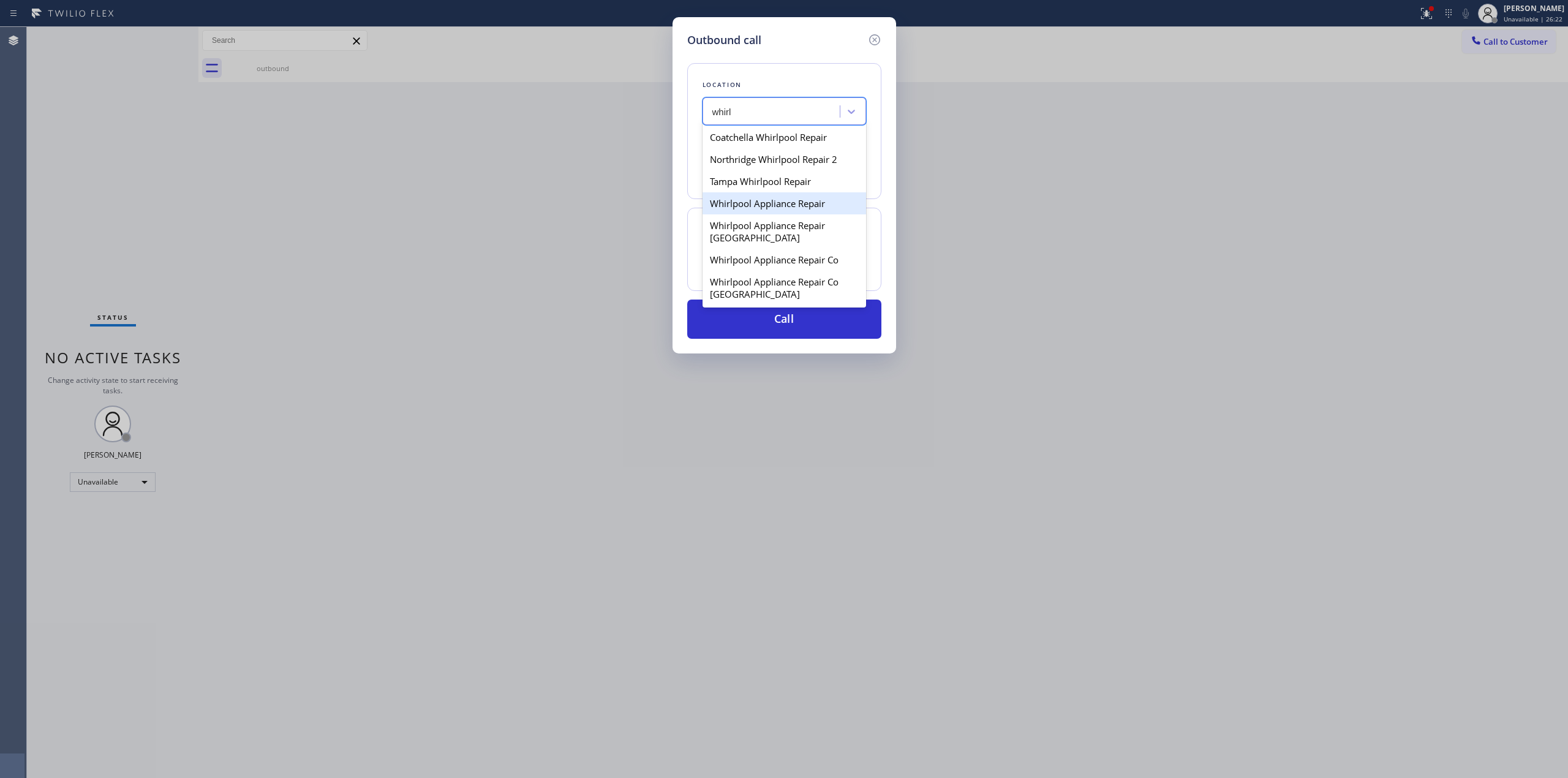
click at [776, 212] on div "Whirlpool Appliance Repair" at bounding box center [784, 203] width 164 height 22
type input "[PHONE_NUMBER]"
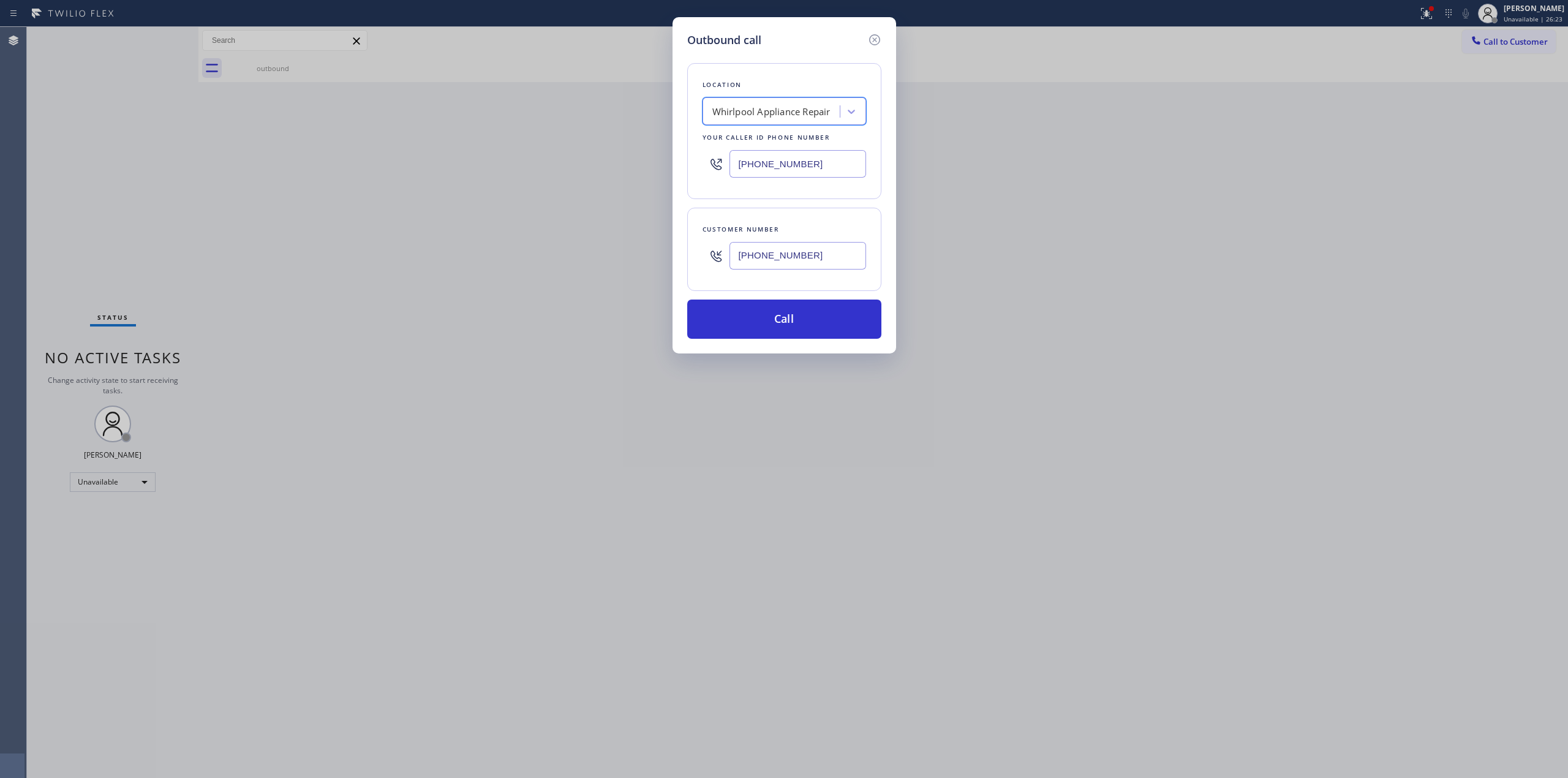
click at [789, 256] on input "[PHONE_NUMBER]" at bounding box center [798, 256] width 137 height 27
click at [778, 322] on button "Call" at bounding box center [784, 319] width 194 height 39
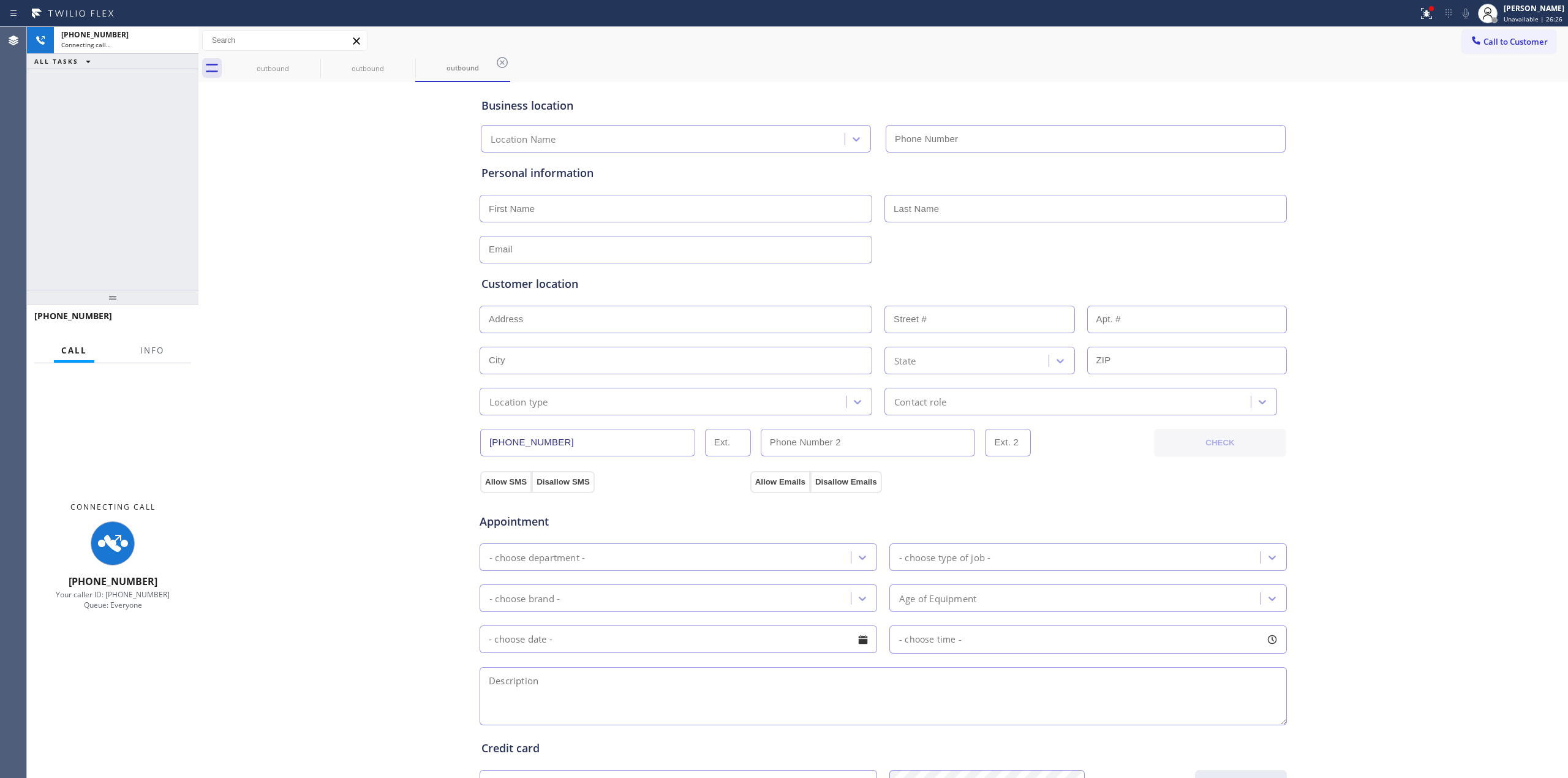
click at [1388, 162] on div "Business location Location Name Personal information Customer location >> ADD N…" at bounding box center [884, 504] width 1364 height 838
type input "[PHONE_NUMBER]"
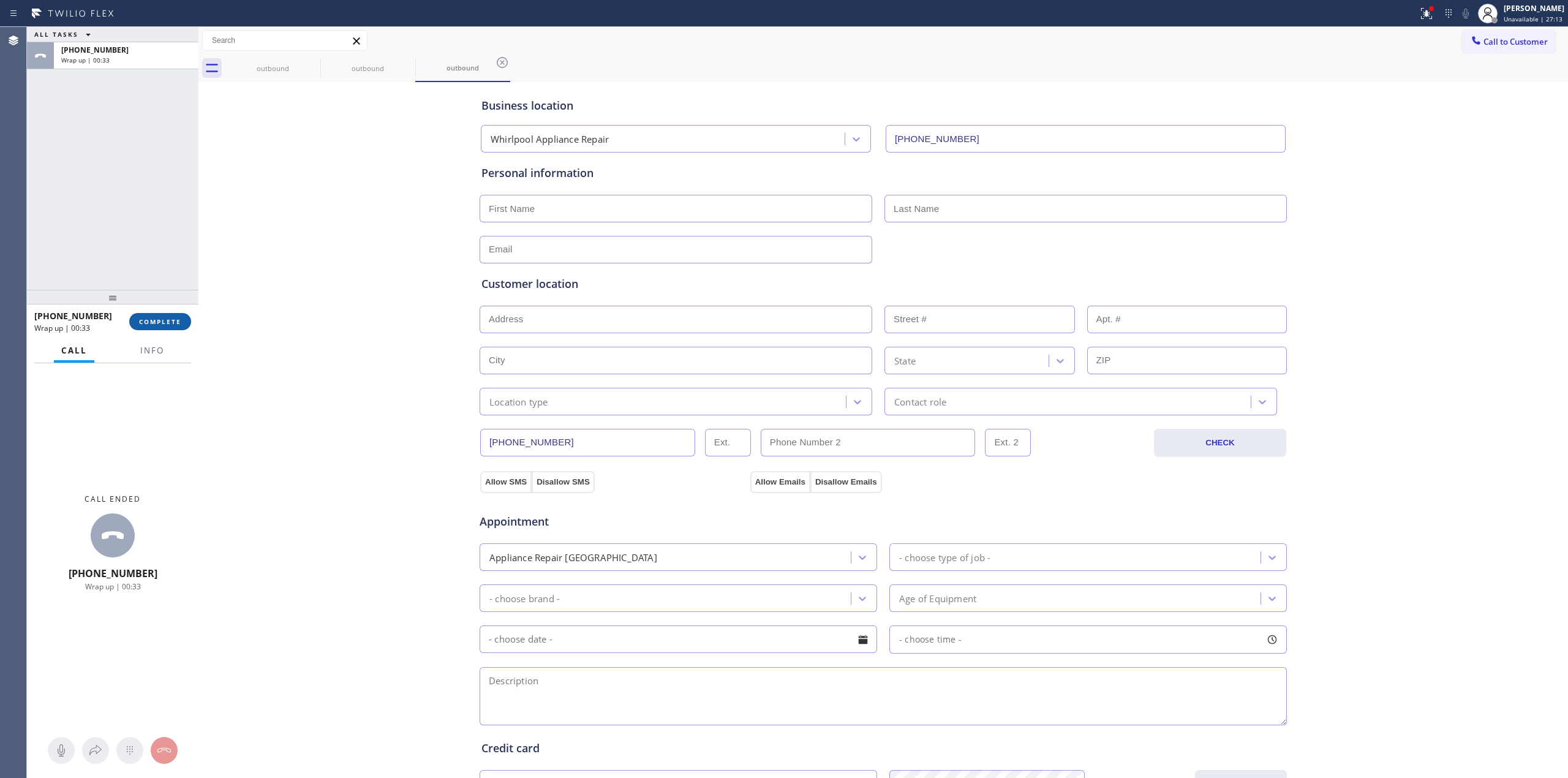
click at [169, 324] on span "COMPLETE" at bounding box center [160, 321] width 42 height 9
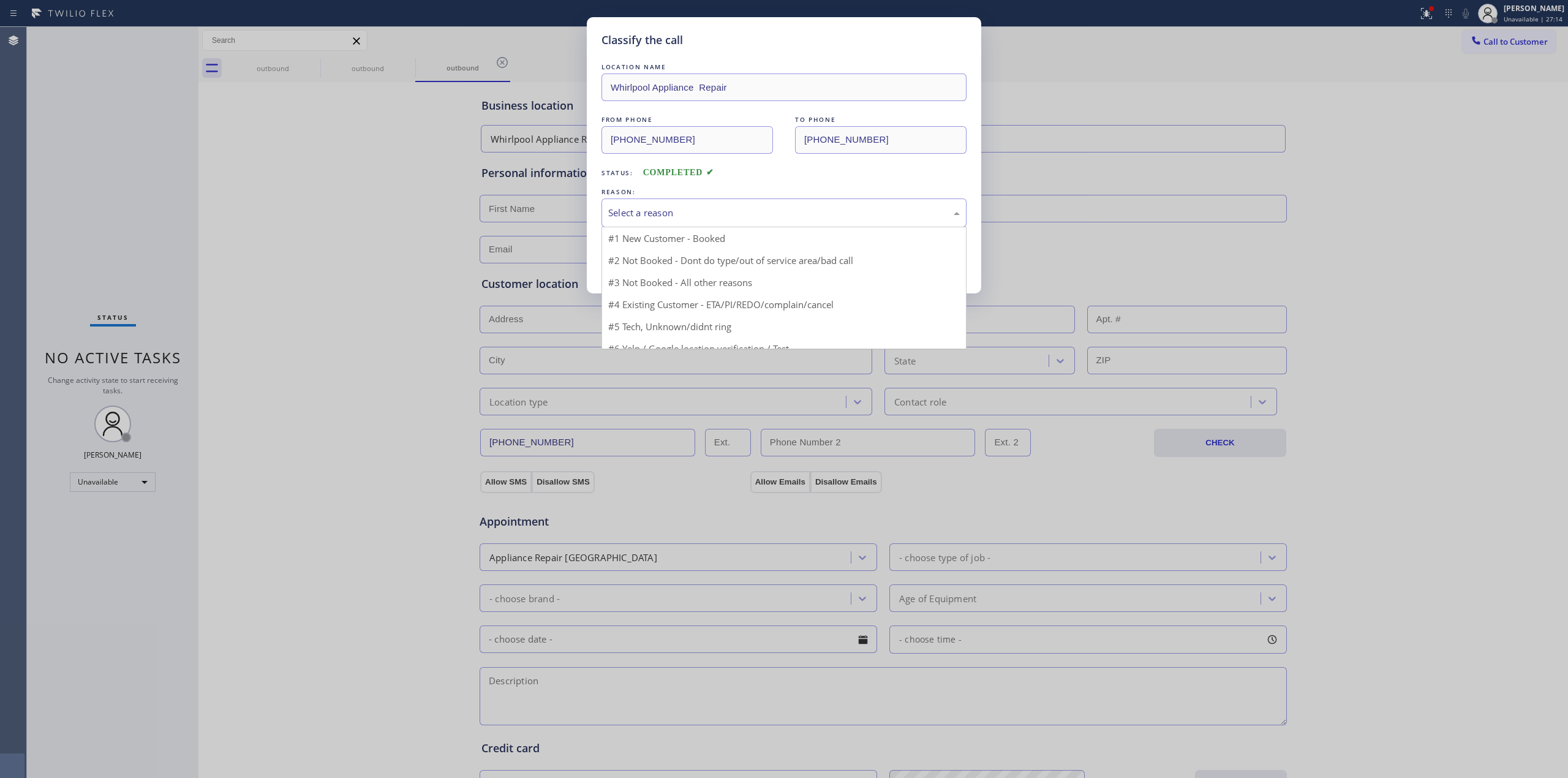
click at [679, 217] on div "Select a reason" at bounding box center [784, 213] width 351 height 14
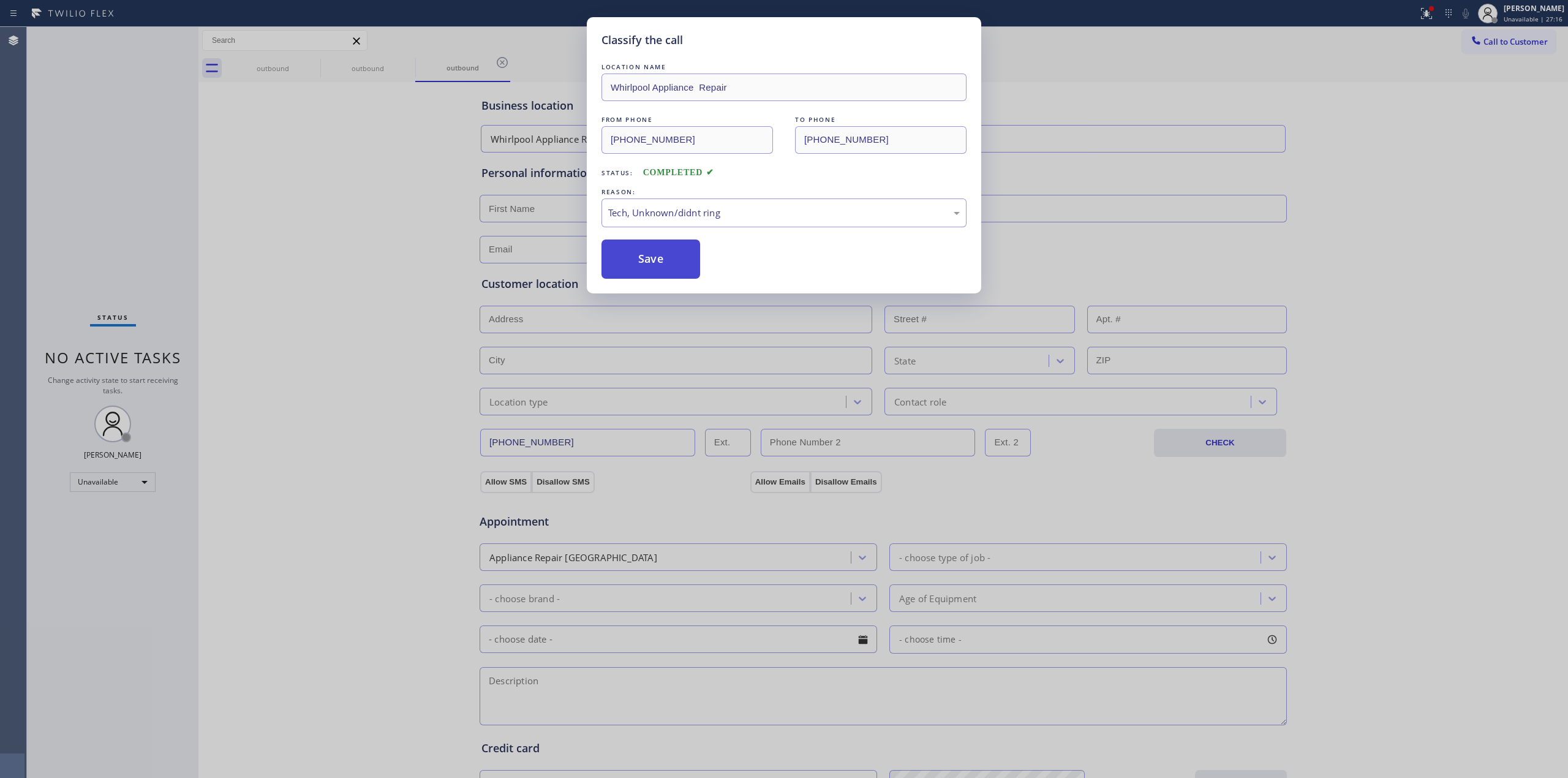
click at [637, 244] on button "Save" at bounding box center [651, 259] width 99 height 39
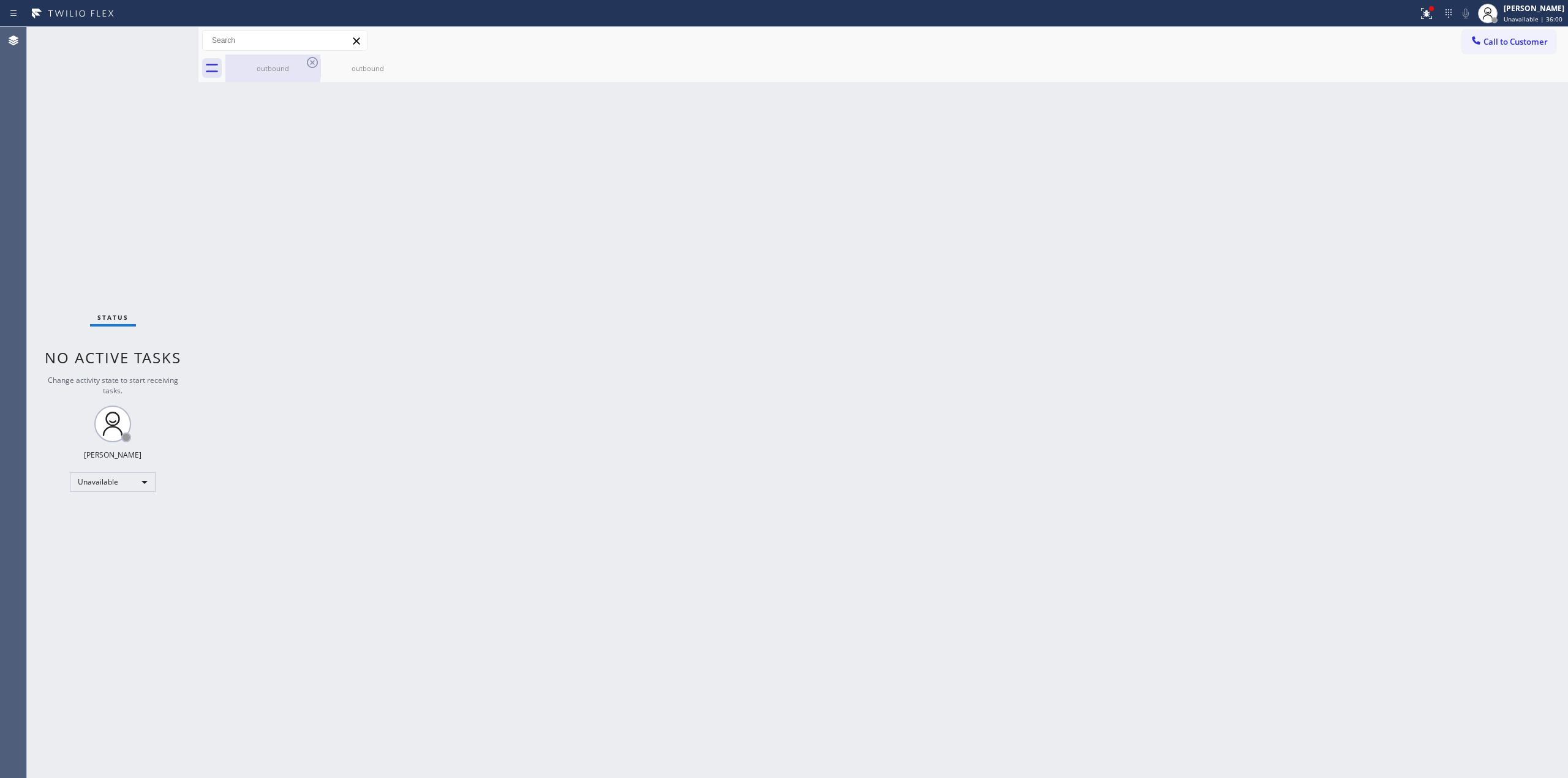
click at [288, 68] on div "outbound" at bounding box center [272, 67] width 93 height 9
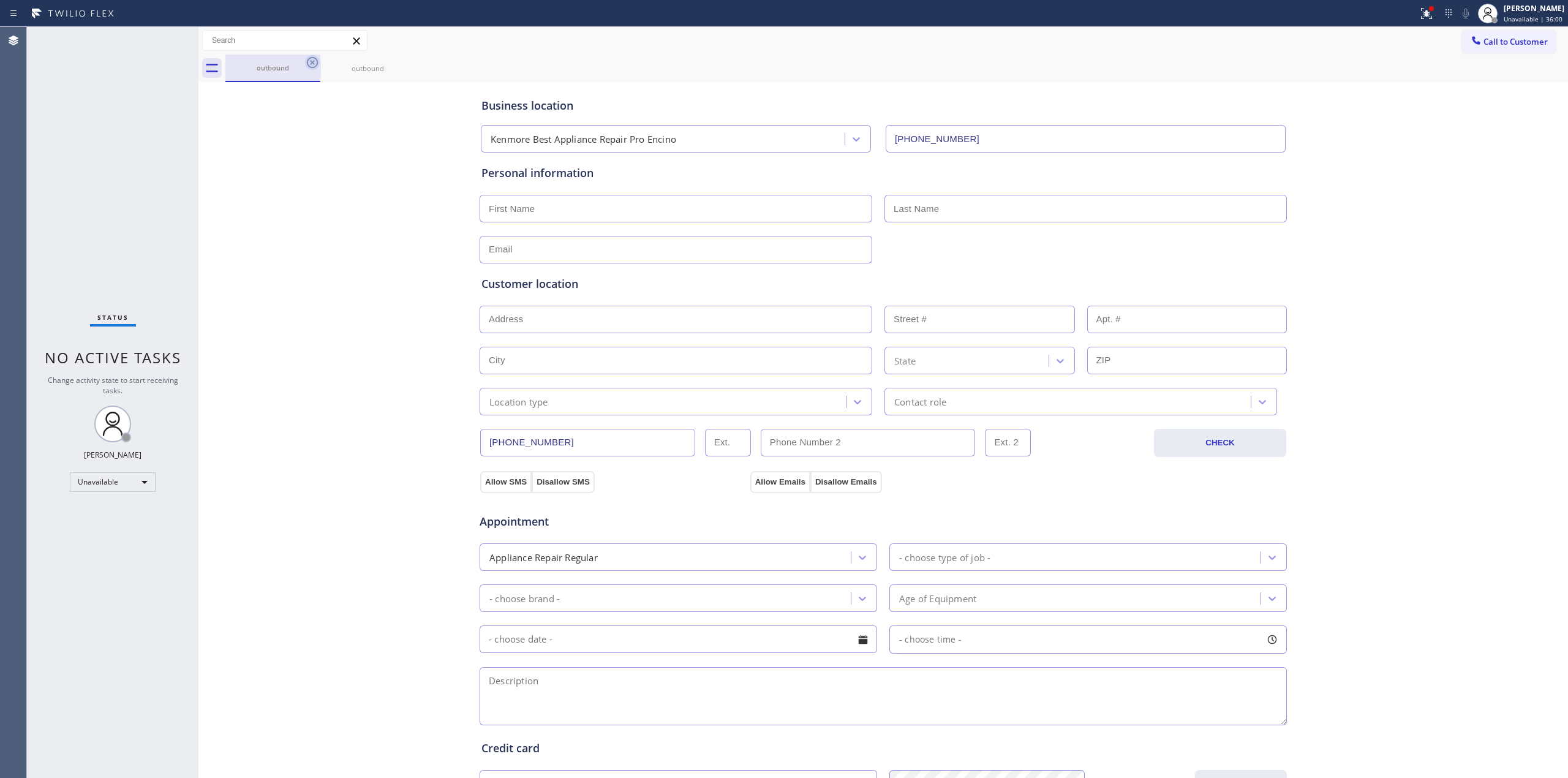
click at [307, 66] on icon at bounding box center [312, 62] width 15 height 15
click at [0, 0] on icon at bounding box center [0, 0] width 0 height 0
click at [311, 63] on div "outbound outbound" at bounding box center [897, 68] width 1343 height 27
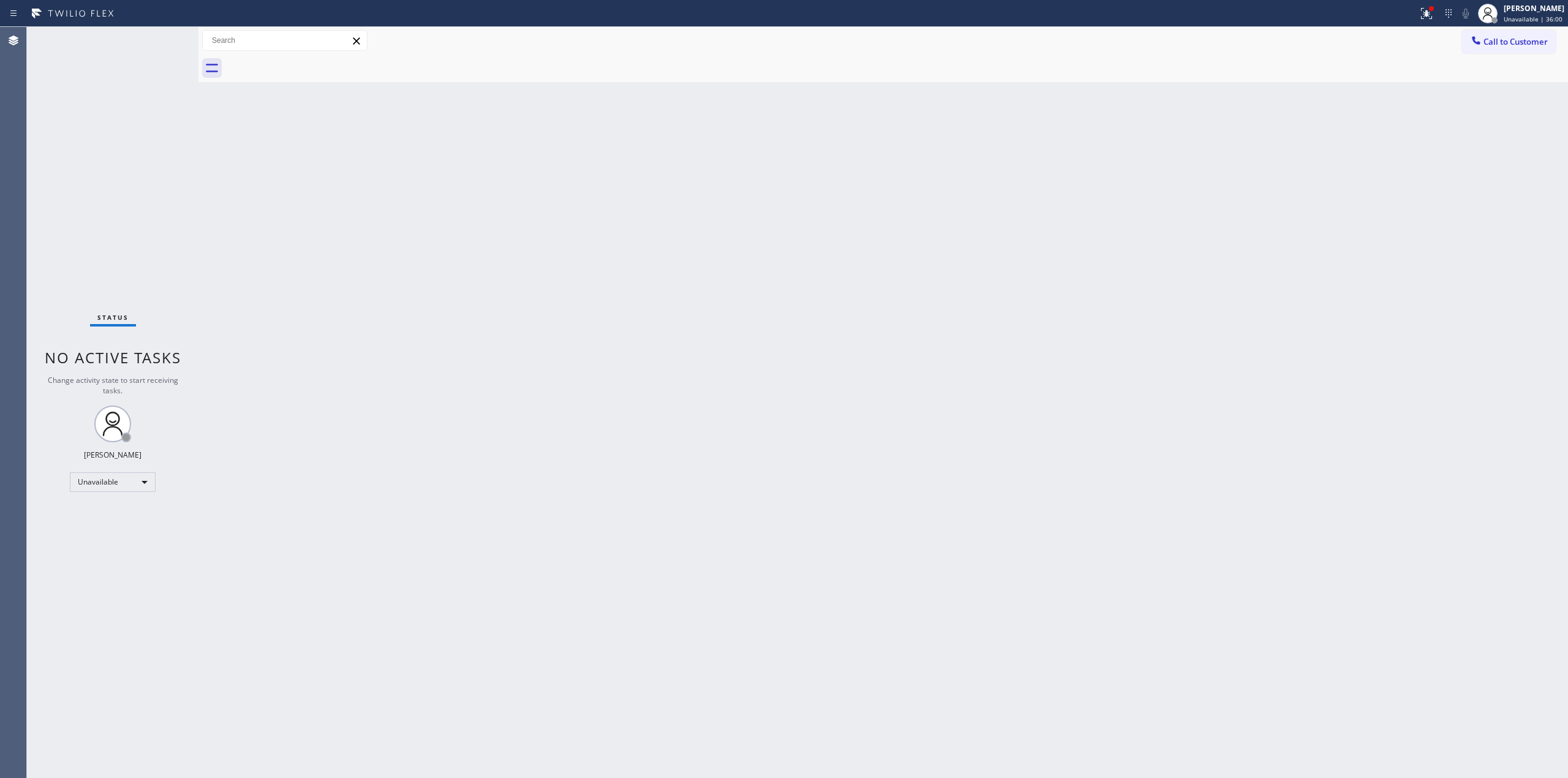
click at [311, 63] on div at bounding box center [897, 68] width 1343 height 27
click at [890, 496] on div "Back to Dashboard Change Sender ID Customers Technicians Select a contact Outbo…" at bounding box center [883, 403] width 1370 height 752
click at [1383, 324] on div "Back to Dashboard Change Sender ID Customers Technicians Select a contact Outbo…" at bounding box center [883, 403] width 1370 height 752
click at [422, 777] on div "Back to Dashboard Change Sender ID Customers Technicians Select a contact Outbo…" at bounding box center [883, 403] width 1370 height 752
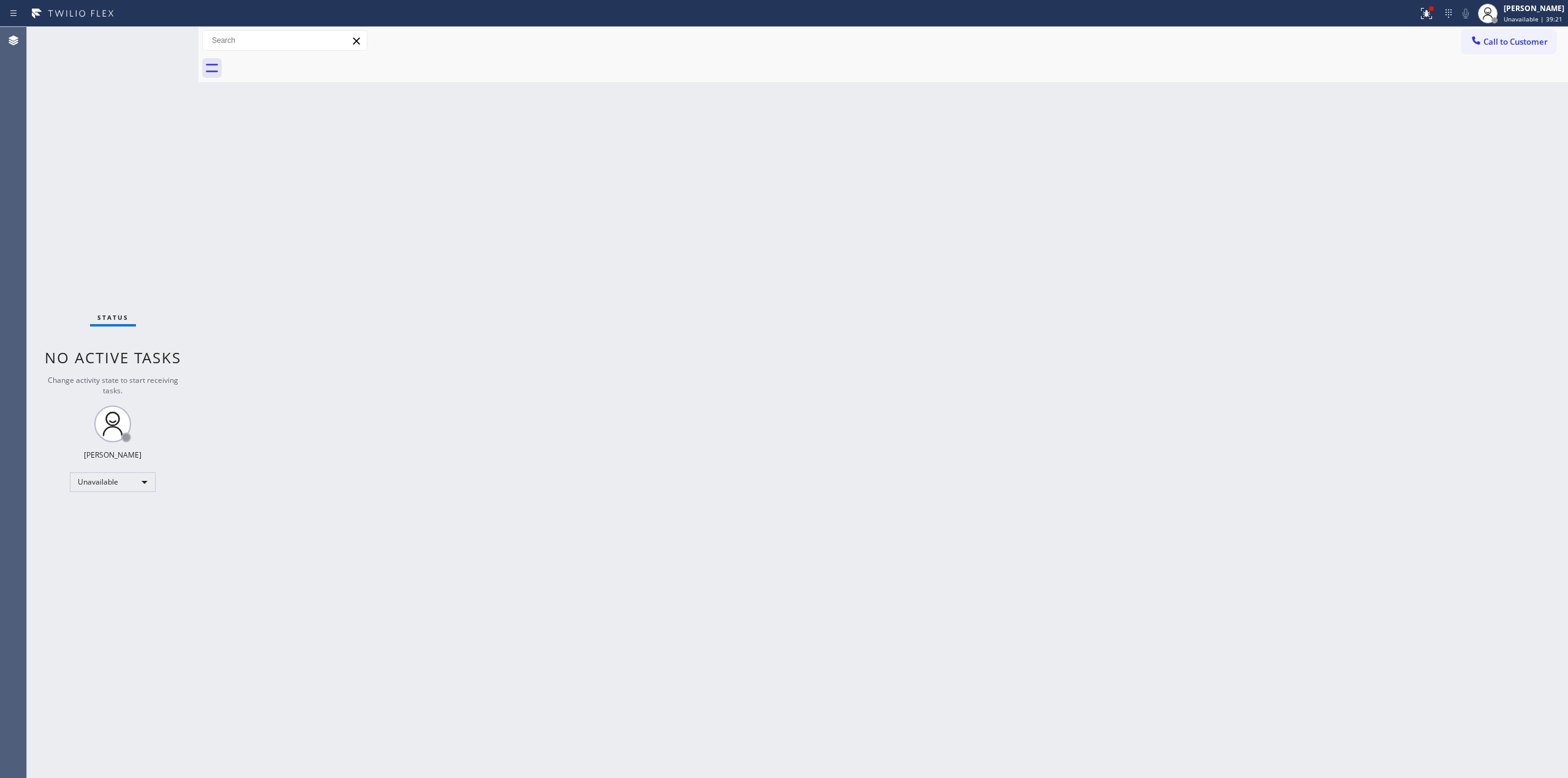
click at [1436, 302] on div "Back to Dashboard Change Sender ID Customers Technicians Select a contact Outbo…" at bounding box center [883, 403] width 1370 height 752
click at [1549, 16] on span "Unavailable | 41:24" at bounding box center [1533, 19] width 59 height 9
click at [1501, 91] on button "Break" at bounding box center [1508, 97] width 123 height 16
click at [1532, 19] on span "Break | 18:00" at bounding box center [1523, 19] width 40 height 9
click at [1485, 79] on button "Unavailable" at bounding box center [1508, 81] width 123 height 16
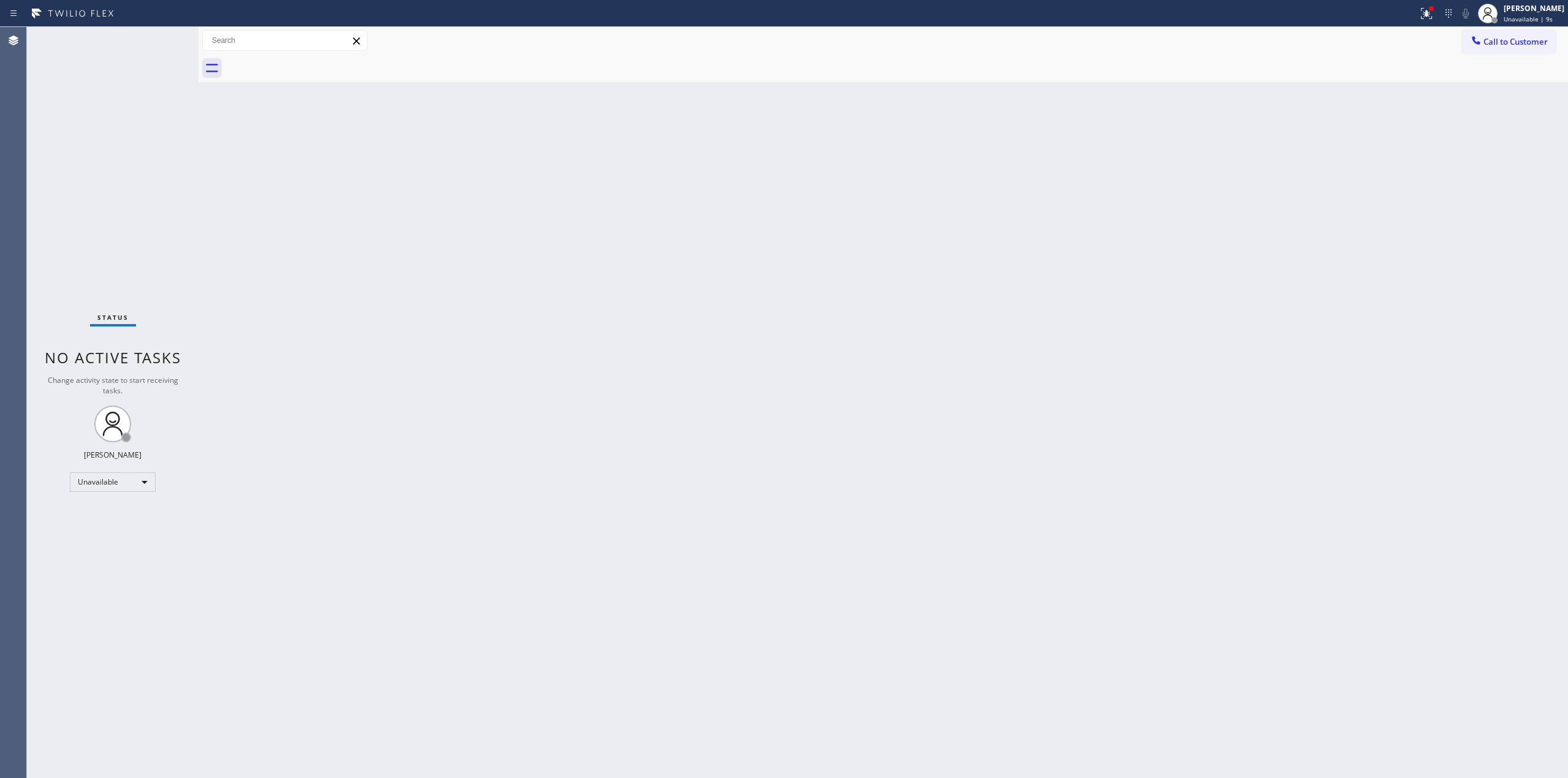
click at [1389, 287] on div "Back to Dashboard Change Sender ID Customers Technicians Select a contact Outbo…" at bounding box center [883, 403] width 1370 height 752
click at [1452, 134] on div "Back to Dashboard Change Sender ID Customers Technicians Select a contact Outbo…" at bounding box center [883, 403] width 1370 height 752
